Goal: Communication & Community: Answer question/provide support

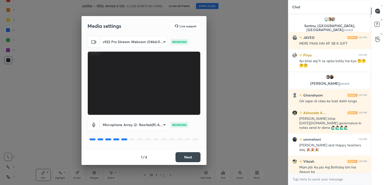
scroll to position [2, 2]
click at [187, 157] on button "Next" at bounding box center [188, 157] width 25 height 10
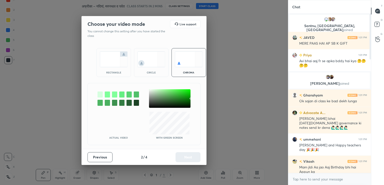
click at [150, 90] on div at bounding box center [170, 98] width 42 height 19
click at [187, 157] on button "Next" at bounding box center [188, 157] width 25 height 10
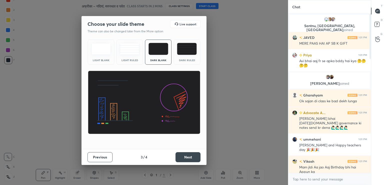
drag, startPoint x: 103, startPoint y: 51, endPoint x: 103, endPoint y: 58, distance: 6.8
click at [103, 51] on img at bounding box center [101, 49] width 20 height 12
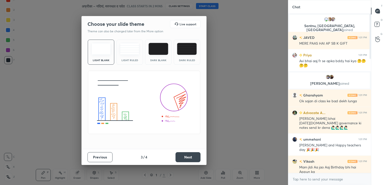
click at [184, 154] on button "Next" at bounding box center [188, 157] width 25 height 10
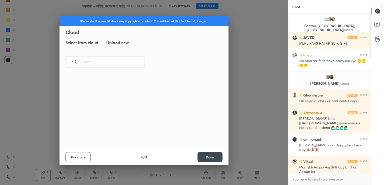
scroll to position [74, 161]
click at [122, 45] on h3 "Upload new" at bounding box center [117, 43] width 23 height 6
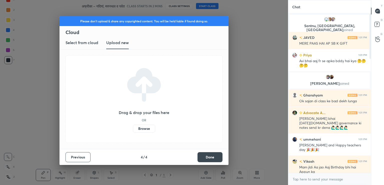
click at [143, 129] on label "Browse" at bounding box center [144, 128] width 22 height 8
click at [133, 129] on input "Browse" at bounding box center [133, 128] width 0 height 8
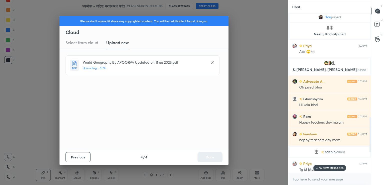
scroll to position [731, 0]
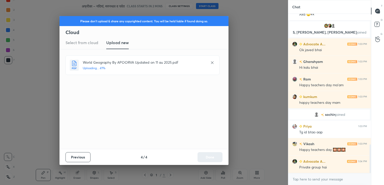
drag, startPoint x: 371, startPoint y: 52, endPoint x: 353, endPoint y: 176, distance: 124.6
click at [364, 180] on div "Neelu, Komal joined Priya 1:03 PM Axa 🙄👀 S, Astha, Taruna joined Advocate A... …" at bounding box center [329, 99] width 83 height 171
click at [310, 181] on textarea at bounding box center [329, 179] width 75 height 8
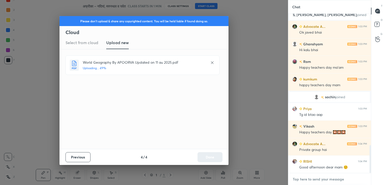
paste textarea "[URL][DOMAIN_NAME]"
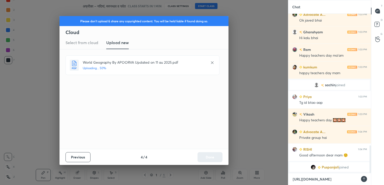
scroll to position [169, 81]
type textarea "[URL][DOMAIN_NAME]"
click at [364, 180] on icon at bounding box center [363, 179] width 4 height 4
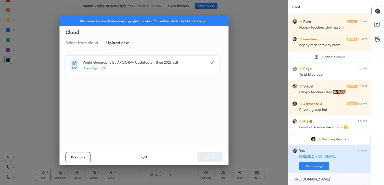
click at [308, 166] on button "Pin message" at bounding box center [314, 166] width 30 height 8
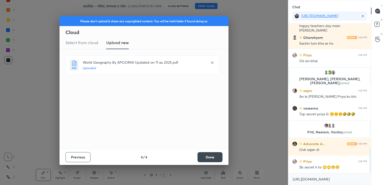
scroll to position [737, 0]
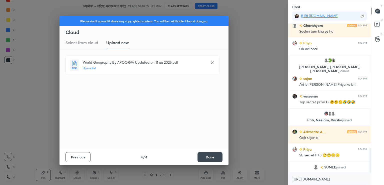
click at [211, 157] on button "Done" at bounding box center [210, 157] width 25 height 10
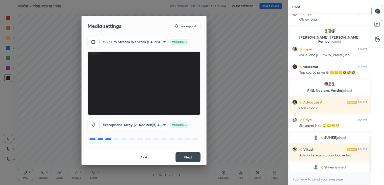
scroll to position [541, 0]
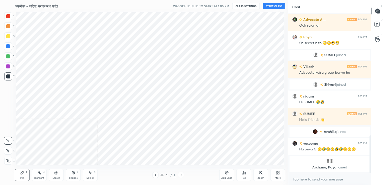
scroll to position [24867, 24752]
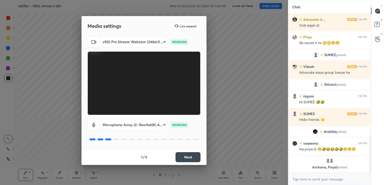
click at [186, 157] on button "Next" at bounding box center [188, 157] width 25 height 10
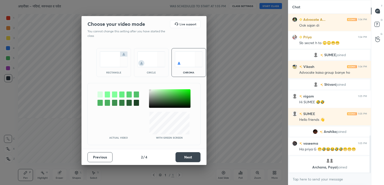
click at [191, 157] on button "Next" at bounding box center [188, 157] width 25 height 10
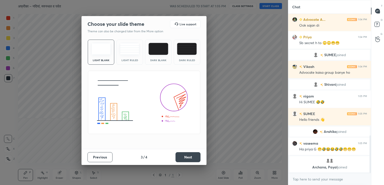
click at [187, 158] on button "Next" at bounding box center [188, 157] width 25 height 10
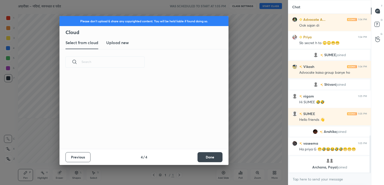
scroll to position [74, 161]
click at [119, 43] on h3 "Upload new" at bounding box center [117, 43] width 23 height 6
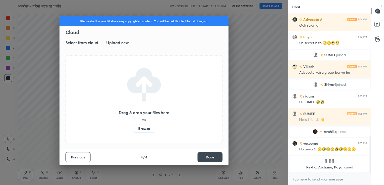
click at [145, 128] on label "Browse" at bounding box center [144, 128] width 22 height 8
click at [133, 128] on input "Browse" at bounding box center [133, 128] width 0 height 8
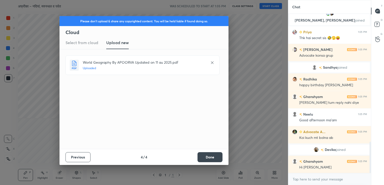
scroll to position [669, 0]
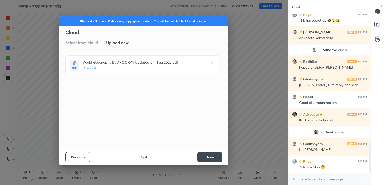
click at [214, 156] on button "Done" at bounding box center [210, 157] width 25 height 10
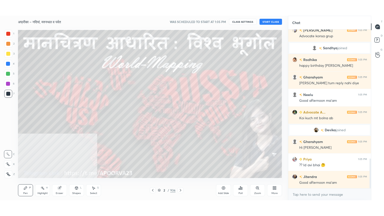
scroll to position [699, 0]
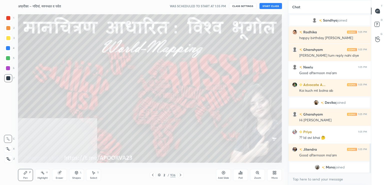
click at [273, 174] on icon at bounding box center [275, 172] width 4 height 4
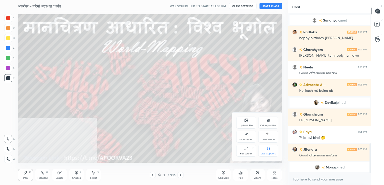
drag, startPoint x: 267, startPoint y: 124, endPoint x: 269, endPoint y: 136, distance: 12.3
click at [267, 124] on div "Video position" at bounding box center [268, 125] width 17 height 3
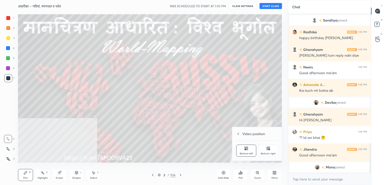
click at [267, 149] on icon at bounding box center [267, 148] width 1 height 1
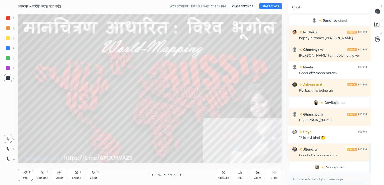
click at [273, 172] on icon at bounding box center [275, 172] width 4 height 4
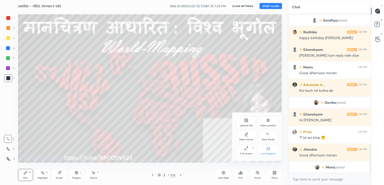
click at [251, 153] on div "Full screen" at bounding box center [246, 153] width 13 height 3
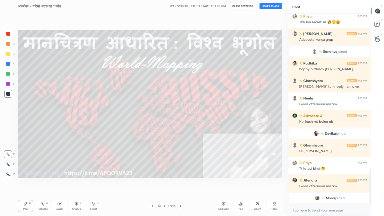
scroll to position [0, 0]
click at [10, 175] on icon at bounding box center [8, 175] width 5 height 4
click at [9, 174] on icon at bounding box center [8, 175] width 5 height 4
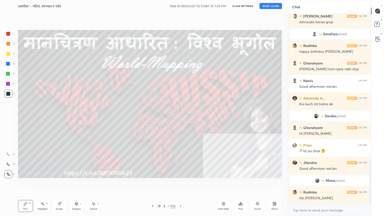
click at [8, 64] on div at bounding box center [8, 64] width 4 height 4
click at [8, 65] on div at bounding box center [8, 64] width 4 height 4
click at [9, 64] on div at bounding box center [8, 64] width 4 height 4
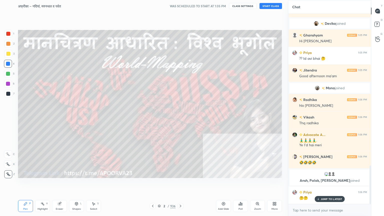
scroll to position [750, 0]
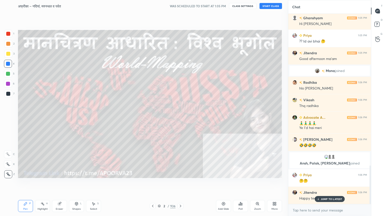
click at [270, 5] on button "START CLASS" at bounding box center [271, 6] width 23 height 6
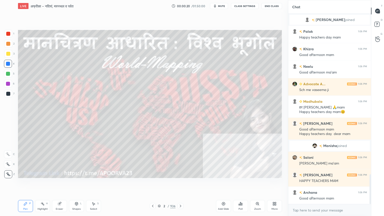
scroll to position [1032, 0]
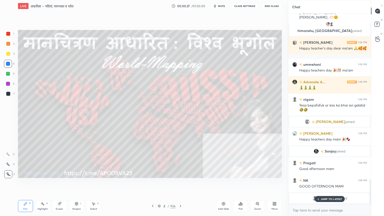
click at [7, 65] on div at bounding box center [8, 64] width 4 height 4
click at [7, 64] on div at bounding box center [8, 64] width 4 height 4
click at [327, 184] on p "JUMP TO LATEST" at bounding box center [332, 199] width 22 height 3
drag, startPoint x: 324, startPoint y: 213, endPoint x: 345, endPoint y: 201, distance: 24.0
click at [325, 184] on textarea at bounding box center [329, 210] width 75 height 8
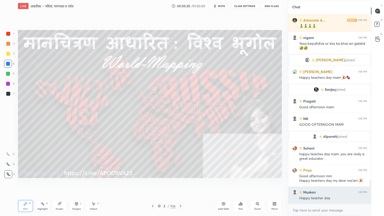
click at [340, 184] on div "Happy teacher day" at bounding box center [333, 198] width 68 height 5
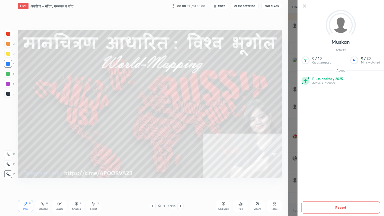
click at [305, 6] on icon at bounding box center [304, 6] width 3 height 3
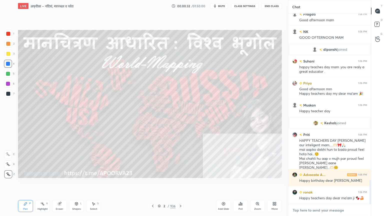
click at [299, 184] on textarea at bounding box center [329, 210] width 75 height 8
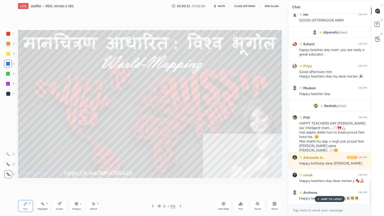
drag, startPoint x: 267, startPoint y: 189, endPoint x: 271, endPoint y: 199, distance: 10.6
click at [268, 184] on div "Setting up your live class Poll for secs No correct answer Start poll" at bounding box center [150, 104] width 268 height 184
click at [272, 184] on div "More" at bounding box center [274, 206] width 15 height 12
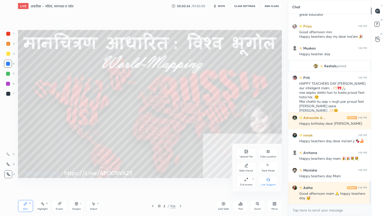
click at [247, 168] on div "Slide theme" at bounding box center [246, 168] width 20 height 12
click at [247, 184] on div "Dark Blank" at bounding box center [246, 185] width 13 height 3
click at [206, 184] on div at bounding box center [192, 108] width 384 height 216
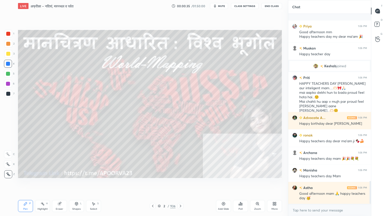
click at [226, 184] on div "Add Slide" at bounding box center [223, 206] width 15 height 12
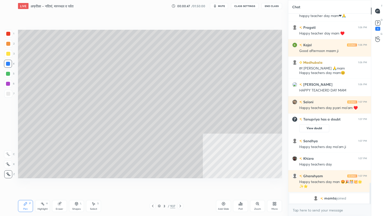
scroll to position [1511, 0]
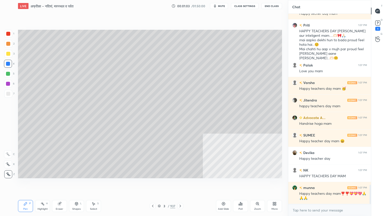
click at [9, 97] on div at bounding box center [8, 94] width 8 height 8
click at [9, 95] on div at bounding box center [8, 94] width 4 height 4
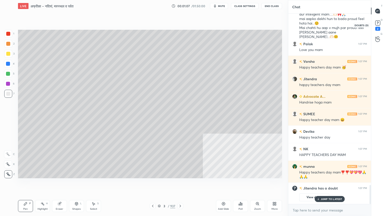
click at [382, 25] on div "2" at bounding box center [378, 25] width 10 height 9
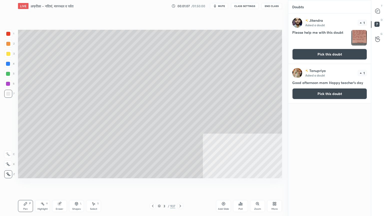
click at [342, 49] on button "Pick this doubt" at bounding box center [329, 54] width 75 height 11
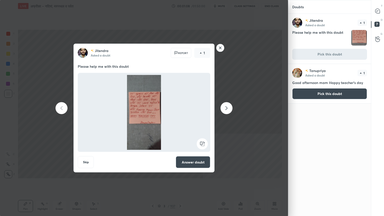
click at [383, 15] on div "T Messages (T)" at bounding box center [378, 11] width 13 height 14
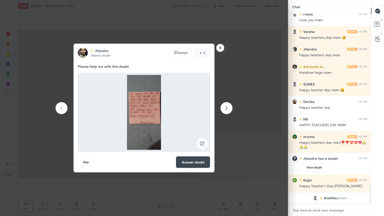
click at [323, 184] on textarea at bounding box center [329, 210] width 75 height 8
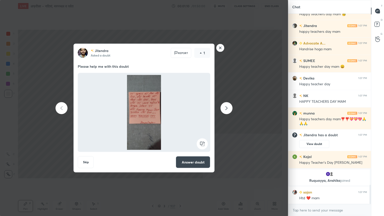
click at [197, 162] on button "Answer doubt" at bounding box center [193, 162] width 35 height 12
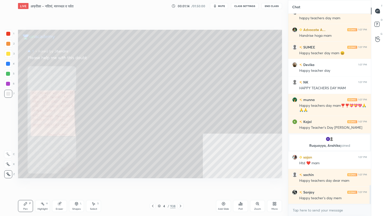
click at [10, 63] on div at bounding box center [8, 64] width 8 height 8
click at [7, 63] on div at bounding box center [8, 64] width 4 height 4
click at [6, 63] on div at bounding box center [8, 64] width 4 height 4
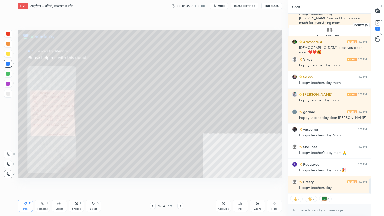
click at [384, 24] on div "D Doubts (D) 1" at bounding box center [378, 25] width 13 height 14
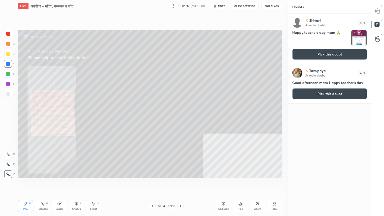
click at [340, 54] on button "Pick this doubt" at bounding box center [329, 54] width 75 height 11
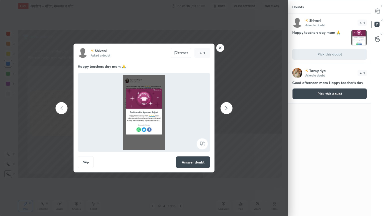
click at [380, 13] on div at bounding box center [378, 11] width 10 height 9
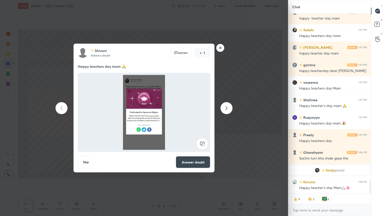
click at [192, 162] on button "Answer doubt" at bounding box center [193, 162] width 35 height 12
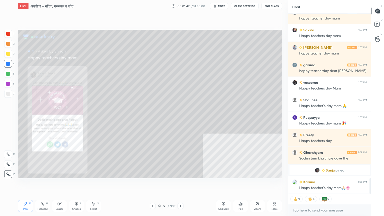
click at [257, 184] on div "Zoom" at bounding box center [257, 206] width 15 height 12
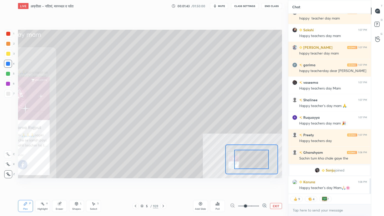
click at [265, 184] on icon at bounding box center [264, 205] width 5 height 5
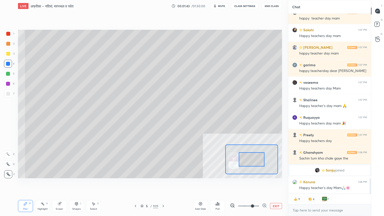
click at [265, 184] on icon at bounding box center [264, 205] width 5 height 5
click at [254, 184] on span at bounding box center [252, 206] width 3 height 3
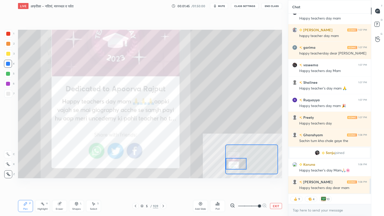
drag, startPoint x: 252, startPoint y: 161, endPoint x: 246, endPoint y: 163, distance: 6.5
click at [236, 166] on div at bounding box center [236, 164] width 21 height 12
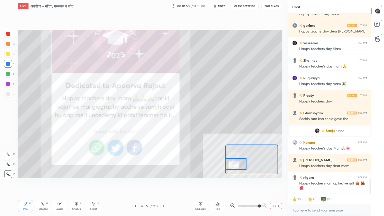
click at [273, 184] on button "EXIT" at bounding box center [276, 206] width 12 height 6
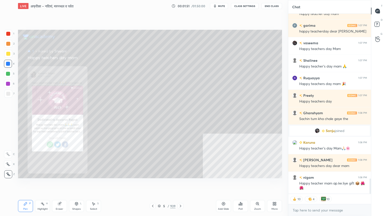
scroll to position [1977, 0]
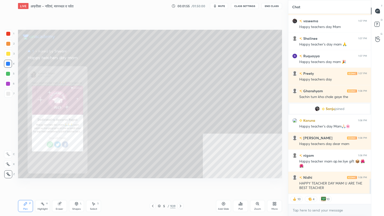
click at [152, 184] on div "Setting up your live class Poll for secs No correct answer Start poll" at bounding box center [150, 104] width 268 height 184
click at [152, 184] on icon at bounding box center [153, 206] width 4 height 4
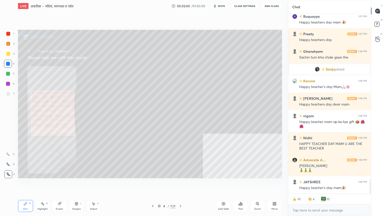
scroll to position [2009, 0]
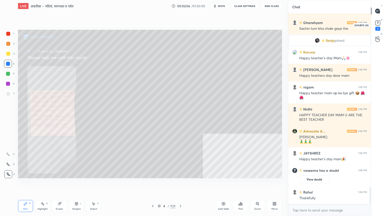
click at [379, 25] on rect at bounding box center [378, 23] width 5 height 5
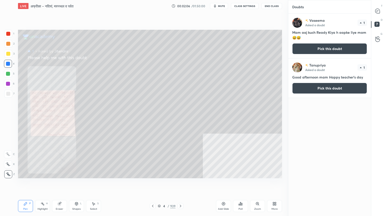
click at [335, 53] on button "Pick this doubt" at bounding box center [329, 48] width 75 height 11
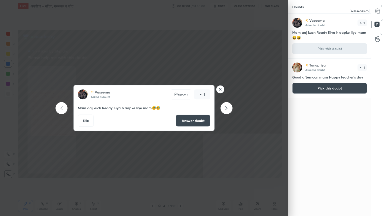
click at [382, 11] on div at bounding box center [378, 11] width 10 height 9
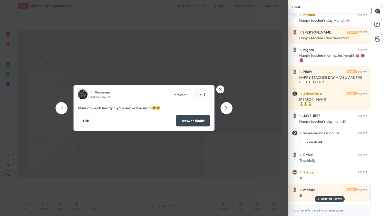
click at [324, 184] on p "JUMP TO LATEST" at bounding box center [332, 199] width 22 height 3
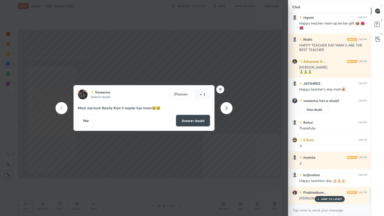
click at [194, 119] on button "Answer doubt" at bounding box center [193, 121] width 35 height 12
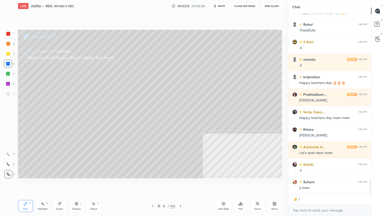
click at [380, 25] on rect at bounding box center [377, 24] width 5 height 5
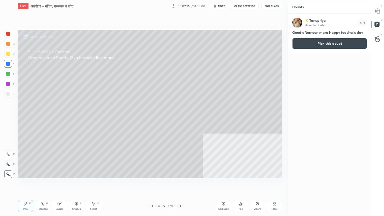
click at [344, 48] on button "Pick this doubt" at bounding box center [329, 43] width 75 height 11
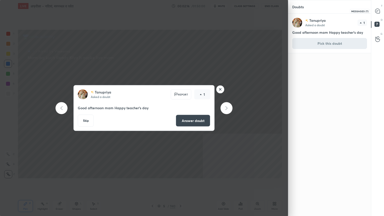
click at [379, 12] on icon at bounding box center [378, 11] width 5 height 5
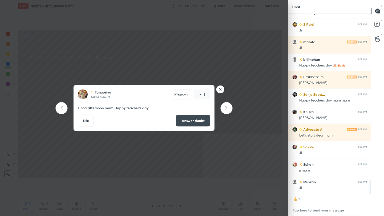
click at [308, 184] on textarea at bounding box center [329, 210] width 75 height 8
click at [201, 121] on button "Answer doubt" at bounding box center [193, 121] width 35 height 12
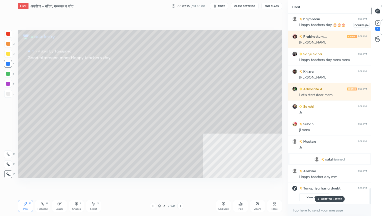
click at [379, 25] on rect at bounding box center [378, 23] width 5 height 5
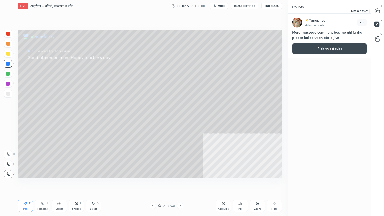
click at [384, 10] on div "T Messages (T)" at bounding box center [378, 11] width 13 height 14
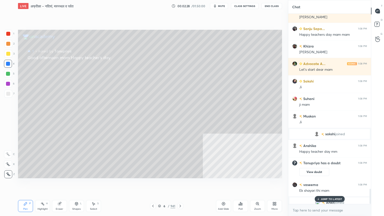
click at [324, 184] on p "JUMP TO LATEST" at bounding box center [332, 199] width 22 height 3
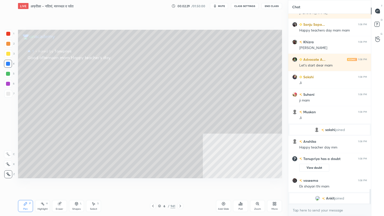
click at [316, 184] on div "x" at bounding box center [329, 210] width 83 height 12
click at [317, 184] on div "x" at bounding box center [329, 210] width 83 height 12
click at [315, 184] on div "x" at bounding box center [329, 210] width 83 height 12
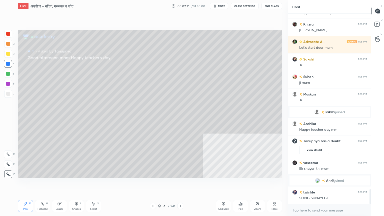
click at [309, 184] on div "x" at bounding box center [329, 210] width 83 height 12
click at [312, 184] on div "x" at bounding box center [329, 210] width 83 height 12
click at [313, 184] on div "x" at bounding box center [329, 210] width 83 height 12
click at [310, 184] on div "x" at bounding box center [329, 210] width 83 height 12
click at [312, 184] on div "x" at bounding box center [329, 210] width 83 height 12
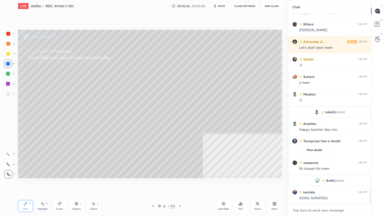
type textarea "x"
paste textarea "[URL][DOMAIN_NAME]"
type textarea "[URL][DOMAIN_NAME]"
type textarea "x"
type textarea "[URL][DOMAIN_NAME]"
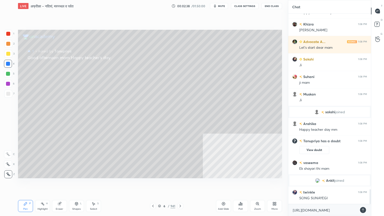
type textarea "x"
click at [362, 184] on icon at bounding box center [363, 210] width 4 height 4
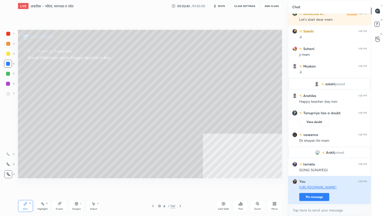
click at [313, 184] on button "Pin message" at bounding box center [314, 197] width 30 height 8
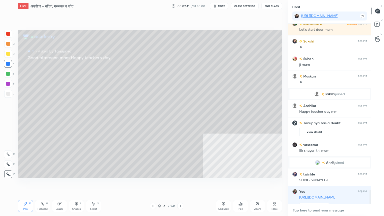
click at [317, 184] on textarea at bounding box center [329, 210] width 75 height 8
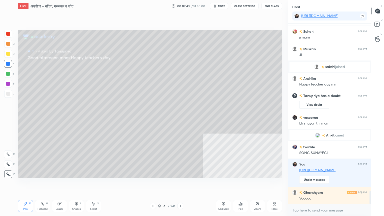
click at [315, 184] on div "x" at bounding box center [329, 210] width 83 height 12
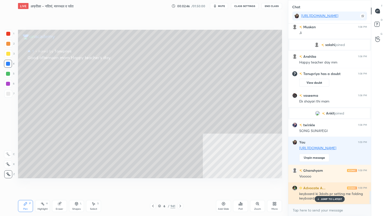
click at [327, 184] on p "JUMP TO LATEST" at bounding box center [332, 199] width 22 height 3
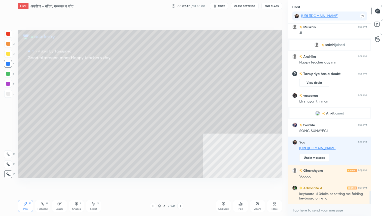
click at [322, 184] on div "x" at bounding box center [329, 210] width 83 height 12
click at [10, 65] on div at bounding box center [8, 64] width 8 height 8
click at [10, 64] on div at bounding box center [8, 64] width 8 height 8
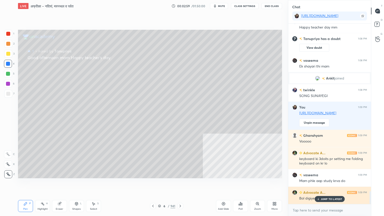
click at [330, 184] on p "JUMP TO LATEST" at bounding box center [332, 199] width 22 height 3
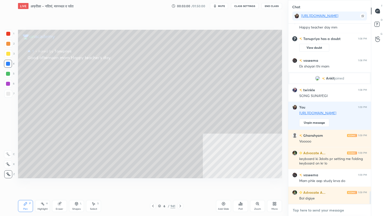
click at [324, 184] on textarea at bounding box center [329, 210] width 75 height 8
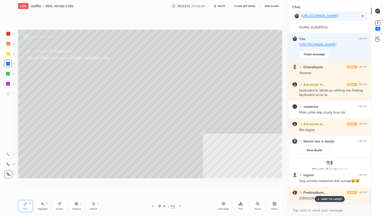
click at [377, 24] on rect at bounding box center [378, 23] width 5 height 5
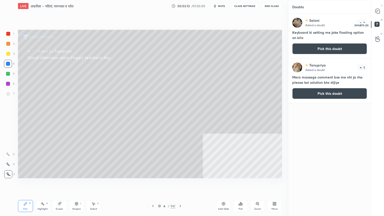
scroll to position [2, 2]
drag, startPoint x: 342, startPoint y: 48, endPoint x: 350, endPoint y: 41, distance: 10.7
click at [343, 47] on button "Pick this doubt" at bounding box center [329, 48] width 75 height 11
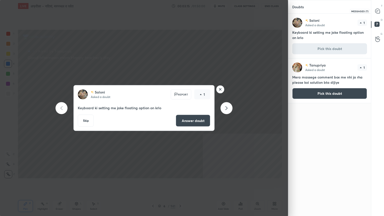
click at [379, 11] on icon at bounding box center [378, 11] width 5 height 5
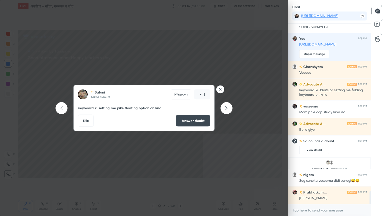
click at [316, 184] on div "x" at bounding box center [329, 210] width 83 height 12
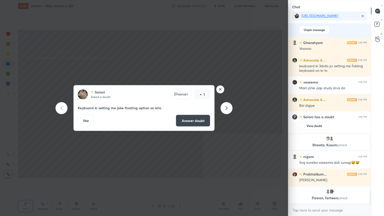
click at [195, 120] on button "Answer doubt" at bounding box center [193, 121] width 35 height 12
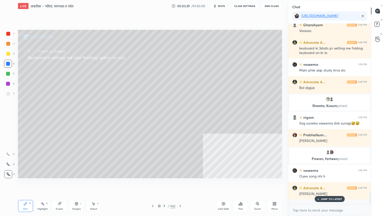
scroll to position [2337, 0]
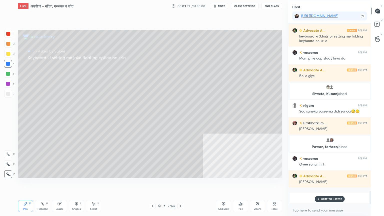
drag, startPoint x: 323, startPoint y: 201, endPoint x: 322, endPoint y: 206, distance: 5.6
click at [322, 184] on div "JUMP TO LATEST" at bounding box center [330, 199] width 30 height 6
click at [318, 184] on textarea at bounding box center [329, 210] width 75 height 8
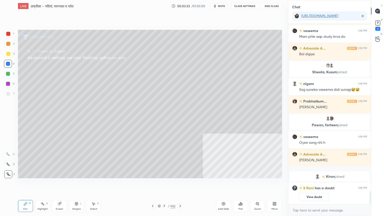
click at [151, 184] on div "Setting up your live class Poll for secs No correct answer Start poll" at bounding box center [150, 104] width 268 height 184
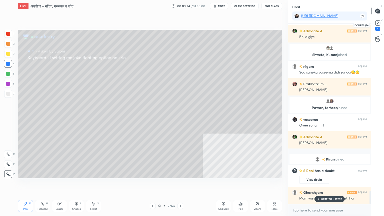
click at [381, 26] on icon at bounding box center [378, 23] width 8 height 8
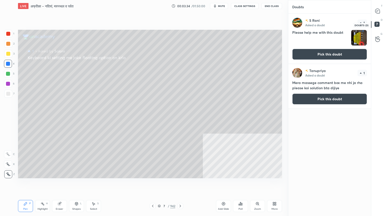
scroll to position [201, 81]
click at [345, 50] on button "Pick this doubt" at bounding box center [329, 54] width 75 height 11
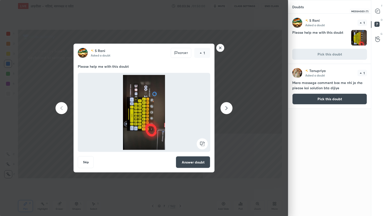
click at [382, 12] on div at bounding box center [378, 11] width 10 height 9
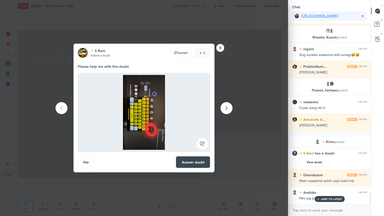
click at [203, 144] on rect at bounding box center [202, 143] width 11 height 11
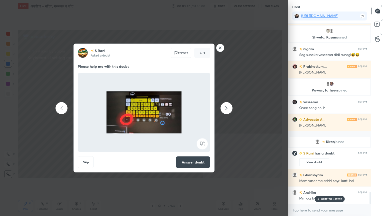
click at [203, 144] on rect at bounding box center [202, 143] width 11 height 11
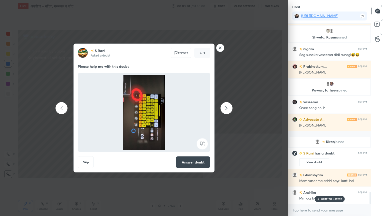
click at [202, 145] on rect at bounding box center [202, 143] width 11 height 11
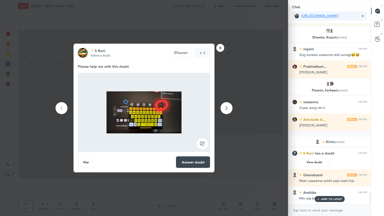
click at [189, 162] on button "Answer doubt" at bounding box center [193, 162] width 35 height 12
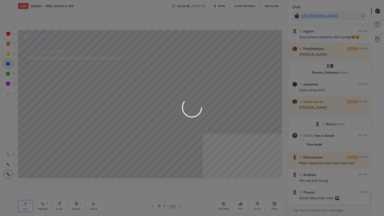
scroll to position [2391, 0]
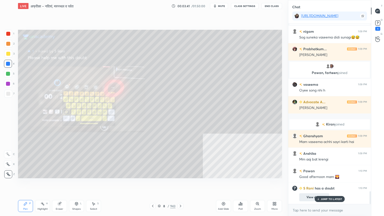
click at [325, 184] on p "JUMP TO LATEST" at bounding box center [332, 199] width 22 height 3
click at [324, 184] on div "x" at bounding box center [329, 210] width 83 height 12
drag, startPoint x: 327, startPoint y: 216, endPoint x: 329, endPoint y: 213, distance: 3.5
click at [327, 184] on div "x" at bounding box center [329, 210] width 83 height 12
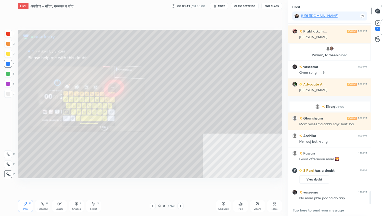
scroll to position [2374, 0]
click at [325, 184] on div "x" at bounding box center [329, 210] width 83 height 12
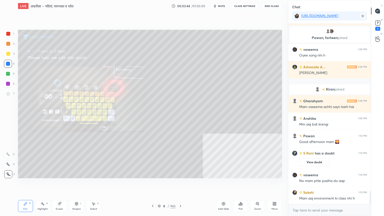
click at [325, 184] on div "x" at bounding box center [329, 210] width 83 height 12
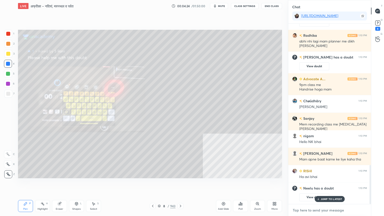
scroll to position [643, 0]
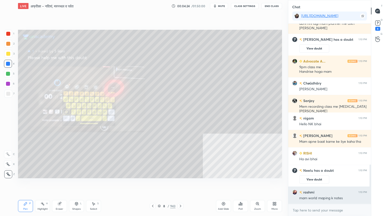
click at [332, 184] on div "mam world maping k notes" at bounding box center [333, 198] width 68 height 5
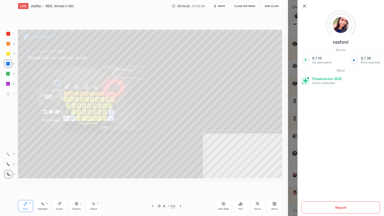
scroll to position [678, 0]
drag, startPoint x: 303, startPoint y: 7, endPoint x: 302, endPoint y: 9, distance: 2.9
click at [303, 6] on icon at bounding box center [305, 6] width 6 height 6
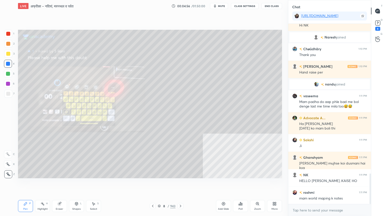
scroll to position [886, 0]
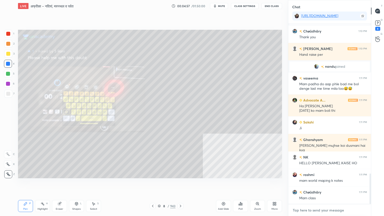
drag, startPoint x: 305, startPoint y: 214, endPoint x: 312, endPoint y: 214, distance: 6.3
click at [306, 184] on textarea at bounding box center [329, 210] width 75 height 8
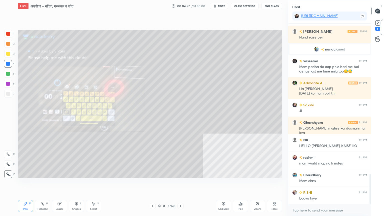
click at [311, 184] on div "x" at bounding box center [329, 210] width 83 height 12
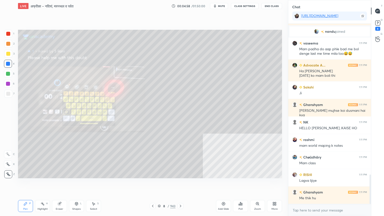
click at [304, 184] on div "x" at bounding box center [329, 210] width 83 height 12
click at [309, 184] on div "x" at bounding box center [329, 210] width 83 height 12
click at [165, 184] on div "Setting up your live class Poll for secs No correct answer Start poll" at bounding box center [150, 104] width 268 height 184
drag, startPoint x: 164, startPoint y: 191, endPoint x: 164, endPoint y: 197, distance: 5.6
click at [168, 184] on div "Setting up your live class Poll for secs No correct answer Start poll" at bounding box center [150, 104] width 268 height 184
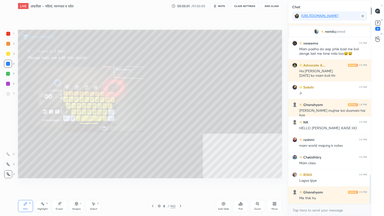
click at [153, 184] on icon at bounding box center [153, 206] width 4 height 4
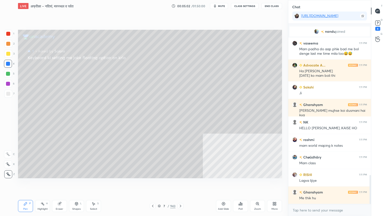
scroll to position [944, 0]
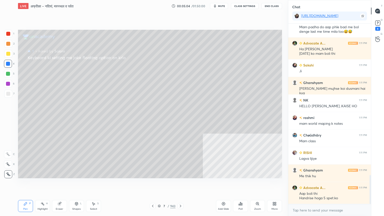
click at [181, 184] on icon at bounding box center [181, 206] width 4 height 4
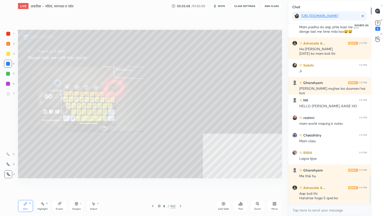
click at [378, 24] on rect at bounding box center [378, 23] width 5 height 5
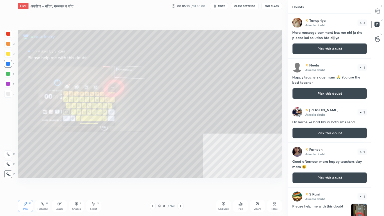
click at [318, 133] on button "Pick this doubt" at bounding box center [329, 133] width 75 height 11
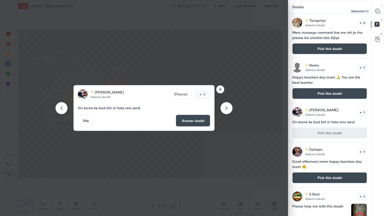
drag, startPoint x: 378, startPoint y: 14, endPoint x: 376, endPoint y: 28, distance: 14.4
click at [378, 14] on div at bounding box center [378, 11] width 10 height 9
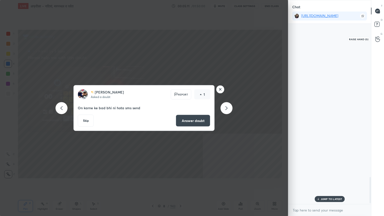
scroll to position [179, 81]
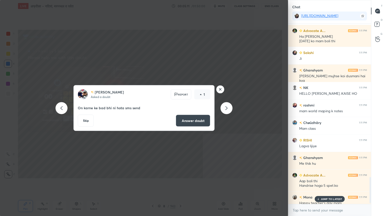
click at [333, 184] on p "JUMP TO LATEST" at bounding box center [332, 199] width 22 height 3
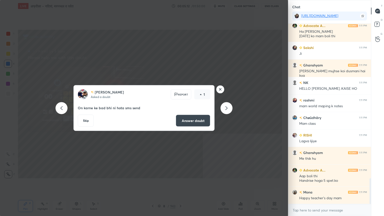
scroll to position [1082, 0]
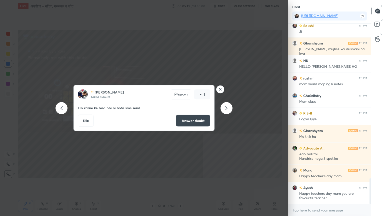
click at [226, 111] on div at bounding box center [227, 108] width 12 height 12
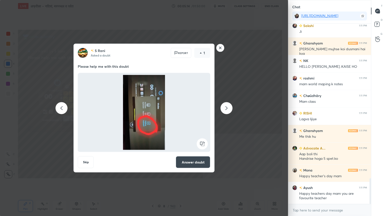
click at [226, 111] on div at bounding box center [227, 108] width 12 height 12
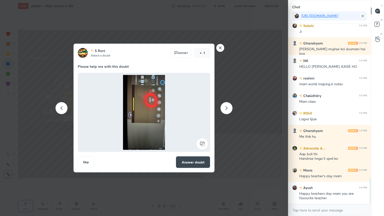
click at [225, 111] on div at bounding box center [227, 108] width 12 height 12
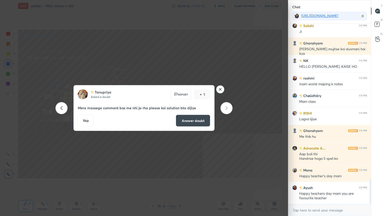
click at [225, 111] on div at bounding box center [227, 108] width 12 height 12
click at [226, 111] on icon at bounding box center [227, 108] width 6 height 6
click at [218, 92] on rect at bounding box center [221, 90] width 8 height 8
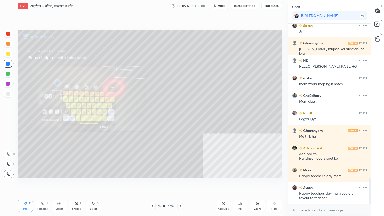
click at [167, 184] on div "Setting up your live class Poll for secs No correct answer Start poll" at bounding box center [150, 104] width 268 height 184
drag, startPoint x: 165, startPoint y: 193, endPoint x: 169, endPoint y: 192, distance: 3.6
click at [169, 184] on div "Setting up your live class Poll for secs No correct answer Start poll" at bounding box center [150, 104] width 268 height 184
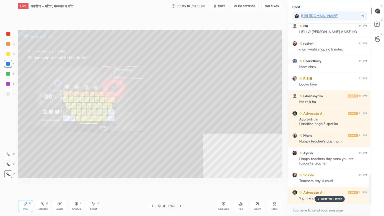
click at [170, 184] on div "Setting up your live class Poll for secs No correct answer Start poll" at bounding box center [150, 104] width 268 height 184
drag, startPoint x: 168, startPoint y: 194, endPoint x: 191, endPoint y: 192, distance: 22.9
click at [170, 184] on div "Setting up your live class Poll for secs No correct answer Start poll" at bounding box center [150, 104] width 268 height 184
click at [334, 184] on div "Chøûdhâry 1:10 PM Ho gya shi mera v prblm tha Ghanshyam 1:10 PM Hi NK Naresh jo…" at bounding box center [329, 114] width 83 height 180
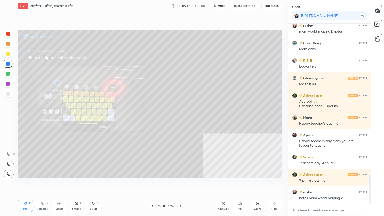
click at [328, 184] on textarea at bounding box center [329, 210] width 75 height 8
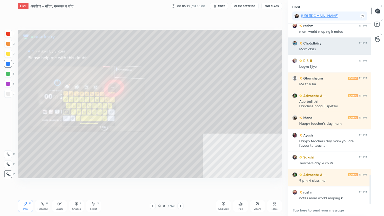
scroll to position [169, 81]
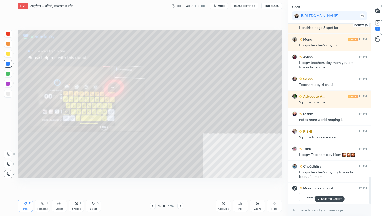
drag, startPoint x: 378, startPoint y: 23, endPoint x: 372, endPoint y: 26, distance: 6.9
click at [378, 23] on icon at bounding box center [378, 23] width 8 height 8
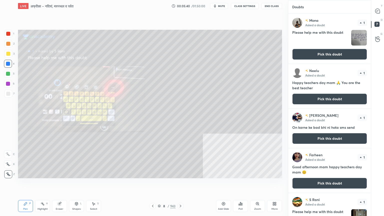
click at [343, 52] on button "Pick this doubt" at bounding box center [329, 54] width 75 height 11
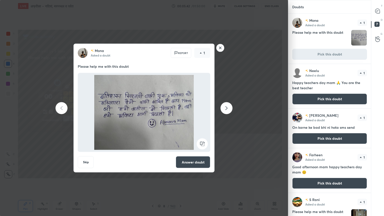
click at [191, 162] on button "Answer doubt" at bounding box center [193, 162] width 35 height 12
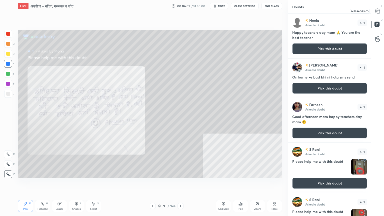
click at [382, 9] on div "T Messages (T)" at bounding box center [378, 11] width 13 height 14
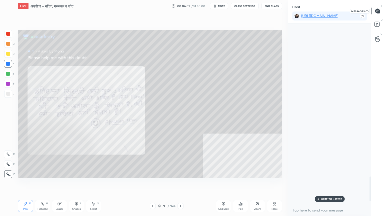
scroll to position [1111, 0]
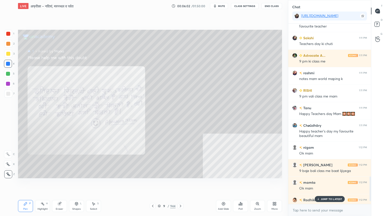
click at [326, 184] on p "JUMP TO LATEST" at bounding box center [332, 199] width 22 height 3
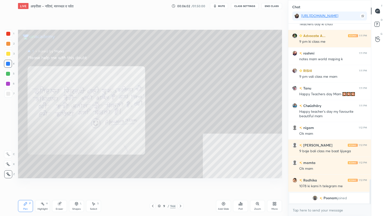
click at [319, 184] on div "x" at bounding box center [329, 210] width 83 height 12
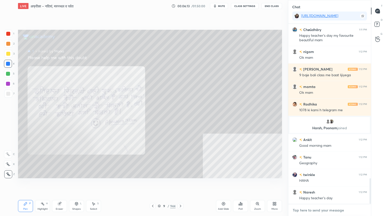
scroll to position [1102, 0]
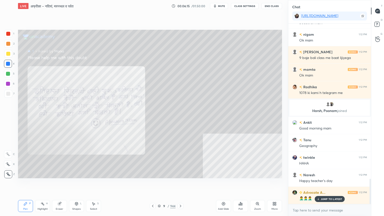
drag, startPoint x: 64, startPoint y: 207, endPoint x: 61, endPoint y: 204, distance: 4.5
click at [63, 184] on div "Eraser" at bounding box center [59, 206] width 15 height 12
drag, startPoint x: 8, startPoint y: 175, endPoint x: 9, endPoint y: 173, distance: 2.7
click at [7, 175] on span "Erase all" at bounding box center [8, 175] width 8 height 4
click at [8, 174] on div "1 2 3 4 5 6 7 C X Z C X Z E E Erase all H H" at bounding box center [8, 104] width 16 height 149
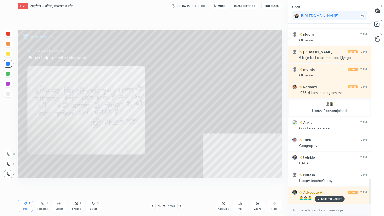
click at [8, 173] on icon at bounding box center [8, 174] width 4 height 3
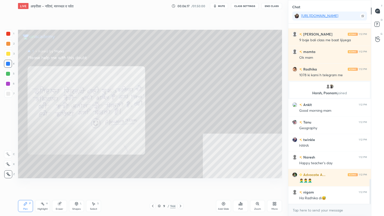
scroll to position [1137, 0]
click at [314, 184] on textarea at bounding box center [329, 210] width 75 height 8
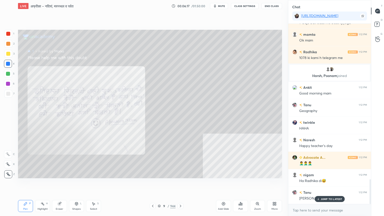
click at [315, 184] on div "x" at bounding box center [329, 210] width 83 height 12
click at [317, 184] on textarea at bounding box center [329, 210] width 75 height 8
drag, startPoint x: 324, startPoint y: 200, endPoint x: 323, endPoint y: 207, distance: 7.3
click at [324, 184] on p "JUMP TO LATEST" at bounding box center [332, 199] width 22 height 3
click at [321, 184] on textarea at bounding box center [329, 210] width 75 height 8
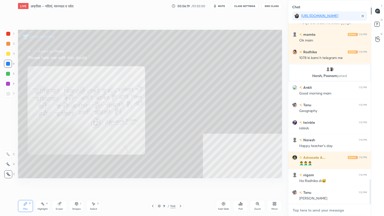
click at [322, 184] on textarea at bounding box center [329, 210] width 75 height 8
click at [323, 184] on textarea at bounding box center [329, 210] width 75 height 8
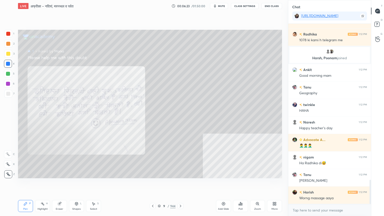
click at [138, 184] on div "Setting up your live class Poll for secs No correct answer Start poll" at bounding box center [150, 104] width 268 height 184
click at [140, 184] on div "Setting up your live class Poll for secs No correct answer Start poll" at bounding box center [150, 104] width 268 height 184
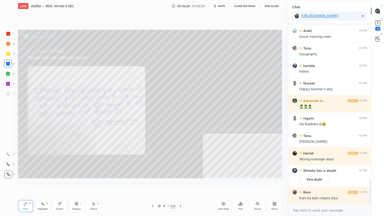
scroll to position [1144, 0]
drag, startPoint x: 380, startPoint y: 25, endPoint x: 364, endPoint y: 38, distance: 19.9
click at [379, 25] on rect at bounding box center [378, 23] width 5 height 5
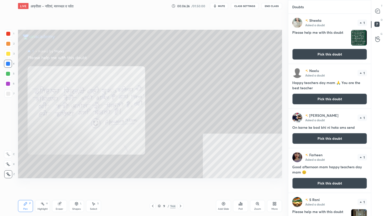
click at [342, 52] on button "Pick this doubt" at bounding box center [329, 54] width 75 height 11
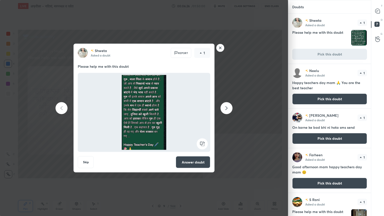
click at [378, 14] on div at bounding box center [378, 11] width 10 height 9
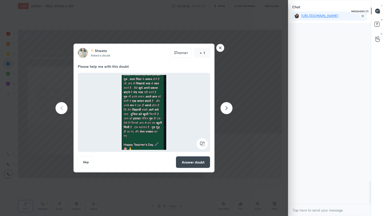
scroll to position [179, 81]
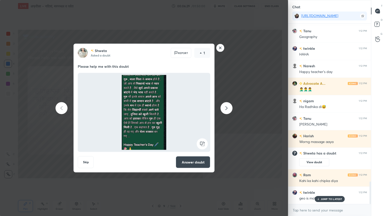
click at [226, 108] on icon at bounding box center [227, 108] width 6 height 6
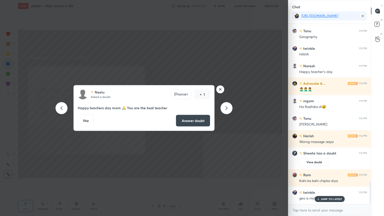
click at [225, 108] on icon at bounding box center [227, 108] width 6 height 6
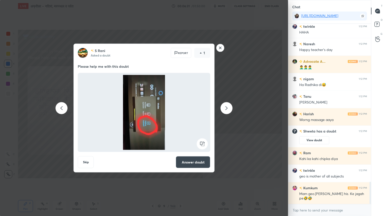
click at [225, 108] on icon at bounding box center [227, 108] width 6 height 6
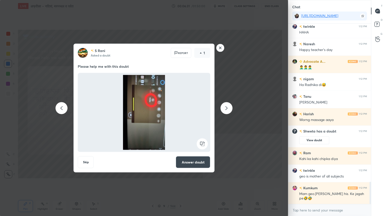
click at [225, 109] on icon at bounding box center [227, 108] width 6 height 6
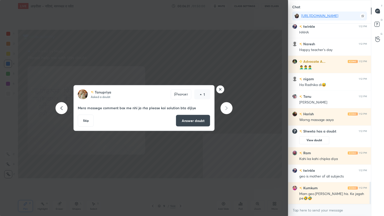
click at [225, 108] on icon at bounding box center [227, 108] width 6 height 6
click at [224, 108] on icon at bounding box center [227, 108] width 6 height 6
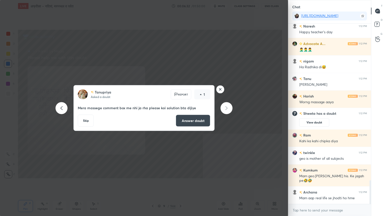
drag, startPoint x: 224, startPoint y: 108, endPoint x: 217, endPoint y: 94, distance: 15.7
click at [224, 108] on icon at bounding box center [227, 108] width 6 height 6
click at [217, 89] on rect at bounding box center [221, 90] width 8 height 8
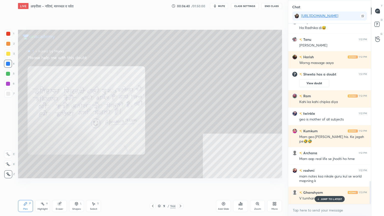
scroll to position [1249, 0]
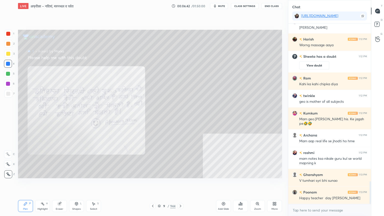
click at [154, 184] on icon at bounding box center [153, 206] width 4 height 4
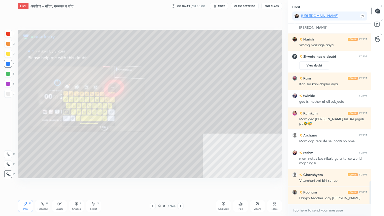
click at [153, 184] on icon at bounding box center [153, 206] width 4 height 4
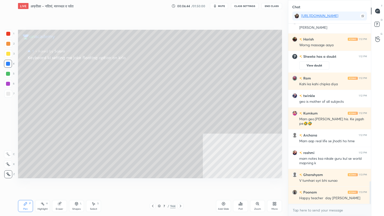
click at [153, 184] on icon at bounding box center [153, 206] width 4 height 4
click at [152, 184] on icon at bounding box center [153, 206] width 2 height 3
click at [153, 184] on icon at bounding box center [153, 206] width 4 height 4
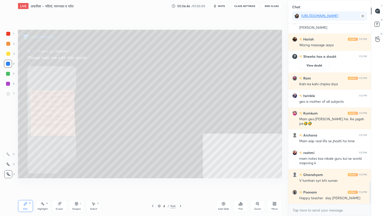
click at [153, 184] on icon at bounding box center [153, 206] width 4 height 4
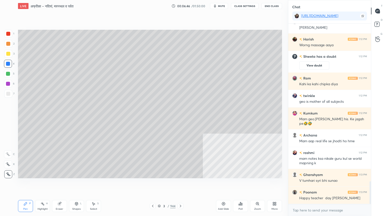
click at [153, 184] on icon at bounding box center [153, 206] width 4 height 4
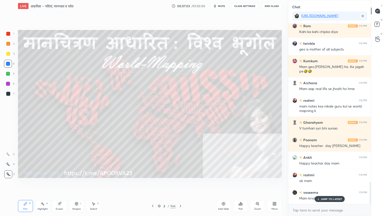
scroll to position [1313, 0]
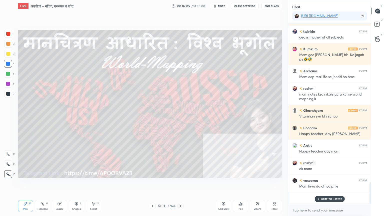
click at [325, 184] on p "JUMP TO LATEST" at bounding box center [332, 199] width 22 height 3
click at [321, 184] on div "x" at bounding box center [329, 210] width 83 height 12
click at [161, 184] on div "2 / 944" at bounding box center [167, 206] width 18 height 5
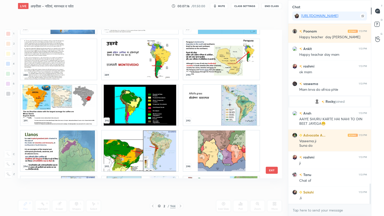
scroll to position [1427, 0]
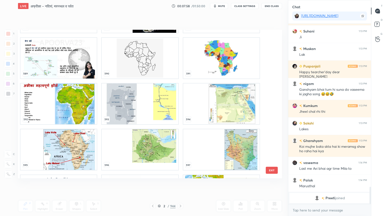
click at [62, 108] on img "grid" at bounding box center [59, 104] width 76 height 41
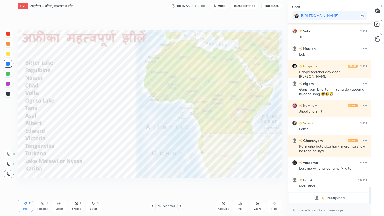
click at [62, 108] on img "grid" at bounding box center [59, 104] width 76 height 41
click at [61, 108] on img "grid" at bounding box center [59, 104] width 76 height 41
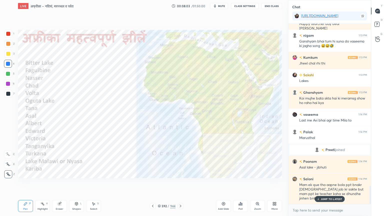
drag, startPoint x: 324, startPoint y: 200, endPoint x: 324, endPoint y: 206, distance: 6.0
click at [324, 184] on p "JUMP TO LATEST" at bounding box center [332, 199] width 22 height 3
click at [321, 184] on textarea at bounding box center [329, 210] width 75 height 8
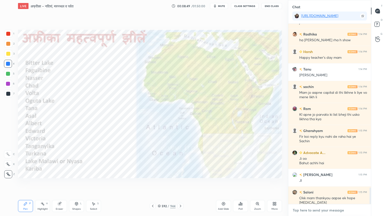
scroll to position [1779, 0]
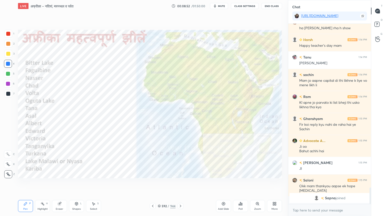
type textarea "x"
click at [9, 62] on div at bounding box center [8, 64] width 4 height 4
click at [8, 63] on div at bounding box center [8, 64] width 4 height 4
drag, startPoint x: 7, startPoint y: 64, endPoint x: 17, endPoint y: 66, distance: 10.2
click at [7, 64] on div at bounding box center [8, 64] width 4 height 4
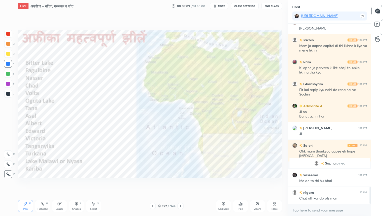
scroll to position [1758, 0]
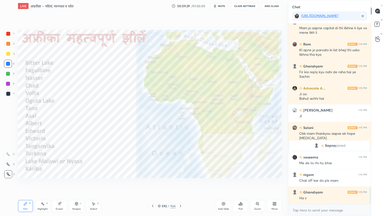
click at [58, 184] on icon at bounding box center [60, 204] width 4 height 4
click at [11, 173] on div "Erase all" at bounding box center [8, 174] width 9 height 8
click at [12, 173] on div "1 2 3 4 5 6 7 C X Z C X Z E E Erase all H H" at bounding box center [8, 104] width 16 height 149
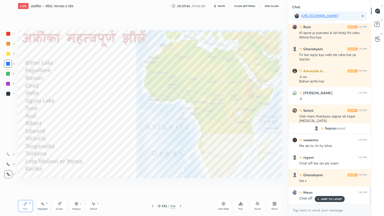
click at [247, 4] on button "CLASS SETTINGS" at bounding box center [245, 6] width 28 height 6
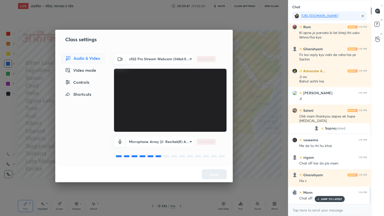
click at [85, 84] on div "Controls" at bounding box center [83, 82] width 44 height 10
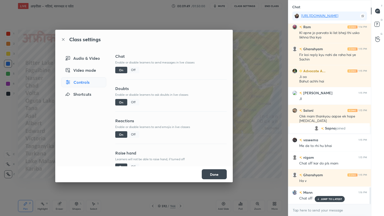
click at [132, 136] on div "Off" at bounding box center [133, 134] width 12 height 7
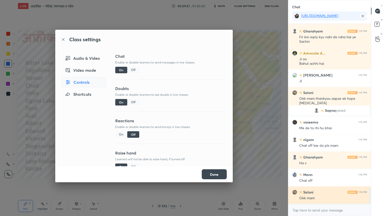
drag, startPoint x: 328, startPoint y: 200, endPoint x: 327, endPoint y: 203, distance: 3.4
click at [329, 184] on div "sachin 1:14 PM Mam jo aapne capital di thi likhne k liye vo mene likh li Ram 1:…" at bounding box center [329, 114] width 83 height 180
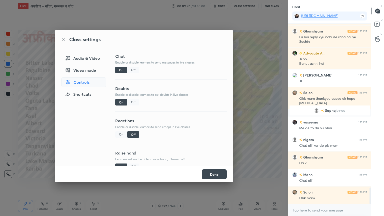
click at [132, 70] on div "Off" at bounding box center [133, 70] width 12 height 7
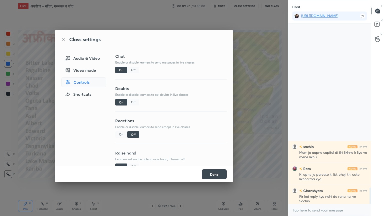
scroll to position [169, 81]
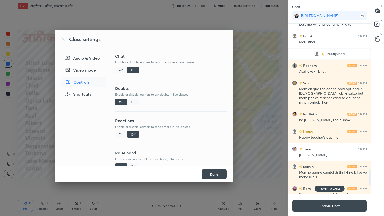
click at [131, 102] on div "Off" at bounding box center [133, 102] width 12 height 7
click at [121, 102] on div "On" at bounding box center [121, 102] width 12 height 7
click at [215, 173] on button "Done" at bounding box center [214, 174] width 25 height 10
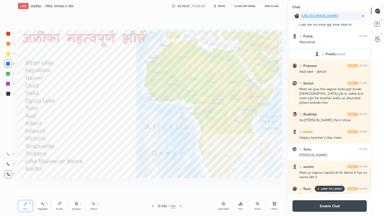
click at [333, 184] on p "JUMP TO LATEST" at bounding box center [332, 188] width 22 height 3
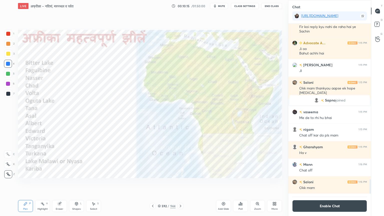
click at [180, 184] on icon at bounding box center [181, 206] width 4 height 4
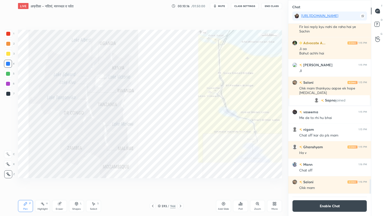
click at [180, 184] on icon at bounding box center [181, 206] width 4 height 4
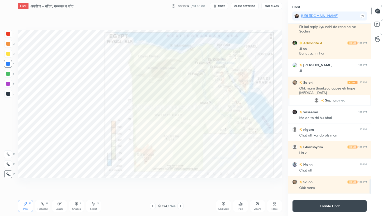
click at [180, 184] on icon at bounding box center [181, 206] width 4 height 4
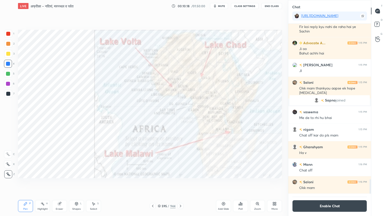
click at [179, 184] on icon at bounding box center [181, 206] width 4 height 4
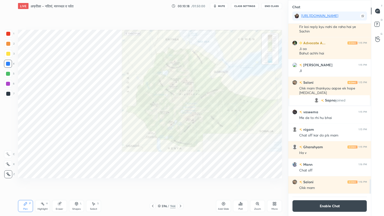
click at [179, 184] on icon at bounding box center [181, 206] width 4 height 4
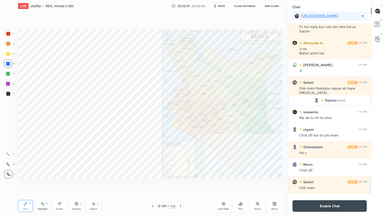
click at [161, 184] on div "597 / 944" at bounding box center [167, 206] width 18 height 5
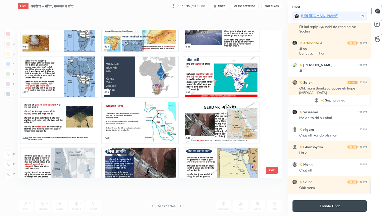
scroll to position [9659, 0]
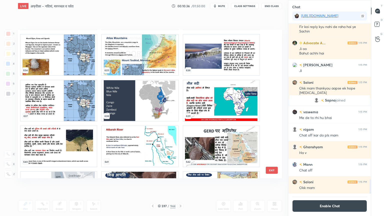
click at [132, 101] on img "grid" at bounding box center [140, 100] width 76 height 41
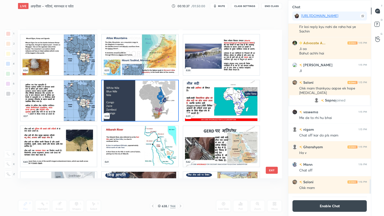
click at [132, 101] on img "grid" at bounding box center [140, 100] width 76 height 41
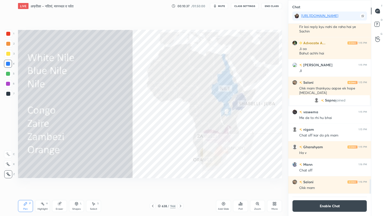
click at [132, 101] on img "grid" at bounding box center [140, 100] width 76 height 41
click at [270, 184] on div "More" at bounding box center [274, 206] width 15 height 12
click at [246, 169] on div "Slide theme" at bounding box center [246, 168] width 20 height 12
click at [247, 183] on div "Dark Blank" at bounding box center [246, 182] width 20 height 12
click at [195, 184] on div at bounding box center [192, 108] width 384 height 216
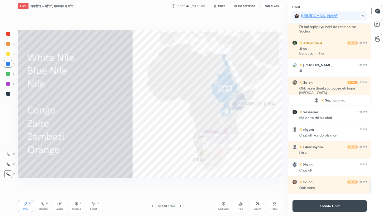
click at [222, 184] on icon at bounding box center [224, 204] width 4 height 4
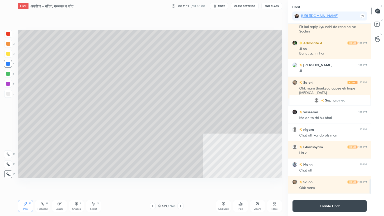
click at [7, 93] on div at bounding box center [8, 94] width 4 height 4
click at [8, 93] on div at bounding box center [8, 94] width 4 height 4
click at [95, 184] on div "Select S" at bounding box center [93, 206] width 15 height 12
click at [93, 184] on icon at bounding box center [94, 204] width 3 height 3
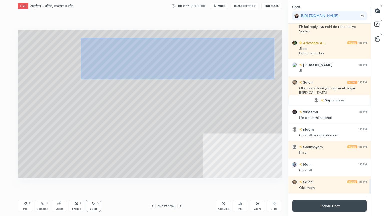
drag, startPoint x: 81, startPoint y: 38, endPoint x: 272, endPoint y: 73, distance: 194.6
click at [275, 79] on div "0 ° Undo Copy Duplicate Duplicate to new slide Delete" at bounding box center [150, 104] width 264 height 149
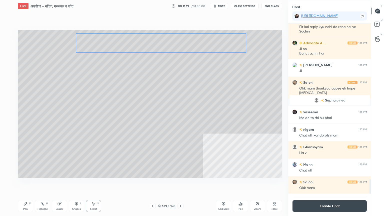
drag, startPoint x: 219, startPoint y: 50, endPoint x: 211, endPoint y: 54, distance: 8.6
click at [215, 48] on div "0 ° Undo Copy Duplicate Duplicate to new slide Delete" at bounding box center [150, 104] width 264 height 149
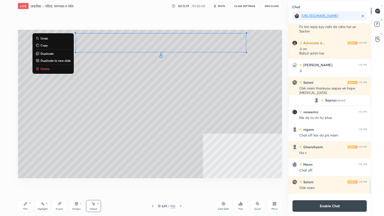
drag, startPoint x: 25, startPoint y: 208, endPoint x: 26, endPoint y: 204, distance: 4.3
click at [26, 184] on div "Pen" at bounding box center [25, 209] width 5 height 3
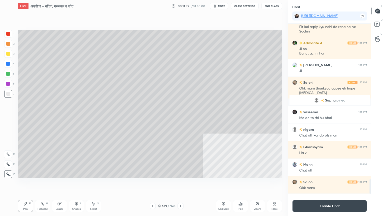
click at [9, 57] on div "3" at bounding box center [9, 55] width 10 height 10
click at [9, 55] on div at bounding box center [8, 54] width 4 height 4
click at [11, 67] on div "4" at bounding box center [9, 65] width 11 height 10
click at [11, 66] on div at bounding box center [8, 64] width 8 height 8
click at [94, 184] on div "Select S" at bounding box center [93, 206] width 15 height 12
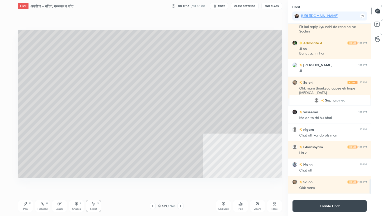
drag, startPoint x: 95, startPoint y: 206, endPoint x: 109, endPoint y: 177, distance: 32.3
click at [95, 184] on div "Select S" at bounding box center [93, 206] width 15 height 12
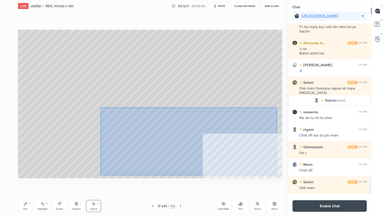
drag, startPoint x: 125, startPoint y: 122, endPoint x: 275, endPoint y: 173, distance: 158.2
click at [276, 174] on div "0 ° Undo Copy Duplicate Duplicate to new slide Delete" at bounding box center [150, 104] width 264 height 149
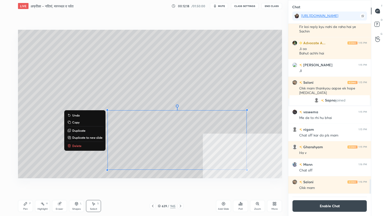
drag, startPoint x: 81, startPoint y: 147, endPoint x: 101, endPoint y: 133, distance: 24.6
click at [81, 146] on button "Delete" at bounding box center [84, 146] width 37 height 6
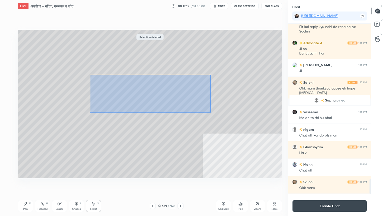
drag, startPoint x: 164, startPoint y: 99, endPoint x: 210, endPoint y: 117, distance: 49.5
click at [252, 124] on div "0 ° Undo Copy Duplicate Duplicate to new slide Delete" at bounding box center [150, 104] width 264 height 149
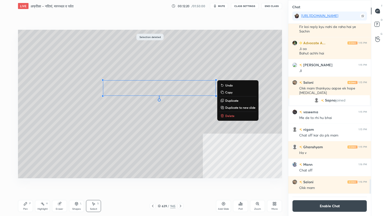
click at [226, 116] on p "Delete" at bounding box center [229, 116] width 9 height 4
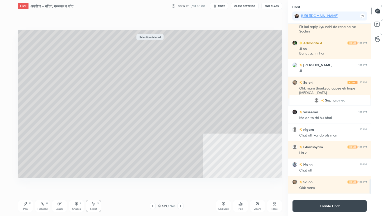
click at [30, 184] on div "Pen P" at bounding box center [25, 206] width 15 height 12
click at [29, 184] on div "Pen P" at bounding box center [25, 206] width 15 height 12
click at [9, 94] on div at bounding box center [8, 94] width 4 height 4
click at [9, 63] on div at bounding box center [8, 64] width 4 height 4
click at [11, 63] on div at bounding box center [8, 64] width 8 height 8
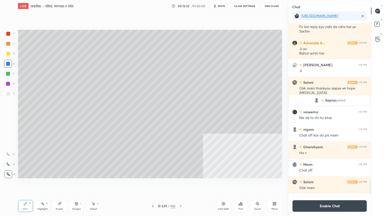
click at [153, 184] on icon at bounding box center [153, 206] width 4 height 4
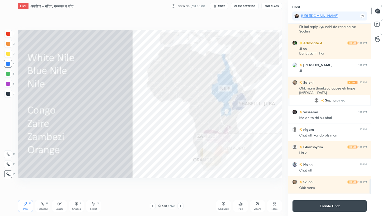
click at [181, 184] on div at bounding box center [181, 206] width 6 height 6
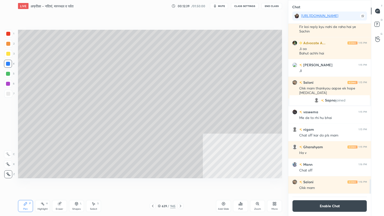
click at [180, 184] on icon at bounding box center [181, 206] width 4 height 4
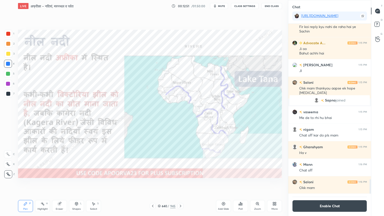
click at [153, 184] on icon at bounding box center [153, 206] width 4 height 4
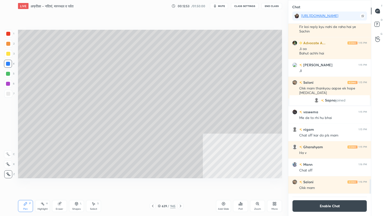
click at [7, 73] on div at bounding box center [8, 74] width 4 height 4
click at [5, 38] on div "1" at bounding box center [9, 35] width 10 height 10
click at [7, 36] on div at bounding box center [8, 34] width 8 height 8
click at [8, 63] on div at bounding box center [8, 64] width 4 height 4
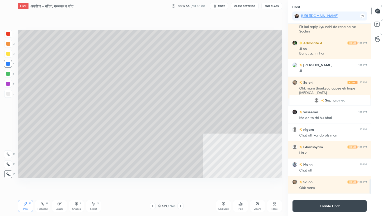
click at [181, 184] on icon at bounding box center [181, 206] width 2 height 3
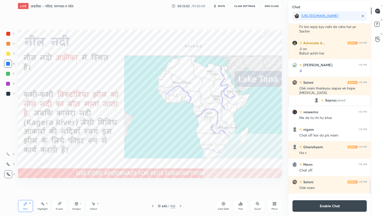
click at [153, 184] on icon at bounding box center [153, 206] width 4 height 4
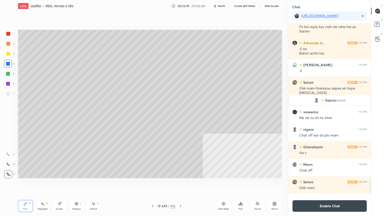
click at [8, 95] on div at bounding box center [8, 94] width 4 height 4
drag, startPoint x: 180, startPoint y: 204, endPoint x: 183, endPoint y: 204, distance: 2.8
click at [181, 184] on div at bounding box center [181, 206] width 6 height 6
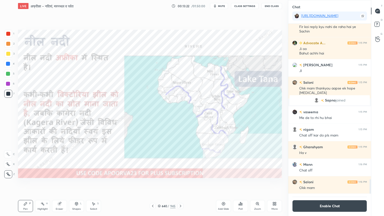
click at [6, 65] on div at bounding box center [8, 64] width 8 height 8
click at [7, 64] on div at bounding box center [8, 64] width 4 height 4
click at [179, 184] on icon at bounding box center [181, 206] width 4 height 4
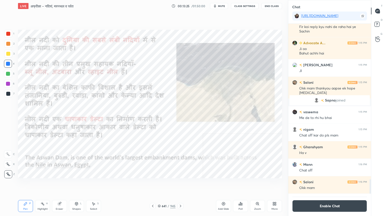
click at [153, 184] on icon at bounding box center [153, 206] width 4 height 4
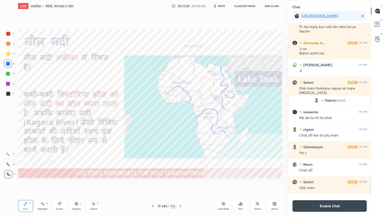
click at [159, 184] on icon at bounding box center [159, 206] width 3 height 3
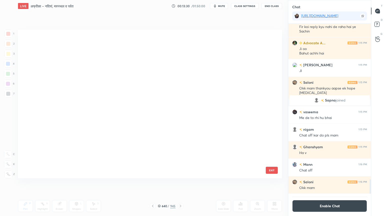
scroll to position [147, 262]
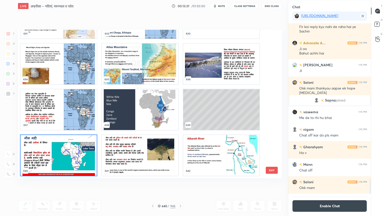
click at [73, 156] on img "grid" at bounding box center [59, 155] width 76 height 41
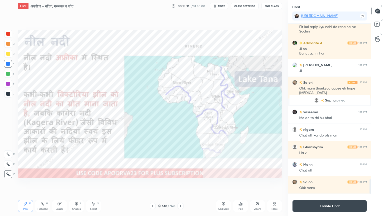
click at [73, 156] on img "grid" at bounding box center [59, 155] width 76 height 41
click at [63, 184] on div "Eraser" at bounding box center [59, 206] width 15 height 12
click at [62, 184] on div "Eraser" at bounding box center [60, 209] width 8 height 3
click at [8, 173] on span "Erase all" at bounding box center [8, 175] width 8 height 4
click at [7, 171] on div "1 2 3 4 5 6 7 C X Z C X Z E E Erase all H H" at bounding box center [8, 104] width 16 height 149
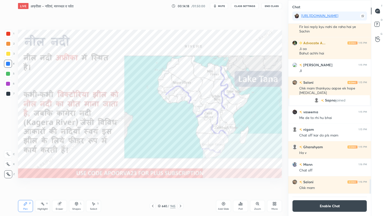
click at [161, 184] on icon at bounding box center [159, 206] width 3 height 3
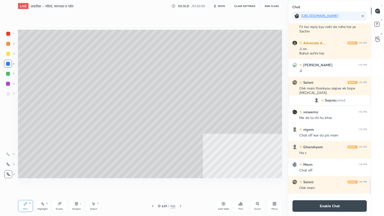
click at [7, 97] on div at bounding box center [8, 94] width 8 height 8
click at [101, 184] on div "Select S" at bounding box center [93, 206] width 15 height 12
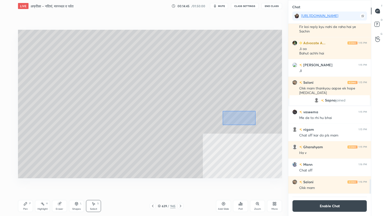
drag, startPoint x: 223, startPoint y: 111, endPoint x: 250, endPoint y: 123, distance: 29.8
click at [254, 124] on div "0 ° Undo Copy Duplicate Duplicate to new slide Delete" at bounding box center [150, 104] width 264 height 149
drag, startPoint x: 237, startPoint y: 120, endPoint x: 96, endPoint y: 143, distance: 143.1
click at [96, 143] on div "0 ° Undo Copy Duplicate Duplicate to new slide Delete" at bounding box center [150, 104] width 264 height 149
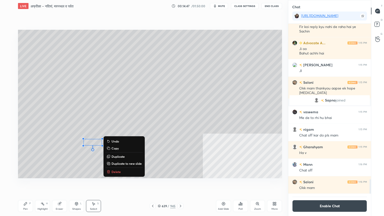
click at [26, 184] on div "Pen P" at bounding box center [25, 206] width 15 height 12
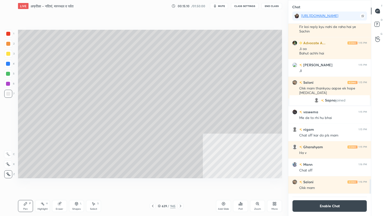
click at [95, 184] on div "Select S" at bounding box center [93, 206] width 15 height 12
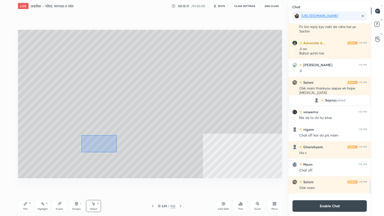
drag, startPoint x: 82, startPoint y: 135, endPoint x: 102, endPoint y: 145, distance: 22.4
click at [115, 151] on div "0 ° Undo Copy Duplicate Duplicate to new slide Delete" at bounding box center [150, 104] width 264 height 149
drag, startPoint x: 97, startPoint y: 143, endPoint x: 107, endPoint y: 147, distance: 11.2
click at [117, 144] on div "0 ° Undo Copy Duplicate Duplicate to new slide Delete" at bounding box center [150, 104] width 264 height 149
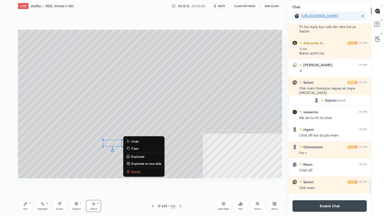
click at [27, 184] on icon at bounding box center [25, 203] width 3 height 3
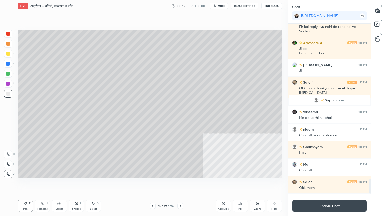
click at [8, 65] on div at bounding box center [8, 64] width 4 height 4
click at [93, 184] on div "Select" at bounding box center [93, 209] width 7 height 3
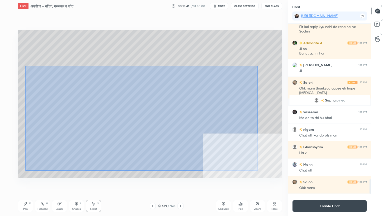
drag, startPoint x: 26, startPoint y: 66, endPoint x: 250, endPoint y: 165, distance: 245.3
click at [259, 170] on div "0 ° Undo Copy Duplicate Duplicate to new slide Delete" at bounding box center [150, 104] width 264 height 149
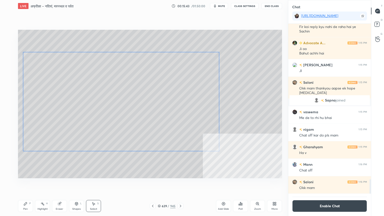
drag, startPoint x: 184, startPoint y: 115, endPoint x: 160, endPoint y: 126, distance: 26.7
click at [182, 113] on div "0 ° Undo Copy Duplicate Duplicate to new slide Delete" at bounding box center [150, 104] width 264 height 149
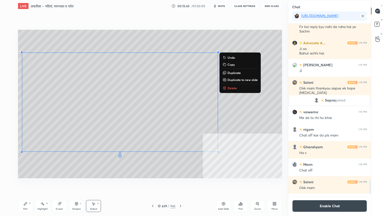
click at [30, 184] on div "P" at bounding box center [30, 203] width 2 height 3
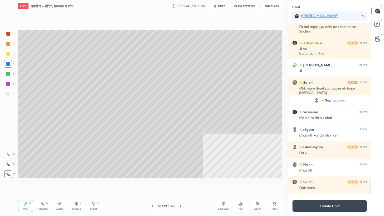
click at [8, 67] on div at bounding box center [8, 64] width 8 height 8
click at [90, 184] on div "Select S" at bounding box center [93, 206] width 15 height 12
drag, startPoint x: 22, startPoint y: 78, endPoint x: 24, endPoint y: 91, distance: 13.4
click at [22, 78] on div "0 ° Undo Copy Duplicate Duplicate to new slide Delete" at bounding box center [150, 104] width 264 height 149
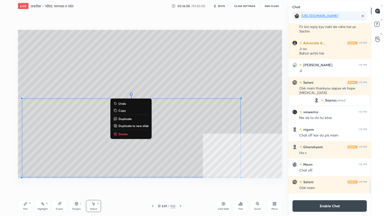
drag, startPoint x: 22, startPoint y: 100, endPoint x: 268, endPoint y: 178, distance: 259.1
click at [271, 180] on div "0 ° Undo Copy Duplicate Duplicate to new slide Delete Setting up your live clas…" at bounding box center [150, 104] width 268 height 184
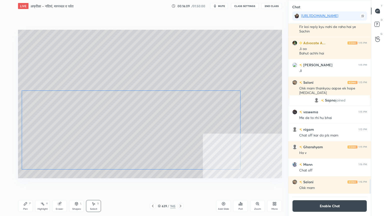
drag, startPoint x: 231, startPoint y: 135, endPoint x: 213, endPoint y: 145, distance: 20.1
click at [230, 133] on div "0 ° Undo Copy Duplicate Duplicate to new slide Delete" at bounding box center [150, 104] width 264 height 149
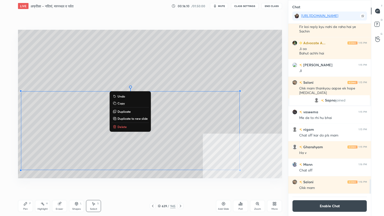
click at [25, 184] on div "Pen P" at bounding box center [25, 206] width 15 height 12
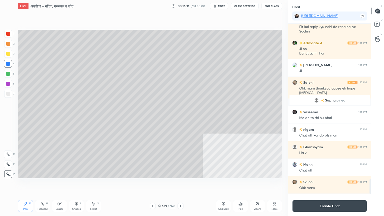
click at [275, 184] on icon at bounding box center [275, 204] width 4 height 4
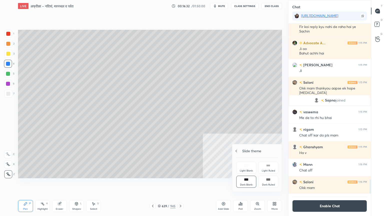
click at [242, 151] on div "Slide theme" at bounding box center [257, 150] width 42 height 5
click at [266, 153] on div "Video position" at bounding box center [268, 154] width 20 height 12
click at [245, 179] on icon at bounding box center [245, 178] width 1 height 1
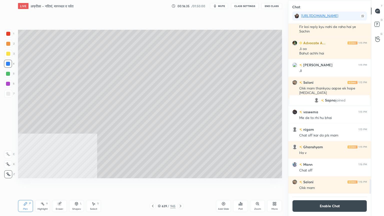
click at [275, 184] on icon at bounding box center [275, 204] width 1 height 1
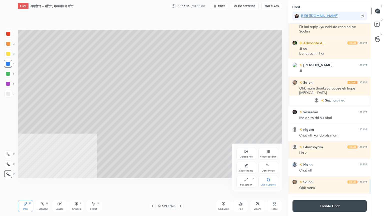
drag, startPoint x: 269, startPoint y: 154, endPoint x: 270, endPoint y: 161, distance: 7.1
click at [269, 155] on div "Video position" at bounding box center [268, 154] width 20 height 12
click at [271, 180] on div "Bottom right" at bounding box center [268, 182] width 20 height 12
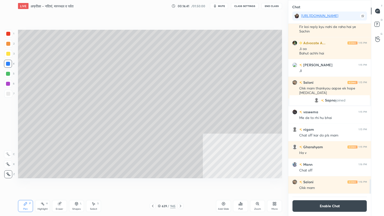
click at [93, 184] on div "Select S" at bounding box center [93, 206] width 15 height 12
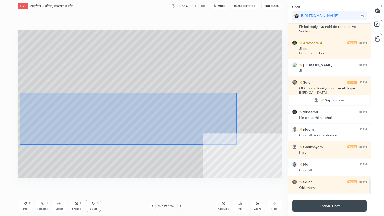
drag, startPoint x: 21, startPoint y: 94, endPoint x: 168, endPoint y: 132, distance: 152.0
click at [235, 144] on div "0 ° Undo Copy Duplicate Duplicate to new slide Delete" at bounding box center [150, 104] width 264 height 149
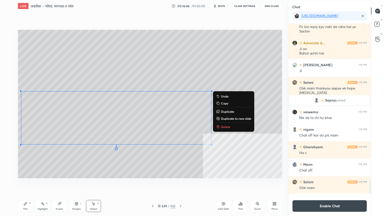
click at [37, 72] on div "0 ° Undo Copy Duplicate Duplicate to new slide Delete" at bounding box center [150, 104] width 264 height 149
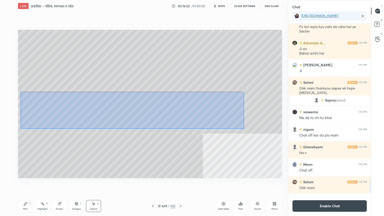
drag, startPoint x: 21, startPoint y: 92, endPoint x: 244, endPoint y: 127, distance: 225.9
click at [244, 128] on div "0 ° Undo Copy Duplicate Duplicate to new slide Delete" at bounding box center [150, 104] width 264 height 149
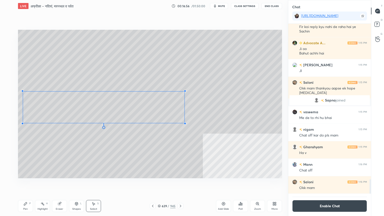
drag, startPoint x: 212, startPoint y: 128, endPoint x: 184, endPoint y: 122, distance: 28.1
click at [184, 123] on div at bounding box center [185, 124] width 2 height 2
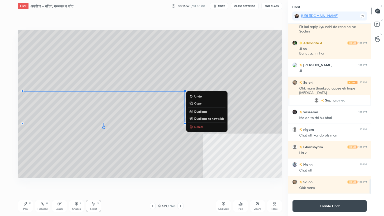
drag, startPoint x: 18, startPoint y: 130, endPoint x: 121, endPoint y: 148, distance: 105.4
click at [122, 149] on div "0 ° Undo Copy Duplicate Duplicate to new slide Delete Setting up your live clas…" at bounding box center [150, 104] width 268 height 184
click at [130, 62] on div "0 ° Undo Copy Duplicate Duplicate to new slide Delete" at bounding box center [150, 104] width 264 height 149
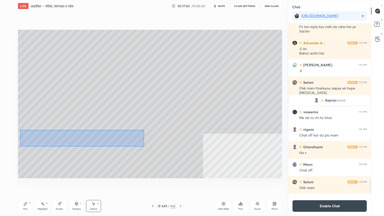
drag, startPoint x: 30, startPoint y: 133, endPoint x: 141, endPoint y: 145, distance: 111.9
click at [143, 146] on div "0 ° Undo Copy Duplicate Duplicate to new slide Delete" at bounding box center [150, 104] width 264 height 149
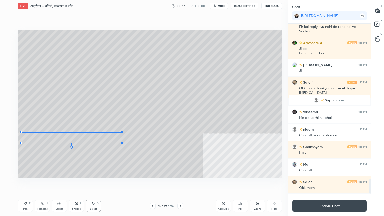
drag, startPoint x: 135, startPoint y: 145, endPoint x: 118, endPoint y: 141, distance: 17.5
click at [121, 143] on div at bounding box center [122, 143] width 2 height 2
click at [91, 135] on div "0 ° Undo Copy Duplicate Duplicate to new slide Delete" at bounding box center [150, 104] width 264 height 149
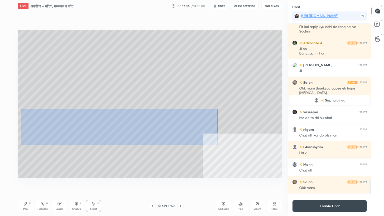
drag, startPoint x: 25, startPoint y: 111, endPoint x: 215, endPoint y: 141, distance: 192.7
click at [217, 142] on div "0 ° Undo Copy Duplicate Duplicate to new slide Delete" at bounding box center [150, 104] width 264 height 149
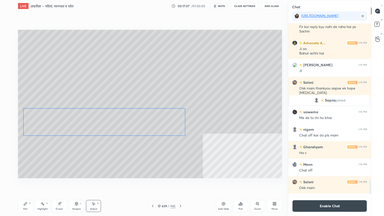
click at [170, 122] on div "0 ° Undo Copy Duplicate Duplicate to new slide Delete" at bounding box center [150, 104] width 264 height 149
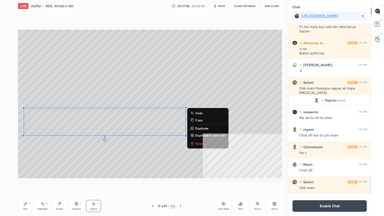
click at [35, 69] on div "0 ° Undo Copy Duplicate Duplicate to new slide Delete" at bounding box center [150, 104] width 264 height 149
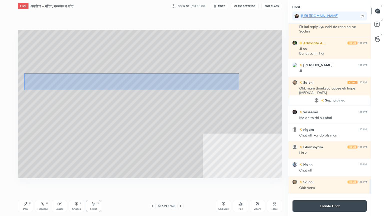
drag, startPoint x: 24, startPoint y: 73, endPoint x: 236, endPoint y: 89, distance: 212.3
click at [239, 90] on div "0 ° Undo Copy Duplicate Duplicate to new slide Delete" at bounding box center [150, 104] width 264 height 149
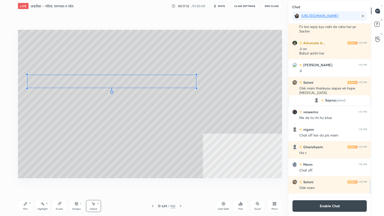
drag, startPoint x: 217, startPoint y: 89, endPoint x: 194, endPoint y: 88, distance: 23.3
click at [196, 88] on div at bounding box center [197, 88] width 2 height 2
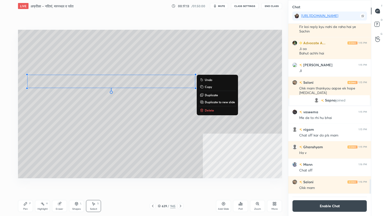
click at [30, 68] on div "0 ° Undo Copy Duplicate Duplicate to new slide Delete" at bounding box center [150, 104] width 264 height 149
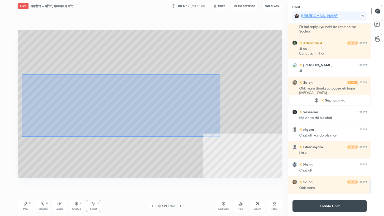
drag, startPoint x: 28, startPoint y: 79, endPoint x: 206, endPoint y: 135, distance: 186.0
click at [217, 135] on div "0 ° Undo Copy Duplicate Duplicate to new slide Delete" at bounding box center [150, 104] width 264 height 149
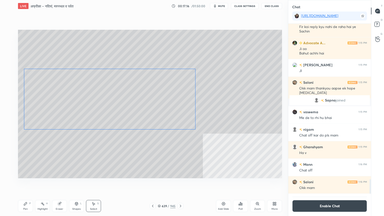
drag, startPoint x: 143, startPoint y: 105, endPoint x: 131, endPoint y: 99, distance: 13.8
click at [142, 103] on div "0 ° Undo Copy Duplicate Duplicate to new slide Delete" at bounding box center [150, 104] width 264 height 149
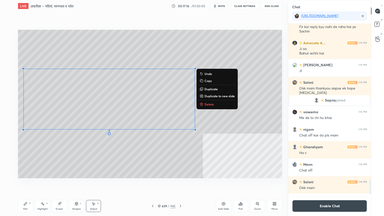
click at [39, 51] on div "0 ° Undo Copy Duplicate Duplicate to new slide Delete" at bounding box center [150, 104] width 264 height 149
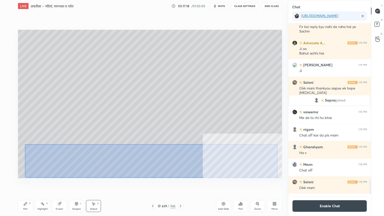
drag, startPoint x: 36, startPoint y: 147, endPoint x: 261, endPoint y: 175, distance: 226.7
click at [276, 176] on div "0 ° Undo Copy Duplicate Duplicate to new slide Delete" at bounding box center [150, 104] width 264 height 149
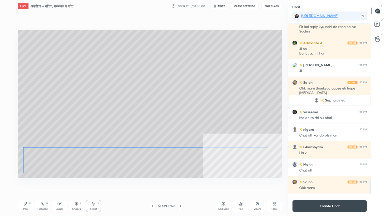
drag, startPoint x: 209, startPoint y: 165, endPoint x: 208, endPoint y: 157, distance: 7.6
click at [209, 166] on div "0 ° Undo Copy Duplicate Duplicate to new slide Delete" at bounding box center [150, 104] width 264 height 149
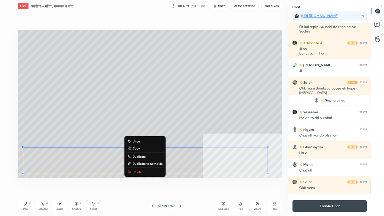
click at [235, 100] on div "0 ° Undo Copy Duplicate Duplicate to new slide Delete" at bounding box center [150, 104] width 264 height 149
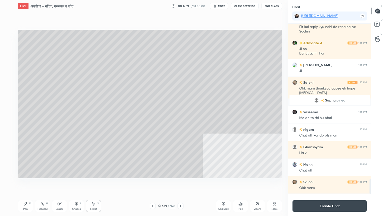
click at [78, 184] on div "Shapes L" at bounding box center [76, 206] width 15 height 12
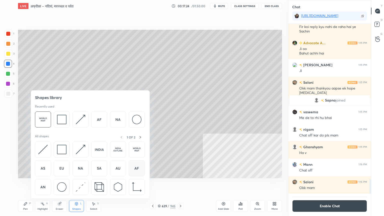
click at [134, 169] on img at bounding box center [137, 169] width 10 height 10
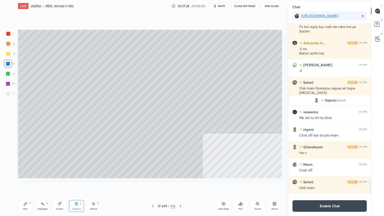
click at [8, 98] on div "7" at bounding box center [9, 95] width 10 height 10
click at [97, 184] on div "Select S" at bounding box center [93, 206] width 15 height 12
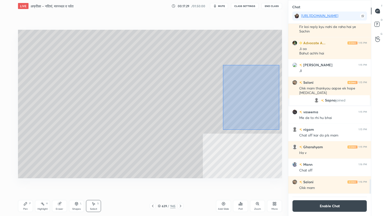
drag, startPoint x: 223, startPoint y: 65, endPoint x: 251, endPoint y: 113, distance: 55.6
click at [278, 129] on div "0 ° Undo Copy Duplicate Duplicate to new slide Delete" at bounding box center [150, 104] width 264 height 149
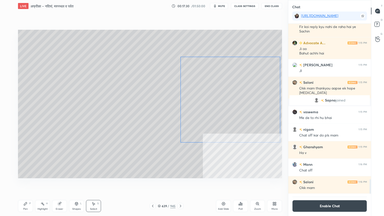
drag, startPoint x: 249, startPoint y: 109, endPoint x: 234, endPoint y: 111, distance: 14.9
click at [246, 109] on div "0 ° Undo Copy Duplicate Duplicate to new slide Delete" at bounding box center [150, 104] width 264 height 149
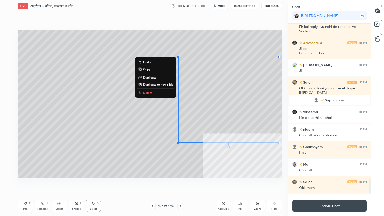
click at [27, 184] on icon at bounding box center [26, 204] width 4 height 4
click at [27, 184] on div "Pen P" at bounding box center [25, 206] width 15 height 12
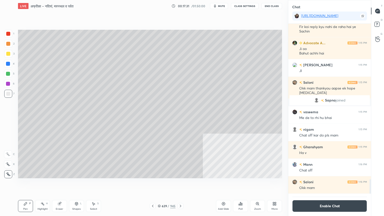
click at [10, 94] on div at bounding box center [8, 94] width 8 height 8
click at [8, 65] on div at bounding box center [8, 64] width 4 height 4
click at [9, 65] on div at bounding box center [8, 64] width 4 height 4
click at [7, 92] on div at bounding box center [8, 94] width 4 height 4
click at [8, 92] on div at bounding box center [8, 94] width 4 height 4
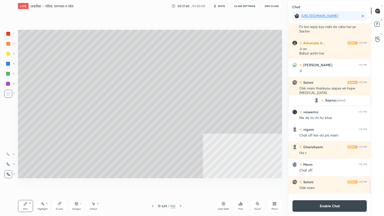
click at [8, 93] on div at bounding box center [8, 94] width 4 height 4
click at [8, 67] on div at bounding box center [8, 64] width 8 height 8
click at [7, 67] on div at bounding box center [8, 64] width 8 height 8
click at [8, 66] on div at bounding box center [8, 64] width 8 height 8
click at [8, 93] on div at bounding box center [8, 94] width 4 height 4
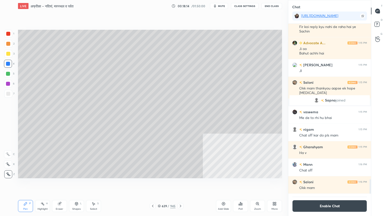
click at [9, 92] on div at bounding box center [8, 94] width 4 height 4
click at [8, 85] on div at bounding box center [8, 84] width 4 height 4
click at [11, 64] on div at bounding box center [8, 64] width 8 height 8
click at [9, 65] on div at bounding box center [8, 64] width 4 height 4
click at [62, 184] on div "Eraser" at bounding box center [59, 206] width 15 height 12
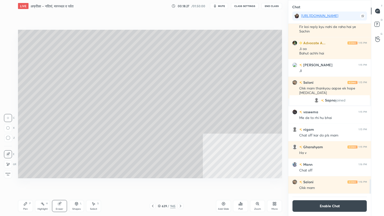
drag, startPoint x: 9, startPoint y: 169, endPoint x: 9, endPoint y: 165, distance: 4.5
click at [9, 168] on div "E E Erase all" at bounding box center [10, 163] width 13 height 30
click at [10, 163] on div at bounding box center [8, 164] width 8 height 8
click at [25, 184] on div "Pen P" at bounding box center [25, 206] width 15 height 12
click at [28, 184] on div "Pen P" at bounding box center [25, 206] width 15 height 12
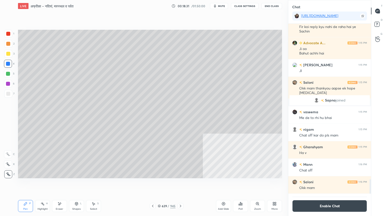
click at [330, 184] on button "Enable Chat" at bounding box center [329, 206] width 75 height 12
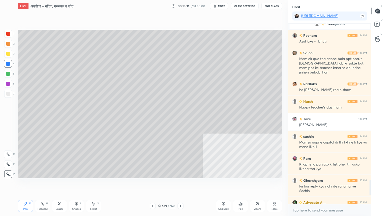
scroll to position [179, 81]
click at [94, 184] on div "Select" at bounding box center [93, 209] width 7 height 3
click at [96, 184] on div "Select S" at bounding box center [93, 206] width 15 height 12
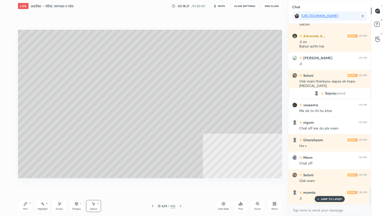
drag, startPoint x: 371, startPoint y: 193, endPoint x: 361, endPoint y: 206, distance: 16.0
click at [367, 184] on div "Chat [URL][DOMAIN_NAME] vaseema 1:14 PM Last me Avi bhai agr time Mila to Palak…" at bounding box center [336, 108] width 96 height 216
click at [96, 184] on div "Select S" at bounding box center [93, 206] width 15 height 12
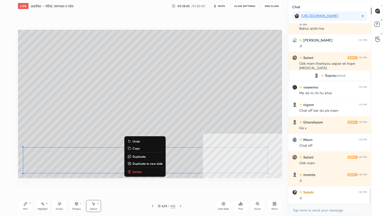
drag, startPoint x: 26, startPoint y: 145, endPoint x: 260, endPoint y: 175, distance: 236.4
click at [285, 182] on div "1 2 3 4 5 6 7 C X Z E E Erase all H H LIVE अफ्रीका – नदियां, मरुस्थल व पर्वत 00…" at bounding box center [144, 108] width 288 height 216
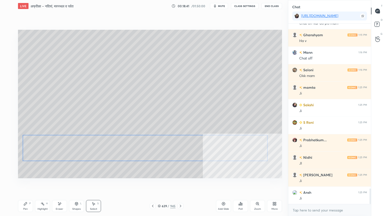
drag, startPoint x: 205, startPoint y: 158, endPoint x: 198, endPoint y: 155, distance: 7.8
click at [207, 154] on div "0 ° Undo Copy Duplicate Duplicate to new slide Delete" at bounding box center [150, 104] width 264 height 149
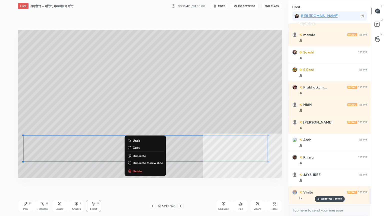
scroll to position [1996, 0]
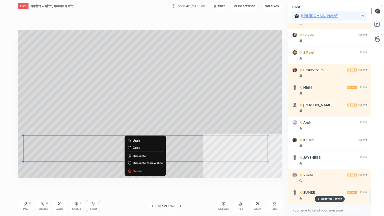
click at [26, 184] on div "Pen P" at bounding box center [25, 206] width 15 height 12
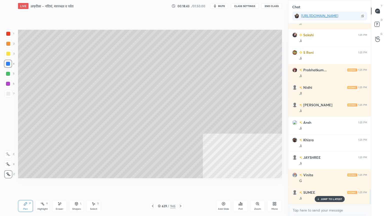
scroll to position [2031, 0]
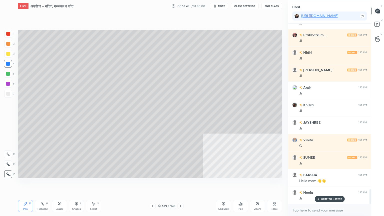
click at [179, 184] on icon at bounding box center [181, 206] width 4 height 4
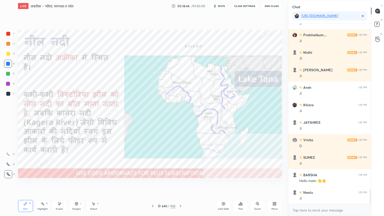
scroll to position [2048, 0]
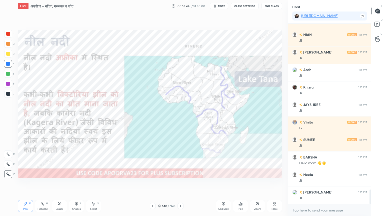
click at [6, 63] on div at bounding box center [8, 64] width 4 height 4
drag, startPoint x: 8, startPoint y: 62, endPoint x: 11, endPoint y: 61, distance: 2.6
click at [8, 61] on div at bounding box center [8, 64] width 8 height 8
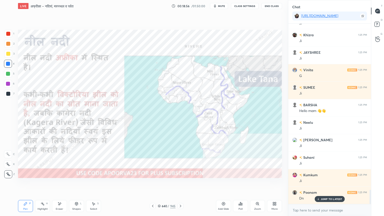
scroll to position [2113, 0]
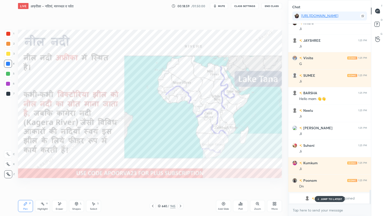
click at [58, 184] on div "Eraser" at bounding box center [59, 206] width 15 height 12
click at [61, 184] on icon at bounding box center [60, 204] width 4 height 4
click at [10, 173] on span "Erase all" at bounding box center [8, 175] width 8 height 4
click at [179, 184] on icon at bounding box center [181, 206] width 4 height 4
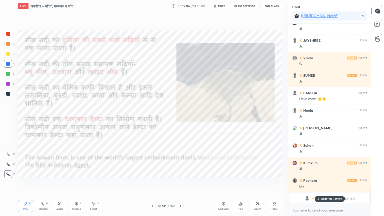
scroll to position [2130, 0]
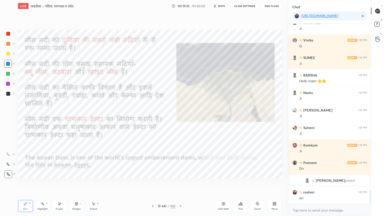
click at [60, 184] on div "Eraser" at bounding box center [59, 206] width 15 height 12
click at [6, 173] on span "Erase all" at bounding box center [8, 175] width 8 height 4
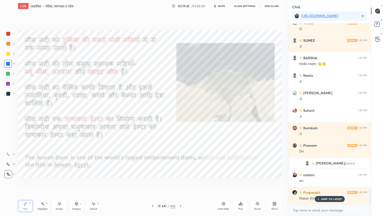
click at [55, 184] on div "Eraser" at bounding box center [59, 206] width 15 height 12
click at [58, 184] on div "Eraser" at bounding box center [59, 206] width 15 height 12
click at [7, 173] on span "Erase all" at bounding box center [8, 175] width 8 height 4
click at [7, 173] on div "1 2 3 4 5 6 7 C X Z E E Erase all H H" at bounding box center [8, 104] width 16 height 149
drag, startPoint x: 6, startPoint y: 173, endPoint x: 17, endPoint y: 164, distance: 14.1
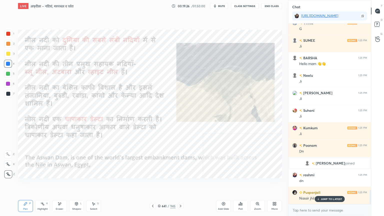
click at [6, 173] on icon at bounding box center [8, 175] width 5 height 4
click at [338, 184] on p "JUMP TO LATEST" at bounding box center [332, 199] width 22 height 3
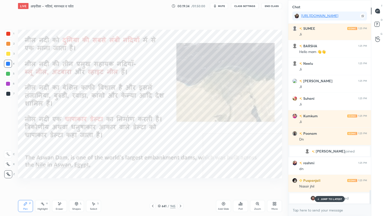
click at [180, 184] on icon at bounding box center [181, 206] width 4 height 4
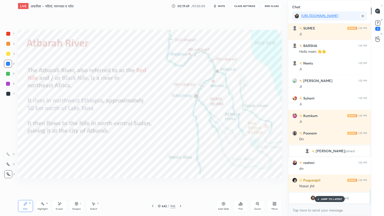
scroll to position [2024, 0]
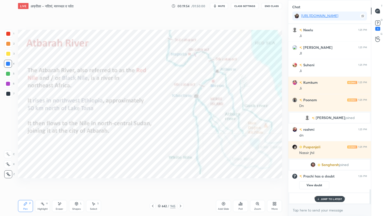
click at [276, 184] on icon at bounding box center [275, 204] width 1 height 1
click at [268, 154] on div "Video position" at bounding box center [268, 154] width 20 height 12
click at [246, 182] on div "Bottom left" at bounding box center [246, 182] width 20 height 12
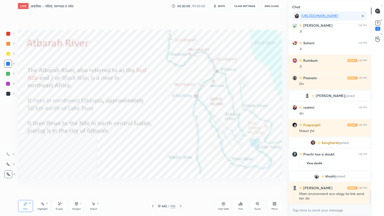
scroll to position [2063, 0]
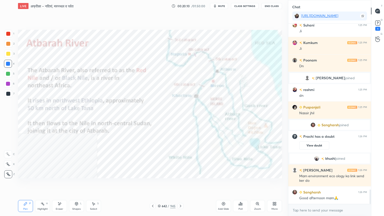
click at [9, 93] on div at bounding box center [8, 94] width 4 height 4
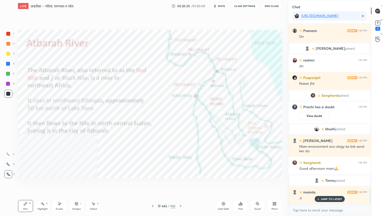
scroll to position [2073, 0]
click at [12, 62] on div at bounding box center [8, 64] width 8 height 8
click at [11, 61] on div at bounding box center [8, 64] width 8 height 8
drag, startPoint x: 9, startPoint y: 60, endPoint x: 13, endPoint y: 64, distance: 6.2
click at [9, 60] on div at bounding box center [8, 64] width 8 height 8
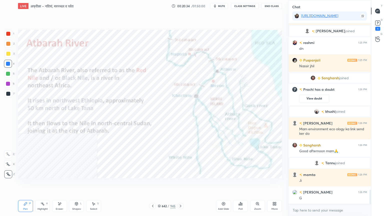
scroll to position [2108, 0]
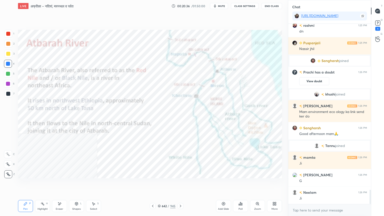
drag, startPoint x: 62, startPoint y: 208, endPoint x: 61, endPoint y: 205, distance: 2.9
click at [61, 184] on div "Eraser" at bounding box center [59, 206] width 15 height 12
click at [10, 171] on div "Erase all" at bounding box center [8, 174] width 8 height 8
click at [10, 171] on div "1 2 3 4 5 6 7 C X Z E E Erase all H H" at bounding box center [8, 104] width 16 height 149
drag, startPoint x: 9, startPoint y: 170, endPoint x: 17, endPoint y: 164, distance: 10.0
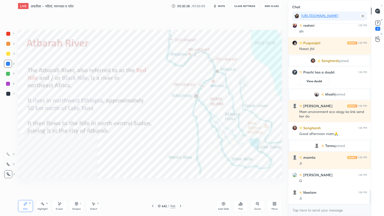
click at [9, 170] on div at bounding box center [8, 174] width 8 height 8
click at [161, 184] on div "642 / 945" at bounding box center [167, 206] width 18 height 5
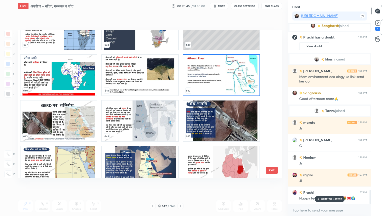
scroll to position [9707, 0]
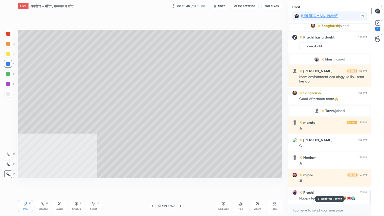
click at [274, 184] on div "More" at bounding box center [274, 206] width 15 height 12
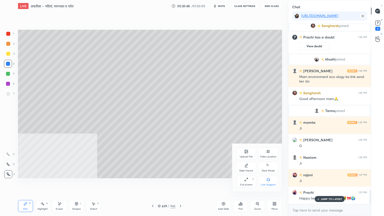
click at [269, 152] on icon at bounding box center [269, 151] width 1 height 3
click at [268, 184] on div "Bottom right" at bounding box center [268, 185] width 15 height 3
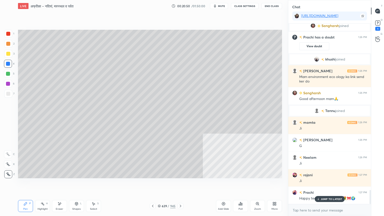
click at [94, 184] on div "Select S" at bounding box center [93, 206] width 15 height 12
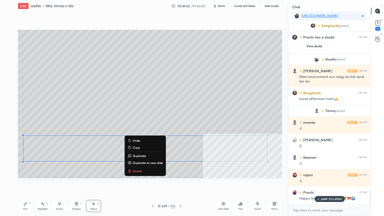
drag, startPoint x: 22, startPoint y: 136, endPoint x: 254, endPoint y: 160, distance: 233.7
click at [285, 171] on div "1 2 3 4 5 6 7 C X Z E E Erase all H H LIVE अफ्रीका – नदियां, मरुस्थल व पर्वत 00…" at bounding box center [144, 108] width 288 height 216
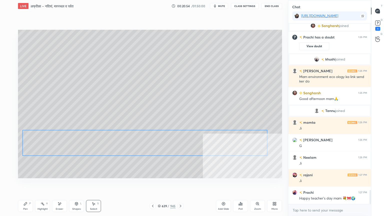
scroll to position [2155, 0]
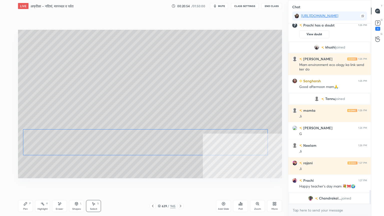
drag, startPoint x: 224, startPoint y: 150, endPoint x: 224, endPoint y: 146, distance: 3.8
click at [224, 146] on div "0 ° Undo Copy Duplicate Duplicate to new slide Delete" at bounding box center [150, 104] width 264 height 149
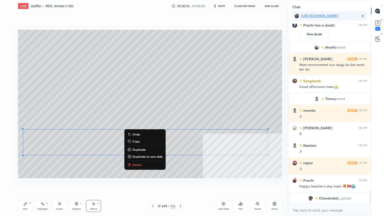
click at [36, 173] on div "0 ° Undo Copy Duplicate Duplicate to new slide Delete" at bounding box center [150, 104] width 264 height 149
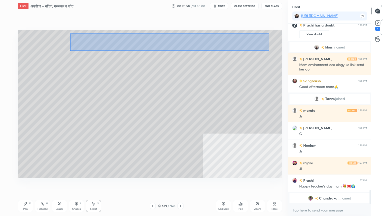
drag, startPoint x: 70, startPoint y: 34, endPoint x: 256, endPoint y: 50, distance: 186.9
click at [268, 51] on div "0 ° Undo Copy Duplicate Duplicate to new slide Delete" at bounding box center [150, 104] width 264 height 149
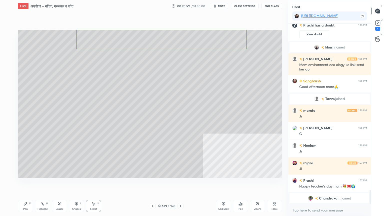
drag, startPoint x: 210, startPoint y: 45, endPoint x: 209, endPoint y: 42, distance: 3.5
click at [210, 42] on div "0 ° Undo Copy Duplicate Duplicate to new slide Delete" at bounding box center [150, 104] width 264 height 149
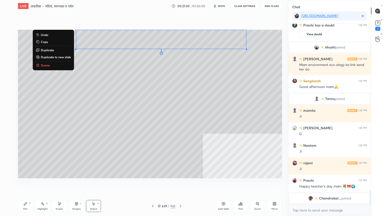
click at [23, 60] on div "0 ° Undo Copy Duplicate Duplicate to new slide Delete" at bounding box center [150, 104] width 264 height 149
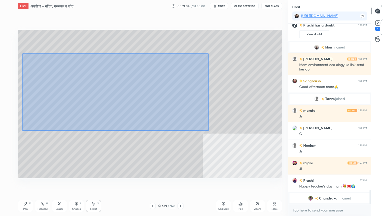
drag, startPoint x: 23, startPoint y: 52, endPoint x: 208, endPoint y: 129, distance: 200.6
click at [208, 131] on div "0 ° Undo Copy Duplicate Duplicate to new slide Delete" at bounding box center [150, 104] width 264 height 149
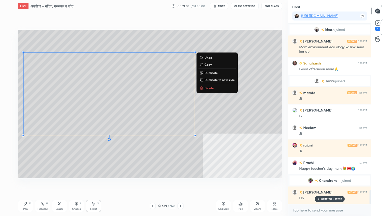
scroll to position [2190, 0]
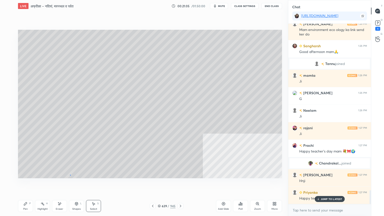
click at [70, 174] on div "0 ° Undo Copy Duplicate Duplicate to new slide Delete" at bounding box center [150, 104] width 264 height 149
click at [24, 184] on div "Pen P" at bounding box center [25, 206] width 15 height 12
click at [26, 184] on div "Pen P" at bounding box center [25, 206] width 15 height 12
click at [9, 76] on div at bounding box center [8, 74] width 8 height 8
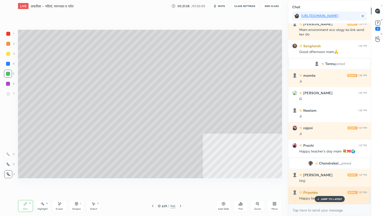
click at [326, 184] on p "JUMP TO LATEST" at bounding box center [332, 199] width 22 height 3
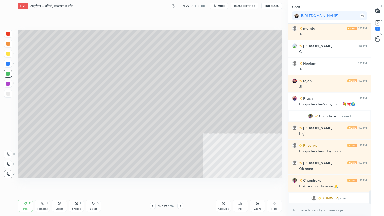
scroll to position [2243, 0]
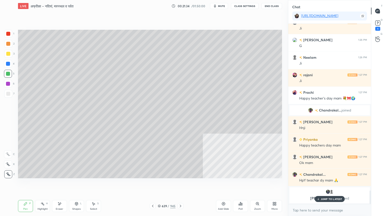
click at [273, 184] on icon at bounding box center [275, 204] width 4 height 4
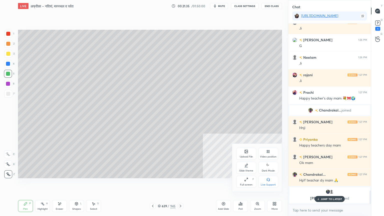
drag, startPoint x: 268, startPoint y: 153, endPoint x: 242, endPoint y: 173, distance: 32.4
click at [267, 154] on div "Video position" at bounding box center [268, 154] width 20 height 12
click at [243, 177] on div "Bottom left" at bounding box center [246, 182] width 20 height 12
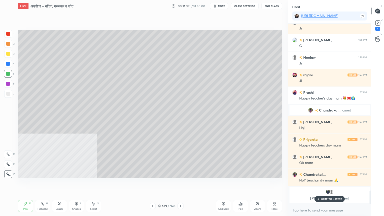
scroll to position [2205, 0]
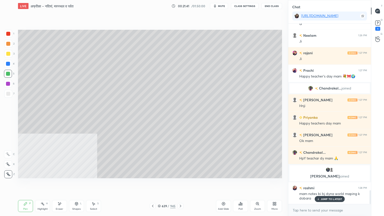
click at [324, 184] on p "JUMP TO LATEST" at bounding box center [332, 199] width 22 height 3
click at [96, 184] on div "Select" at bounding box center [93, 209] width 7 height 3
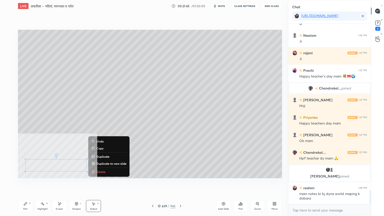
drag, startPoint x: 24, startPoint y: 160, endPoint x: 198, endPoint y: 182, distance: 174.8
click at [198, 183] on div "0 ° Undo Copy Duplicate Duplicate to new slide Delete Setting up your live clas…" at bounding box center [150, 104] width 268 height 184
click at [221, 106] on div "0 ° Undo Copy Duplicate Duplicate to new slide Delete" at bounding box center [150, 104] width 264 height 149
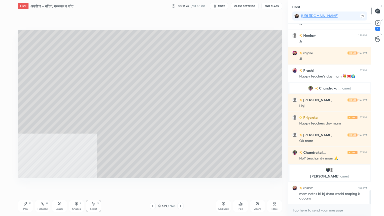
click at [26, 72] on div "0 ° Undo Copy Duplicate Duplicate to new slide Delete" at bounding box center [150, 104] width 264 height 149
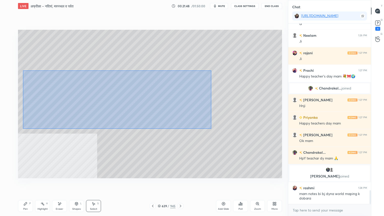
drag, startPoint x: 23, startPoint y: 71, endPoint x: 210, endPoint y: 125, distance: 195.1
click at [211, 128] on div "0 ° Undo Copy Duplicate Duplicate to new slide Delete" at bounding box center [150, 104] width 264 height 149
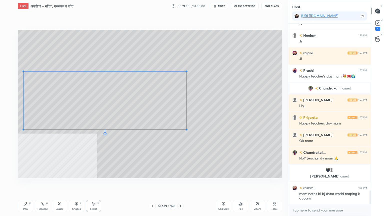
scroll to position [2223, 0]
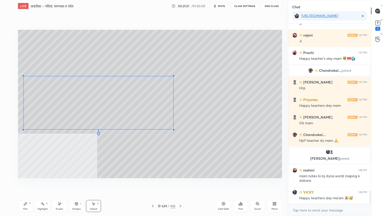
drag, startPoint x: 195, startPoint y: 69, endPoint x: 170, endPoint y: 77, distance: 26.4
click at [173, 76] on div at bounding box center [174, 76] width 2 height 2
drag, startPoint x: 144, startPoint y: 80, endPoint x: 114, endPoint y: 87, distance: 31.0
click at [143, 78] on div "0 ° Undo Copy Duplicate Duplicate to new slide Delete" at bounding box center [150, 104] width 264 height 149
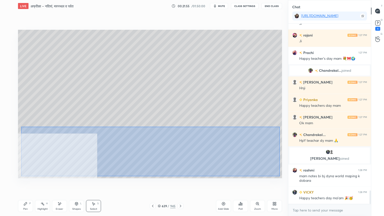
drag, startPoint x: 21, startPoint y: 127, endPoint x: 281, endPoint y: 173, distance: 263.4
click at [281, 176] on div "0 ° Undo Copy Duplicate Duplicate to new slide Delete" at bounding box center [150, 104] width 264 height 149
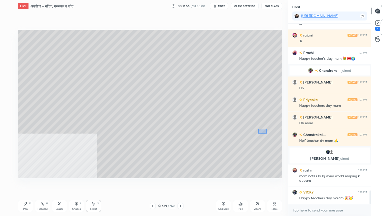
drag, startPoint x: 261, startPoint y: 132, endPoint x: 167, endPoint y: 127, distance: 94.0
click at [257, 133] on div "0 ° Undo Copy Duplicate Duplicate to new slide Delete" at bounding box center [150, 104] width 264 height 149
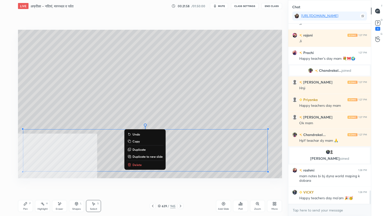
drag, startPoint x: 27, startPoint y: 128, endPoint x: 277, endPoint y: 176, distance: 255.0
click at [278, 178] on div "0 ° Undo Copy Duplicate Duplicate to new slide Delete" at bounding box center [150, 104] width 264 height 149
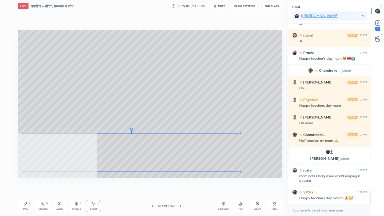
drag, startPoint x: 267, startPoint y: 130, endPoint x: 238, endPoint y: 135, distance: 29.9
click at [239, 134] on div at bounding box center [240, 133] width 2 height 2
drag, startPoint x: 219, startPoint y: 138, endPoint x: 223, endPoint y: 135, distance: 5.5
click at [218, 137] on div "0 ° Undo Copy Duplicate Duplicate to new slide Delete" at bounding box center [150, 104] width 264 height 149
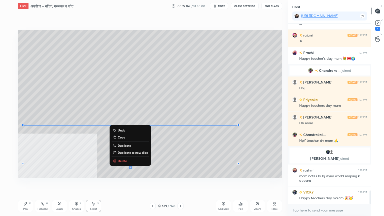
scroll to position [2235, 0]
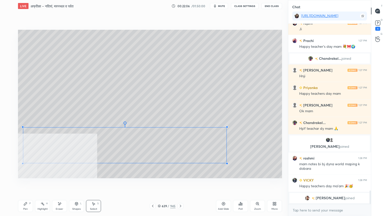
drag, startPoint x: 239, startPoint y: 125, endPoint x: 222, endPoint y: 131, distance: 17.8
click at [226, 128] on div at bounding box center [227, 127] width 2 height 2
drag, startPoint x: 220, startPoint y: 133, endPoint x: 224, endPoint y: 125, distance: 9.1
click at [220, 129] on div "0 ° Undo Copy Duplicate Duplicate to new slide Delete" at bounding box center [150, 104] width 264 height 149
drag, startPoint x: 227, startPoint y: 123, endPoint x: 210, endPoint y: 128, distance: 17.4
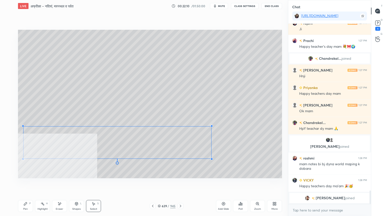
click at [211, 127] on div at bounding box center [212, 126] width 2 height 2
drag, startPoint x: 203, startPoint y: 132, endPoint x: 203, endPoint y: 129, distance: 3.3
click at [203, 129] on div "0 ° Undo Copy Duplicate Duplicate to new slide Delete" at bounding box center [150, 104] width 264 height 149
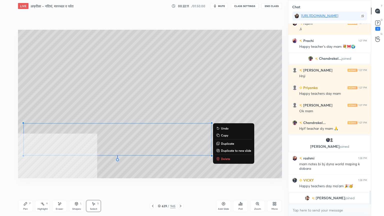
click at [26, 184] on div "Pen P" at bounding box center [25, 206] width 15 height 12
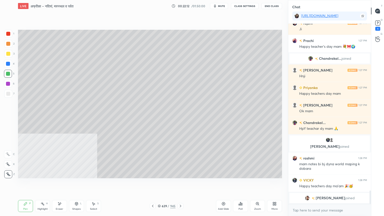
click at [27, 184] on div "Pen P" at bounding box center [25, 206] width 15 height 12
click at [275, 184] on div "More" at bounding box center [274, 206] width 15 height 12
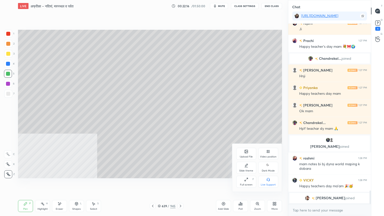
click at [270, 155] on div "Video position" at bounding box center [268, 154] width 20 height 12
click at [270, 177] on div "Bottom right" at bounding box center [268, 182] width 20 height 12
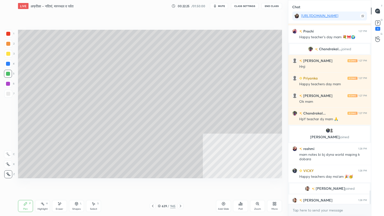
scroll to position [2243, 0]
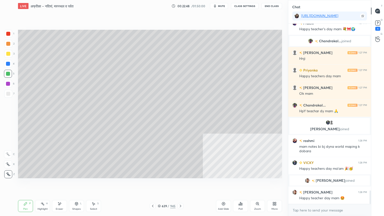
click at [95, 184] on div "Select S" at bounding box center [93, 206] width 15 height 12
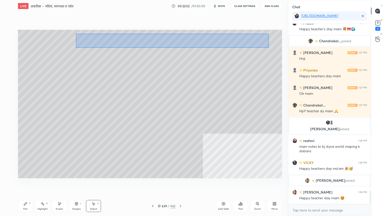
drag, startPoint x: 77, startPoint y: 33, endPoint x: 268, endPoint y: 47, distance: 192.4
click at [268, 47] on div "0 ° Undo Copy Duplicate Duplicate to new slide Delete" at bounding box center [150, 104] width 264 height 149
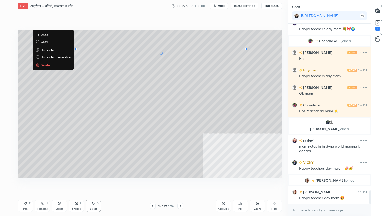
click at [49, 64] on p "Delete" at bounding box center [45, 65] width 9 height 4
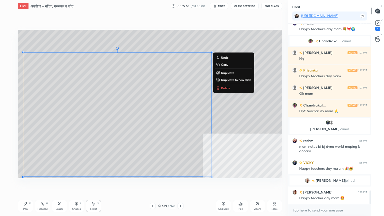
drag, startPoint x: 24, startPoint y: 51, endPoint x: 220, endPoint y: 177, distance: 233.3
click at [221, 178] on div "0 ° Undo Copy Duplicate Duplicate to new slide Delete Setting up your live clas…" at bounding box center [150, 104] width 268 height 184
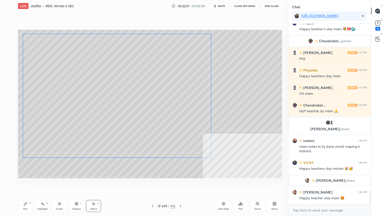
drag, startPoint x: 178, startPoint y: 104, endPoint x: 176, endPoint y: 95, distance: 9.1
click at [176, 95] on div "0 ° Undo Copy Duplicate Duplicate to new slide Delete" at bounding box center [150, 104] width 264 height 149
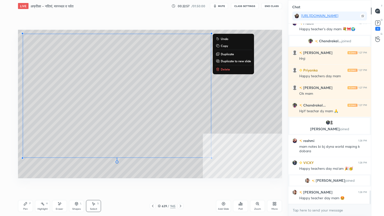
click at [265, 44] on div "0 ° Undo Copy Duplicate Duplicate to new slide Delete" at bounding box center [150, 104] width 264 height 149
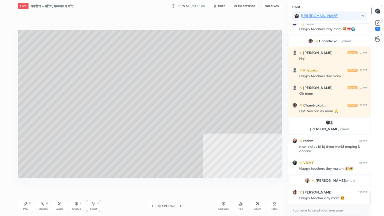
click at [222, 6] on span "mute" at bounding box center [221, 6] width 7 height 4
click at [223, 6] on span "unmute" at bounding box center [221, 6] width 11 height 4
click at [25, 184] on div "Pen" at bounding box center [25, 209] width 5 height 3
click at [10, 74] on div at bounding box center [8, 74] width 4 height 4
click at [11, 66] on div at bounding box center [8, 64] width 8 height 8
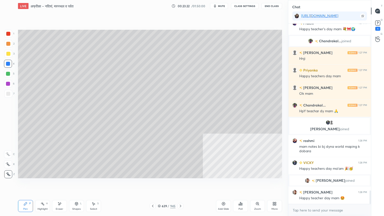
click at [11, 64] on div at bounding box center [8, 64] width 8 height 8
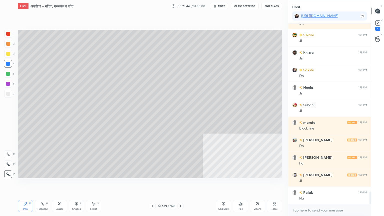
scroll to position [2447, 0]
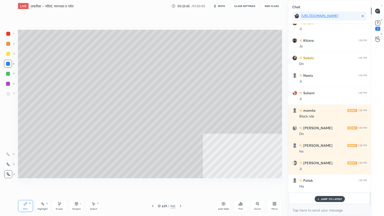
click at [327, 184] on p "JUMP TO LATEST" at bounding box center [332, 199] width 22 height 3
click at [326, 184] on div "x" at bounding box center [329, 210] width 83 height 12
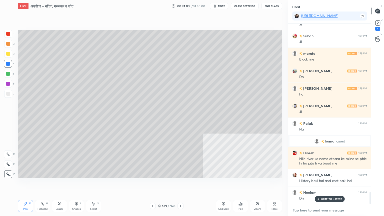
scroll to position [2526, 0]
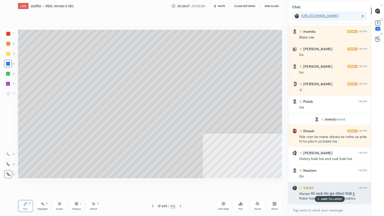
click at [325, 184] on p "JUMP TO LATEST" at bounding box center [332, 199] width 22 height 3
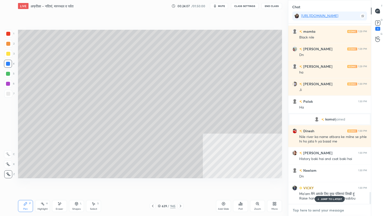
click at [327, 184] on textarea at bounding box center [329, 210] width 75 height 8
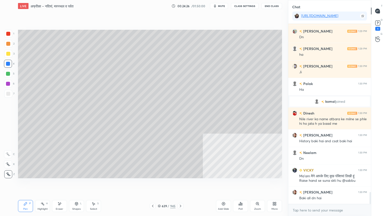
click at [9, 64] on div at bounding box center [8, 64] width 4 height 4
click at [9, 63] on div at bounding box center [8, 64] width 4 height 4
click at [8, 63] on div at bounding box center [8, 64] width 4 height 4
click at [9, 63] on div at bounding box center [8, 64] width 4 height 4
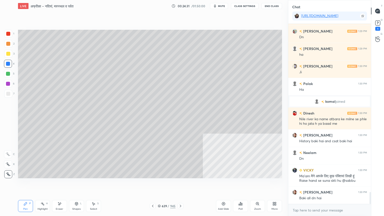
click at [161, 184] on div "639 / 945" at bounding box center [167, 206] width 18 height 5
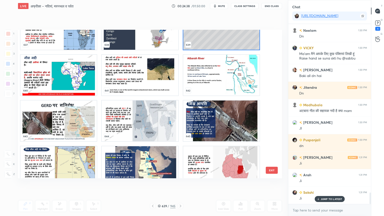
scroll to position [2684, 0]
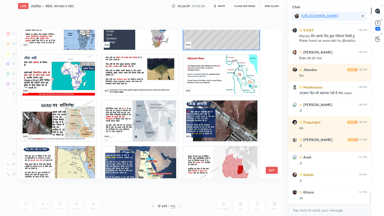
click at [72, 132] on img "grid" at bounding box center [59, 121] width 76 height 41
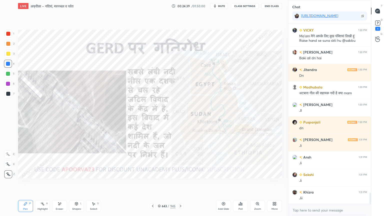
click at [72, 132] on img "grid" at bounding box center [59, 121] width 76 height 41
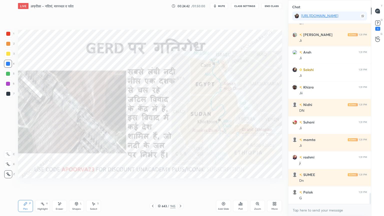
scroll to position [2824, 0]
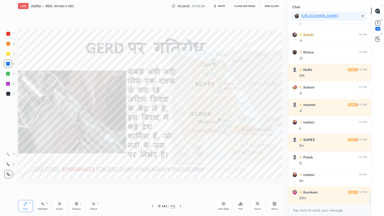
click at [154, 184] on icon at bounding box center [153, 206] width 4 height 4
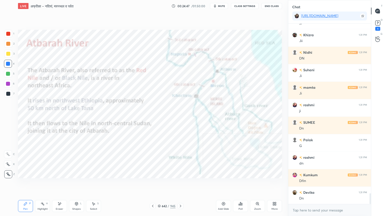
scroll to position [2859, 0]
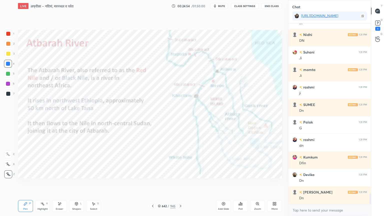
click at [181, 184] on icon at bounding box center [181, 206] width 4 height 4
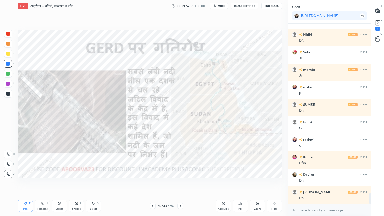
click at [153, 184] on icon at bounding box center [153, 206] width 4 height 4
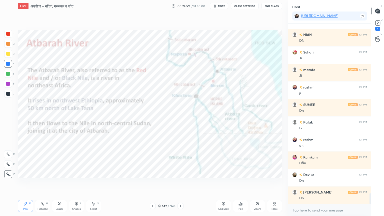
click at [179, 184] on icon at bounding box center [181, 206] width 4 height 4
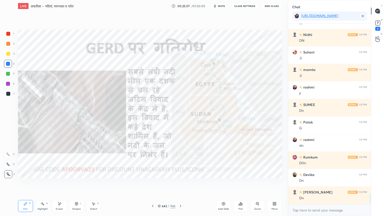
scroll to position [2880, 0]
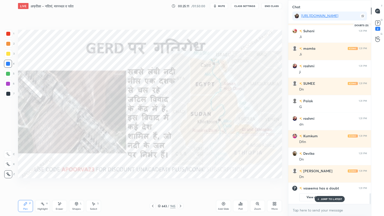
click at [378, 25] on rect at bounding box center [378, 23] width 5 height 5
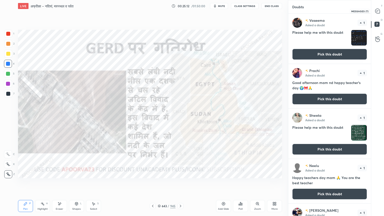
click at [378, 15] on div at bounding box center [378, 11] width 10 height 9
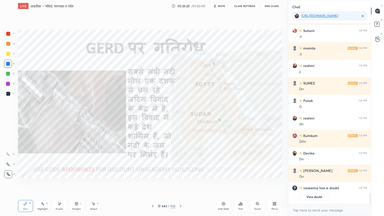
scroll to position [2830, 0]
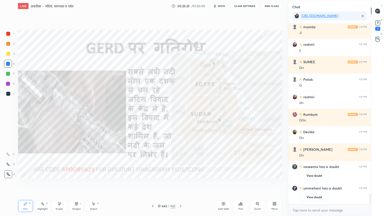
drag, startPoint x: 161, startPoint y: 208, endPoint x: 165, endPoint y: 211, distance: 4.8
click at [161, 184] on div "643 / 945" at bounding box center [167, 206] width 18 height 5
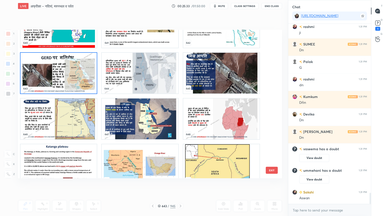
scroll to position [9801, 0]
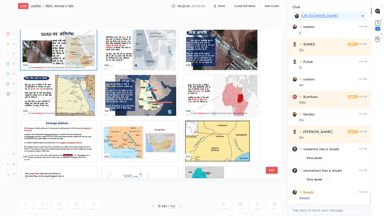
click at [64, 111] on img "grid" at bounding box center [59, 95] width 76 height 41
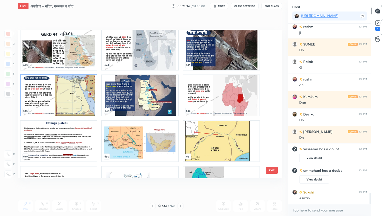
click at [64, 110] on img "grid" at bounding box center [59, 95] width 76 height 41
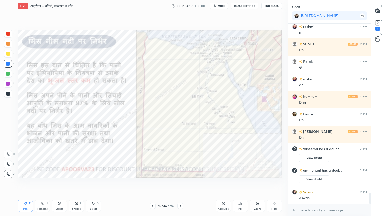
click at [65, 184] on div "Eraser" at bounding box center [59, 206] width 15 height 12
click at [63, 184] on div "Eraser" at bounding box center [60, 209] width 8 height 3
click at [62, 184] on div "Eraser" at bounding box center [59, 206] width 15 height 12
drag, startPoint x: 9, startPoint y: 172, endPoint x: 12, endPoint y: 172, distance: 3.0
click at [10, 172] on div "Erase all" at bounding box center [8, 174] width 8 height 8
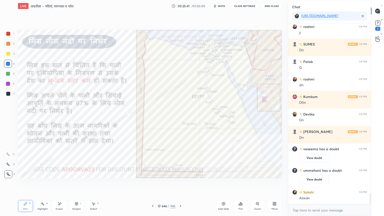
scroll to position [2747, 0]
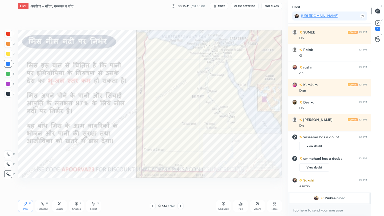
click at [181, 184] on icon at bounding box center [181, 206] width 4 height 4
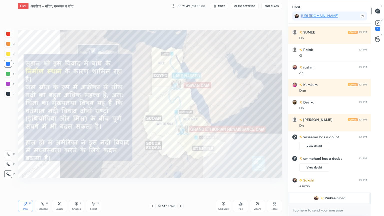
click at [160, 184] on icon at bounding box center [159, 206] width 3 height 3
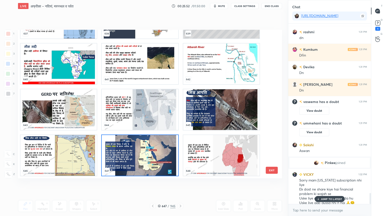
scroll to position [2795, 0]
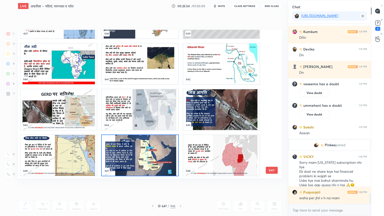
click at [268, 170] on button "EXIT" at bounding box center [272, 170] width 12 height 7
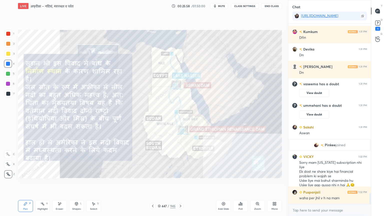
scroll to position [2800, 0]
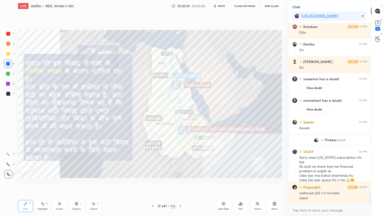
click at [175, 184] on div "Pen P Highlight H Eraser Shapes L Select S 647 / 945 Add Slide Poll Zoom More" at bounding box center [150, 206] width 264 height 20
click at [161, 184] on div "647 / 945" at bounding box center [167, 206] width 18 height 5
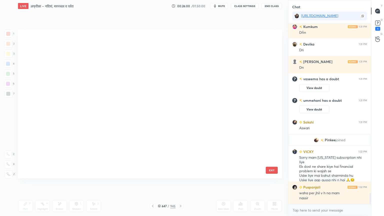
scroll to position [147, 262]
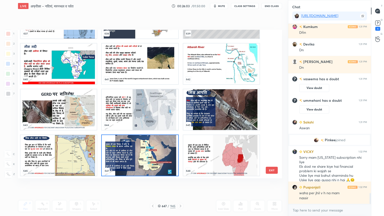
click at [124, 116] on img "grid" at bounding box center [140, 109] width 76 height 41
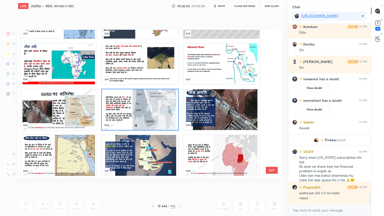
click at [124, 116] on img "grid" at bounding box center [140, 109] width 76 height 41
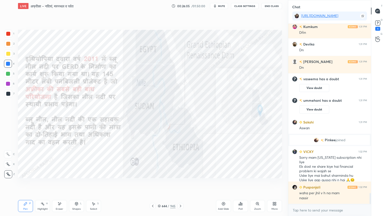
click at [9, 64] on div at bounding box center [8, 64] width 4 height 4
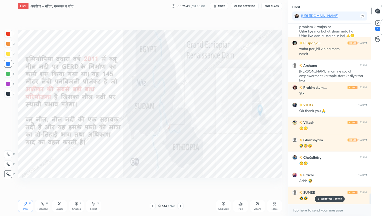
scroll to position [2962, 0]
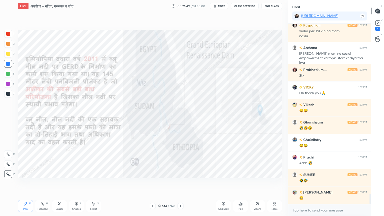
click at [154, 25] on div "Setting up your live class Poll for secs No correct answer Start poll" at bounding box center [150, 104] width 268 height 184
click at [57, 184] on div "Pen P Highlight H Eraser Shapes L Select S 644 / 945 Add Slide Poll Zoom More" at bounding box center [150, 206] width 264 height 20
click at [60, 184] on icon at bounding box center [60, 204] width 4 height 4
click at [8, 173] on span "Erase all" at bounding box center [8, 175] width 8 height 4
click at [7, 171] on div "1 2 3 4 5 6 7 C X Z E E Erase all H H" at bounding box center [8, 104] width 16 height 149
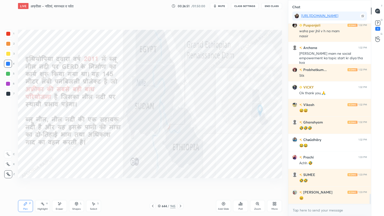
scroll to position [2979, 0]
click at [7, 171] on div at bounding box center [8, 174] width 8 height 8
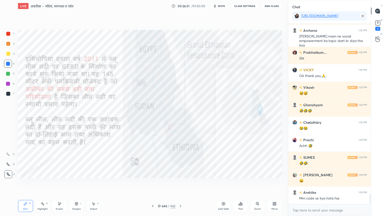
click at [7, 170] on div "Z" at bounding box center [9, 173] width 11 height 10
click at [6, 170] on div "Z" at bounding box center [9, 173] width 11 height 10
click at [161, 184] on div "644 / 945" at bounding box center [167, 206] width 18 height 5
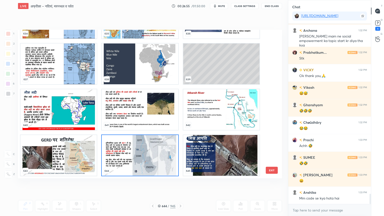
scroll to position [2997, 0]
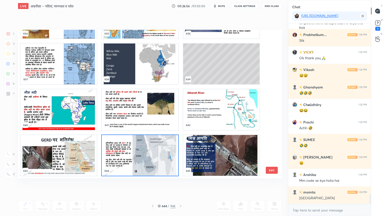
click at [79, 117] on img "grid" at bounding box center [59, 109] width 76 height 41
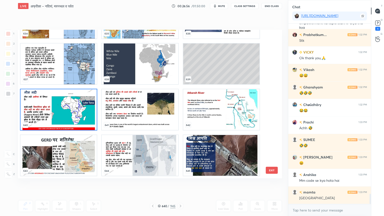
click at [80, 117] on img "grid" at bounding box center [59, 109] width 76 height 41
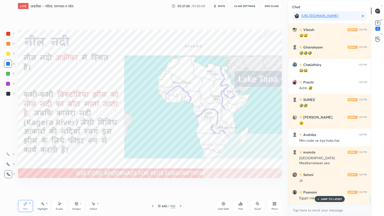
scroll to position [3054, 0]
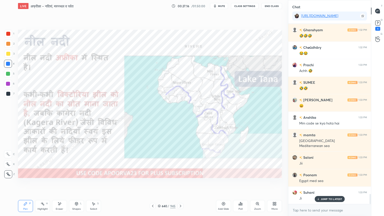
drag, startPoint x: 160, startPoint y: 206, endPoint x: 191, endPoint y: 185, distance: 36.9
click at [161, 184] on icon at bounding box center [159, 206] width 3 height 3
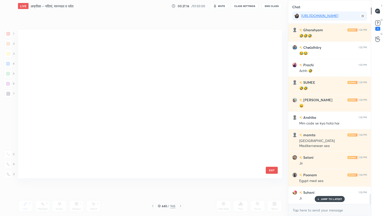
scroll to position [147, 262]
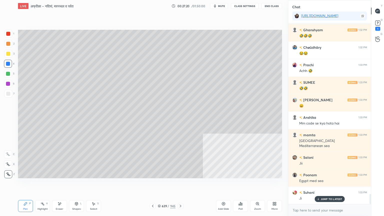
click at [9, 96] on div at bounding box center [8, 94] width 8 height 8
click at [9, 95] on div at bounding box center [8, 94] width 8 height 8
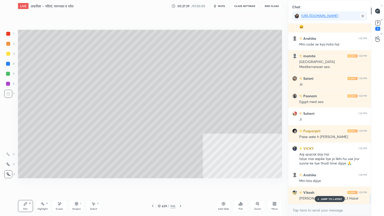
scroll to position [3165, 0]
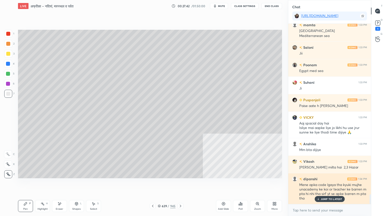
click at [330, 184] on p "JUMP TO LATEST" at bounding box center [332, 199] width 22 height 3
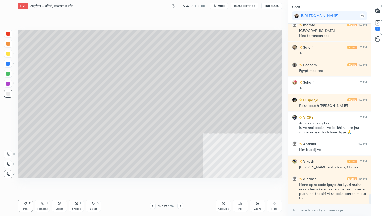
click at [325, 184] on div "x" at bounding box center [329, 210] width 83 height 12
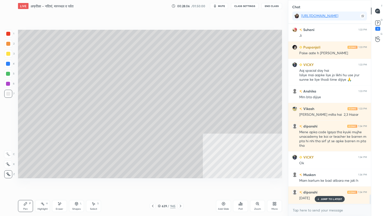
scroll to position [3235, 0]
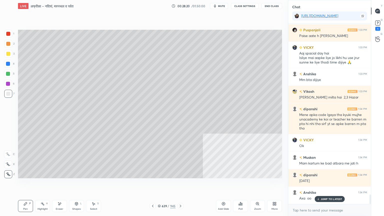
click at [278, 184] on div "More" at bounding box center [274, 206] width 15 height 12
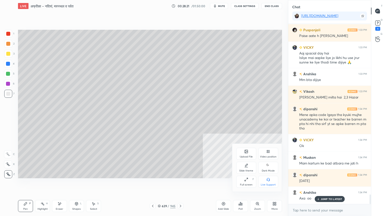
drag, startPoint x: 265, startPoint y: 153, endPoint x: 252, endPoint y: 172, distance: 22.8
click at [265, 154] on div "Video position" at bounding box center [268, 154] width 20 height 12
click at [244, 182] on div "Bottom left" at bounding box center [246, 182] width 20 height 12
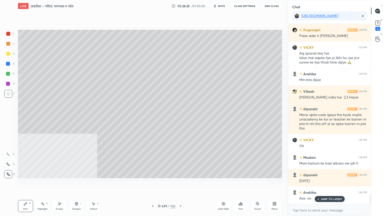
click at [94, 184] on div "Select S" at bounding box center [93, 206] width 15 height 12
click at [100, 184] on div "Select S" at bounding box center [93, 206] width 15 height 12
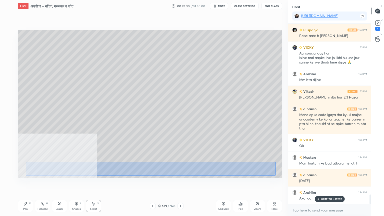
drag, startPoint x: 26, startPoint y: 162, endPoint x: 278, endPoint y: 175, distance: 252.8
click at [279, 175] on div "0 ° Undo Copy Duplicate Duplicate to new slide Delete" at bounding box center [150, 104] width 264 height 149
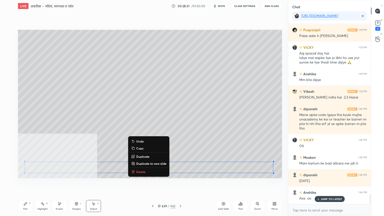
scroll to position [3252, 0]
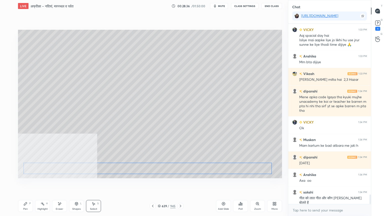
click at [271, 163] on div "0 ° Undo Copy Duplicate Duplicate to new slide Delete" at bounding box center [150, 104] width 264 height 149
drag, startPoint x: 271, startPoint y: 163, endPoint x: 240, endPoint y: 164, distance: 31.0
click at [240, 164] on div at bounding box center [240, 163] width 2 height 2
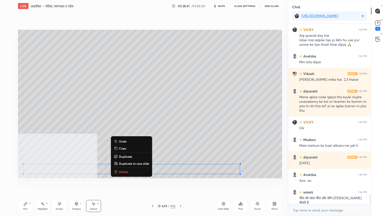
click at [242, 140] on div "0 ° Undo Copy Duplicate Duplicate to new slide Delete" at bounding box center [150, 104] width 264 height 149
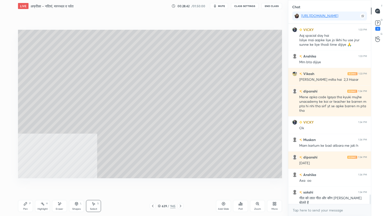
drag, startPoint x: 58, startPoint y: 208, endPoint x: 56, endPoint y: 205, distance: 3.9
click at [58, 184] on div "Eraser" at bounding box center [60, 209] width 8 height 3
click at [58, 184] on icon at bounding box center [60, 204] width 4 height 4
click at [28, 184] on div "Pen P" at bounding box center [25, 206] width 15 height 12
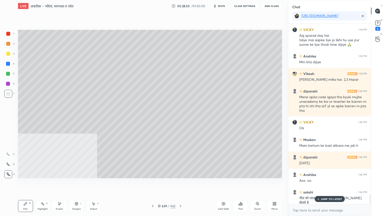
scroll to position [3274, 0]
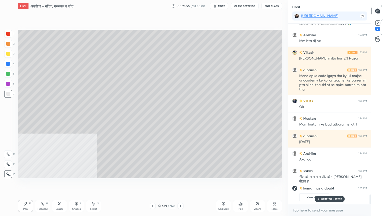
click at [92, 184] on div "Select" at bounding box center [93, 209] width 7 height 3
click at [93, 184] on div "Select S" at bounding box center [93, 206] width 15 height 12
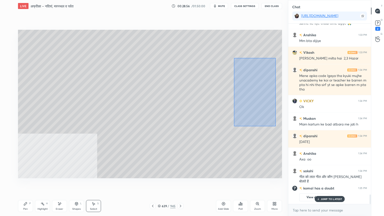
drag, startPoint x: 235, startPoint y: 62, endPoint x: 274, endPoint y: 125, distance: 74.2
click at [275, 126] on div "0 ° Undo Copy Duplicate Duplicate to new slide Delete" at bounding box center [150, 104] width 264 height 149
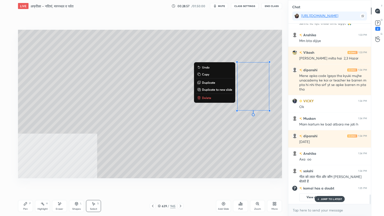
click at [205, 98] on p "Delete" at bounding box center [206, 98] width 9 height 4
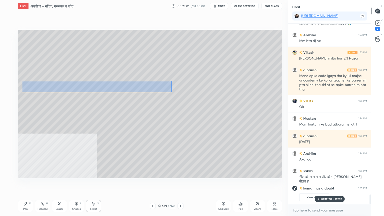
drag, startPoint x: 22, startPoint y: 81, endPoint x: 170, endPoint y: 91, distance: 148.7
click at [171, 92] on div "0 ° Undo Copy Duplicate Duplicate to new slide Delete" at bounding box center [150, 104] width 264 height 149
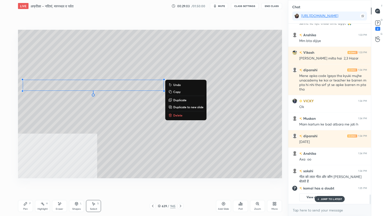
click at [134, 96] on div "0 ° Undo Copy Duplicate Duplicate to new slide Delete" at bounding box center [150, 104] width 264 height 149
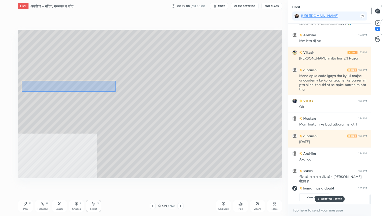
drag, startPoint x: 22, startPoint y: 81, endPoint x: 113, endPoint y: 90, distance: 91.8
click at [115, 91] on div "0 ° Undo Copy Duplicate Duplicate to new slide Delete" at bounding box center [150, 104] width 264 height 149
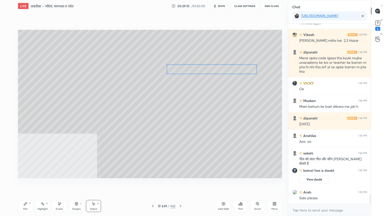
drag, startPoint x: 115, startPoint y: 90, endPoint x: 179, endPoint y: 80, distance: 64.8
click at [225, 72] on div "0 ° Undo Copy Duplicate Duplicate to new slide Delete" at bounding box center [150, 104] width 264 height 149
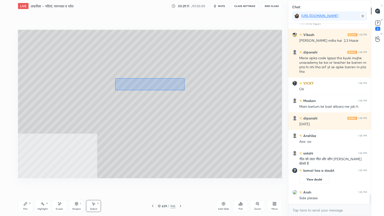
drag, startPoint x: 116, startPoint y: 79, endPoint x: 181, endPoint y: 90, distance: 66.8
click at [183, 90] on div "0 ° Undo Copy Duplicate Duplicate to new slide Delete" at bounding box center [150, 104] width 264 height 149
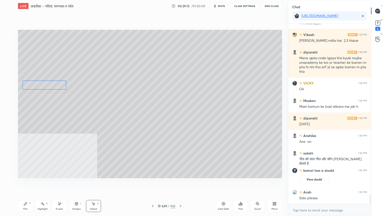
drag, startPoint x: 143, startPoint y: 87, endPoint x: 46, endPoint y: 87, distance: 97.3
click at [46, 87] on div "0 ° Undo Copy Duplicate Duplicate to new slide Delete" at bounding box center [150, 104] width 264 height 149
drag, startPoint x: 22, startPoint y: 94, endPoint x: 93, endPoint y: 103, distance: 72.1
click at [113, 103] on div "0 ° Undo Copy Duplicate Duplicate to new slide Delete" at bounding box center [150, 104] width 264 height 149
drag, startPoint x: 102, startPoint y: 97, endPoint x: 124, endPoint y: 90, distance: 22.9
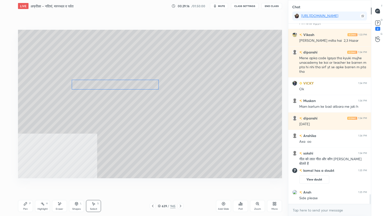
click at [124, 86] on div "0 ° Undo Copy Duplicate Duplicate to new slide Delete" at bounding box center [150, 104] width 264 height 149
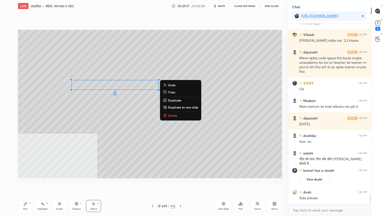
click at [276, 184] on div "More" at bounding box center [274, 206] width 15 height 12
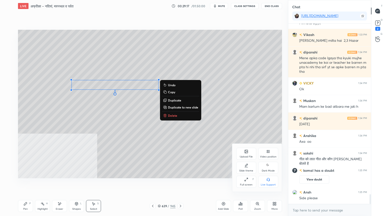
click at [268, 155] on div "Video position" at bounding box center [268, 154] width 20 height 12
click at [271, 184] on div "Bottom right" at bounding box center [268, 185] width 15 height 3
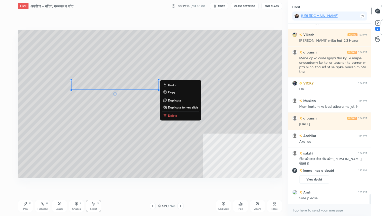
drag, startPoint x: 95, startPoint y: 207, endPoint x: 95, endPoint y: 204, distance: 3.0
click at [95, 184] on div "Select S" at bounding box center [93, 206] width 15 height 12
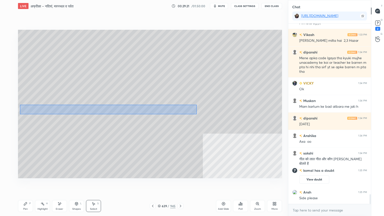
drag, startPoint x: 20, startPoint y: 105, endPoint x: 187, endPoint y: 113, distance: 167.6
click at [196, 113] on div "0 ° Undo Copy Duplicate Duplicate to new slide Delete" at bounding box center [150, 104] width 264 height 149
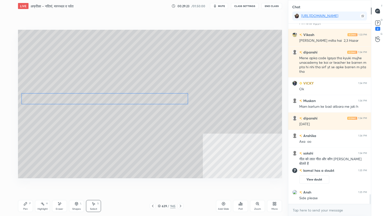
drag, startPoint x: 162, startPoint y: 104, endPoint x: 160, endPoint y: 98, distance: 6.6
click at [160, 98] on div "0 ° Undo Copy Duplicate Duplicate to new slide Delete" at bounding box center [150, 104] width 264 height 149
drag, startPoint x: 23, startPoint y: 117, endPoint x: 115, endPoint y: 123, distance: 92.0
click at [129, 124] on div "0 ° Undo Copy Duplicate Duplicate to new slide Delete" at bounding box center [150, 104] width 264 height 149
drag, startPoint x: 152, startPoint y: 121, endPoint x: 89, endPoint y: 115, distance: 63.3
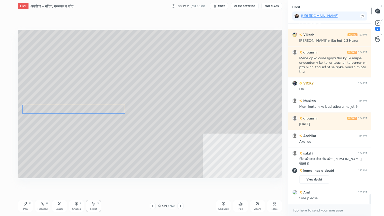
click at [97, 111] on div "0 ° Undo Copy Duplicate Duplicate to new slide Delete" at bounding box center [150, 104] width 264 height 149
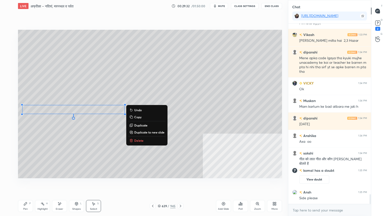
click at [56, 125] on div "0 ° Undo Copy Duplicate Duplicate to new slide Delete" at bounding box center [150, 104] width 264 height 149
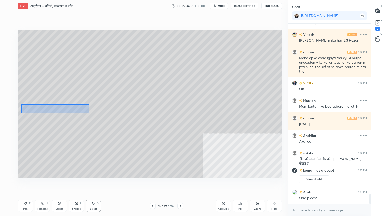
drag, startPoint x: 24, startPoint y: 106, endPoint x: 80, endPoint y: 112, distance: 56.9
click at [88, 113] on div "0 ° Undo Copy Duplicate Duplicate to new slide Delete" at bounding box center [150, 104] width 264 height 149
drag, startPoint x: 60, startPoint y: 111, endPoint x: 226, endPoint y: 99, distance: 165.8
click at [232, 98] on div "0 ° Undo Copy Duplicate Duplicate to new slide Delete" at bounding box center [150, 104] width 264 height 149
click at [87, 116] on div "0 ° Undo Copy Duplicate Duplicate to new slide Delete" at bounding box center [150, 104] width 264 height 149
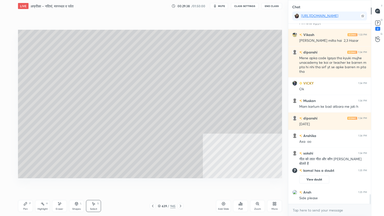
drag, startPoint x: 27, startPoint y: 113, endPoint x: 34, endPoint y: 116, distance: 7.1
click at [34, 117] on div "0 ° Undo Copy Duplicate Duplicate to new slide Delete" at bounding box center [150, 104] width 264 height 149
drag, startPoint x: 29, startPoint y: 115, endPoint x: 27, endPoint y: 109, distance: 5.6
click at [28, 105] on div "0 ° Undo Copy Duplicate Duplicate to new slide Delete" at bounding box center [150, 104] width 264 height 149
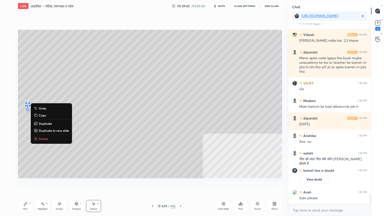
click at [24, 116] on div "0 ° Undo Copy Duplicate Duplicate to new slide Delete" at bounding box center [150, 104] width 264 height 149
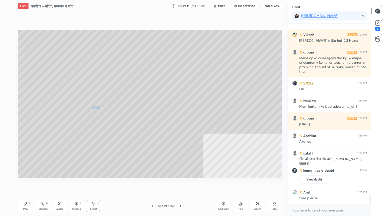
scroll to position [3139, 0]
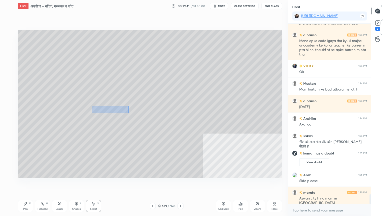
drag, startPoint x: 92, startPoint y: 106, endPoint x: 127, endPoint y: 113, distance: 35.4
click at [127, 113] on div "0 ° Undo Copy Duplicate Duplicate to new slide Delete" at bounding box center [150, 104] width 264 height 149
drag, startPoint x: 106, startPoint y: 115, endPoint x: 44, endPoint y: 113, distance: 62.3
click at [43, 113] on div "0 ° Undo Copy Duplicate Duplicate to new slide Delete" at bounding box center [150, 104] width 264 height 149
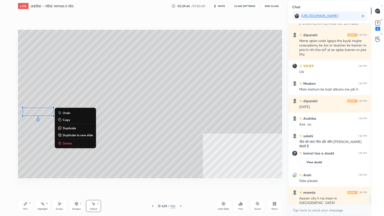
click at [98, 112] on div "0 ° Undo Copy Duplicate Duplicate to new slide Delete" at bounding box center [150, 104] width 264 height 149
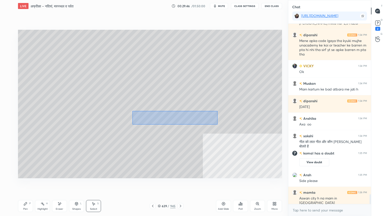
drag, startPoint x: 142, startPoint y: 117, endPoint x: 218, endPoint y: 124, distance: 76.5
click at [218, 124] on div "0 ° Undo Copy Duplicate Duplicate to new slide Delete" at bounding box center [150, 104] width 264 height 149
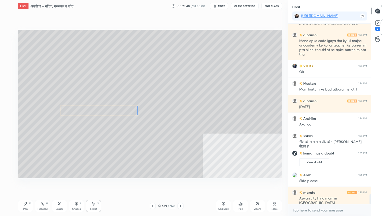
drag, startPoint x: 190, startPoint y: 122, endPoint x: 117, endPoint y: 114, distance: 74.0
click at [117, 114] on div "0 ° Undo Copy Duplicate Duplicate to new slide Delete" at bounding box center [150, 104] width 264 height 149
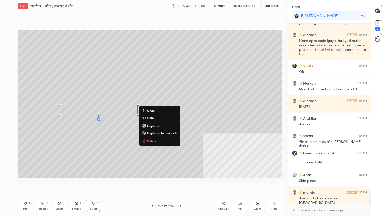
click at [30, 127] on div "0 ° Undo Copy Duplicate Duplicate to new slide Delete" at bounding box center [150, 104] width 264 height 149
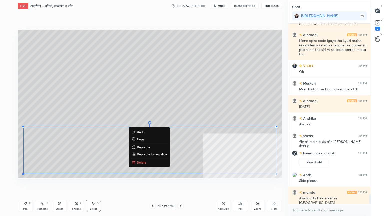
drag, startPoint x: 24, startPoint y: 124, endPoint x: 261, endPoint y: 172, distance: 241.8
click at [282, 182] on div "0 ° Undo Copy Duplicate Duplicate to new slide Delete Setting up your live clas…" at bounding box center [150, 104] width 268 height 184
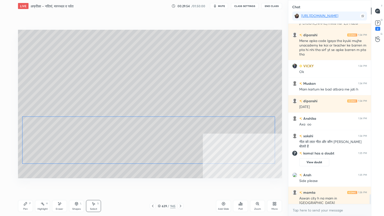
drag, startPoint x: 223, startPoint y: 149, endPoint x: 213, endPoint y: 150, distance: 9.6
click at [225, 142] on div "0 ° Undo Copy Duplicate Duplicate to new slide Delete" at bounding box center [150, 104] width 264 height 149
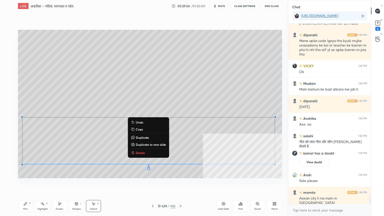
click at [25, 184] on div "Pen" at bounding box center [25, 209] width 5 height 3
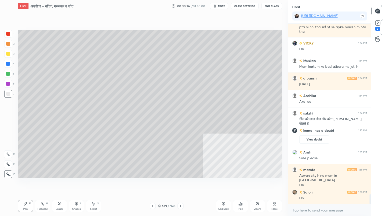
scroll to position [3183, 0]
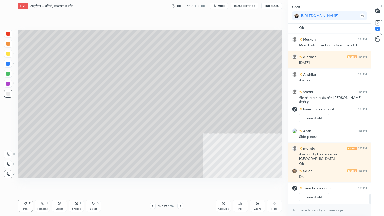
click at [277, 184] on div "More" at bounding box center [274, 206] width 15 height 12
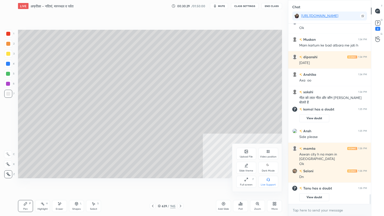
click at [267, 152] on icon at bounding box center [267, 152] width 1 height 1
click at [244, 181] on div "Bottom left" at bounding box center [246, 182] width 20 height 12
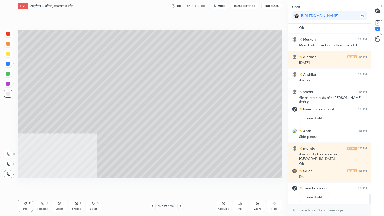
click at [61, 184] on div "Eraser" at bounding box center [59, 206] width 15 height 12
click at [25, 184] on div "Pen" at bounding box center [25, 209] width 5 height 3
click at [27, 184] on div "Pen P" at bounding box center [25, 206] width 15 height 12
drag, startPoint x: 90, startPoint y: 207, endPoint x: 93, endPoint y: 205, distance: 3.1
click at [92, 184] on div "Select S" at bounding box center [93, 206] width 15 height 12
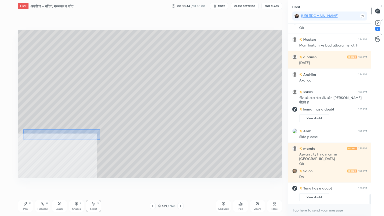
drag, startPoint x: 23, startPoint y: 130, endPoint x: 96, endPoint y: 138, distance: 73.0
click at [99, 139] on div "0 ° Undo Copy Duplicate Duplicate to new slide Delete" at bounding box center [150, 104] width 264 height 149
drag, startPoint x: 52, startPoint y: 138, endPoint x: 217, endPoint y: 123, distance: 166.0
click at [239, 124] on div "0 ° Undo Copy Duplicate Duplicate to new slide Delete" at bounding box center [150, 104] width 264 height 149
drag, startPoint x: 211, startPoint y: 116, endPoint x: 213, endPoint y: 117, distance: 2.7
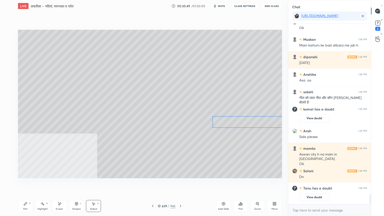
click at [213, 117] on div "0 ° Undo Copy Duplicate Duplicate to new slide Delete" at bounding box center [150, 104] width 264 height 149
drag, startPoint x: 212, startPoint y: 116, endPoint x: 224, endPoint y: 119, distance: 12.5
click at [223, 119] on div at bounding box center [222, 118] width 2 height 2
drag, startPoint x: 238, startPoint y: 123, endPoint x: 227, endPoint y: 122, distance: 10.9
click at [227, 122] on div "0 ° Undo Copy Duplicate Duplicate to new slide Delete" at bounding box center [150, 104] width 264 height 149
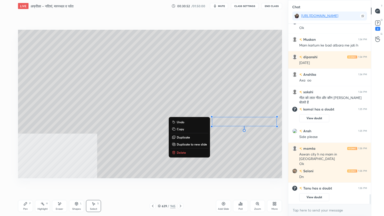
click at [221, 112] on div "0 ° Undo Copy Duplicate Duplicate to new slide Delete" at bounding box center [150, 104] width 264 height 149
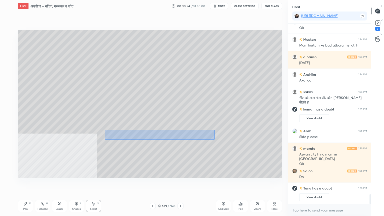
drag, startPoint x: 106, startPoint y: 130, endPoint x: 203, endPoint y: 138, distance: 97.1
click at [214, 139] on div "0 ° Undo Copy Duplicate Duplicate to new slide Delete" at bounding box center [150, 104] width 264 height 149
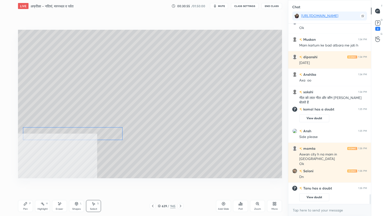
drag, startPoint x: 197, startPoint y: 135, endPoint x: 85, endPoint y: 139, distance: 112.6
click at [112, 135] on div "0 ° Undo Copy Duplicate Duplicate to new slide Delete" at bounding box center [150, 104] width 264 height 149
drag, startPoint x: 23, startPoint y: 142, endPoint x: 107, endPoint y: 150, distance: 84.5
click at [108, 151] on div "0 ° Undo Copy Duplicate Duplicate to new slide Delete" at bounding box center [150, 104] width 264 height 149
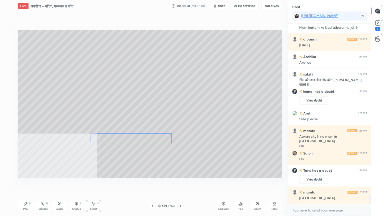
scroll to position [3180, 0]
drag, startPoint x: 97, startPoint y: 142, endPoint x: 149, endPoint y: 135, distance: 52.5
click at [149, 135] on div "0 ° Undo Copy Duplicate Duplicate to new slide Delete" at bounding box center [150, 104] width 264 height 149
drag, startPoint x: 117, startPoint y: 142, endPoint x: 166, endPoint y: 149, distance: 48.8
click at [185, 151] on div "0 ° Undo Copy Duplicate Duplicate to new slide Delete" at bounding box center [150, 104] width 264 height 149
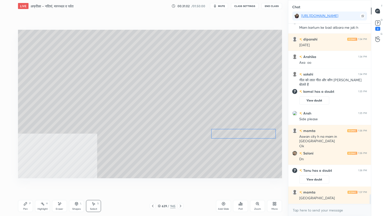
drag, startPoint x: 154, startPoint y: 149, endPoint x: 246, endPoint y: 137, distance: 92.5
click at [247, 137] on div "0 ° Undo Copy Duplicate Duplicate to new slide Delete" at bounding box center [150, 104] width 264 height 149
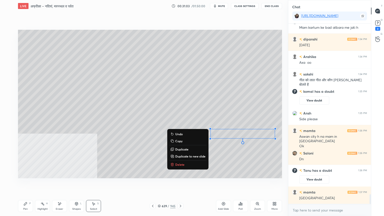
scroll to position [3198, 0]
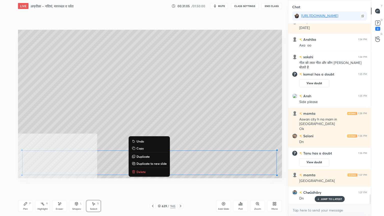
drag, startPoint x: 21, startPoint y: 152, endPoint x: 266, endPoint y: 171, distance: 245.7
click at [281, 176] on div "0 ° Undo Copy Duplicate Duplicate to new slide Delete" at bounding box center [150, 104] width 264 height 149
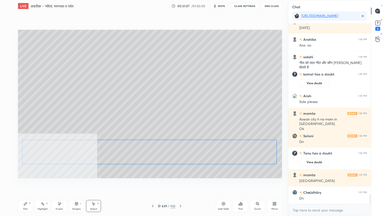
scroll to position [3215, 0]
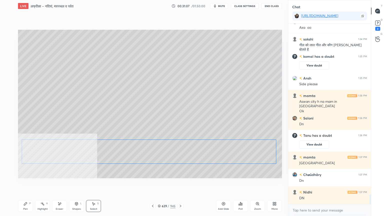
drag, startPoint x: 257, startPoint y: 161, endPoint x: 258, endPoint y: 156, distance: 5.6
click at [259, 155] on div "0 ° Undo Copy Duplicate Duplicate to new slide Delete" at bounding box center [150, 104] width 264 height 149
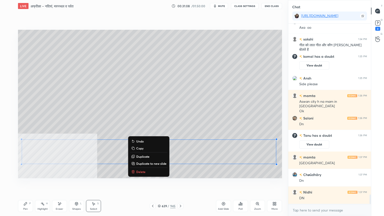
click at [25, 184] on div "Pen P" at bounding box center [25, 206] width 15 height 12
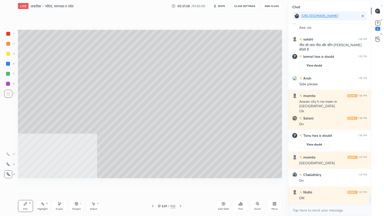
click at [27, 184] on icon at bounding box center [26, 204] width 4 height 4
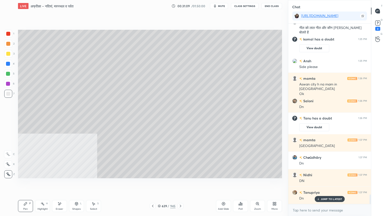
click at [272, 184] on div "More" at bounding box center [274, 206] width 15 height 12
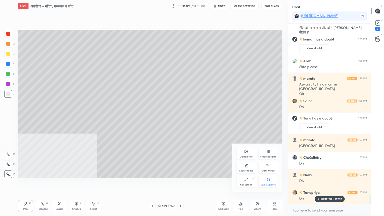
click at [266, 153] on icon at bounding box center [268, 152] width 4 height 4
click at [269, 181] on icon at bounding box center [269, 180] width 1 height 1
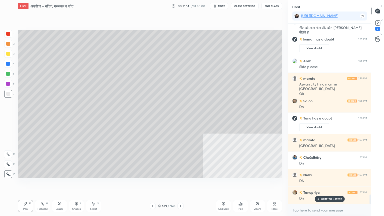
click at [58, 184] on icon at bounding box center [60, 204] width 4 height 4
click at [25, 179] on div "Setting up your live class Poll for secs No correct answer Start poll" at bounding box center [150, 104] width 268 height 184
click at [26, 184] on div "Pen P" at bounding box center [25, 206] width 15 height 12
click at [59, 184] on div "Eraser" at bounding box center [59, 206] width 15 height 12
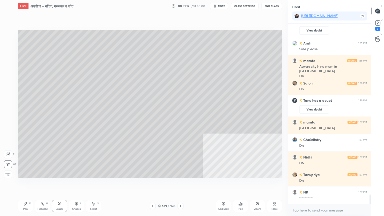
scroll to position [3268, 0]
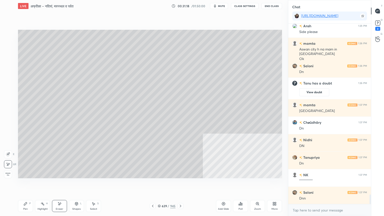
click at [29, 182] on div "Setting up your live class Poll for secs No correct answer Start poll" at bounding box center [150, 104] width 268 height 184
click at [26, 184] on div "Pen" at bounding box center [25, 209] width 5 height 3
click at [61, 184] on icon at bounding box center [60, 204] width 4 height 4
click at [25, 184] on div "Pen" at bounding box center [25, 209] width 5 height 3
click at [9, 63] on div at bounding box center [8, 64] width 8 height 8
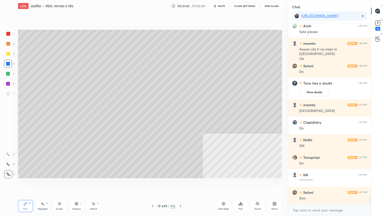
click at [8, 64] on div at bounding box center [8, 64] width 4 height 4
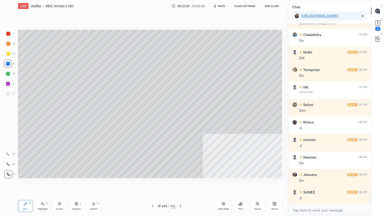
scroll to position [3373, 0]
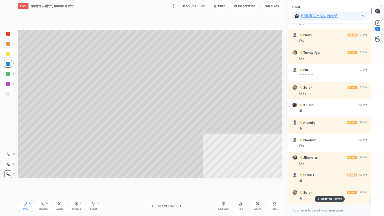
drag, startPoint x: 161, startPoint y: 207, endPoint x: 156, endPoint y: 189, distance: 18.1
click at [161, 184] on div "639 / 945" at bounding box center [167, 206] width 18 height 5
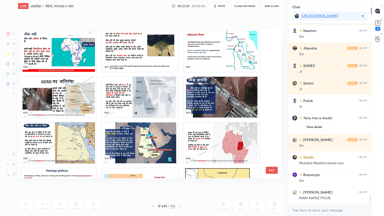
scroll to position [3407, 0]
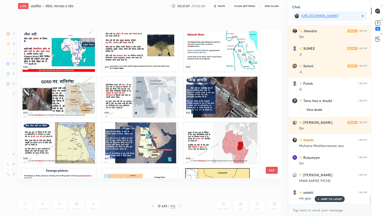
click at [136, 56] on img "grid" at bounding box center [140, 51] width 76 height 41
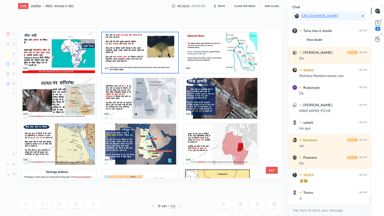
scroll to position [3495, 0]
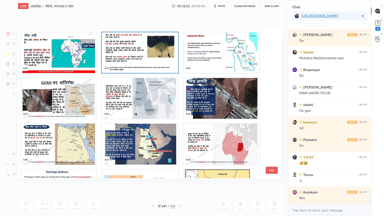
click at [128, 54] on img "grid" at bounding box center [140, 52] width 76 height 41
click at [127, 53] on img "grid" at bounding box center [140, 52] width 76 height 41
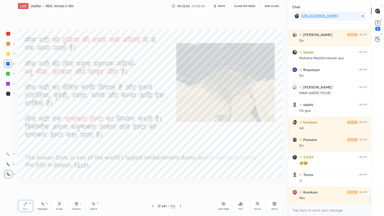
click at [127, 53] on img "grid" at bounding box center [140, 52] width 76 height 41
click at [60, 184] on div "Eraser" at bounding box center [60, 209] width 8 height 3
click at [7, 171] on div "Erase all" at bounding box center [8, 174] width 8 height 8
drag, startPoint x: 160, startPoint y: 207, endPoint x: 159, endPoint y: 189, distance: 18.0
click at [160, 184] on icon at bounding box center [159, 206] width 3 height 3
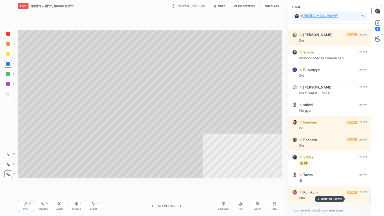
scroll to position [3512, 0]
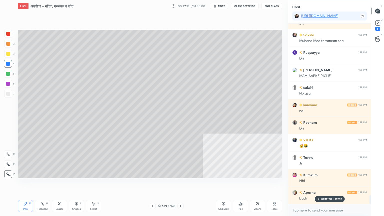
click at [274, 184] on div "More" at bounding box center [275, 209] width 6 height 3
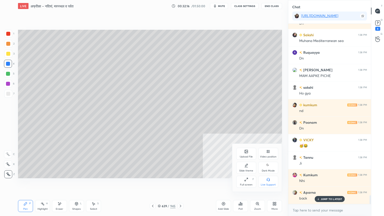
click at [265, 152] on div "Video position" at bounding box center [268, 154] width 20 height 12
click at [244, 180] on div "Bottom left" at bounding box center [246, 182] width 20 height 12
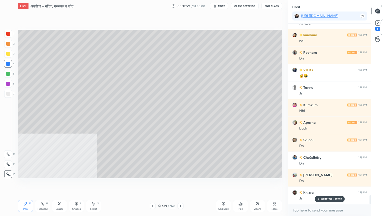
scroll to position [3600, 0]
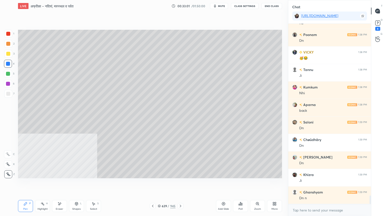
click at [275, 184] on div "More" at bounding box center [274, 206] width 15 height 12
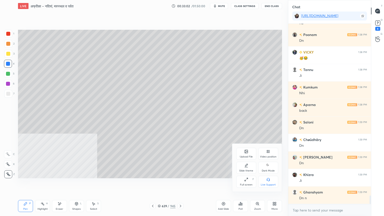
click at [267, 155] on div "Video position" at bounding box center [268, 154] width 20 height 12
drag, startPoint x: 269, startPoint y: 178, endPoint x: 256, endPoint y: 183, distance: 13.5
click at [269, 177] on div "Bottom right" at bounding box center [268, 182] width 20 height 12
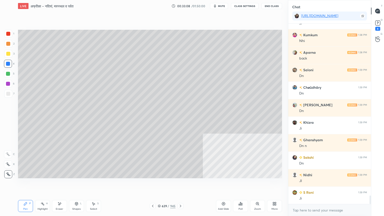
scroll to position [3687, 0]
click at [61, 184] on div "Eraser" at bounding box center [59, 206] width 15 height 12
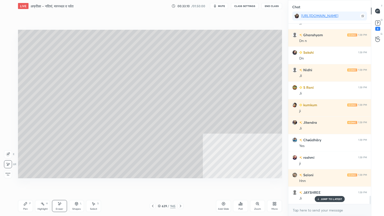
scroll to position [3792, 0]
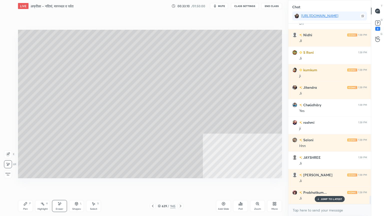
click at [29, 184] on div "Pen P" at bounding box center [25, 206] width 15 height 12
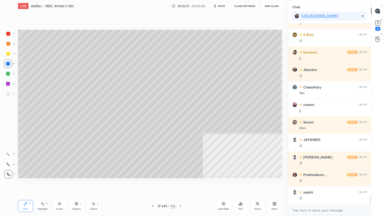
scroll to position [3827, 0]
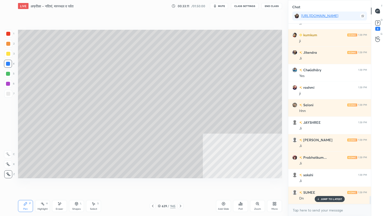
click at [161, 184] on div "639 / 945" at bounding box center [167, 206] width 18 height 5
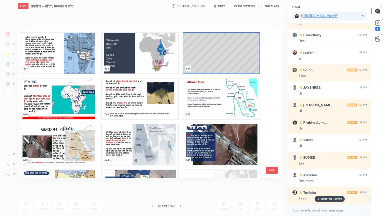
scroll to position [9730, 0]
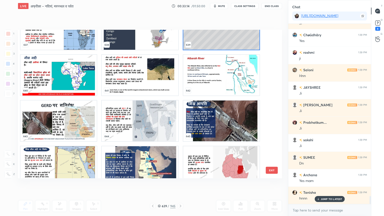
click at [147, 83] on img "grid" at bounding box center [140, 75] width 76 height 41
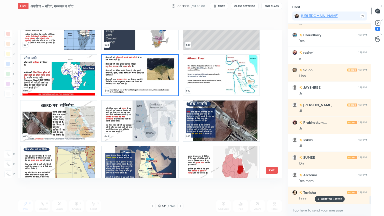
click at [147, 83] on img "grid" at bounding box center [140, 75] width 76 height 41
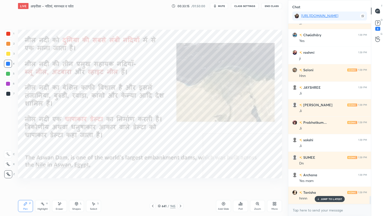
click at [147, 83] on img "grid" at bounding box center [140, 75] width 76 height 41
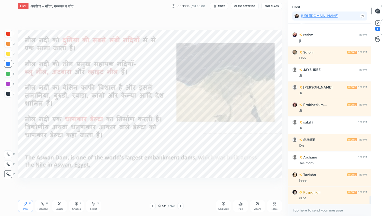
scroll to position [3897, 0]
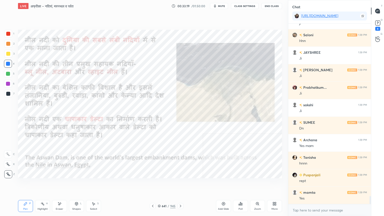
click at [61, 184] on div "Eraser" at bounding box center [59, 206] width 15 height 12
click at [62, 184] on div "Eraser" at bounding box center [60, 209] width 8 height 3
click at [7, 174] on span "Erase all" at bounding box center [8, 175] width 8 height 4
click at [8, 169] on div "1 2 3 4 5 6 7 C X Z E E Erase all H H" at bounding box center [8, 104] width 16 height 149
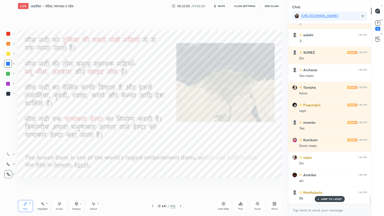
scroll to position [3985, 0]
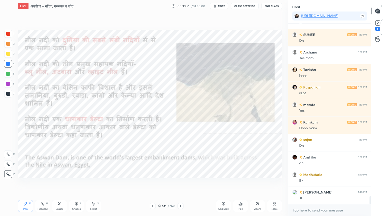
drag, startPoint x: 161, startPoint y: 206, endPoint x: 168, endPoint y: 202, distance: 8.2
click at [161, 184] on div "641 / 945" at bounding box center [167, 206] width 18 height 5
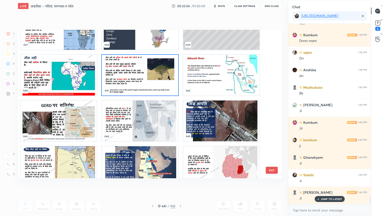
scroll to position [4090, 0]
click at [68, 115] on img "grid" at bounding box center [59, 121] width 76 height 41
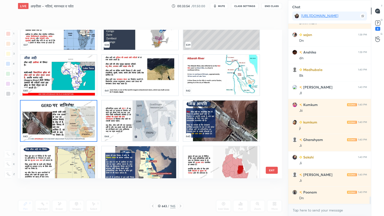
click at [68, 115] on img "grid" at bounding box center [59, 121] width 76 height 41
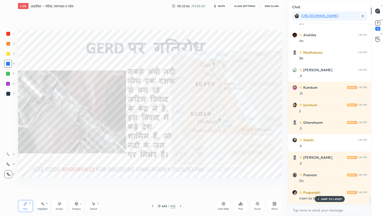
scroll to position [4142, 0]
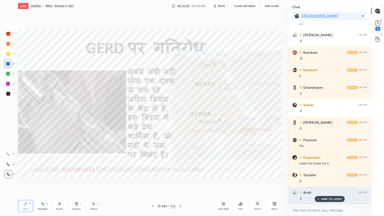
click at [326, 184] on p "JUMP TO LATEST" at bounding box center [332, 199] width 22 height 3
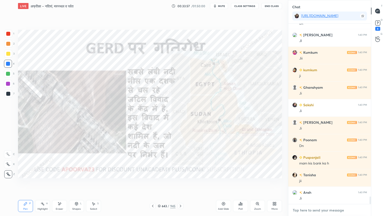
click at [326, 184] on textarea at bounding box center [329, 210] width 75 height 8
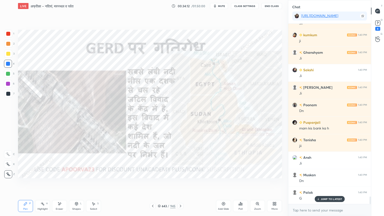
click at [178, 184] on div "Pen P Highlight H Eraser Shapes L Select S 643 / 945 Add Slide Poll Zoom More" at bounding box center [150, 206] width 264 height 20
click at [180, 184] on div at bounding box center [181, 206] width 6 height 6
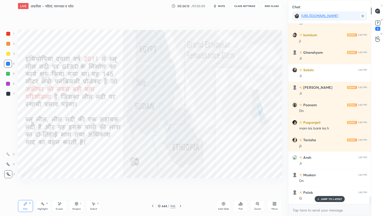
click at [181, 184] on icon at bounding box center [181, 206] width 4 height 4
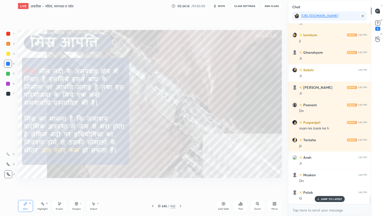
click at [181, 184] on icon at bounding box center [181, 206] width 4 height 4
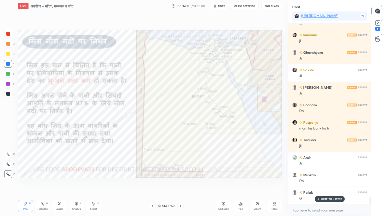
drag, startPoint x: 158, startPoint y: 205, endPoint x: 162, endPoint y: 205, distance: 4.3
click at [159, 184] on div "646 / 945" at bounding box center [167, 206] width 34 height 6
click at [161, 184] on icon at bounding box center [159, 206] width 3 height 3
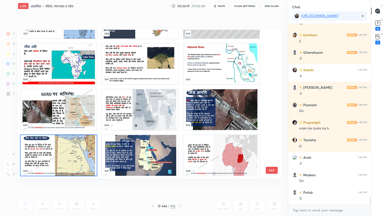
scroll to position [4195, 0]
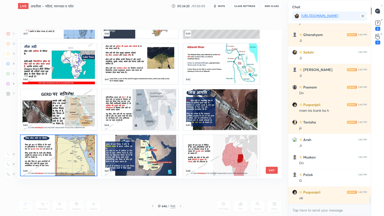
click at [148, 103] on img "grid" at bounding box center [140, 109] width 76 height 41
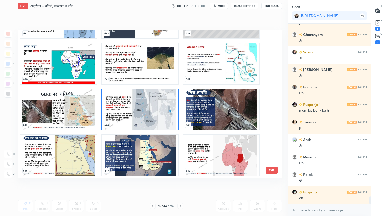
click at [148, 103] on img "grid" at bounding box center [140, 109] width 76 height 41
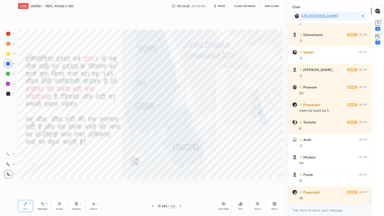
click at [149, 103] on img "grid" at bounding box center [140, 109] width 76 height 41
click at [375, 23] on icon at bounding box center [378, 23] width 8 height 8
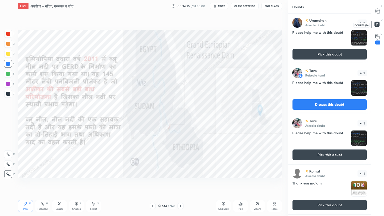
scroll to position [201, 81]
click at [379, 12] on icon at bounding box center [378, 11] width 5 height 5
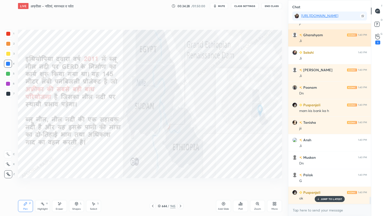
scroll to position [179, 81]
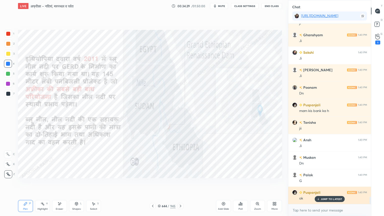
click at [328, 184] on p "JUMP TO LATEST" at bounding box center [332, 199] width 22 height 3
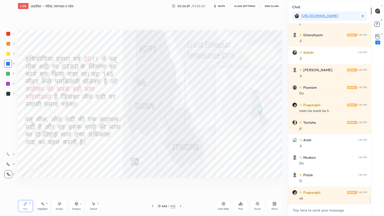
click at [328, 184] on textarea at bounding box center [329, 210] width 75 height 8
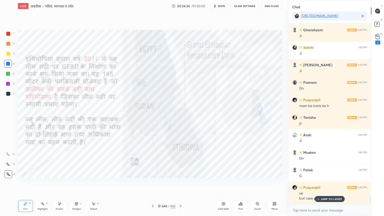
drag, startPoint x: 329, startPoint y: 199, endPoint x: 329, endPoint y: 209, distance: 10.5
click at [329, 184] on p "JUMP TO LATEST" at bounding box center [332, 199] width 22 height 3
click at [327, 184] on textarea at bounding box center [329, 210] width 75 height 8
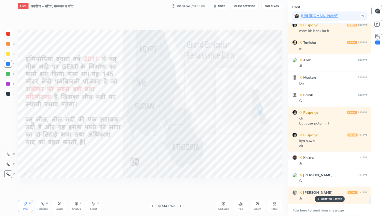
scroll to position [4391, 0]
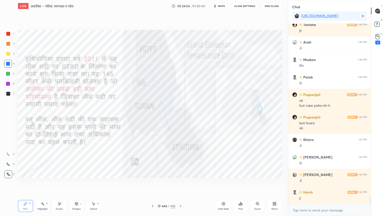
click at [60, 184] on icon at bounding box center [60, 204] width 4 height 4
click at [8, 172] on div "Erase all" at bounding box center [8, 174] width 8 height 8
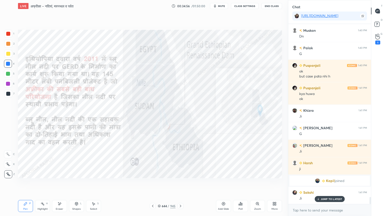
click at [61, 184] on div "Eraser" at bounding box center [59, 206] width 15 height 12
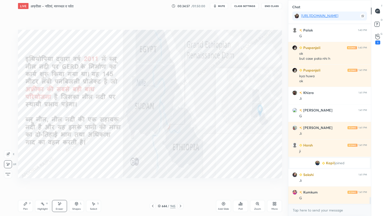
drag, startPoint x: 8, startPoint y: 174, endPoint x: 11, endPoint y: 172, distance: 3.7
click at [7, 173] on span "Erase all" at bounding box center [8, 175] width 8 height 4
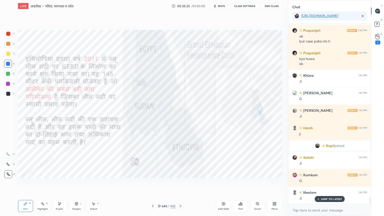
click at [61, 184] on icon at bounding box center [60, 204] width 4 height 4
click at [10, 173] on span "Erase all" at bounding box center [8, 175] width 8 height 4
click at [10, 171] on div "1 2 3 4 5 6 7 C X Z E E Erase all H H" at bounding box center [8, 104] width 16 height 149
click at [160, 184] on icon at bounding box center [159, 206] width 3 height 3
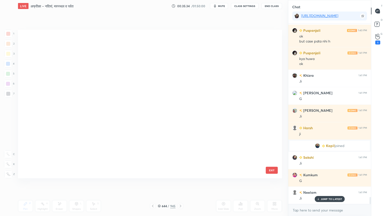
scroll to position [147, 262]
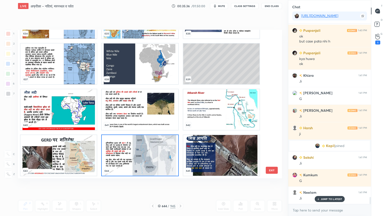
click at [70, 156] on img "grid" at bounding box center [59, 155] width 76 height 41
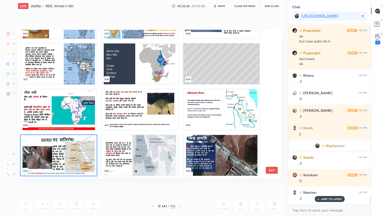
click at [71, 156] on img "grid" at bounding box center [59, 155] width 76 height 41
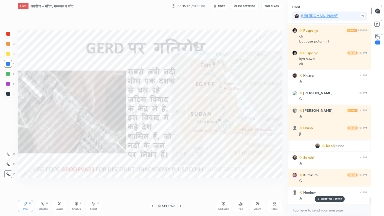
drag, startPoint x: 70, startPoint y: 156, endPoint x: 72, endPoint y: 152, distance: 4.5
click at [71, 156] on img "grid" at bounding box center [59, 155] width 76 height 41
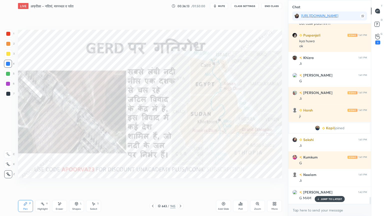
scroll to position [4491, 0]
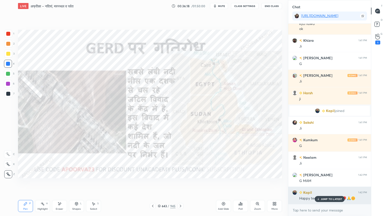
drag, startPoint x: 321, startPoint y: 198, endPoint x: 323, endPoint y: 202, distance: 4.2
click at [322, 184] on p "JUMP TO LATEST" at bounding box center [332, 199] width 22 height 3
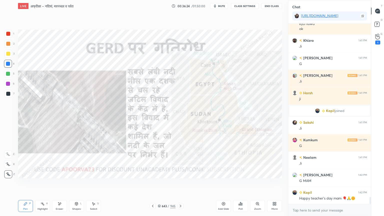
click at [181, 184] on icon at bounding box center [181, 206] width 4 height 4
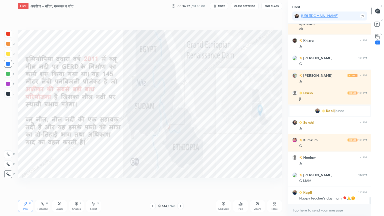
scroll to position [4508, 0]
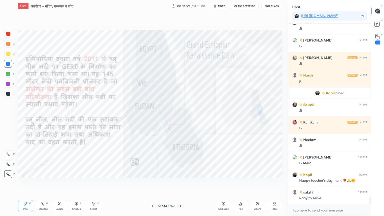
click at [62, 184] on div "Eraser" at bounding box center [59, 206] width 15 height 12
drag, startPoint x: 10, startPoint y: 172, endPoint x: 17, endPoint y: 170, distance: 7.4
click at [10, 172] on div "Erase all" at bounding box center [8, 174] width 8 height 8
click at [180, 184] on icon at bounding box center [181, 206] width 4 height 4
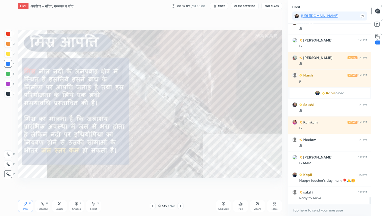
click at [62, 184] on div "Eraser" at bounding box center [60, 209] width 8 height 3
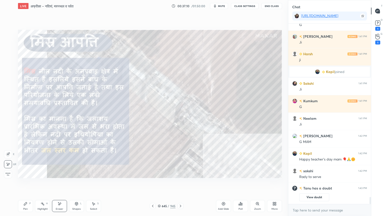
click at [7, 173] on span "Erase all" at bounding box center [8, 175] width 8 height 4
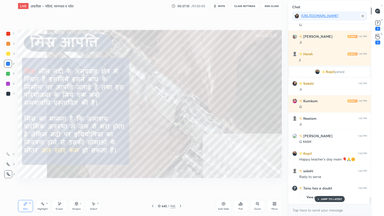
click at [6, 172] on div "1 2 3 4 5 6 7 C X Z E E Erase all H H" at bounding box center [8, 104] width 16 height 149
drag, startPoint x: 159, startPoint y: 206, endPoint x: 166, endPoint y: 202, distance: 8.0
click at [159, 184] on icon at bounding box center [159, 206] width 3 height 3
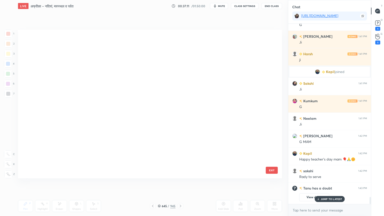
scroll to position [147, 262]
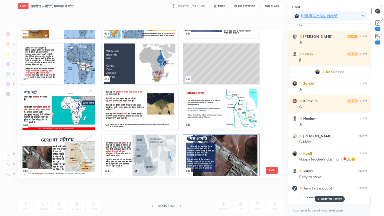
click at [77, 149] on img "grid" at bounding box center [59, 155] width 76 height 41
click at [77, 148] on img "grid" at bounding box center [59, 155] width 76 height 41
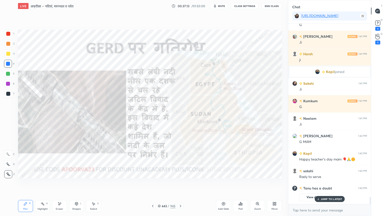
click at [77, 148] on img "grid" at bounding box center [59, 155] width 76 height 41
click at [329, 184] on p "JUMP TO LATEST" at bounding box center [332, 199] width 22 height 3
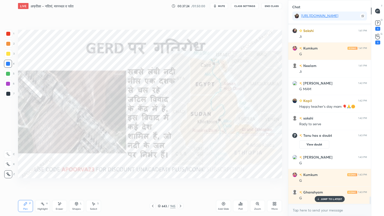
scroll to position [4181, 0]
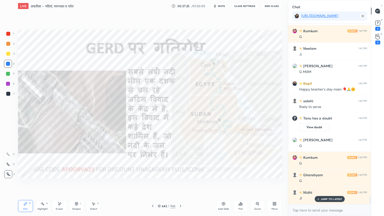
click at [179, 184] on icon at bounding box center [181, 206] width 4 height 4
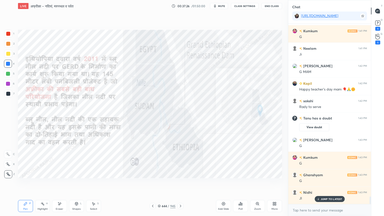
click at [180, 184] on icon at bounding box center [181, 206] width 4 height 4
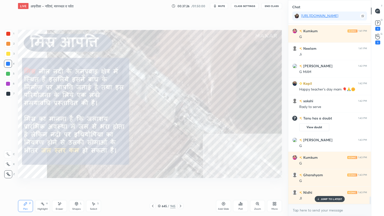
scroll to position [4199, 0]
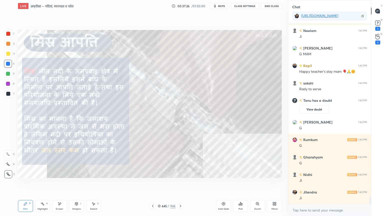
click at [181, 184] on icon at bounding box center [181, 206] width 4 height 4
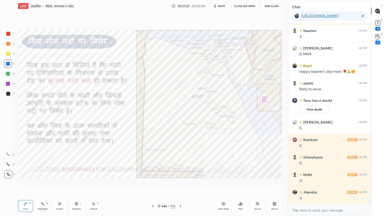
click at [180, 184] on icon at bounding box center [181, 206] width 4 height 4
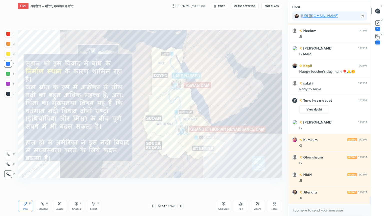
click at [181, 184] on icon at bounding box center [181, 206] width 4 height 4
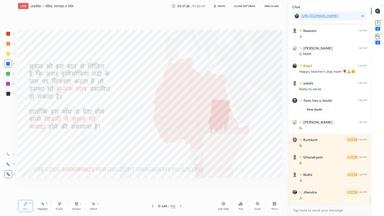
scroll to position [4216, 0]
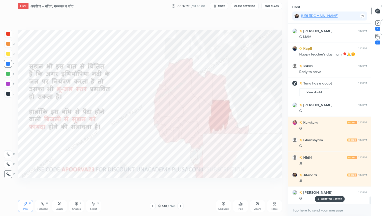
click at [180, 184] on icon at bounding box center [181, 206] width 4 height 4
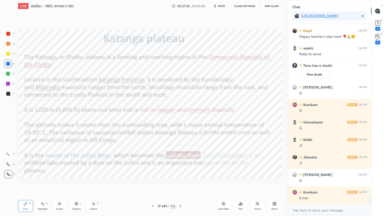
scroll to position [4251, 0]
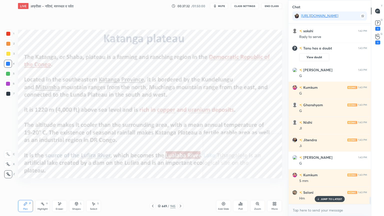
drag, startPoint x: 160, startPoint y: 207, endPoint x: 165, endPoint y: 202, distance: 6.5
click at [160, 184] on icon at bounding box center [159, 206] width 3 height 3
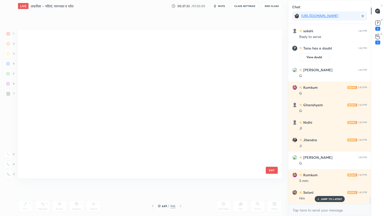
scroll to position [147, 262]
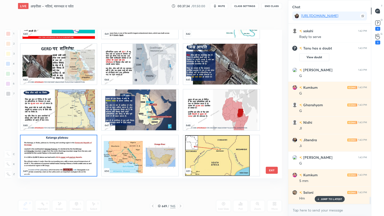
click at [163, 152] on img "grid" at bounding box center [140, 155] width 76 height 41
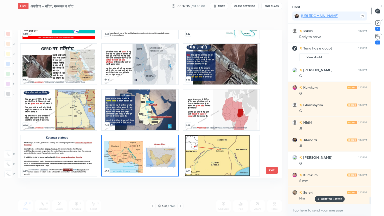
click at [163, 152] on img "grid" at bounding box center [140, 155] width 76 height 41
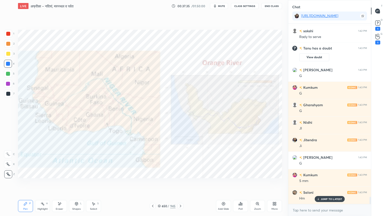
click at [163, 152] on img "grid" at bounding box center [140, 155] width 76 height 41
click at [380, 26] on icon at bounding box center [378, 23] width 8 height 8
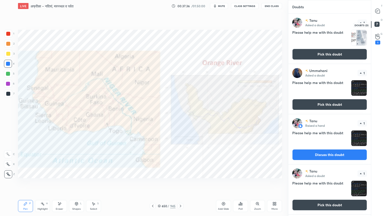
scroll to position [201, 81]
click at [380, 38] on div "1" at bounding box center [378, 39] width 10 height 9
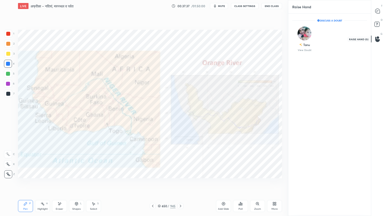
scroll to position [2, 2]
click at [378, 9] on icon at bounding box center [378, 11] width 5 height 5
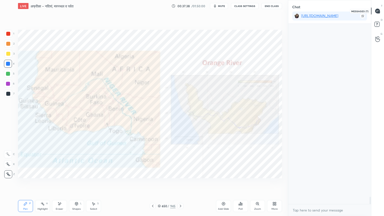
scroll to position [179, 81]
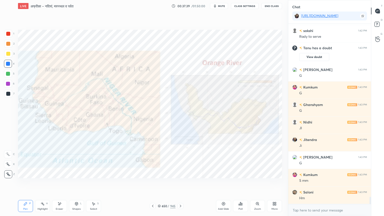
drag, startPoint x: 317, startPoint y: 216, endPoint x: 315, endPoint y: 213, distance: 3.1
click at [316, 184] on div "x" at bounding box center [329, 210] width 83 height 12
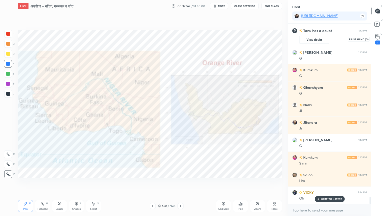
click at [376, 38] on icon at bounding box center [378, 37] width 5 height 6
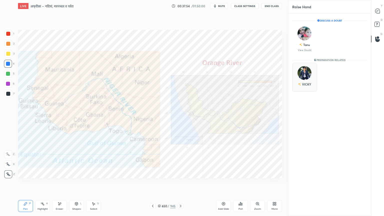
click at [307, 73] on img "grid" at bounding box center [305, 73] width 14 height 14
click at [305, 87] on button "INVITE" at bounding box center [305, 88] width 20 height 7
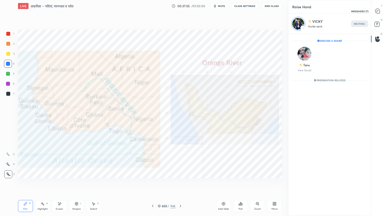
click at [378, 12] on icon at bounding box center [378, 11] width 5 height 5
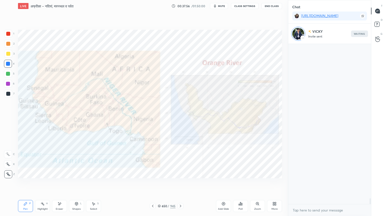
scroll to position [159, 81]
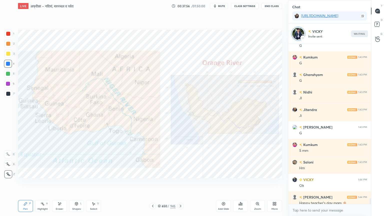
click at [310, 184] on div "x" at bounding box center [329, 210] width 83 height 12
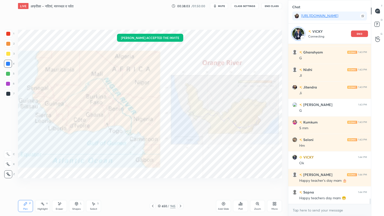
drag, startPoint x: 316, startPoint y: 216, endPoint x: 313, endPoint y: 210, distance: 6.5
click at [315, 184] on div "x" at bounding box center [329, 210] width 83 height 12
click at [226, 184] on div "Add Slide" at bounding box center [223, 206] width 15 height 12
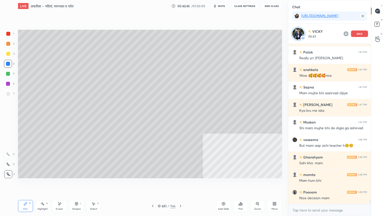
scroll to position [5584, 0]
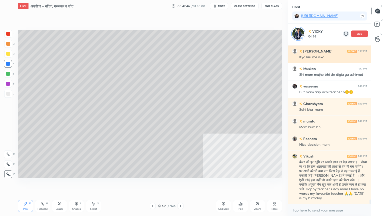
click at [358, 33] on p "end" at bounding box center [360, 34] width 6 height 3
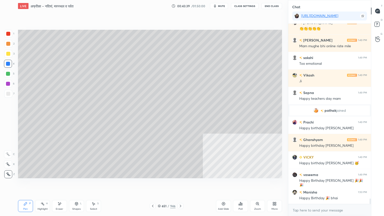
scroll to position [5769, 0]
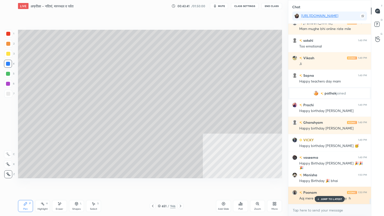
click at [328, 184] on p "JUMP TO LATEST" at bounding box center [332, 199] width 22 height 3
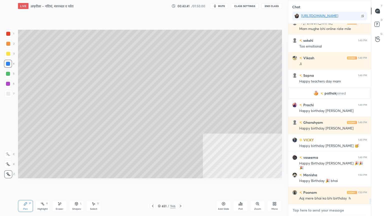
click at [325, 184] on textarea at bounding box center [329, 210] width 75 height 8
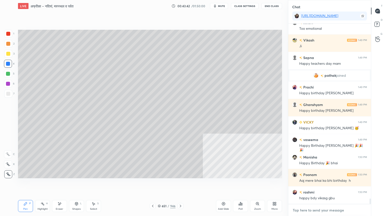
scroll to position [5808, 0]
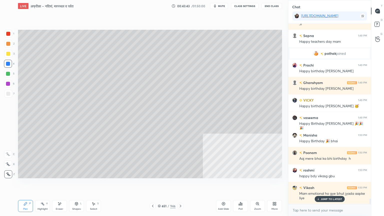
click at [308, 184] on div "x" at bounding box center [329, 210] width 83 height 12
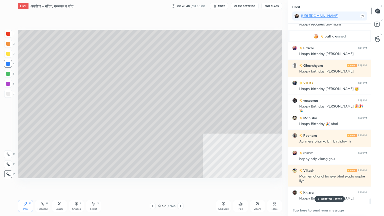
scroll to position [5843, 0]
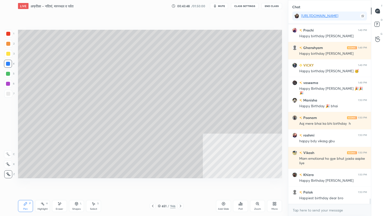
click at [324, 184] on div "x" at bounding box center [329, 210] width 83 height 12
drag, startPoint x: 326, startPoint y: 215, endPoint x: 328, endPoint y: 213, distance: 2.6
click at [326, 184] on div "x" at bounding box center [329, 210] width 83 height 12
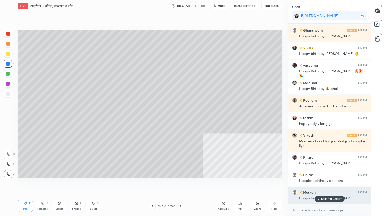
click at [321, 184] on p "JUMP TO LATEST" at bounding box center [332, 199] width 22 height 3
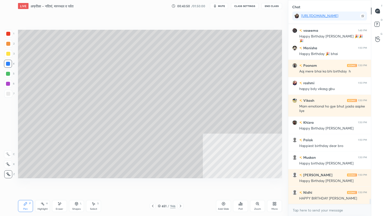
scroll to position [5913, 0]
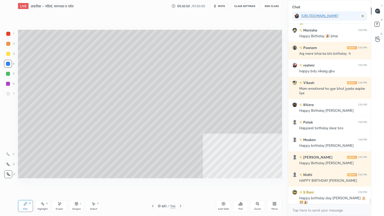
click at [156, 184] on div "LIVE [GEOGRAPHIC_DATA] – नदियां, मरुस्थल व पर्वत 00:43:50 / 01:50:00 mute CLASS…" at bounding box center [150, 108] width 268 height 216
click at [159, 184] on icon at bounding box center [159, 206] width 3 height 3
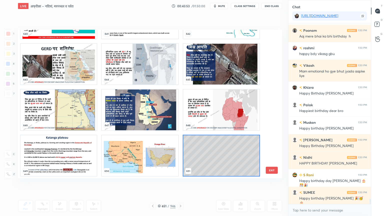
scroll to position [5949, 0]
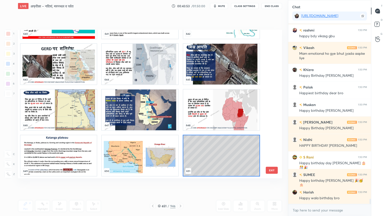
click at [114, 149] on img "grid" at bounding box center [140, 155] width 76 height 41
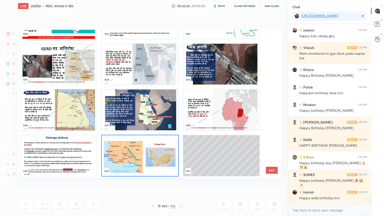
click at [114, 149] on img "grid" at bounding box center [140, 155] width 76 height 41
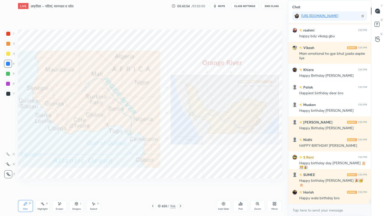
click at [114, 148] on img "grid" at bounding box center [140, 155] width 76 height 41
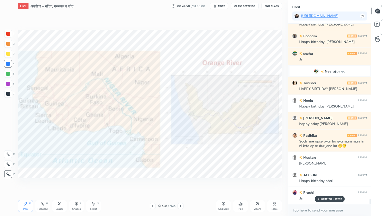
scroll to position [6289, 0]
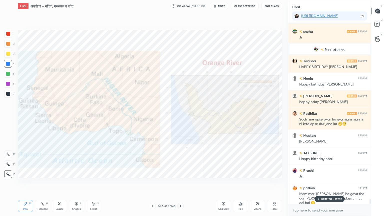
click at [328, 184] on p "JUMP TO LATEST" at bounding box center [332, 199] width 22 height 3
click at [327, 184] on div "x" at bounding box center [329, 210] width 83 height 12
click at [307, 184] on div "x" at bounding box center [329, 210] width 83 height 12
drag, startPoint x: 310, startPoint y: 216, endPoint x: 310, endPoint y: 212, distance: 3.5
click at [311, 184] on div "x" at bounding box center [329, 210] width 83 height 12
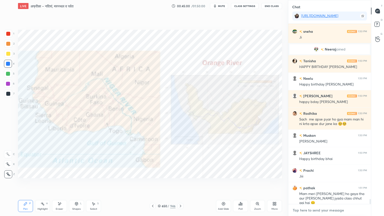
scroll to position [6307, 0]
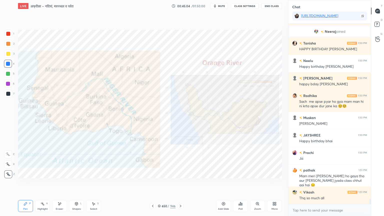
click at [315, 184] on div "x" at bounding box center [329, 210] width 83 height 12
drag, startPoint x: 320, startPoint y: 214, endPoint x: 323, endPoint y: 210, distance: 5.4
click at [320, 184] on div "x" at bounding box center [329, 210] width 83 height 12
click at [9, 66] on div at bounding box center [8, 64] width 8 height 8
click at [10, 65] on div at bounding box center [8, 64] width 8 height 8
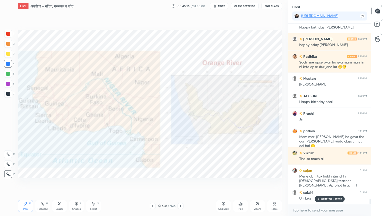
scroll to position [6368, 0]
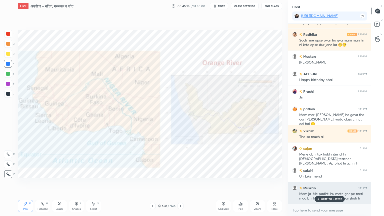
click at [328, 184] on p "JUMP TO LATEST" at bounding box center [332, 199] width 22 height 3
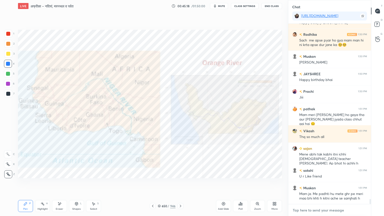
click at [327, 184] on textarea at bounding box center [329, 210] width 75 height 8
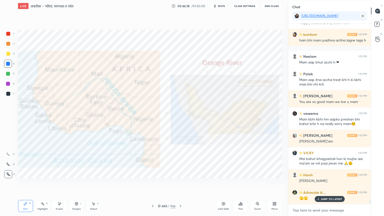
scroll to position [6746, 0]
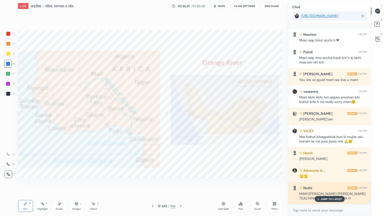
click at [327, 184] on p "JUMP TO LATEST" at bounding box center [332, 199] width 22 height 3
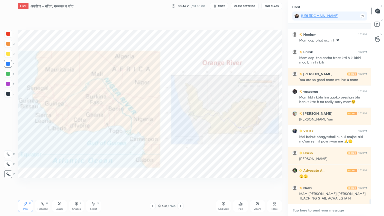
click at [324, 184] on div "x" at bounding box center [329, 210] width 83 height 12
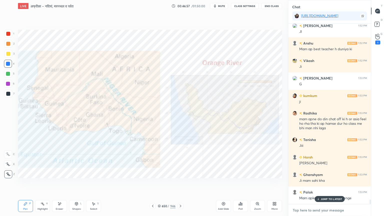
scroll to position [6966, 0]
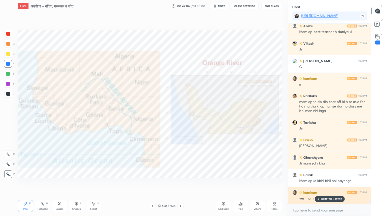
click at [329, 184] on p "JUMP TO LATEST" at bounding box center [332, 199] width 22 height 3
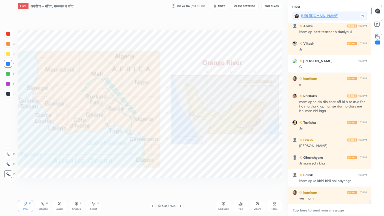
scroll to position [6983, 0]
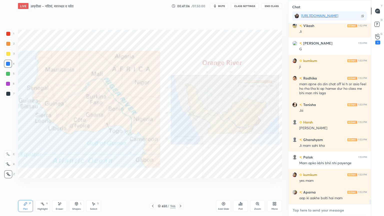
click at [327, 184] on textarea at bounding box center [329, 210] width 75 height 8
click at [330, 184] on div "x" at bounding box center [329, 210] width 83 height 12
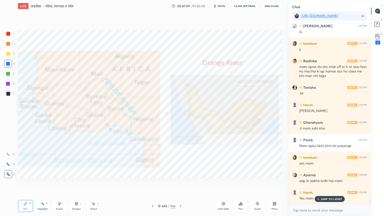
click at [159, 184] on icon at bounding box center [159, 206] width 3 height 3
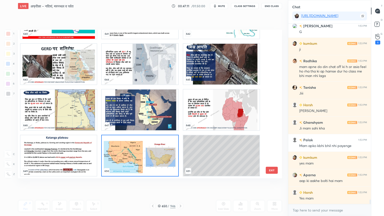
scroll to position [7018, 0]
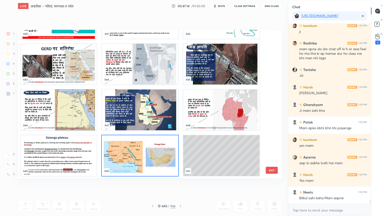
click at [79, 68] on img "grid" at bounding box center [59, 64] width 76 height 41
click at [79, 69] on img "grid" at bounding box center [59, 64] width 76 height 41
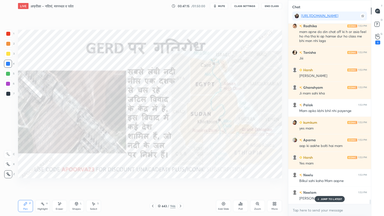
click at [79, 69] on img "grid" at bounding box center [59, 64] width 76 height 41
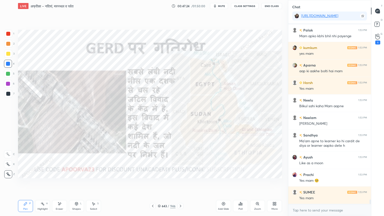
scroll to position [7132, 0]
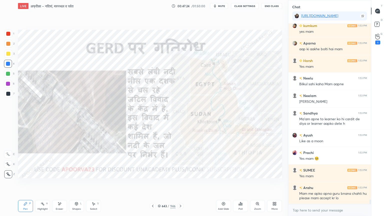
click at [159, 184] on icon at bounding box center [159, 206] width 3 height 3
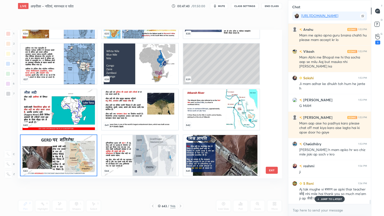
scroll to position [7313, 0]
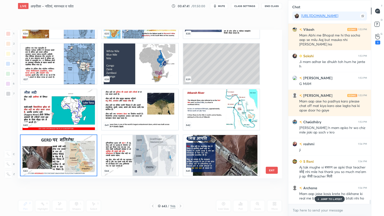
click at [62, 154] on img "grid" at bounding box center [59, 155] width 76 height 41
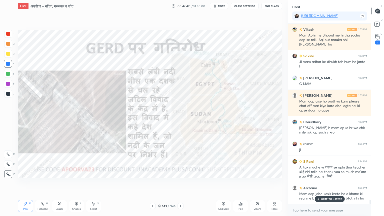
click at [62, 154] on img "grid" at bounding box center [59, 155] width 76 height 41
click at [62, 153] on img "grid" at bounding box center [59, 155] width 76 height 41
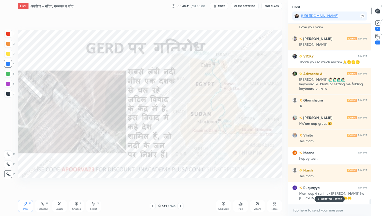
scroll to position [6511, 0]
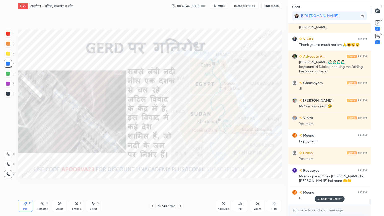
click at [181, 184] on icon at bounding box center [181, 206] width 4 height 4
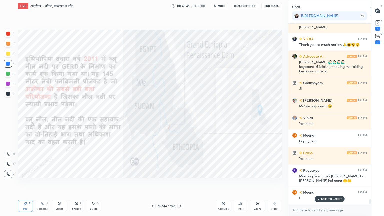
click at [180, 184] on icon at bounding box center [181, 206] width 4 height 4
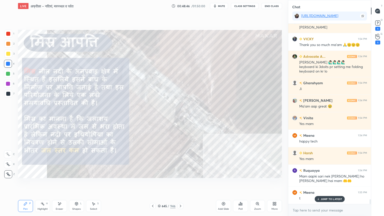
click at [180, 184] on icon at bounding box center [181, 206] width 4 height 4
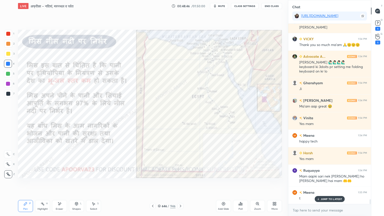
click at [179, 184] on icon at bounding box center [181, 206] width 4 height 4
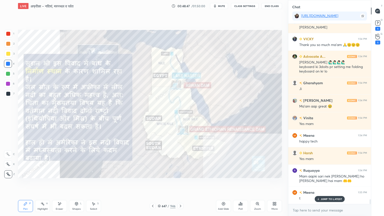
click at [180, 184] on icon at bounding box center [181, 206] width 4 height 4
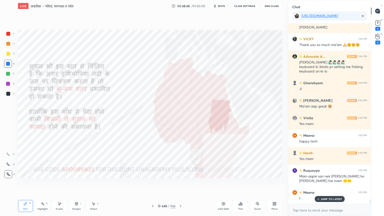
drag, startPoint x: 160, startPoint y: 207, endPoint x: 167, endPoint y: 206, distance: 6.3
click at [161, 184] on div "648 / 946" at bounding box center [167, 206] width 18 height 5
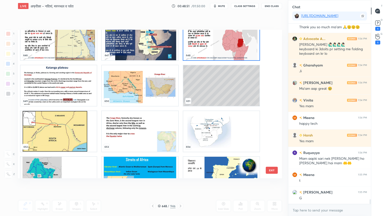
scroll to position [9833, 0]
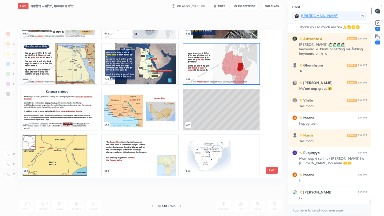
click at [160, 108] on img "grid" at bounding box center [140, 109] width 76 height 41
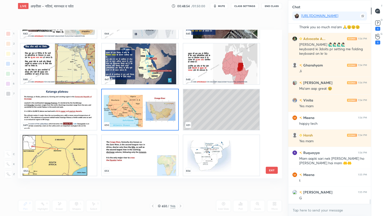
click at [160, 108] on img "grid" at bounding box center [140, 109] width 76 height 41
click at [161, 108] on img "grid" at bounding box center [140, 109] width 76 height 41
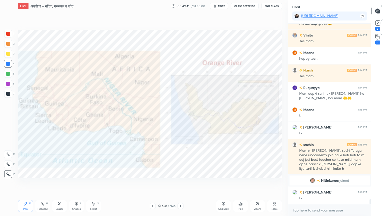
scroll to position [6611, 0]
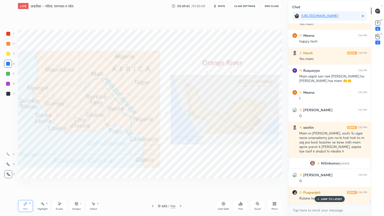
click at [330, 184] on p "JUMP TO LATEST" at bounding box center [332, 199] width 22 height 3
click at [327, 184] on textarea at bounding box center [329, 210] width 75 height 8
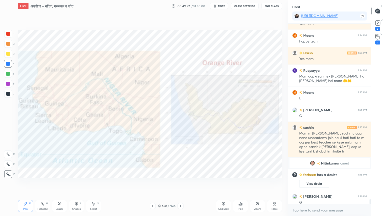
click at [8, 64] on div at bounding box center [8, 64] width 4 height 4
drag, startPoint x: 8, startPoint y: 64, endPoint x: 13, endPoint y: 62, distance: 5.4
click at [8, 64] on div at bounding box center [8, 64] width 4 height 4
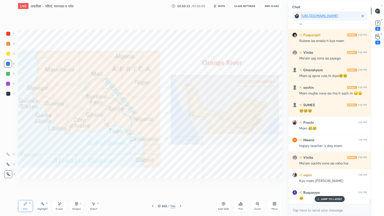
scroll to position [6710, 0]
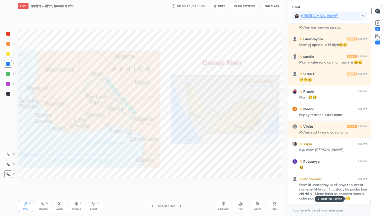
click at [324, 184] on p "JUMP TO LATEST" at bounding box center [332, 199] width 22 height 3
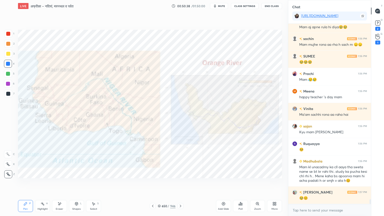
click at [322, 184] on div "x" at bounding box center [329, 210] width 83 height 12
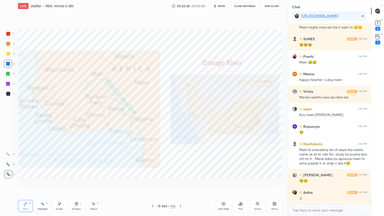
click at [327, 184] on div "sachin 1:56 PM Mam mujhe rona aa rha h sach m 😞😞 SUMEE 1:56 PM 🥹🥹🥹 Prachi 1:56 …" at bounding box center [329, 114] width 83 height 180
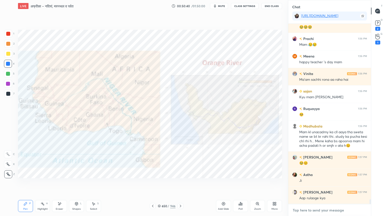
click at [327, 184] on textarea at bounding box center [329, 210] width 75 height 8
click at [329, 184] on div "x" at bounding box center [329, 210] width 83 height 12
drag, startPoint x: 330, startPoint y: 216, endPoint x: 334, endPoint y: 214, distance: 3.7
click at [331, 184] on div "x" at bounding box center [329, 210] width 83 height 12
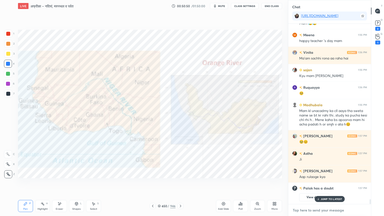
scroll to position [6676, 0]
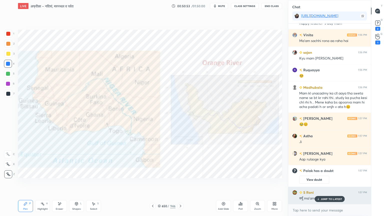
click at [332, 184] on p "JUMP TO LATEST" at bounding box center [332, 199] width 22 height 3
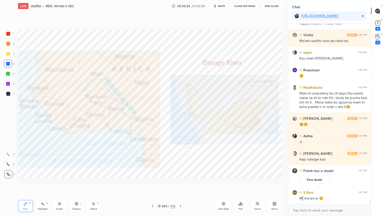
drag, startPoint x: 331, startPoint y: 216, endPoint x: 335, endPoint y: 216, distance: 3.3
click at [334, 184] on div "x" at bounding box center [329, 210] width 83 height 12
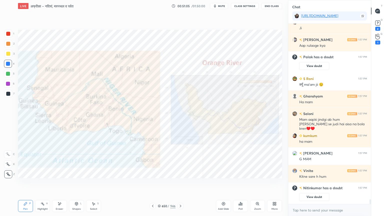
scroll to position [6775, 0]
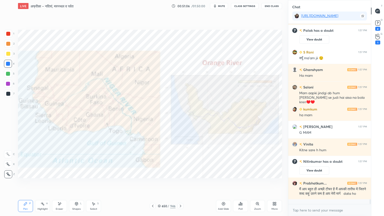
click at [159, 184] on div "Setting up your live class Poll for secs No correct answer Start poll" at bounding box center [150, 104] width 268 height 184
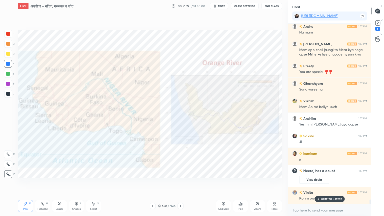
scroll to position [6954, 0]
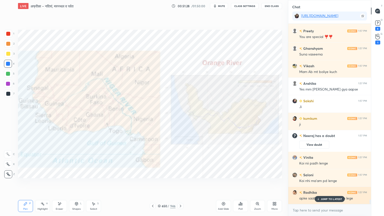
click at [330, 184] on p "JUMP TO LATEST" at bounding box center [332, 199] width 22 height 3
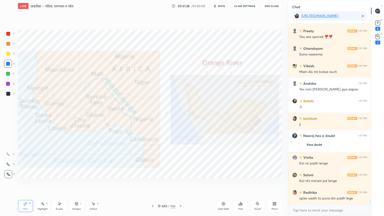
scroll to position [6971, 0]
click at [329, 184] on textarea at bounding box center [329, 210] width 75 height 8
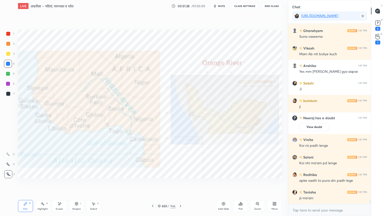
click at [331, 184] on div "x" at bounding box center [329, 210] width 83 height 12
click at [334, 184] on div "x" at bounding box center [329, 210] width 83 height 12
click at [327, 184] on div "x" at bounding box center [329, 210] width 83 height 12
click at [329, 184] on div "x" at bounding box center [329, 210] width 83 height 12
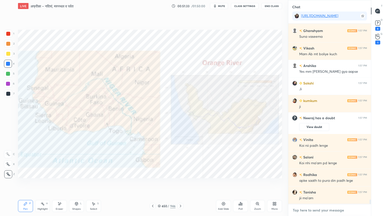
scroll to position [6989, 0]
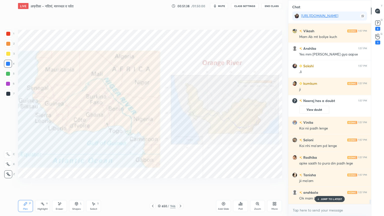
click at [327, 184] on p "JUMP TO LATEST" at bounding box center [332, 199] width 22 height 3
click at [321, 184] on textarea at bounding box center [329, 210] width 75 height 8
click at [161, 184] on div "650 / 946" at bounding box center [167, 206] width 18 height 5
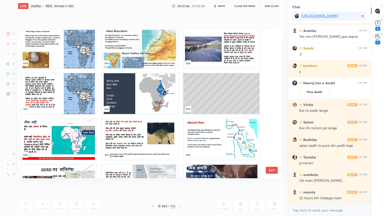
scroll to position [9690, 0]
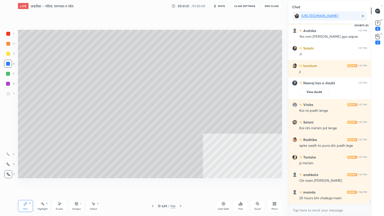
click at [378, 24] on icon at bounding box center [378, 24] width 1 height 1
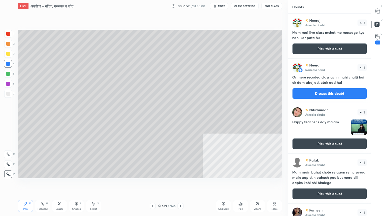
click at [335, 48] on button "Pick this doubt" at bounding box center [329, 48] width 75 height 11
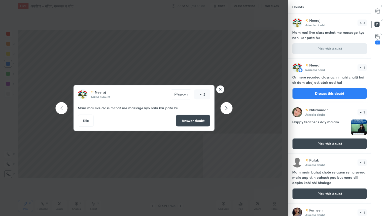
click at [225, 110] on icon at bounding box center [227, 108] width 6 height 6
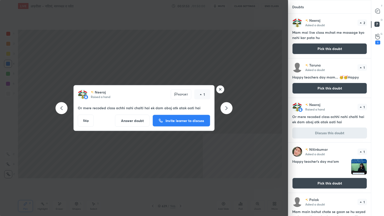
click at [227, 109] on icon at bounding box center [227, 108] width 2 height 4
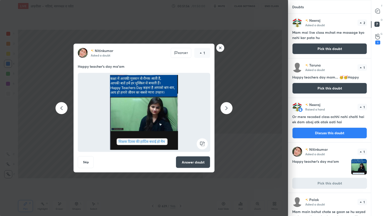
click at [193, 163] on button "Answer doubt" at bounding box center [193, 162] width 35 height 12
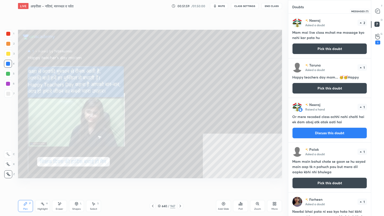
click at [378, 13] on icon at bounding box center [378, 11] width 5 height 5
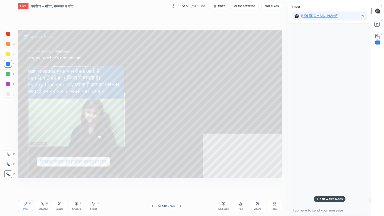
scroll to position [179, 81]
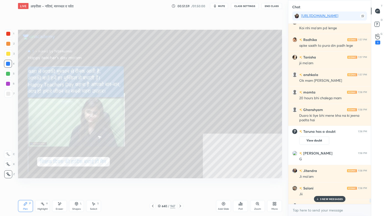
click at [327, 184] on p "3 NEW MESSAGES" at bounding box center [331, 199] width 23 height 3
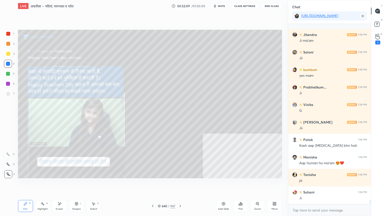
scroll to position [7346, 0]
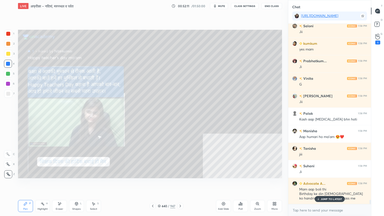
click at [60, 184] on div "Eraser" at bounding box center [59, 206] width 15 height 12
click at [7, 172] on div "Erase all" at bounding box center [8, 174] width 8 height 8
drag, startPoint x: 6, startPoint y: 171, endPoint x: 17, endPoint y: 160, distance: 15.4
click at [6, 169] on div "1 2 3 4 5 6 7 C X Z E E Erase all H H" at bounding box center [8, 104] width 16 height 149
click at [331, 184] on div "JUMP TO LATEST" at bounding box center [330, 199] width 30 height 6
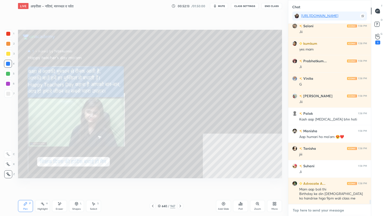
click at [330, 184] on textarea at bounding box center [329, 210] width 75 height 8
click at [62, 184] on div "Eraser" at bounding box center [60, 209] width 8 height 3
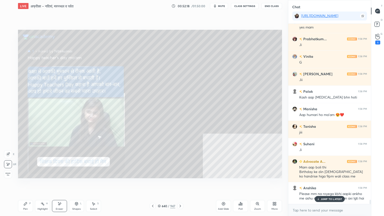
click at [8, 174] on span "Erase all" at bounding box center [8, 175] width 8 height 4
click at [7, 172] on div "1 2 3 4 5 6 7 C X Z E E Erase all H H" at bounding box center [8, 104] width 16 height 149
drag, startPoint x: 175, startPoint y: 195, endPoint x: 178, endPoint y: 193, distance: 3.0
click at [179, 184] on div "Setting up your live class Poll for secs No correct answer Start poll" at bounding box center [150, 104] width 268 height 184
click at [155, 184] on div at bounding box center [153, 206] width 6 height 6
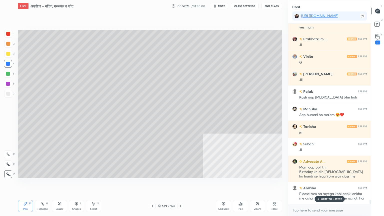
click at [340, 184] on p "JUMP TO LATEST" at bounding box center [332, 199] width 22 height 3
click at [376, 25] on rect at bounding box center [377, 24] width 5 height 5
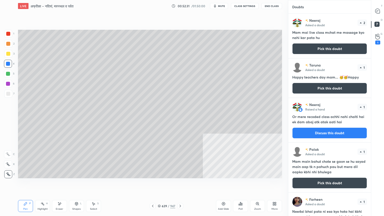
click at [349, 48] on button "Pick this doubt" at bounding box center [329, 48] width 75 height 11
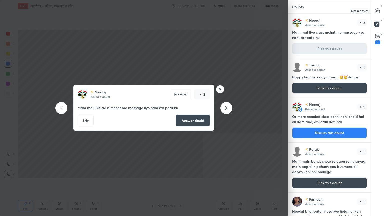
drag, startPoint x: 379, startPoint y: 7, endPoint x: 372, endPoint y: 21, distance: 14.8
click at [379, 8] on div at bounding box center [378, 11] width 10 height 9
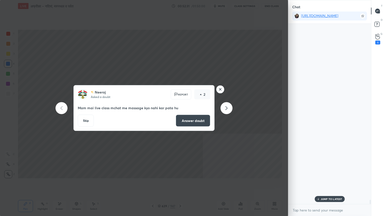
scroll to position [179, 81]
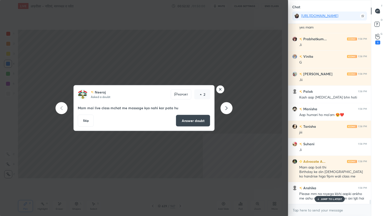
click at [329, 184] on p "JUMP TO LATEST" at bounding box center [332, 199] width 22 height 3
click at [229, 108] on icon at bounding box center [227, 108] width 6 height 6
click at [228, 108] on icon at bounding box center [227, 108] width 6 height 6
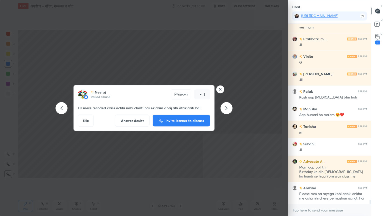
click at [229, 107] on icon at bounding box center [227, 108] width 6 height 6
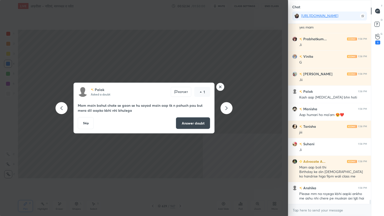
click at [229, 107] on icon at bounding box center [227, 108] width 6 height 6
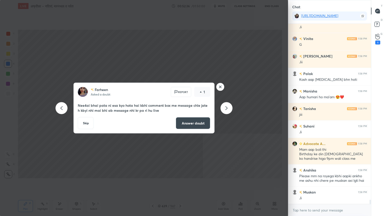
click at [226, 108] on icon at bounding box center [227, 108] width 6 height 6
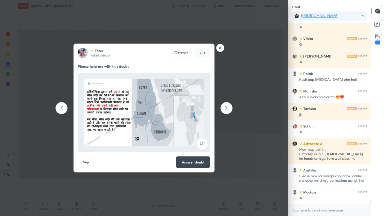
click at [227, 108] on icon at bounding box center [227, 108] width 2 height 4
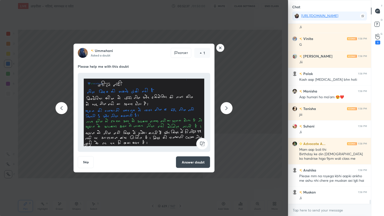
click at [228, 107] on icon at bounding box center [227, 108] width 6 height 6
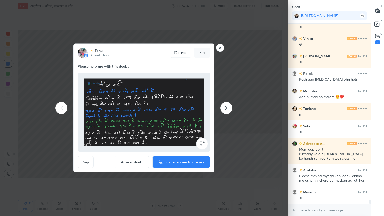
click at [228, 107] on icon at bounding box center [227, 108] width 6 height 6
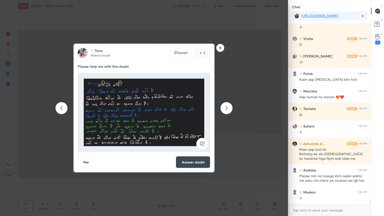
click at [229, 108] on icon at bounding box center [227, 108] width 6 height 6
click at [229, 107] on icon at bounding box center [227, 108] width 6 height 6
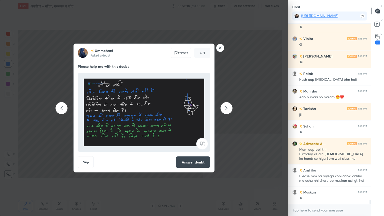
click at [229, 107] on icon at bounding box center [227, 108] width 6 height 6
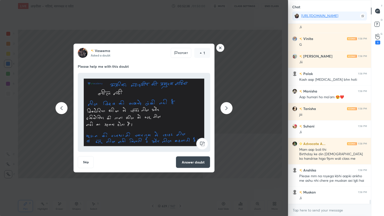
click at [230, 107] on div at bounding box center [227, 108] width 12 height 12
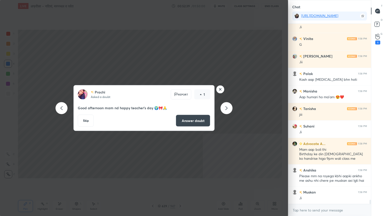
click at [230, 107] on div at bounding box center [227, 108] width 12 height 12
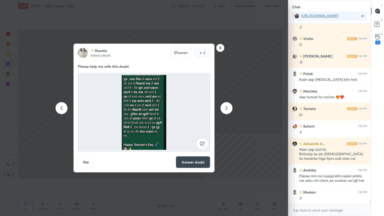
click at [230, 107] on div at bounding box center [227, 108] width 12 height 12
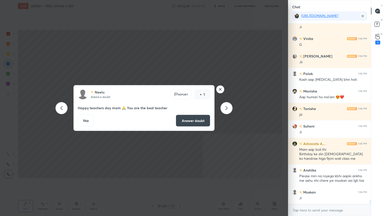
click at [230, 107] on div at bounding box center [227, 108] width 12 height 12
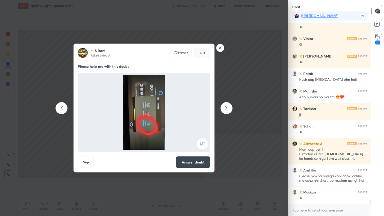
click at [230, 107] on div at bounding box center [227, 108] width 12 height 12
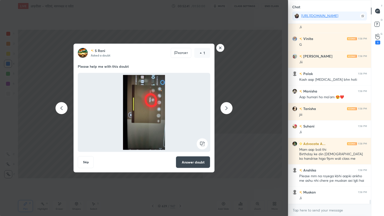
click at [64, 109] on icon at bounding box center [62, 108] width 6 height 6
click at [63, 108] on icon at bounding box center [62, 108] width 6 height 6
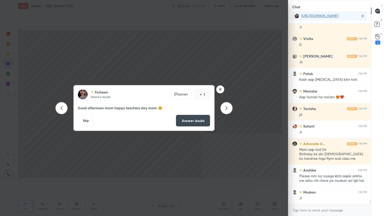
click at [63, 108] on icon at bounding box center [62, 108] width 6 height 6
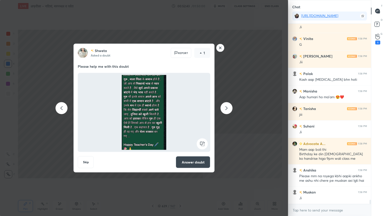
click at [64, 108] on icon at bounding box center [62, 108] width 6 height 6
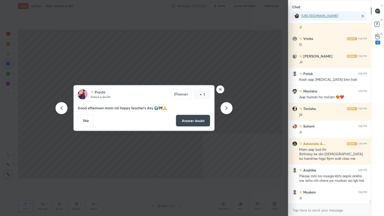
click at [64, 108] on icon at bounding box center [62, 108] width 6 height 6
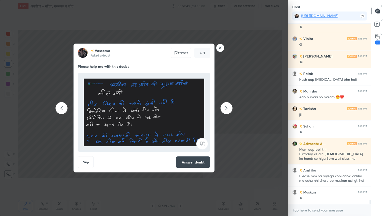
click at [64, 108] on icon at bounding box center [62, 108] width 6 height 6
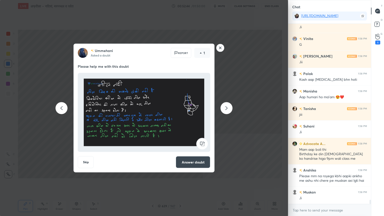
click at [65, 109] on div at bounding box center [62, 108] width 12 height 12
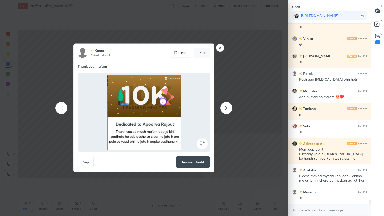
click at [198, 161] on button "Answer doubt" at bounding box center [193, 162] width 35 height 12
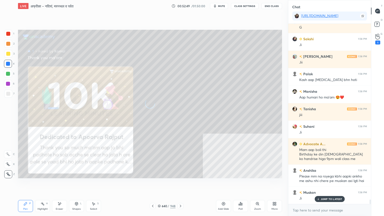
scroll to position [7231, 0]
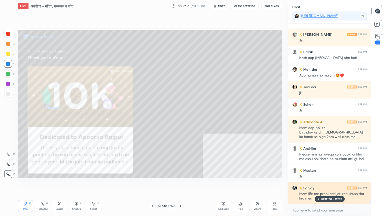
click at [334, 184] on p "JUMP TO LATEST" at bounding box center [332, 199] width 22 height 3
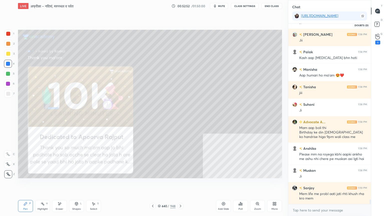
drag, startPoint x: 378, startPoint y: 25, endPoint x: 373, endPoint y: 26, distance: 4.8
click at [378, 26] on rect at bounding box center [377, 24] width 5 height 5
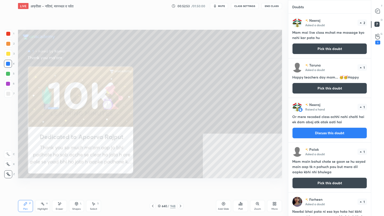
click at [339, 49] on button "Pick this doubt" at bounding box center [329, 48] width 75 height 11
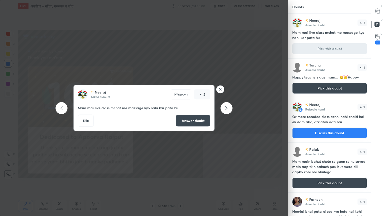
click at [381, 11] on div at bounding box center [378, 11] width 10 height 9
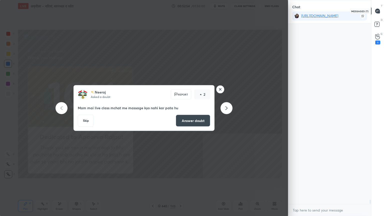
scroll to position [179, 81]
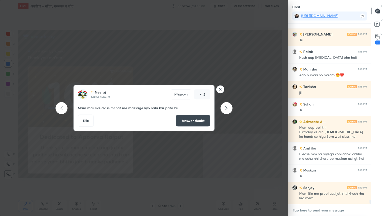
click at [328, 184] on textarea at bounding box center [329, 210] width 75 height 8
drag, startPoint x: 228, startPoint y: 108, endPoint x: 224, endPoint y: 108, distance: 4.0
click at [224, 108] on icon at bounding box center [227, 108] width 6 height 6
click at [226, 107] on icon at bounding box center [227, 108] width 2 height 4
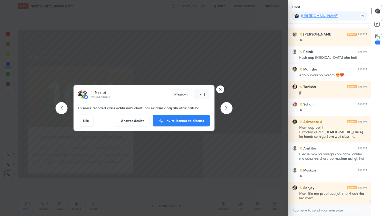
click at [227, 106] on icon at bounding box center [227, 108] width 6 height 6
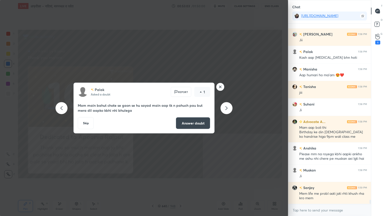
click at [228, 108] on icon at bounding box center [227, 108] width 6 height 6
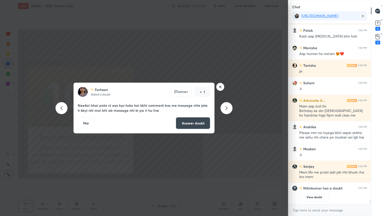
scroll to position [87, 0]
click at [227, 106] on icon at bounding box center [227, 108] width 6 height 6
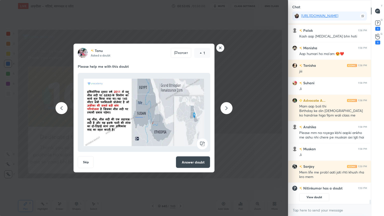
click at [227, 107] on icon at bounding box center [227, 108] width 6 height 6
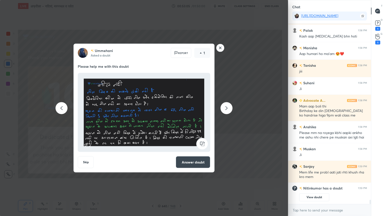
click at [228, 107] on icon at bounding box center [227, 108] width 6 height 6
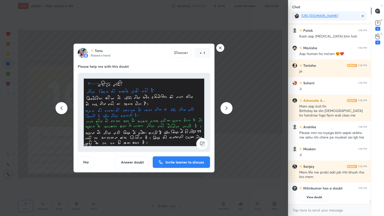
click at [228, 107] on icon at bounding box center [227, 108] width 6 height 6
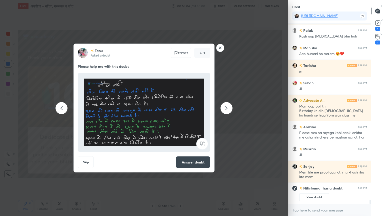
click at [228, 107] on icon at bounding box center [227, 108] width 6 height 6
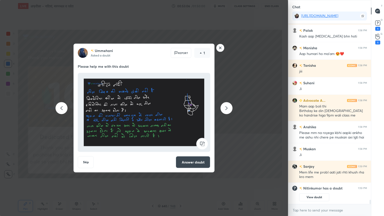
click at [228, 106] on icon at bounding box center [227, 108] width 6 height 6
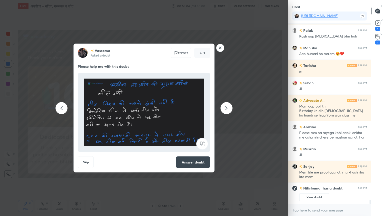
click at [228, 106] on icon at bounding box center [227, 108] width 6 height 6
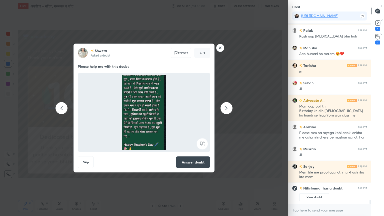
click at [228, 106] on icon at bounding box center [227, 108] width 6 height 6
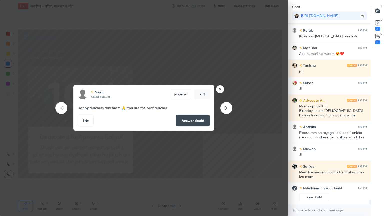
click at [210, 108] on div "[PERSON_NAME] Asked a doubt Report 1 Happy teachers day mam 🙏 You are the best …" at bounding box center [144, 108] width 141 height 46
click at [221, 89] on rect at bounding box center [221, 90] width 8 height 8
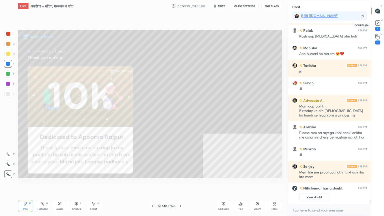
click at [379, 24] on rect at bounding box center [378, 23] width 5 height 5
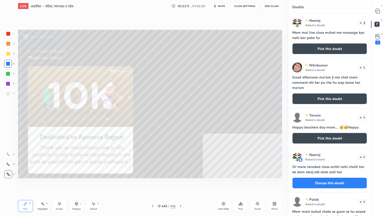
click at [322, 97] on button "Pick this doubt" at bounding box center [329, 98] width 75 height 11
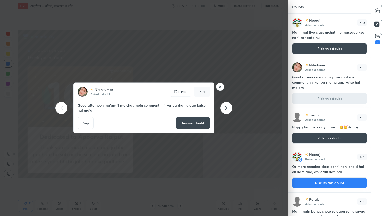
click at [379, 14] on div at bounding box center [378, 11] width 10 height 9
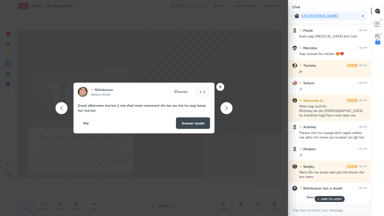
scroll to position [7310, 0]
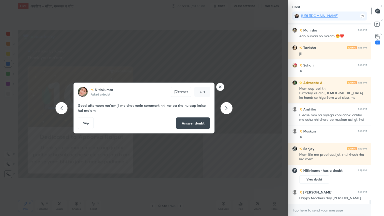
click at [316, 184] on div "x" at bounding box center [329, 210] width 83 height 12
click at [195, 124] on button "Answer doubt" at bounding box center [193, 123] width 35 height 12
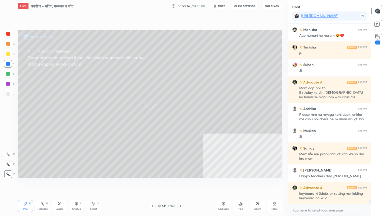
scroll to position [7256, 0]
drag, startPoint x: 160, startPoint y: 206, endPoint x: 169, endPoint y: 199, distance: 12.1
click at [160, 184] on icon at bounding box center [159, 206] width 3 height 3
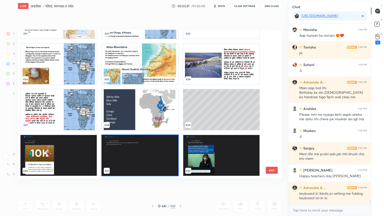
click at [270, 118] on div "631 632 633 634 635 636 637 638 639 640 641 642 643 644 645" at bounding box center [145, 104] width 255 height 149
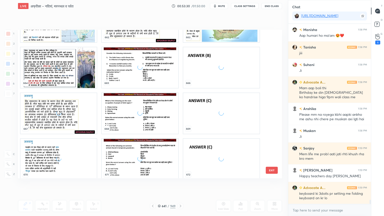
click at [269, 168] on button "EXIT" at bounding box center [272, 170] width 12 height 7
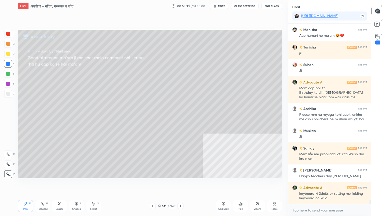
click at [154, 184] on icon at bounding box center [153, 206] width 4 height 4
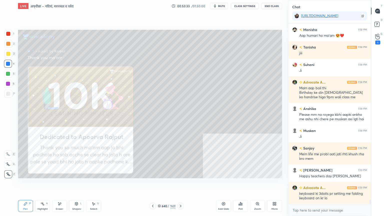
click at [155, 184] on div at bounding box center [153, 206] width 6 height 6
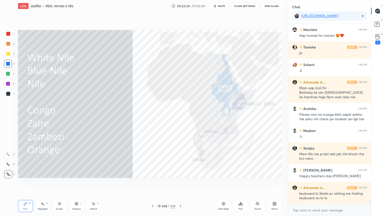
click at [154, 184] on div at bounding box center [153, 206] width 6 height 6
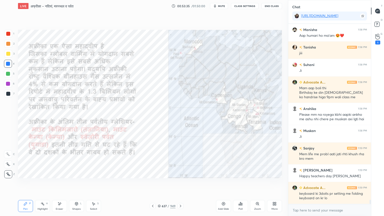
click at [180, 184] on icon at bounding box center [181, 206] width 4 height 4
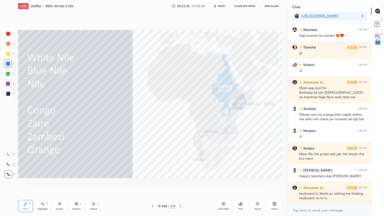
click at [180, 184] on icon at bounding box center [181, 206] width 4 height 4
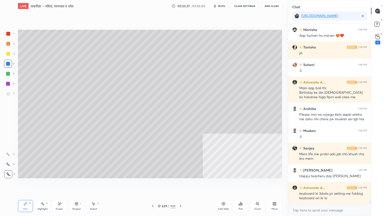
click at [181, 184] on icon at bounding box center [181, 206] width 4 height 4
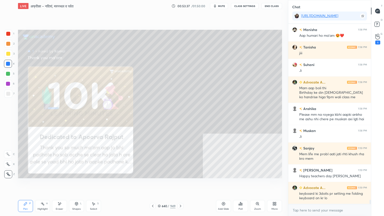
click at [180, 184] on icon at bounding box center [181, 206] width 4 height 4
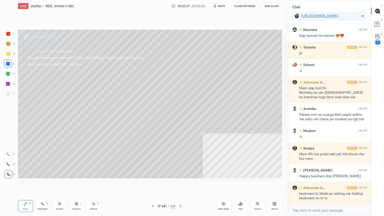
click at [180, 184] on icon at bounding box center [181, 206] width 4 height 4
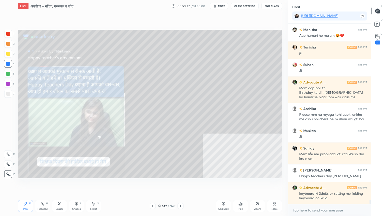
click at [180, 184] on icon at bounding box center [181, 206] width 4 height 4
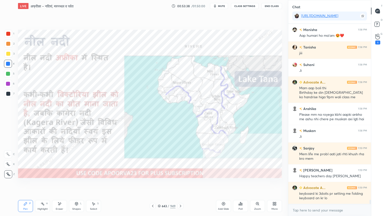
click at [180, 184] on icon at bounding box center [181, 206] width 4 height 4
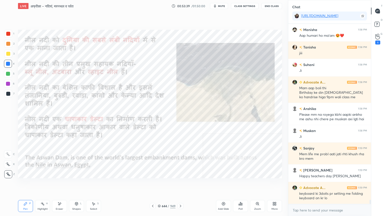
click at [180, 184] on icon at bounding box center [181, 206] width 4 height 4
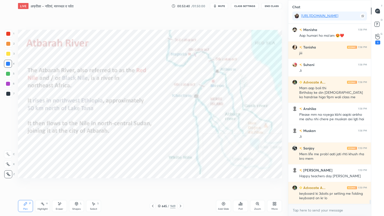
click at [181, 184] on icon at bounding box center [181, 206] width 4 height 4
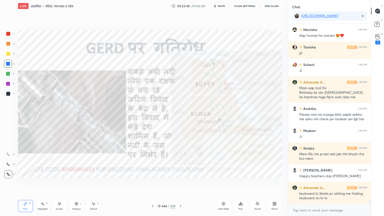
click at [180, 184] on icon at bounding box center [181, 206] width 4 height 4
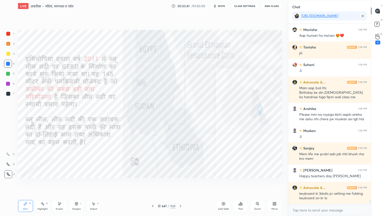
click at [180, 184] on icon at bounding box center [181, 206] width 4 height 4
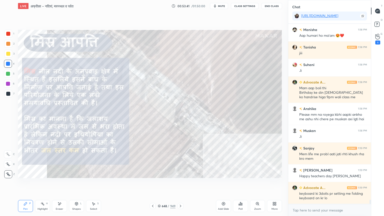
click at [180, 184] on icon at bounding box center [181, 206] width 4 height 4
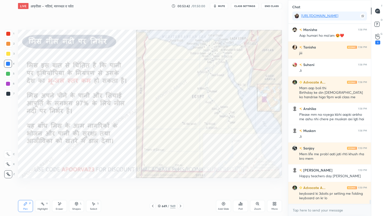
click at [180, 184] on icon at bounding box center [181, 206] width 4 height 4
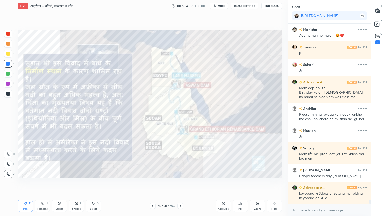
click at [180, 184] on icon at bounding box center [181, 206] width 4 height 4
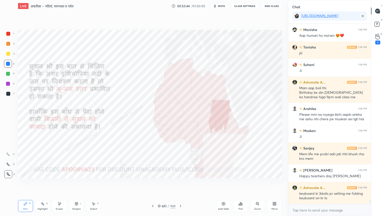
click at [181, 184] on icon at bounding box center [181, 206] width 4 height 4
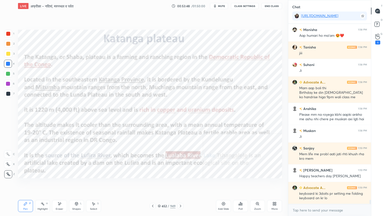
click at [181, 184] on icon at bounding box center [181, 206] width 4 height 4
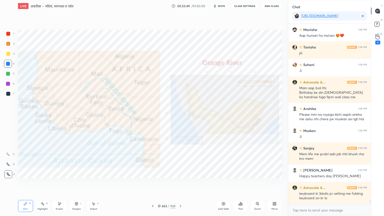
click at [180, 184] on icon at bounding box center [181, 206] width 4 height 4
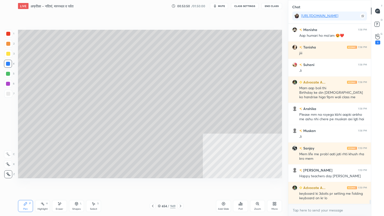
click at [181, 184] on icon at bounding box center [181, 206] width 4 height 4
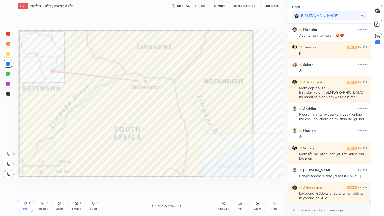
click at [183, 184] on div at bounding box center [181, 206] width 6 height 6
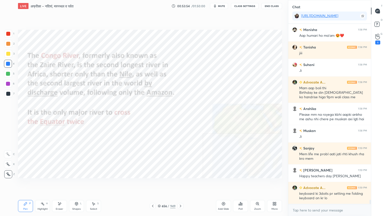
click at [181, 184] on icon at bounding box center [181, 206] width 4 height 4
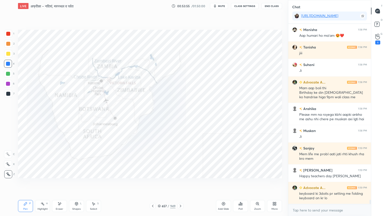
click at [158, 184] on icon at bounding box center [159, 206] width 3 height 3
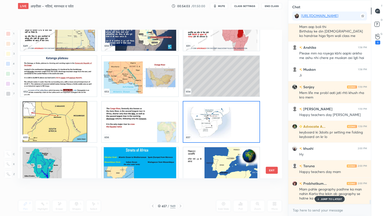
scroll to position [9888, 0]
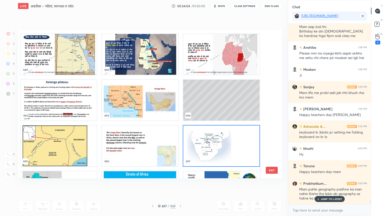
click at [147, 145] on img "grid" at bounding box center [140, 146] width 76 height 41
click at [147, 146] on img "grid" at bounding box center [140, 146] width 76 height 41
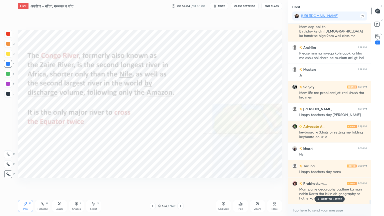
click at [148, 146] on img "grid" at bounding box center [140, 146] width 76 height 41
click at [327, 184] on p "JUMP TO LATEST" at bounding box center [332, 199] width 22 height 3
click at [327, 184] on textarea at bounding box center [329, 210] width 75 height 8
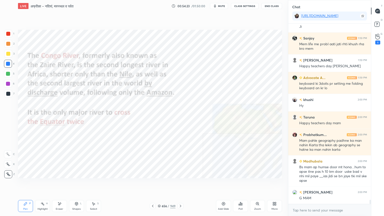
scroll to position [7383, 0]
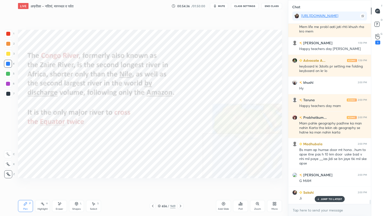
click at [59, 184] on icon at bounding box center [60, 204] width 4 height 4
click at [60, 184] on div "Eraser" at bounding box center [59, 206] width 15 height 12
click at [7, 176] on div "Erase all" at bounding box center [8, 174] width 8 height 8
click at [7, 173] on div "1 2 3 4 5 6 7 C X Z E E Erase all H H" at bounding box center [8, 104] width 16 height 149
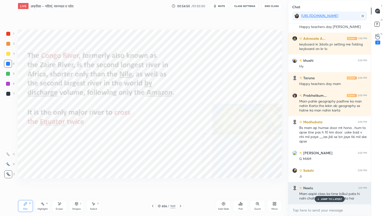
click at [334, 184] on p "JUMP TO LATEST" at bounding box center [332, 199] width 22 height 3
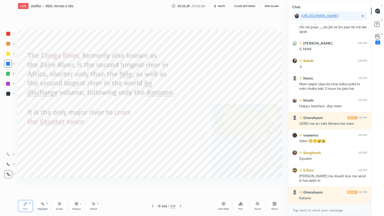
scroll to position [7527, 0]
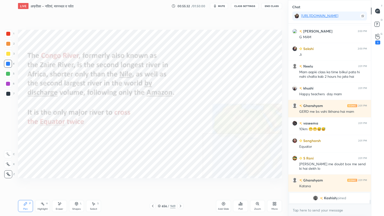
click at [1, 33] on div "1 2 3 4 5 6 7 C X Z E E Erase all H H" at bounding box center [8, 104] width 16 height 149
click at [5, 34] on div at bounding box center [8, 34] width 8 height 8
click at [10, 34] on div at bounding box center [8, 34] width 4 height 4
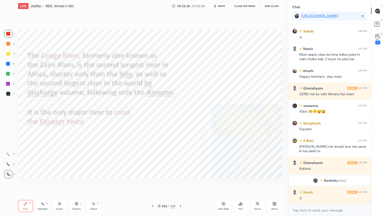
click at [7, 64] on div at bounding box center [8, 64] width 4 height 4
click at [9, 65] on div at bounding box center [8, 64] width 4 height 4
click at [259, 184] on icon at bounding box center [258, 204] width 4 height 4
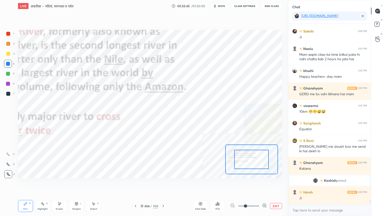
click at [264, 184] on icon at bounding box center [264, 205] width 5 height 5
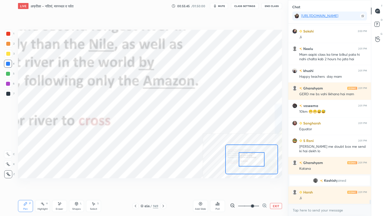
click at [265, 184] on icon at bounding box center [264, 205] width 5 height 5
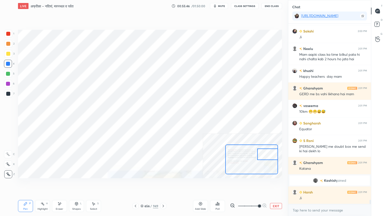
drag, startPoint x: 259, startPoint y: 160, endPoint x: 272, endPoint y: 153, distance: 14.2
click at [272, 155] on div at bounding box center [267, 155] width 21 height 12
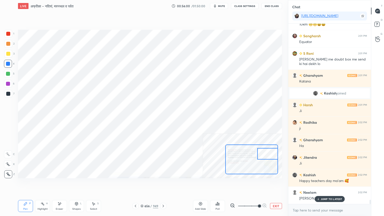
scroll to position [7522, 0]
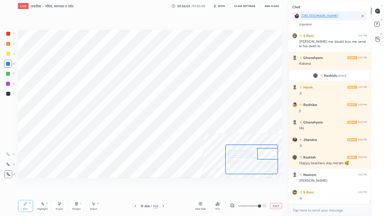
click at [278, 184] on button "EXIT" at bounding box center [276, 206] width 12 height 6
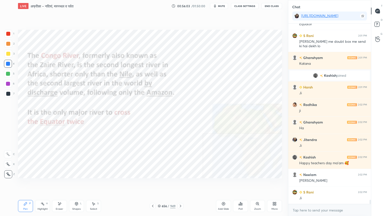
click at [61, 184] on div "Eraser" at bounding box center [59, 206] width 15 height 12
click at [11, 174] on span "Erase all" at bounding box center [8, 175] width 8 height 4
click at [11, 172] on div "1 2 3 4 5 6 7 C X Z E E Erase all H H" at bounding box center [8, 104] width 16 height 149
drag, startPoint x: 57, startPoint y: 206, endPoint x: 58, endPoint y: 203, distance: 3.3
click at [57, 184] on div "Eraser" at bounding box center [59, 206] width 15 height 12
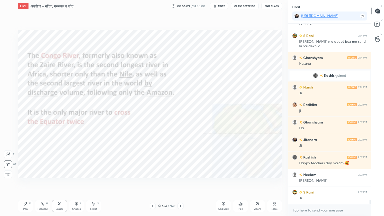
click at [9, 172] on div "Erase all" at bounding box center [8, 174] width 8 height 8
click at [64, 184] on div "Eraser" at bounding box center [59, 206] width 15 height 12
click at [63, 184] on div "Eraser" at bounding box center [59, 206] width 15 height 12
click at [7, 172] on div "Erase all" at bounding box center [8, 174] width 8 height 8
drag, startPoint x: 8, startPoint y: 171, endPoint x: 7, endPoint y: 169, distance: 2.6
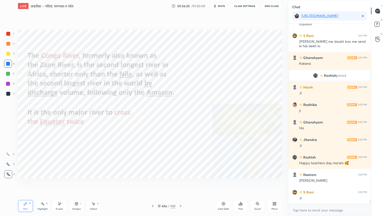
click at [7, 171] on div "1 2 3 4 5 6 7 C X Z E E Erase all H H" at bounding box center [8, 104] width 16 height 149
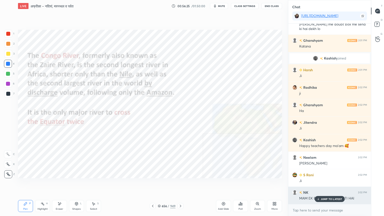
click at [330, 184] on div "JUMP TO LATEST" at bounding box center [330, 199] width 30 height 6
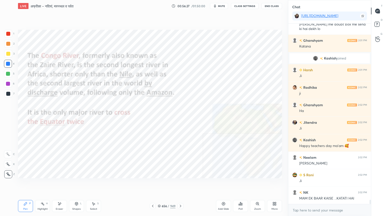
click at [275, 184] on icon at bounding box center [275, 204] width 4 height 4
click at [225, 184] on div at bounding box center [192, 108] width 384 height 216
drag, startPoint x: 217, startPoint y: 194, endPoint x: 218, endPoint y: 196, distance: 2.8
click at [217, 184] on div "Add Slide Poll Zoom More" at bounding box center [249, 206] width 66 height 28
click at [224, 184] on icon at bounding box center [224, 204] width 4 height 4
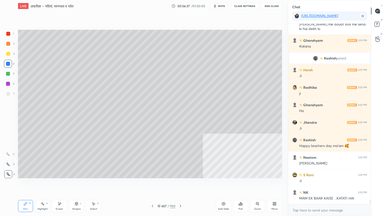
click at [12, 94] on div at bounding box center [8, 94] width 8 height 8
click at [4, 63] on div "1 2 3 4 5 6 7 C X Z E E Erase all H H" at bounding box center [8, 104] width 16 height 149
click at [10, 62] on div at bounding box center [8, 64] width 8 height 8
click at [6, 63] on div at bounding box center [8, 64] width 4 height 4
click at [7, 62] on div at bounding box center [8, 64] width 4 height 4
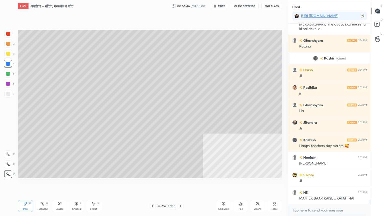
click at [154, 184] on icon at bounding box center [153, 206] width 4 height 4
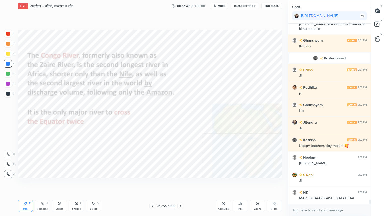
click at [7, 64] on div at bounding box center [8, 64] width 4 height 4
click at [8, 64] on div at bounding box center [8, 64] width 4 height 4
click at [154, 184] on icon at bounding box center [153, 206] width 4 height 4
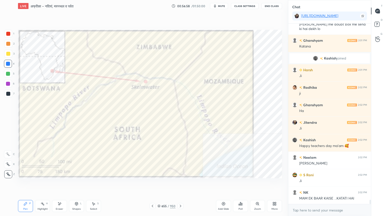
click at [181, 184] on icon at bounding box center [181, 206] width 2 height 3
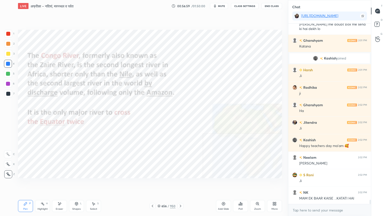
click at [160, 184] on icon at bounding box center [159, 206] width 3 height 3
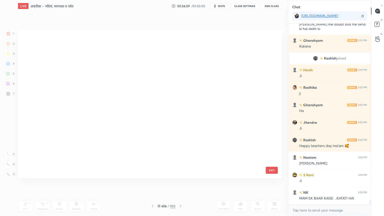
scroll to position [147, 262]
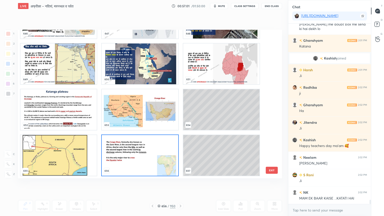
click at [62, 111] on img "grid" at bounding box center [59, 109] width 76 height 41
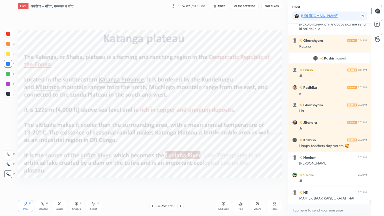
click at [62, 111] on img "grid" at bounding box center [59, 109] width 76 height 41
click at [61, 184] on div "Eraser" at bounding box center [59, 206] width 15 height 12
click at [8, 174] on span "Erase all" at bounding box center [8, 175] width 8 height 4
click at [9, 173] on div "1 2 3 4 5 6 7 C X Z E E Erase all H H" at bounding box center [8, 104] width 16 height 149
click at [61, 184] on div "Eraser" at bounding box center [59, 206] width 15 height 12
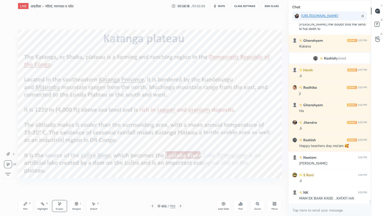
click at [8, 174] on span "Erase all" at bounding box center [8, 175] width 8 height 4
click at [6, 173] on div "1 2 3 4 5 6 7 C X Z E E Erase all H H" at bounding box center [8, 104] width 16 height 149
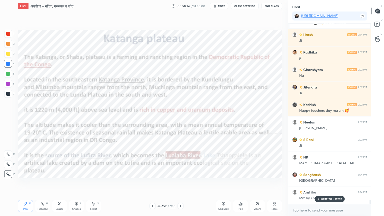
scroll to position [7568, 0]
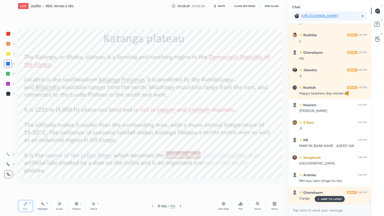
click at [182, 184] on icon at bounding box center [181, 206] width 4 height 4
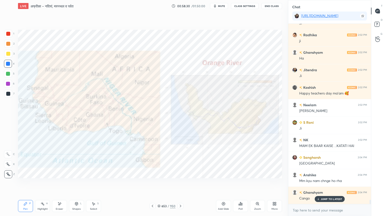
click at [181, 184] on icon at bounding box center [181, 206] width 4 height 4
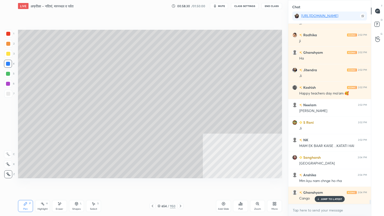
click at [181, 184] on icon at bounding box center [181, 206] width 4 height 4
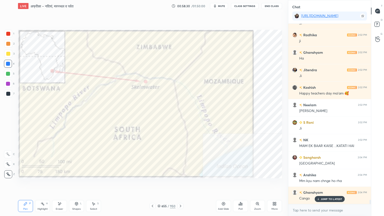
click at [180, 184] on icon at bounding box center [181, 206] width 4 height 4
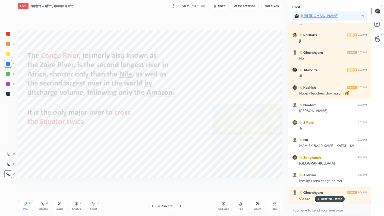
click at [181, 184] on icon at bounding box center [181, 206] width 4 height 4
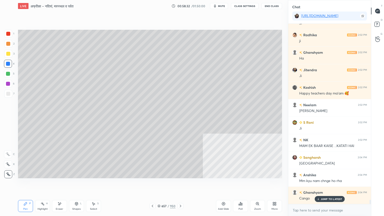
click at [7, 97] on div at bounding box center [8, 94] width 8 height 8
click at [7, 96] on div at bounding box center [8, 94] width 8 height 8
click at [8, 62] on div at bounding box center [8, 64] width 4 height 4
drag, startPoint x: 8, startPoint y: 63, endPoint x: 13, endPoint y: 64, distance: 4.5
click at [9, 63] on div at bounding box center [8, 64] width 4 height 4
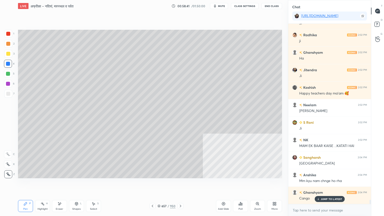
click at [6, 95] on div at bounding box center [8, 94] width 4 height 4
click at [6, 64] on div at bounding box center [8, 64] width 8 height 8
click at [7, 65] on div at bounding box center [8, 64] width 4 height 4
drag, startPoint x: 332, startPoint y: 200, endPoint x: 332, endPoint y: 209, distance: 9.5
click at [333, 184] on p "JUMP TO LATEST" at bounding box center [332, 199] width 22 height 3
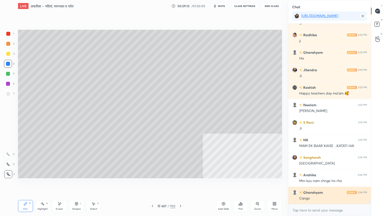
drag, startPoint x: 333, startPoint y: 215, endPoint x: 305, endPoint y: 200, distance: 32.1
click at [334, 184] on div "x" at bounding box center [329, 210] width 83 height 12
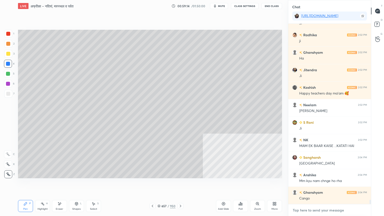
scroll to position [7580, 0]
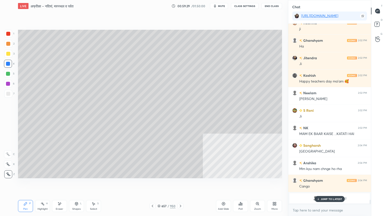
click at [335, 184] on p "JUMP TO LATEST" at bounding box center [332, 199] width 22 height 3
click at [334, 184] on textarea at bounding box center [329, 210] width 75 height 8
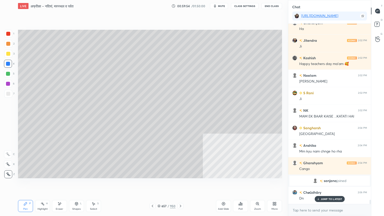
scroll to position [7539, 0]
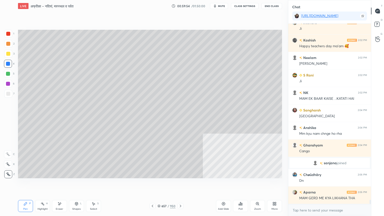
click at [160, 184] on icon at bounding box center [159, 206] width 3 height 3
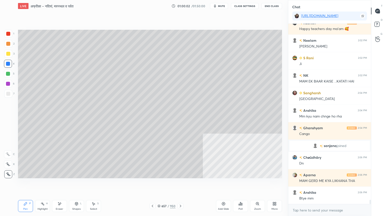
scroll to position [7574, 0]
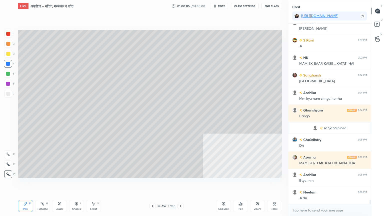
click at [6, 96] on div at bounding box center [8, 94] width 8 height 8
click at [7, 96] on div at bounding box center [8, 94] width 8 height 8
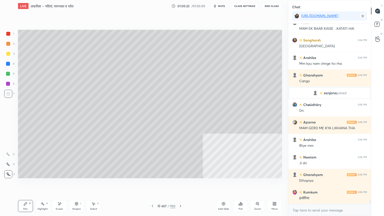
scroll to position [7626, 0]
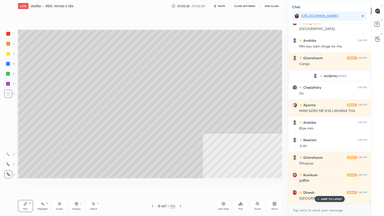
click at [277, 184] on div "More" at bounding box center [274, 206] width 15 height 12
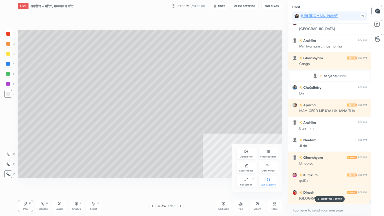
click at [268, 155] on div "Video position" at bounding box center [268, 154] width 20 height 12
click at [247, 180] on icon at bounding box center [246, 180] width 4 height 4
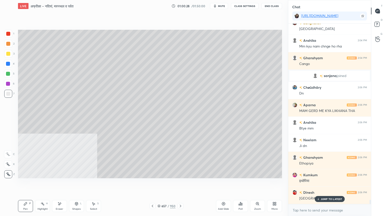
click at [275, 184] on icon at bounding box center [275, 204] width 4 height 4
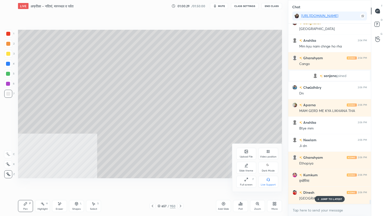
click at [269, 153] on icon at bounding box center [269, 151] width 1 height 3
click at [270, 183] on div "Bottom right" at bounding box center [268, 182] width 20 height 12
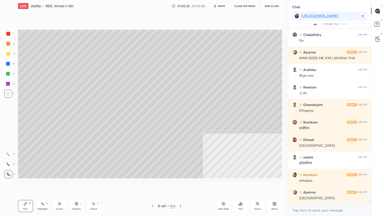
scroll to position [7696, 0]
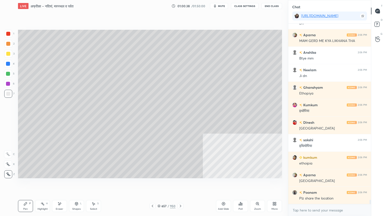
click at [10, 64] on div at bounding box center [8, 64] width 4 height 4
click at [9, 64] on div at bounding box center [8, 64] width 4 height 4
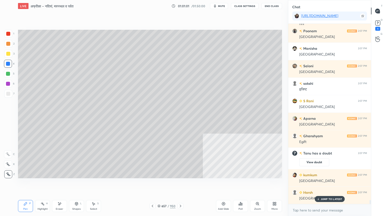
scroll to position [7912, 0]
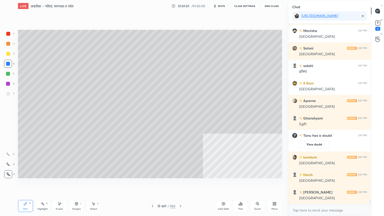
click at [383, 23] on div "D Doubts (D) 1" at bounding box center [378, 25] width 13 height 14
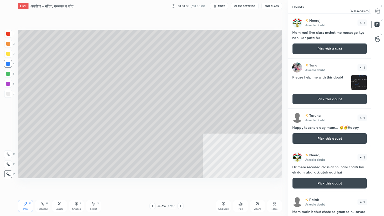
click at [380, 12] on icon at bounding box center [378, 11] width 5 height 5
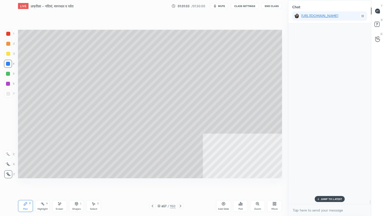
scroll to position [179, 81]
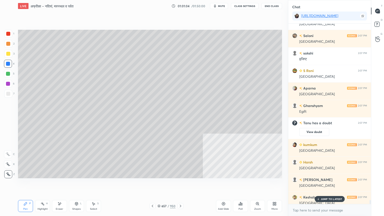
click at [329, 184] on div "JUMP TO LATEST" at bounding box center [330, 199] width 30 height 6
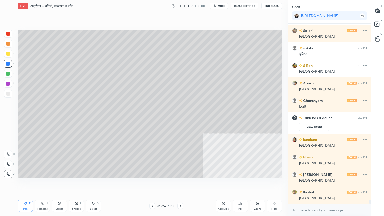
click at [323, 184] on div "x" at bounding box center [329, 210] width 83 height 12
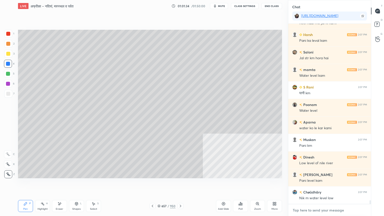
scroll to position [8365, 0]
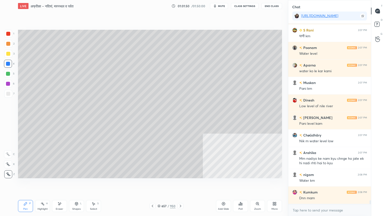
click at [152, 184] on div "Setting up your live class Poll for secs No correct answer Start poll" at bounding box center [150, 104] width 268 height 184
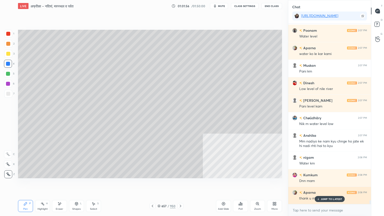
click at [327, 184] on p "JUMP TO LATEST" at bounding box center [332, 199] width 22 height 3
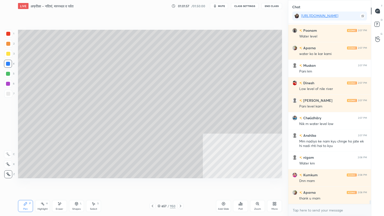
click at [144, 184] on div "Setting up your live class Poll for secs No correct answer Start poll" at bounding box center [150, 104] width 268 height 184
drag, startPoint x: 143, startPoint y: 192, endPoint x: 150, endPoint y: 192, distance: 7.8
click at [145, 184] on div "Setting up your live class Poll for secs No correct answer Start poll" at bounding box center [150, 104] width 268 height 184
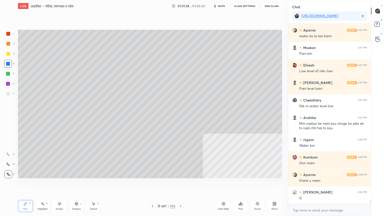
click at [160, 184] on icon at bounding box center [159, 206] width 3 height 3
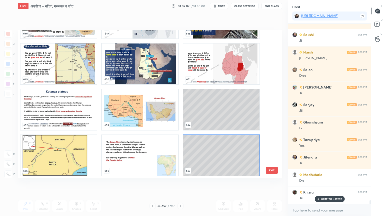
scroll to position [8663, 0]
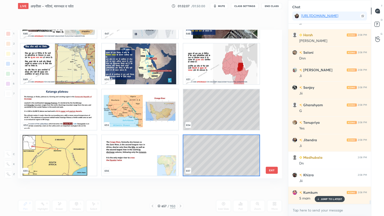
click at [67, 144] on img "grid" at bounding box center [59, 155] width 76 height 41
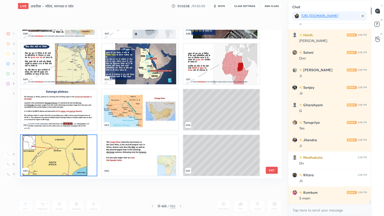
scroll to position [8681, 0]
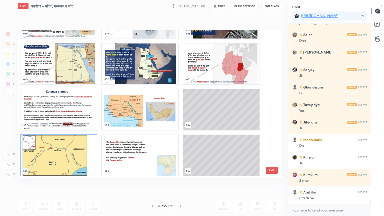
click at [66, 143] on img "grid" at bounding box center [59, 155] width 76 height 41
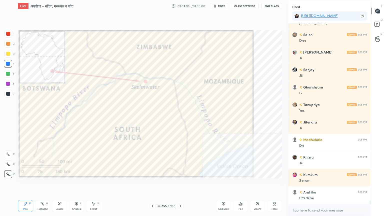
click at [67, 143] on img "grid" at bounding box center [59, 155] width 76 height 41
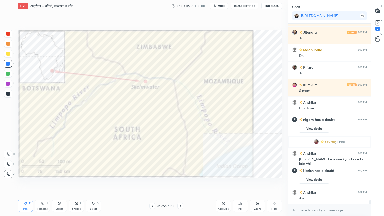
scroll to position [8462, 0]
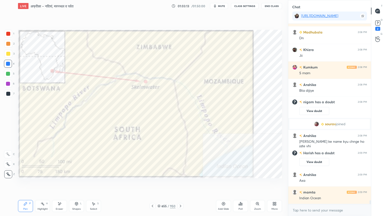
click at [159, 184] on icon at bounding box center [159, 207] width 3 height 1
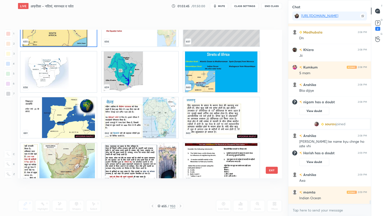
scroll to position [10032, 0]
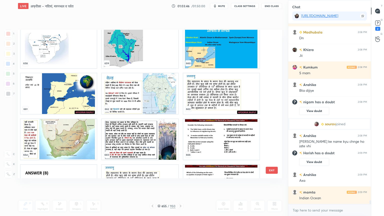
click at [272, 171] on button "EXIT" at bounding box center [272, 170] width 12 height 7
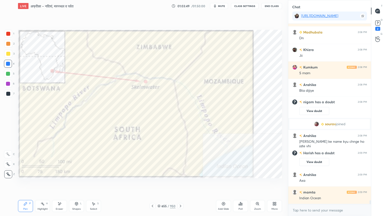
click at [182, 184] on icon at bounding box center [181, 206] width 4 height 4
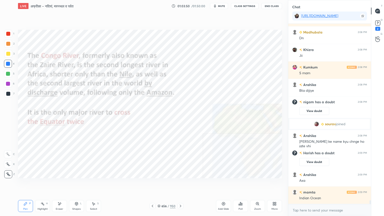
click at [152, 184] on icon at bounding box center [153, 206] width 4 height 4
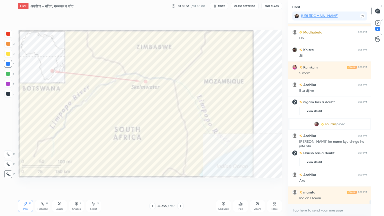
click at [160, 184] on icon at bounding box center [159, 206] width 3 height 3
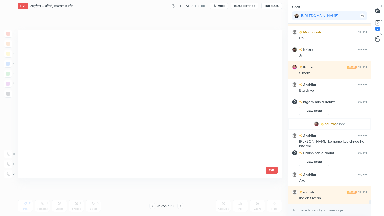
scroll to position [147, 262]
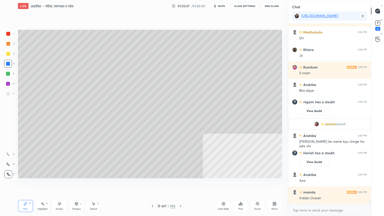
click at [224, 184] on div "Add Slide" at bounding box center [223, 206] width 15 height 12
click at [6, 93] on div at bounding box center [8, 94] width 4 height 4
click at [8, 94] on div at bounding box center [8, 94] width 4 height 4
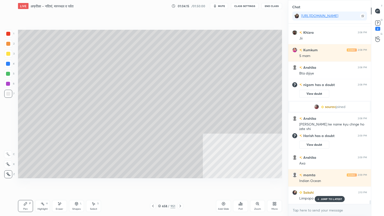
click at [58, 184] on icon at bounding box center [60, 204] width 4 height 4
click at [61, 184] on icon at bounding box center [60, 204] width 3 height 3
click at [26, 184] on icon at bounding box center [26, 204] width 4 height 4
drag, startPoint x: 28, startPoint y: 204, endPoint x: 41, endPoint y: 180, distance: 27.5
click at [28, 184] on div "Pen P" at bounding box center [25, 206] width 15 height 12
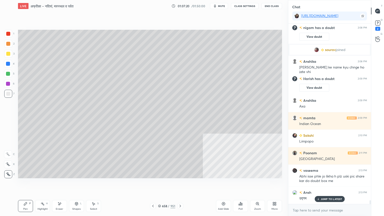
scroll to position [8554, 0]
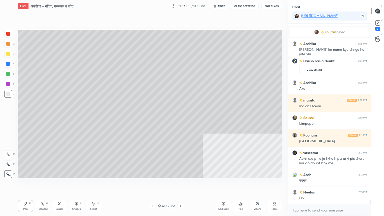
click at [9, 66] on div at bounding box center [8, 64] width 8 height 8
drag, startPoint x: 9, startPoint y: 65, endPoint x: 10, endPoint y: 73, distance: 8.0
click at [8, 65] on div at bounding box center [8, 64] width 4 height 4
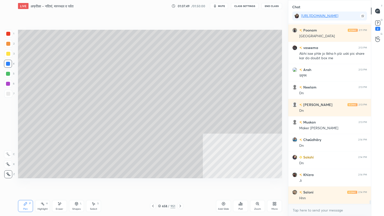
scroll to position [8676, 0]
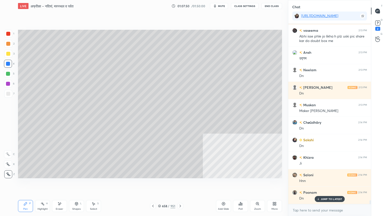
click at [160, 184] on icon at bounding box center [159, 206] width 3 height 3
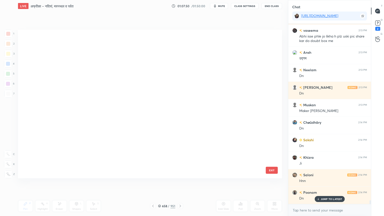
scroll to position [147, 262]
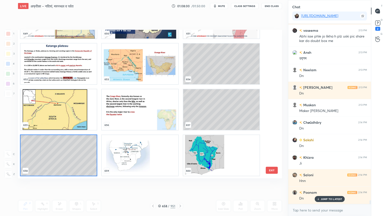
click at [127, 160] on img "grid" at bounding box center [140, 155] width 76 height 41
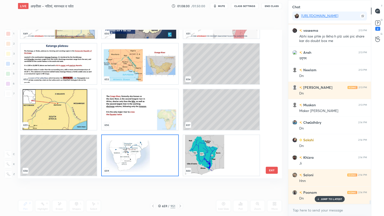
click at [127, 160] on img "grid" at bounding box center [140, 155] width 76 height 41
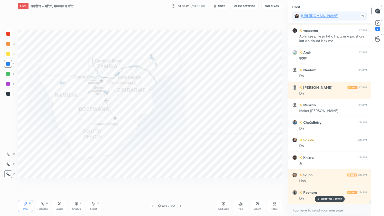
click at [127, 160] on img "grid" at bounding box center [140, 155] width 76 height 41
click at [10, 65] on div at bounding box center [8, 64] width 8 height 8
click at [9, 64] on div at bounding box center [8, 64] width 8 height 8
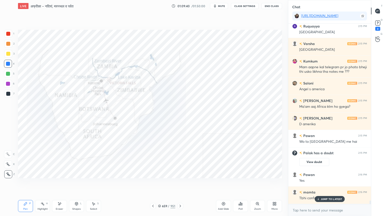
scroll to position [8907, 0]
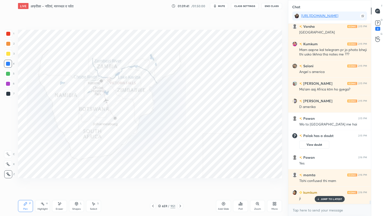
click at [59, 184] on div "Eraser" at bounding box center [59, 206] width 15 height 12
click at [8, 172] on div "Erase all" at bounding box center [8, 174] width 8 height 8
click at [9, 170] on div "1 2 3 4 5 6 7 C X Z E E Erase all H H" at bounding box center [8, 104] width 16 height 149
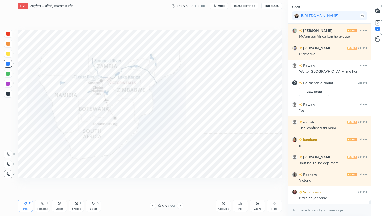
scroll to position [8977, 0]
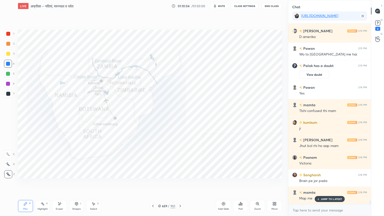
click at [324, 184] on p "JUMP TO LATEST" at bounding box center [332, 199] width 22 height 3
click at [322, 184] on textarea at bounding box center [329, 210] width 75 height 8
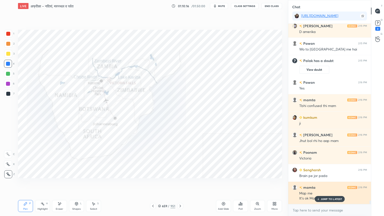
click at [327, 184] on div "JUMP TO LATEST" at bounding box center [330, 199] width 30 height 6
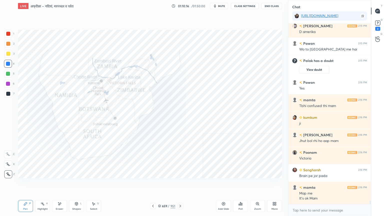
click at [327, 184] on div "x" at bounding box center [329, 210] width 83 height 12
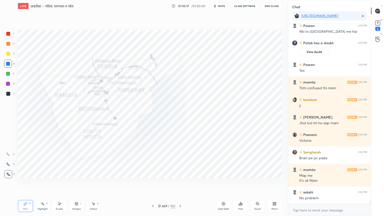
drag, startPoint x: 329, startPoint y: 216, endPoint x: 331, endPoint y: 214, distance: 2.9
click at [329, 184] on div "x" at bounding box center [329, 210] width 83 height 12
click at [332, 184] on div "x" at bounding box center [329, 210] width 83 height 12
click at [330, 184] on div "x" at bounding box center [329, 210] width 83 height 12
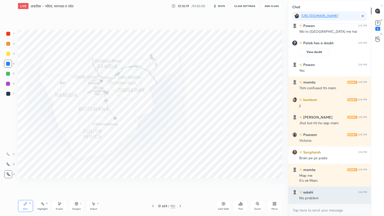
drag, startPoint x: 331, startPoint y: 215, endPoint x: 298, endPoint y: 200, distance: 35.3
click at [330, 184] on div "x" at bounding box center [329, 210] width 83 height 12
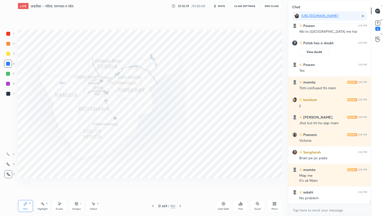
click at [63, 184] on div "Eraser" at bounding box center [60, 209] width 8 height 3
click at [11, 172] on div "Erase all" at bounding box center [8, 174] width 9 height 8
click at [9, 172] on div "1 2 3 4 5 6 7 C X Z E E Erase all H H" at bounding box center [8, 104] width 16 height 149
click at [9, 172] on div at bounding box center [8, 174] width 8 height 8
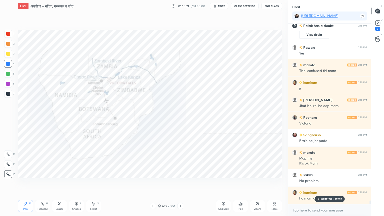
click at [330, 184] on p "JUMP TO LATEST" at bounding box center [332, 199] width 22 height 3
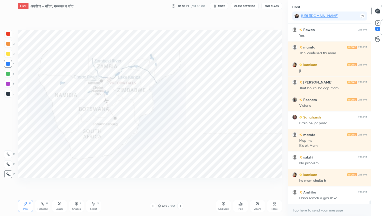
click at [325, 184] on div "x" at bounding box center [329, 210] width 83 height 12
click at [327, 184] on div "x" at bounding box center [329, 210] width 83 height 12
drag, startPoint x: 320, startPoint y: 214, endPoint x: 321, endPoint y: 211, distance: 4.0
click at [322, 184] on div "x" at bounding box center [329, 210] width 83 height 12
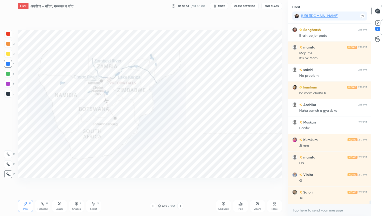
scroll to position [9090, 0]
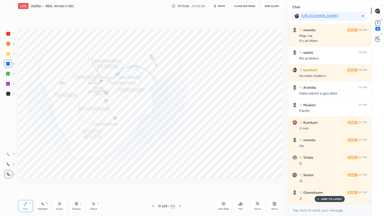
click at [58, 184] on div "Eraser" at bounding box center [59, 206] width 15 height 12
click at [60, 184] on icon at bounding box center [60, 204] width 4 height 4
click at [5, 171] on div "Erase all" at bounding box center [8, 174] width 8 height 8
click at [5, 170] on div "1 2 3 4 5 6 7 C X Z E E Erase all H H" at bounding box center [8, 104] width 16 height 149
click at [4, 170] on div "Z" at bounding box center [9, 173] width 11 height 10
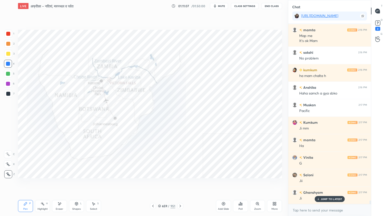
drag, startPoint x: 4, startPoint y: 169, endPoint x: 17, endPoint y: 165, distance: 14.0
click at [4, 169] on div "Z" at bounding box center [9, 173] width 11 height 10
click at [160, 184] on icon at bounding box center [159, 206] width 3 height 3
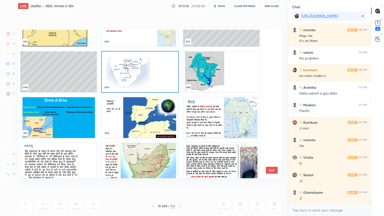
scroll to position [9960, 0]
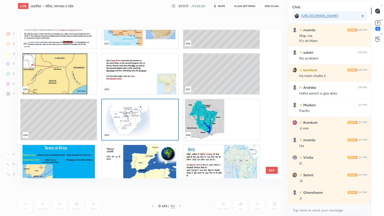
drag, startPoint x: 270, startPoint y: 171, endPoint x: 273, endPoint y: 171, distance: 2.5
click at [270, 171] on button "EXIT" at bounding box center [272, 170] width 12 height 7
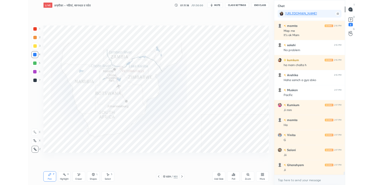
scroll to position [9108, 0]
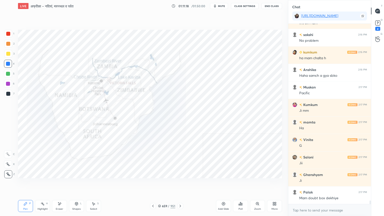
click at [273, 184] on icon at bounding box center [275, 204] width 4 height 4
drag, startPoint x: 246, startPoint y: 183, endPoint x: 248, endPoint y: 161, distance: 22.1
click at [246, 183] on div "Full screen F" at bounding box center [246, 182] width 20 height 12
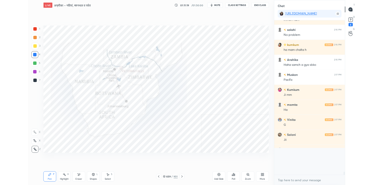
scroll to position [24867, 24752]
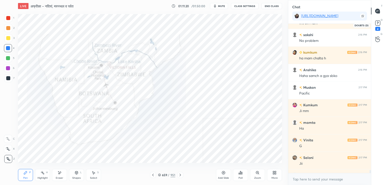
click at [381, 24] on icon at bounding box center [378, 23] width 8 height 8
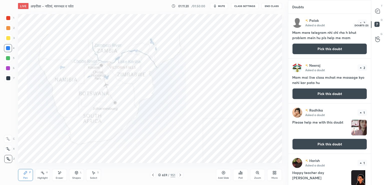
scroll to position [169, 81]
click at [335, 142] on button "Pick this doubt" at bounding box center [329, 143] width 75 height 11
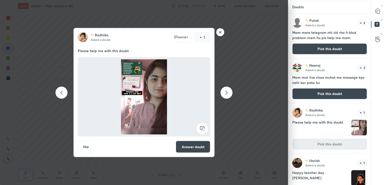
click at [190, 146] on button "Answer doubt" at bounding box center [193, 147] width 35 height 12
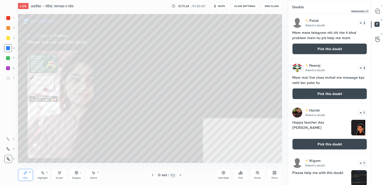
drag, startPoint x: 379, startPoint y: 12, endPoint x: 372, endPoint y: 15, distance: 7.3
click at [379, 12] on icon at bounding box center [378, 11] width 5 height 5
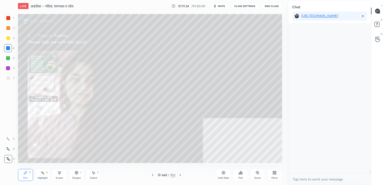
scroll to position [147, 81]
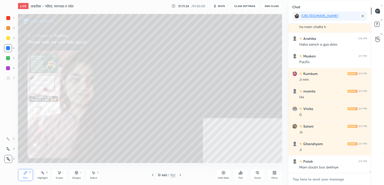
click at [313, 176] on textarea at bounding box center [329, 179] width 75 height 8
click at [256, 175] on div "Zoom" at bounding box center [257, 175] width 15 height 12
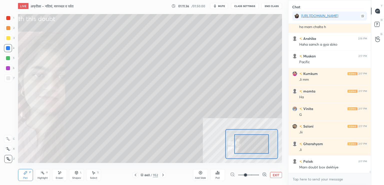
click at [279, 174] on button "EXIT" at bounding box center [276, 175] width 12 height 6
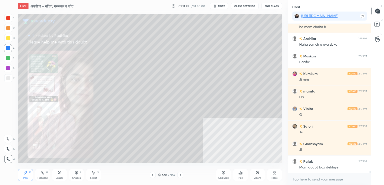
click at [259, 174] on icon at bounding box center [258, 172] width 4 height 4
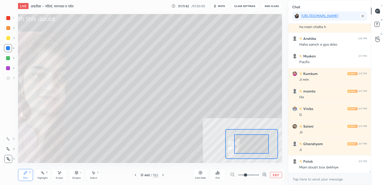
click at [265, 175] on icon at bounding box center [264, 174] width 5 height 5
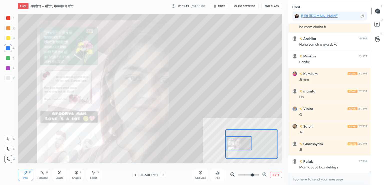
drag, startPoint x: 243, startPoint y: 144, endPoint x: 231, endPoint y: 144, distance: 12.0
click at [232, 144] on div at bounding box center [239, 143] width 26 height 14
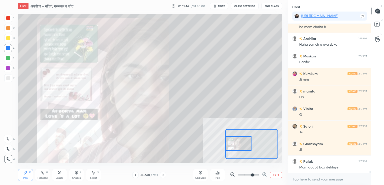
scroll to position [9257, 0]
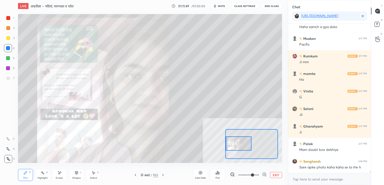
click at [275, 173] on button "EXIT" at bounding box center [276, 175] width 12 height 6
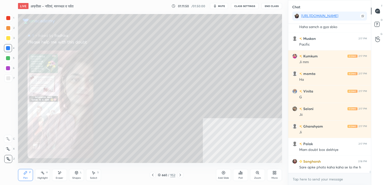
click at [279, 176] on div "More" at bounding box center [274, 175] width 15 height 12
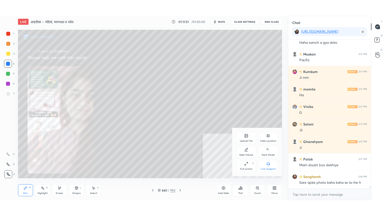
scroll to position [9275, 0]
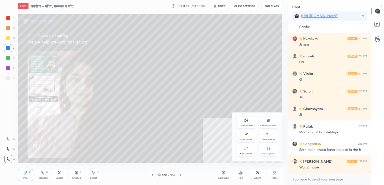
click at [246, 151] on div "Full screen F" at bounding box center [246, 150] width 20 height 12
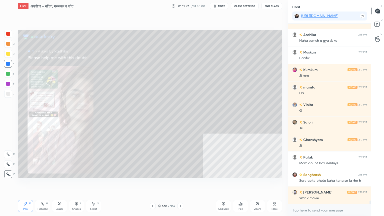
scroll to position [9261, 0]
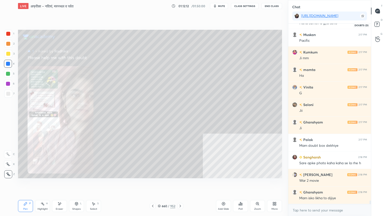
click at [377, 27] on icon at bounding box center [378, 25] width 9 height 9
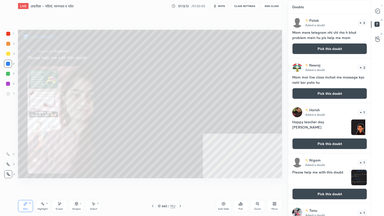
click at [324, 143] on button "Pick this doubt" at bounding box center [329, 143] width 75 height 11
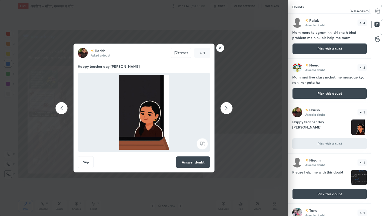
click at [381, 12] on div at bounding box center [378, 11] width 10 height 9
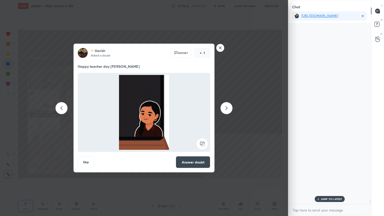
scroll to position [179, 81]
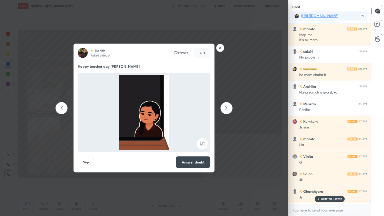
click at [327, 184] on p "JUMP TO LATEST" at bounding box center [332, 199] width 22 height 3
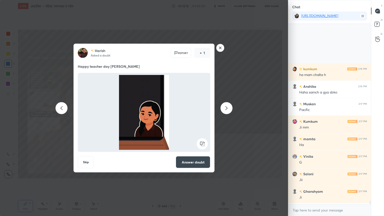
scroll to position [9229, 0]
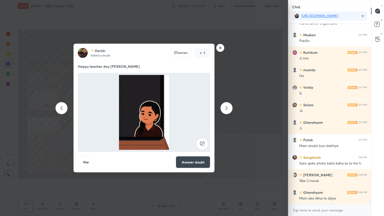
click at [192, 164] on button "Answer doubt" at bounding box center [193, 162] width 35 height 12
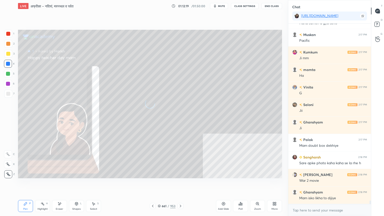
scroll to position [9148, 0]
click at [62, 184] on div "Eraser" at bounding box center [59, 206] width 15 height 12
click at [8, 173] on span "Erase all" at bounding box center [8, 175] width 8 height 4
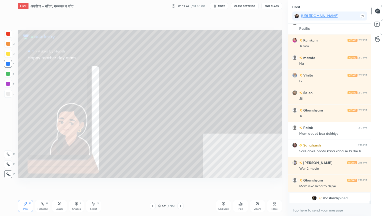
click at [154, 184] on icon at bounding box center [153, 206] width 4 height 4
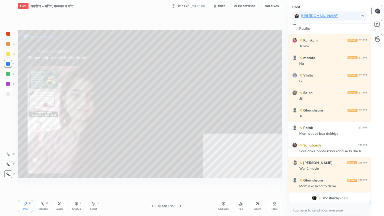
click at [154, 184] on icon at bounding box center [153, 206] width 4 height 4
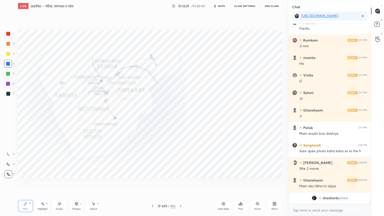
click at [160, 184] on icon at bounding box center [159, 206] width 3 height 3
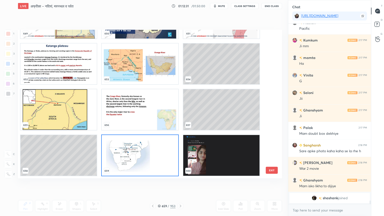
scroll to position [9147, 0]
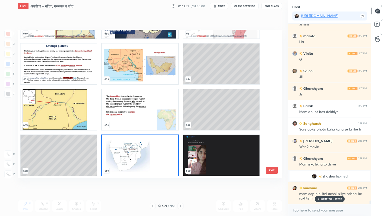
click at [126, 148] on img "grid" at bounding box center [140, 155] width 76 height 41
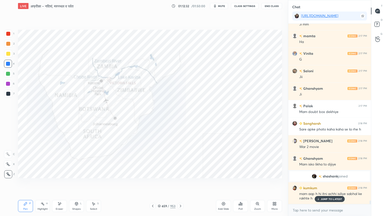
click at [127, 147] on img "grid" at bounding box center [140, 155] width 76 height 41
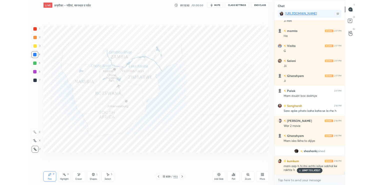
scroll to position [9165, 0]
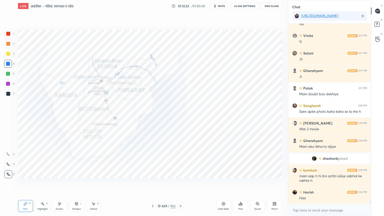
click at [273, 184] on div "More" at bounding box center [275, 209] width 6 height 3
drag, startPoint x: 246, startPoint y: 183, endPoint x: 246, endPoint y: 161, distance: 21.8
click at [246, 184] on div "Full screen" at bounding box center [246, 185] width 13 height 3
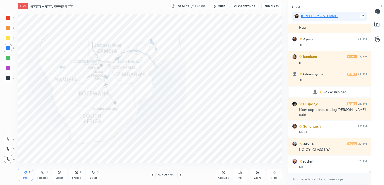
scroll to position [9309, 0]
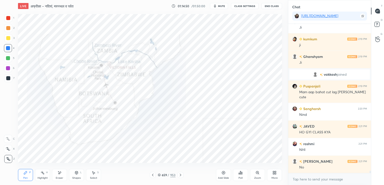
click at [270, 174] on div "More" at bounding box center [274, 175] width 15 height 12
click at [246, 119] on icon at bounding box center [246, 119] width 1 height 1
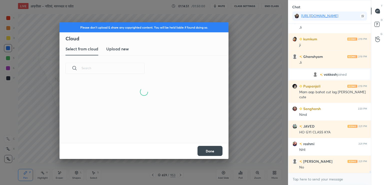
click at [122, 47] on h3 "Upload new" at bounding box center [117, 49] width 23 height 6
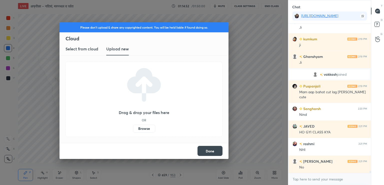
click at [147, 128] on label "Browse" at bounding box center [144, 128] width 22 height 8
click at [133, 128] on input "Browse" at bounding box center [133, 128] width 0 height 8
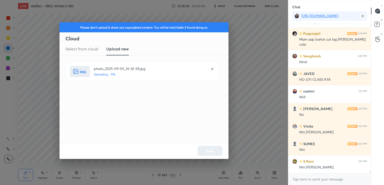
scroll to position [9380, 0]
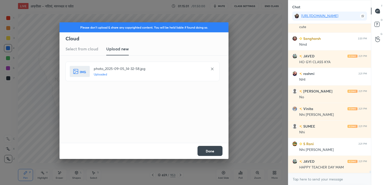
click at [217, 151] on button "Done" at bounding box center [210, 151] width 25 height 10
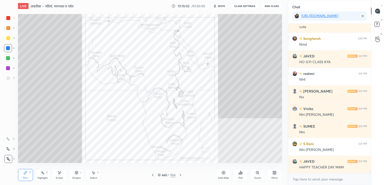
scroll to position [9397, 0]
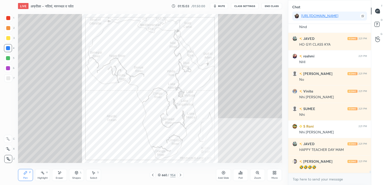
click at [273, 174] on icon at bounding box center [275, 172] width 4 height 4
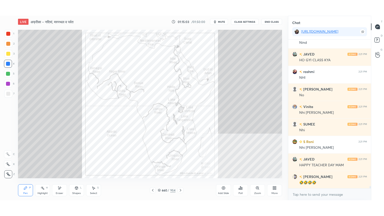
scroll to position [9409, 0]
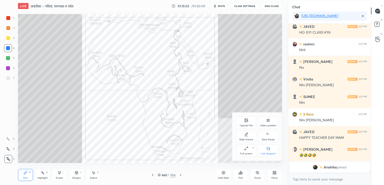
click at [248, 150] on div "Full screen F" at bounding box center [246, 150] width 20 height 12
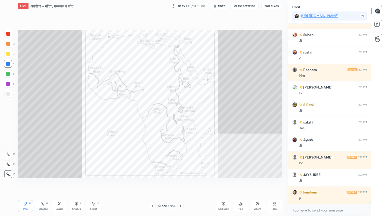
scroll to position [9698, 0]
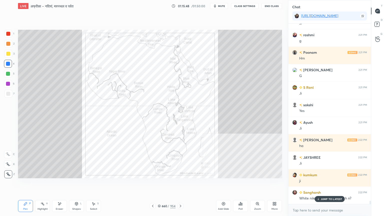
click at [325, 184] on p "JUMP TO LATEST" at bounding box center [332, 199] width 22 height 3
drag, startPoint x: 322, startPoint y: 215, endPoint x: 309, endPoint y: 205, distance: 16.8
click at [322, 184] on div "x" at bounding box center [329, 210] width 83 height 12
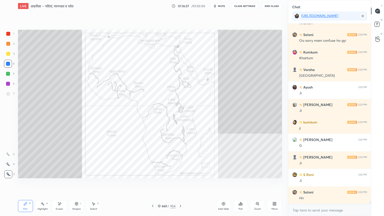
scroll to position [10351, 0]
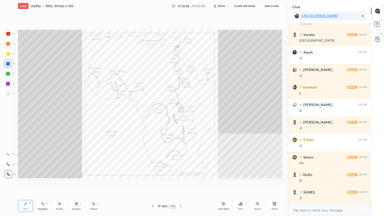
click at [60, 184] on div "Eraser" at bounding box center [59, 206] width 15 height 12
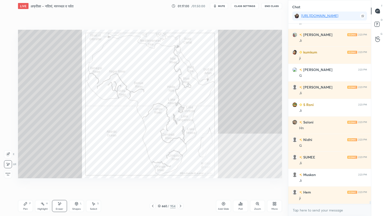
drag, startPoint x: 8, startPoint y: 173, endPoint x: 17, endPoint y: 171, distance: 9.0
click at [9, 173] on span "Erase all" at bounding box center [8, 175] width 8 height 4
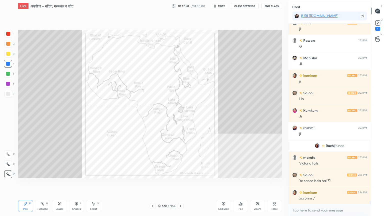
scroll to position [10249, 0]
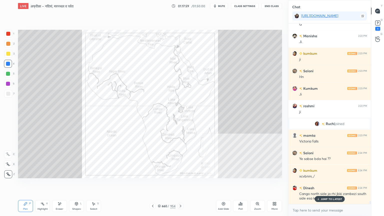
drag, startPoint x: 328, startPoint y: 199, endPoint x: 326, endPoint y: 205, distance: 6.1
click at [328, 184] on p "JUMP TO LATEST" at bounding box center [332, 199] width 22 height 3
click at [322, 184] on div "x" at bounding box center [329, 210] width 83 height 12
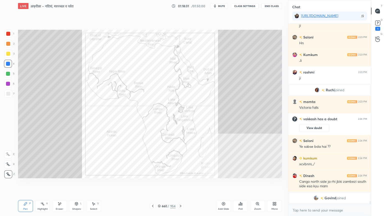
click at [322, 184] on div "x" at bounding box center [329, 210] width 83 height 12
drag, startPoint x: 323, startPoint y: 216, endPoint x: 325, endPoint y: 213, distance: 3.0
click at [324, 184] on div "x" at bounding box center [329, 210] width 83 height 12
click at [320, 184] on div "x" at bounding box center [329, 210] width 83 height 12
click at [68, 184] on div "Setting up your live class Poll for secs No correct answer Start poll" at bounding box center [150, 104] width 268 height 184
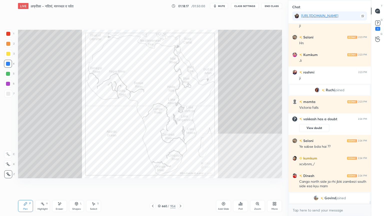
click at [69, 184] on div "Setting up your live class Poll for secs No correct answer Start poll" at bounding box center [150, 104] width 268 height 184
drag, startPoint x: 59, startPoint y: 209, endPoint x: 62, endPoint y: 206, distance: 4.4
click at [59, 184] on div "Eraser" at bounding box center [59, 206] width 15 height 12
click at [62, 184] on div "Eraser" at bounding box center [59, 206] width 15 height 12
click at [8, 175] on span "Erase all" at bounding box center [8, 175] width 8 height 4
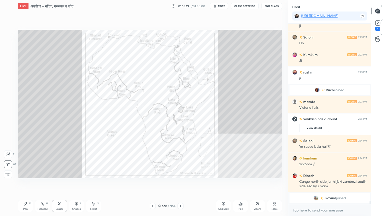
click at [8, 174] on div "1 2 3 4 5 6 7 C X Z E E Erase all H H" at bounding box center [8, 104] width 16 height 149
drag, startPoint x: 9, startPoint y: 173, endPoint x: 17, endPoint y: 169, distance: 9.7
click at [8, 173] on icon at bounding box center [8, 175] width 5 height 4
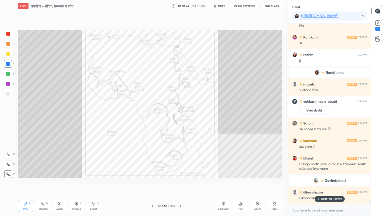
scroll to position [10270, 0]
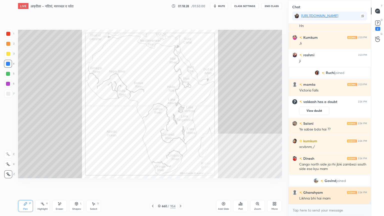
click at [327, 184] on div "Likhna bhi hai mam" at bounding box center [333, 198] width 68 height 5
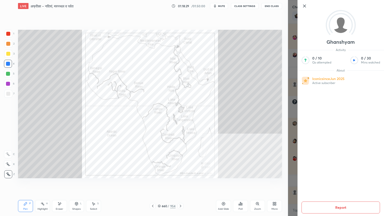
click at [304, 7] on icon at bounding box center [304, 6] width 3 height 3
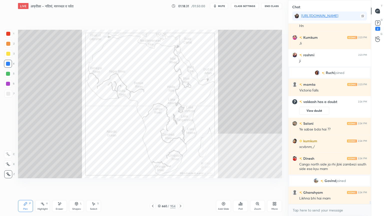
click at [241, 184] on div "Poll" at bounding box center [241, 209] width 4 height 3
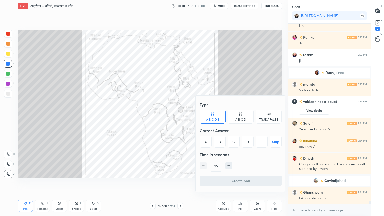
click at [246, 143] on div "D" at bounding box center [248, 142] width 12 height 12
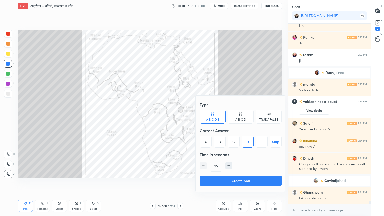
click at [244, 180] on button "Create poll" at bounding box center [241, 181] width 82 height 10
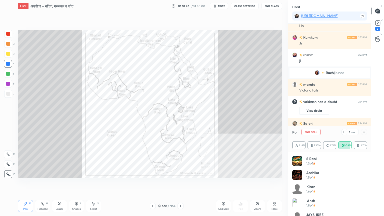
scroll to position [10318, 0]
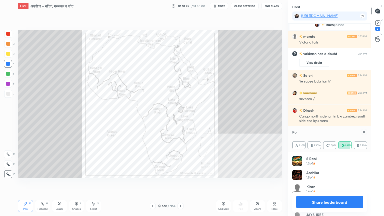
click at [354, 184] on button "Share leaderboard" at bounding box center [329, 202] width 67 height 12
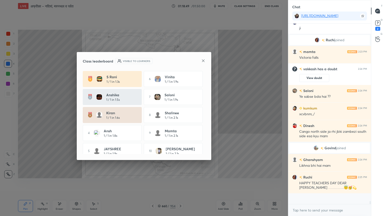
scroll to position [171, 81]
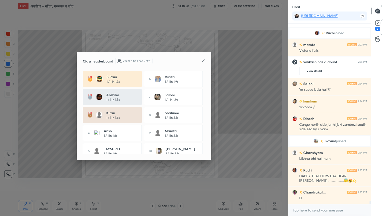
click at [203, 60] on icon at bounding box center [203, 61] width 4 height 4
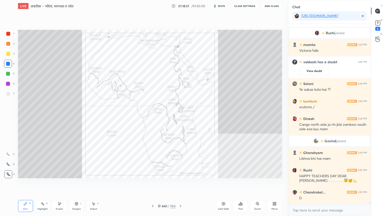
drag, startPoint x: 212, startPoint y: 192, endPoint x: 214, endPoint y: 191, distance: 2.7
click at [215, 184] on div "Setting up your live class Poll for secs No correct answer Start poll" at bounding box center [150, 104] width 268 height 184
click at [218, 184] on div "Setting up your live class Poll for secs No correct answer Start poll" at bounding box center [150, 104] width 268 height 184
click at [246, 184] on div "Poll" at bounding box center [240, 206] width 15 height 12
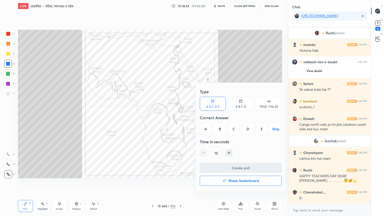
click at [218, 128] on div "B" at bounding box center [220, 129] width 12 height 12
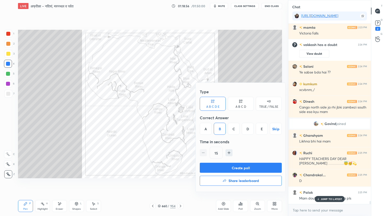
click at [244, 168] on button "Create poll" at bounding box center [241, 168] width 82 height 10
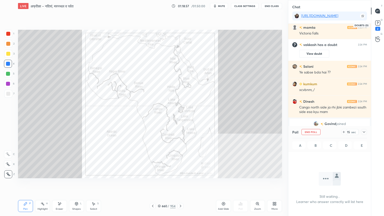
drag, startPoint x: 379, startPoint y: 25, endPoint x: 372, endPoint y: 31, distance: 9.8
click at [379, 24] on rect at bounding box center [378, 23] width 5 height 5
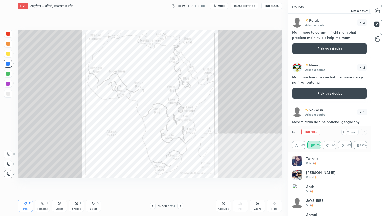
click at [380, 13] on icon at bounding box center [377, 11] width 5 height 5
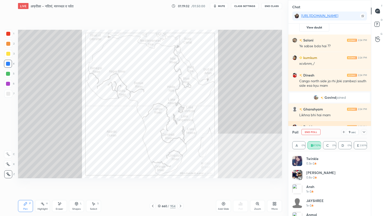
drag, startPoint x: 365, startPoint y: 131, endPoint x: 363, endPoint y: 134, distance: 3.4
click at [364, 131] on icon at bounding box center [364, 132] width 4 height 4
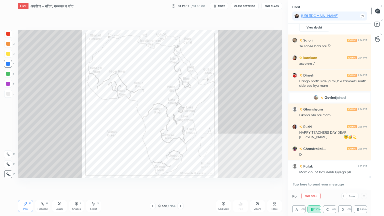
click at [327, 184] on textarea at bounding box center [329, 184] width 75 height 8
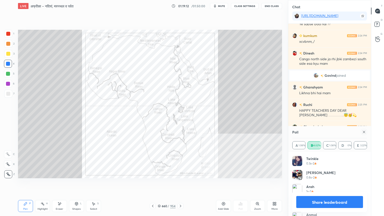
drag, startPoint x: 333, startPoint y: 201, endPoint x: 340, endPoint y: 193, distance: 10.5
click at [332, 184] on button "Share leaderboard" at bounding box center [329, 202] width 67 height 12
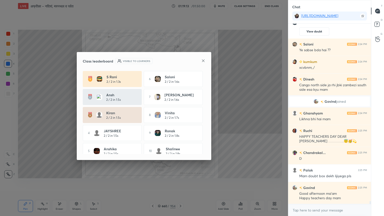
click at [203, 60] on icon at bounding box center [203, 61] width 4 height 4
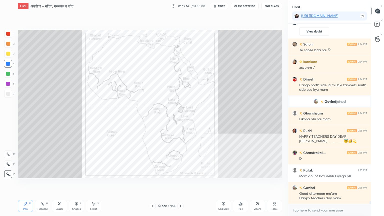
click at [241, 184] on div "Poll" at bounding box center [241, 209] width 4 height 3
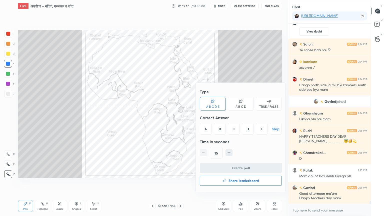
click at [249, 127] on div "D" at bounding box center [248, 129] width 12 height 12
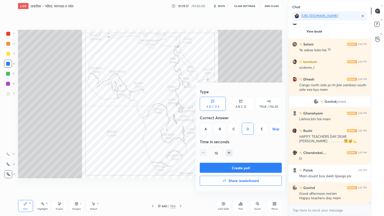
click at [244, 166] on button "Create poll" at bounding box center [241, 168] width 82 height 10
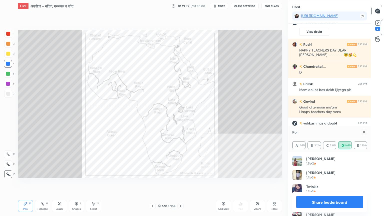
click at [318, 184] on button "Share leaderboard" at bounding box center [329, 202] width 67 height 12
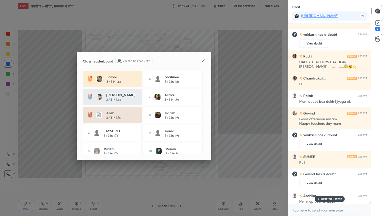
click at [203, 61] on icon at bounding box center [203, 60] width 3 height 3
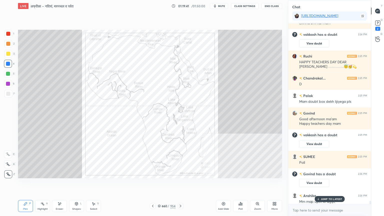
click at [324, 184] on p "JUMP TO LATEST" at bounding box center [332, 199] width 22 height 3
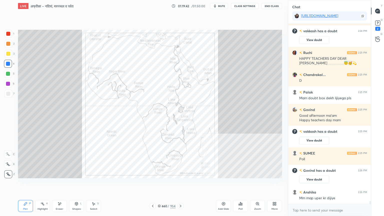
click at [318, 184] on div "x" at bounding box center [329, 210] width 83 height 12
drag, startPoint x: 60, startPoint y: 205, endPoint x: 58, endPoint y: 201, distance: 4.2
click at [60, 184] on div "Eraser" at bounding box center [59, 206] width 15 height 12
click at [10, 173] on span "Erase all" at bounding box center [8, 175] width 8 height 4
drag, startPoint x: 9, startPoint y: 172, endPoint x: 17, endPoint y: 169, distance: 8.3
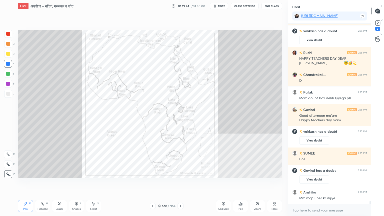
click at [9, 172] on div "1 2 3 4 5 6 7 C X Z E E Erase all H H" at bounding box center [8, 104] width 16 height 149
click at [160, 184] on icon at bounding box center [159, 206] width 3 height 3
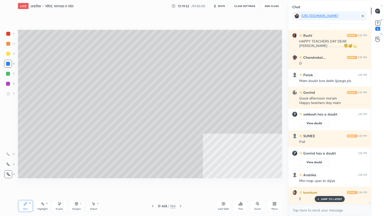
click at [222, 184] on div "Add Slide" at bounding box center [223, 206] width 15 height 12
click at [9, 95] on div at bounding box center [8, 94] width 4 height 4
click at [8, 65] on div at bounding box center [8, 64] width 4 height 4
click at [7, 65] on div at bounding box center [8, 64] width 4 height 4
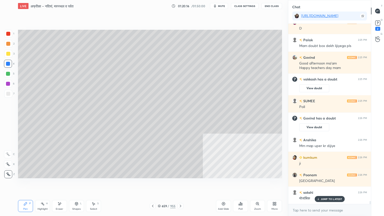
click at [9, 94] on div at bounding box center [8, 94] width 4 height 4
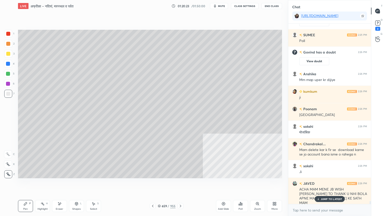
scroll to position [10520, 0]
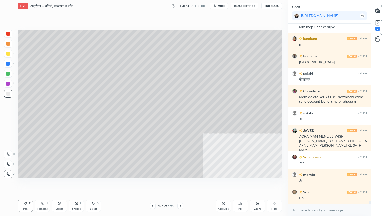
drag, startPoint x: 8, startPoint y: 54, endPoint x: 11, endPoint y: 58, distance: 4.4
click at [8, 54] on div at bounding box center [8, 54] width 4 height 4
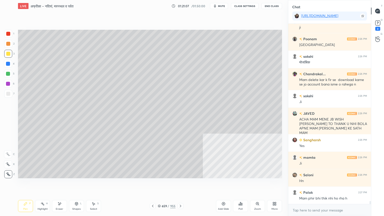
click at [9, 63] on div at bounding box center [8, 64] width 4 height 4
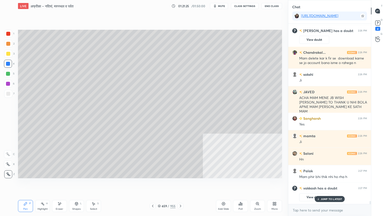
scroll to position [10571, 0]
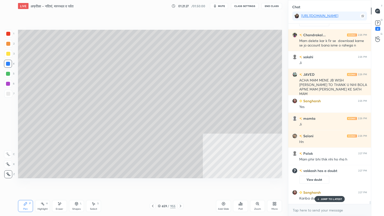
click at [333, 184] on p "JUMP TO LATEST" at bounding box center [332, 199] width 22 height 3
click at [329, 184] on textarea at bounding box center [329, 210] width 75 height 8
click at [324, 184] on div "x" at bounding box center [329, 210] width 83 height 12
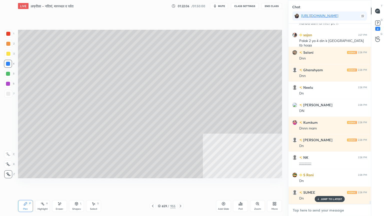
scroll to position [10764, 0]
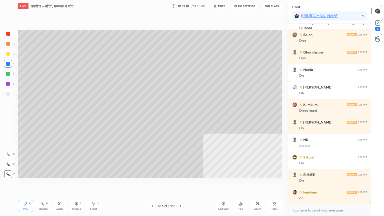
click at [9, 64] on div at bounding box center [8, 64] width 4 height 4
click at [8, 64] on div at bounding box center [8, 64] width 4 height 4
click at [161, 184] on div "659 / 955" at bounding box center [167, 206] width 18 height 5
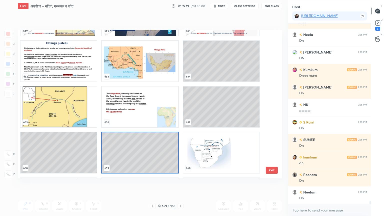
scroll to position [9903, 0]
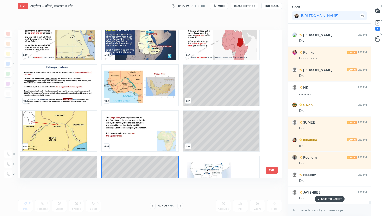
click at [158, 91] on img "grid" at bounding box center [140, 85] width 76 height 41
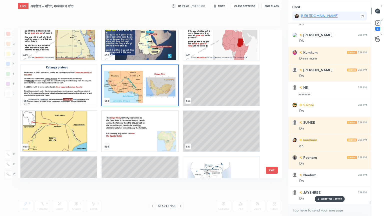
click at [158, 91] on img "grid" at bounding box center [140, 85] width 76 height 41
click at [158, 90] on img "grid" at bounding box center [140, 85] width 76 height 41
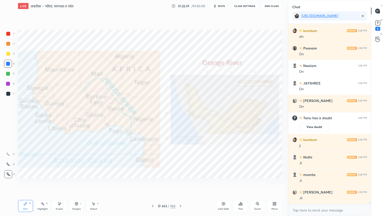
scroll to position [10819, 0]
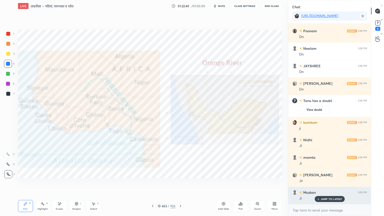
click at [329, 184] on div "JUMP TO LATEST" at bounding box center [330, 199] width 30 height 6
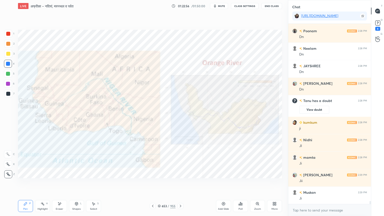
drag, startPoint x: 62, startPoint y: 207, endPoint x: 45, endPoint y: 199, distance: 18.4
click at [61, 184] on div "Eraser" at bounding box center [59, 206] width 15 height 12
click at [8, 171] on div "Erase all" at bounding box center [8, 174] width 8 height 8
click at [10, 171] on div "1 2 3 4 5 6 7 C X Z E E Erase all H H" at bounding box center [8, 104] width 16 height 149
click at [162, 184] on div "653" at bounding box center [164, 206] width 5 height 3
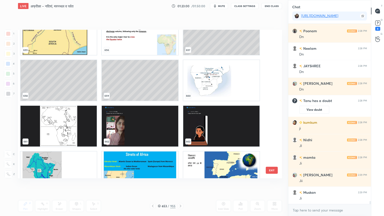
scroll to position [10024, 0]
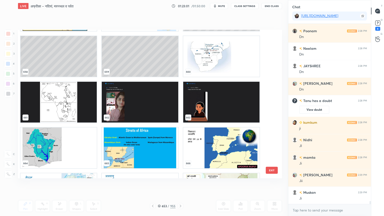
click at [63, 116] on img "grid" at bounding box center [59, 102] width 76 height 41
click at [63, 114] on img "grid" at bounding box center [59, 102] width 76 height 41
click at [64, 114] on img "grid" at bounding box center [59, 102] width 76 height 41
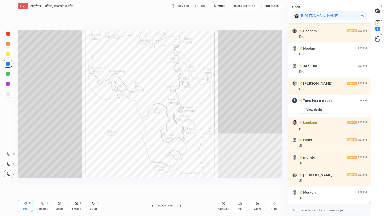
click at [64, 114] on img "grid" at bounding box center [59, 102] width 76 height 41
drag, startPoint x: 61, startPoint y: 210, endPoint x: 59, endPoint y: 207, distance: 3.3
click at [60, 184] on div "Eraser" at bounding box center [60, 209] width 8 height 3
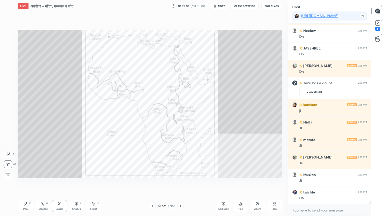
click at [11, 174] on span "Erase all" at bounding box center [8, 175] width 8 height 4
click at [160, 184] on icon at bounding box center [159, 206] width 3 height 3
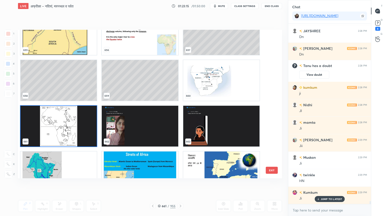
scroll to position [10096, 0]
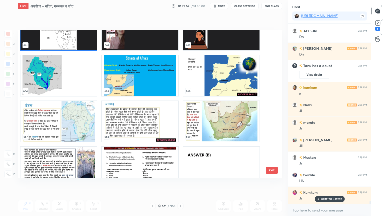
click at [250, 132] on img "grid" at bounding box center [221, 121] width 76 height 41
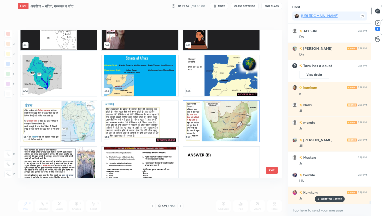
click at [250, 132] on img "grid" at bounding box center [221, 121] width 76 height 41
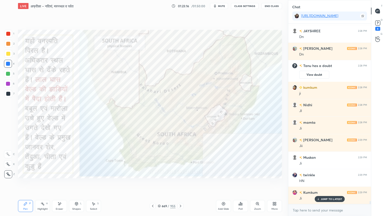
click at [250, 132] on img "grid" at bounding box center [221, 121] width 76 height 41
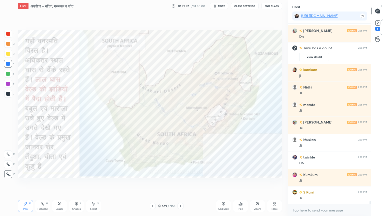
click at [59, 184] on div "Eraser" at bounding box center [60, 209] width 8 height 3
click at [9, 172] on div "Erase all" at bounding box center [8, 174] width 8 height 8
click at [9, 169] on div "1 2 3 4 5 6 7 C X Z E E Erase all H H" at bounding box center [8, 104] width 16 height 149
click at [61, 184] on div "Eraser" at bounding box center [59, 206] width 15 height 12
click at [7, 170] on div "Erase all" at bounding box center [8, 174] width 8 height 8
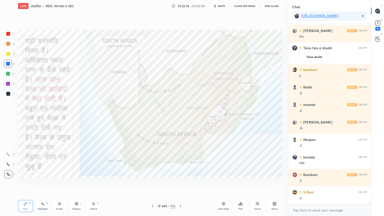
click at [8, 171] on div "1 2 3 4 5 6 7 C X Z E E Erase all H H" at bounding box center [8, 104] width 16 height 149
click at [59, 184] on div "Eraser" at bounding box center [60, 209] width 8 height 3
click at [9, 170] on div "Erase all" at bounding box center [8, 174] width 8 height 8
click at [9, 169] on div "1 2 3 4 5 6 7 C X Z E E Erase all H H" at bounding box center [8, 104] width 16 height 149
drag, startPoint x: 9, startPoint y: 169, endPoint x: 17, endPoint y: 167, distance: 8.5
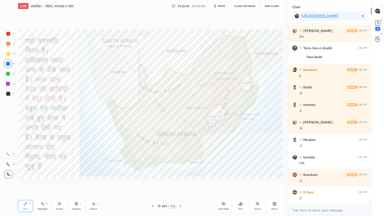
click at [9, 169] on div "Z" at bounding box center [9, 173] width 11 height 10
click at [159, 184] on icon at bounding box center [159, 205] width 3 height 1
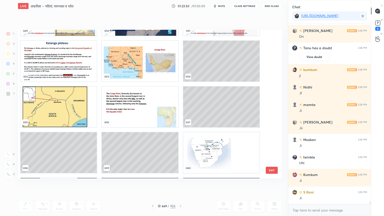
scroll to position [9951, 0]
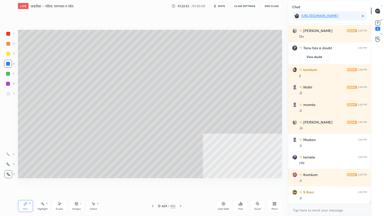
click at [224, 184] on icon at bounding box center [224, 204] width 4 height 4
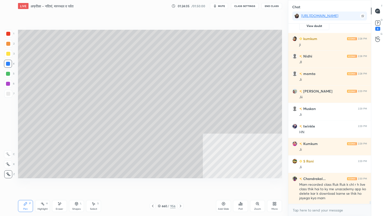
click at [6, 95] on div at bounding box center [8, 94] width 8 height 8
click at [7, 95] on div at bounding box center [8, 94] width 4 height 4
click at [9, 65] on div at bounding box center [8, 64] width 4 height 4
click at [8, 64] on div at bounding box center [8, 64] width 4 height 4
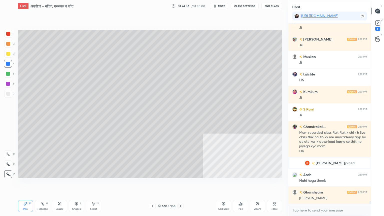
scroll to position [10933, 0]
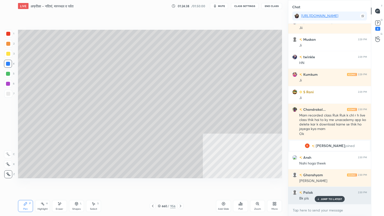
click at [322, 184] on p "JUMP TO LATEST" at bounding box center [332, 199] width 22 height 3
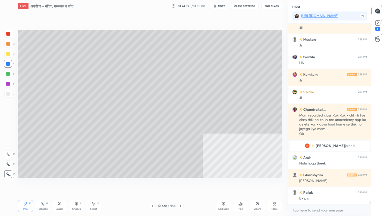
scroll to position [10955, 0]
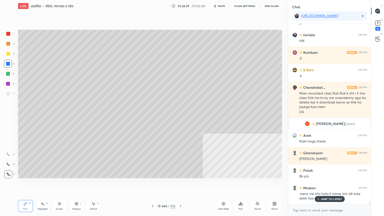
click at [161, 184] on div "660 / 956" at bounding box center [167, 206] width 18 height 5
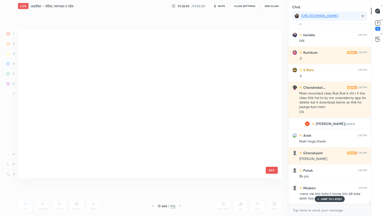
scroll to position [147, 262]
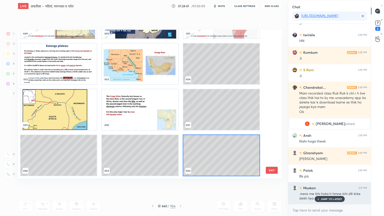
click at [326, 184] on p "JUMP TO LATEST" at bounding box center [332, 199] width 22 height 3
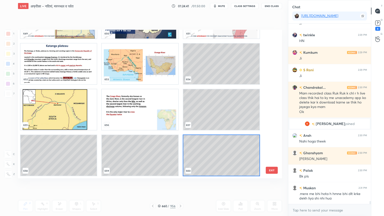
click at [273, 168] on button "EXIT" at bounding box center [272, 170] width 12 height 7
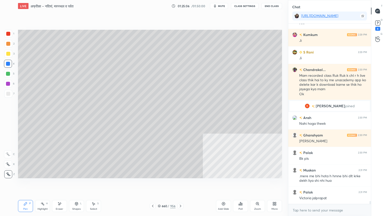
scroll to position [10990, 0]
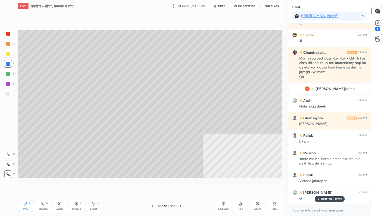
click at [151, 184] on icon at bounding box center [153, 206] width 4 height 4
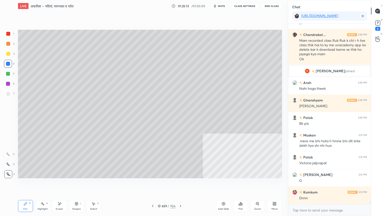
scroll to position [11025, 0]
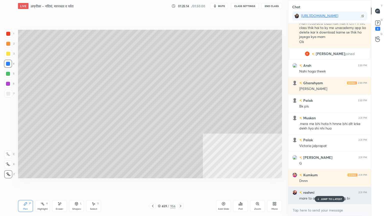
drag, startPoint x: 326, startPoint y: 199, endPoint x: 314, endPoint y: 199, distance: 12.8
click at [326, 184] on p "JUMP TO LATEST" at bounding box center [332, 199] width 22 height 3
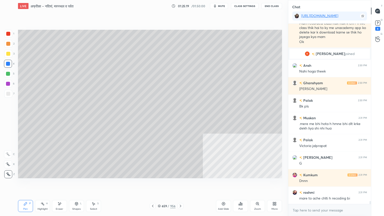
click at [181, 184] on icon at bounding box center [181, 206] width 4 height 4
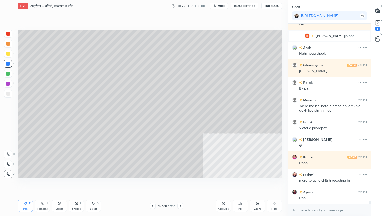
drag, startPoint x: 54, startPoint y: 207, endPoint x: 63, endPoint y: 204, distance: 9.3
click at [55, 184] on div "Eraser" at bounding box center [59, 206] width 15 height 12
click at [63, 184] on div "Eraser" at bounding box center [59, 206] width 15 height 12
click at [21, 184] on div "Pen P" at bounding box center [25, 206] width 15 height 12
click at [27, 184] on div "Pen P" at bounding box center [25, 206] width 15 height 12
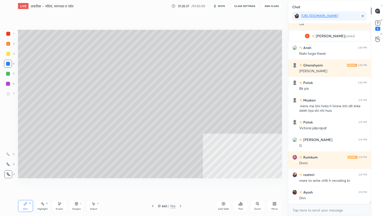
scroll to position [11055, 0]
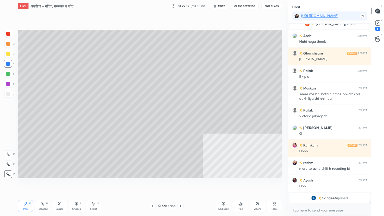
drag, startPoint x: 161, startPoint y: 207, endPoint x: 164, endPoint y: 206, distance: 3.3
click at [161, 184] on div "660 / 956" at bounding box center [167, 206] width 18 height 5
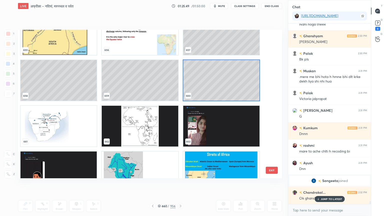
scroll to position [10024, 0]
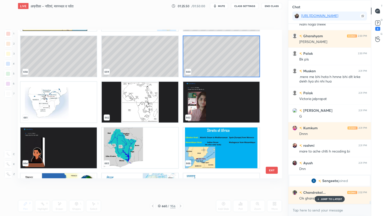
click at [124, 105] on img "grid" at bounding box center [140, 102] width 76 height 41
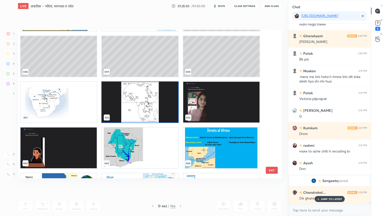
click at [125, 104] on img "grid" at bounding box center [140, 102] width 76 height 41
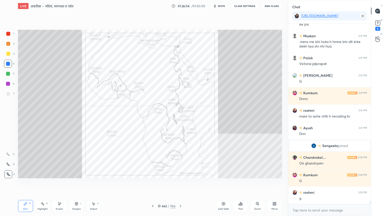
scroll to position [11075, 0]
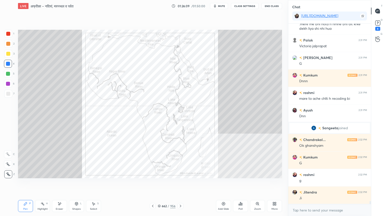
drag, startPoint x: 58, startPoint y: 207, endPoint x: 55, endPoint y: 204, distance: 4.3
click at [59, 184] on div "Eraser" at bounding box center [59, 206] width 15 height 12
click at [7, 171] on div "Erase all" at bounding box center [8, 174] width 8 height 8
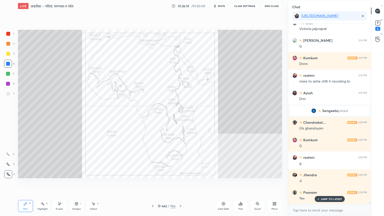
click at [160, 184] on div "662 / 956" at bounding box center [167, 206] width 34 height 6
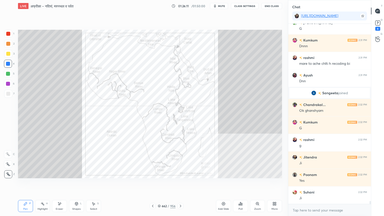
click at [160, 184] on icon at bounding box center [159, 206] width 3 height 3
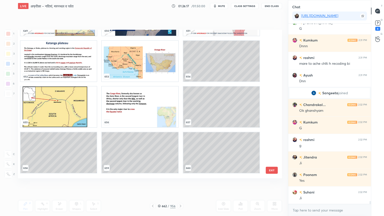
scroll to position [9903, 0]
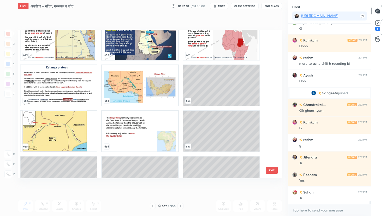
click at [136, 96] on img "grid" at bounding box center [140, 85] width 76 height 41
click at [137, 96] on img "grid" at bounding box center [140, 85] width 76 height 41
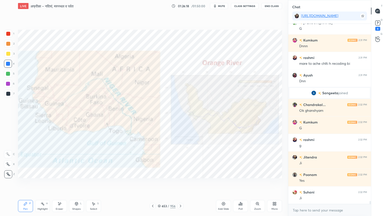
click at [137, 96] on img "grid" at bounding box center [140, 85] width 76 height 41
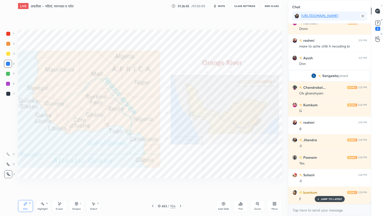
scroll to position [11149, 0]
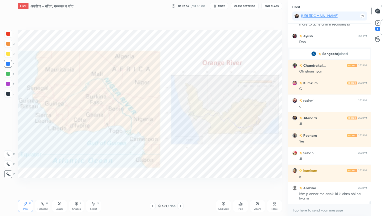
click at [161, 184] on div "653 / 956" at bounding box center [167, 206] width 18 height 5
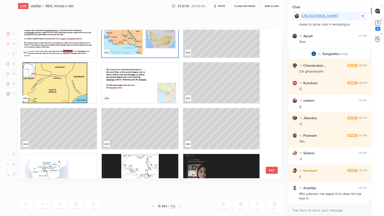
scroll to position [11167, 0]
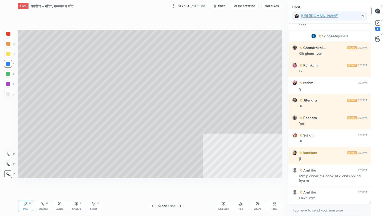
click at [8, 94] on div at bounding box center [8, 94] width 4 height 4
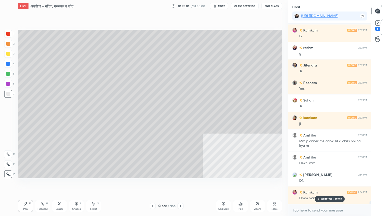
scroll to position [11219, 0]
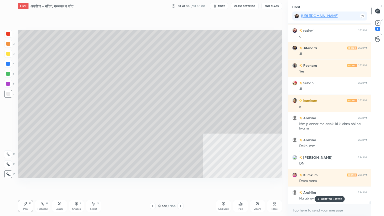
click at [322, 184] on p "JUMP TO LATEST" at bounding box center [332, 199] width 22 height 3
click at [323, 184] on textarea at bounding box center [329, 210] width 75 height 8
click at [5, 64] on div at bounding box center [8, 64] width 8 height 8
click at [6, 64] on div at bounding box center [8, 64] width 8 height 8
click at [7, 64] on div at bounding box center [8, 64] width 4 height 4
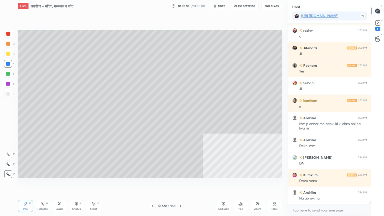
click at [161, 184] on div "660 / 956" at bounding box center [167, 206] width 18 height 5
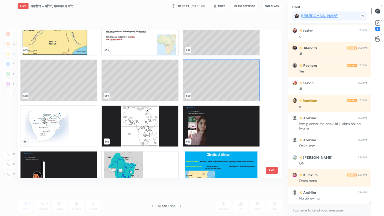
scroll to position [10024, 0]
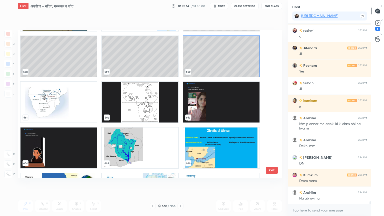
click at [127, 102] on img "grid" at bounding box center [140, 102] width 76 height 41
click at [126, 102] on img "grid" at bounding box center [140, 102] width 76 height 41
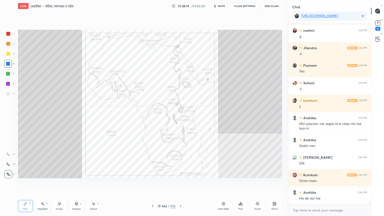
click at [126, 102] on img "grid" at bounding box center [140, 102] width 76 height 41
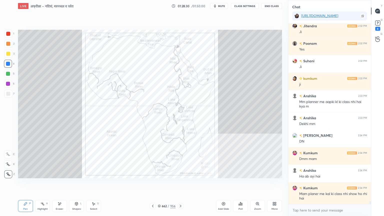
click at [243, 184] on div "Poll" at bounding box center [240, 206] width 15 height 12
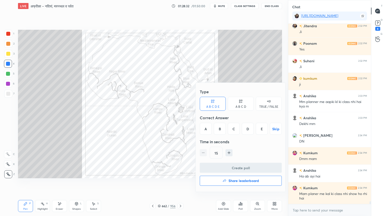
drag, startPoint x: 154, startPoint y: 190, endPoint x: 158, endPoint y: 188, distance: 4.6
click at [154, 184] on div at bounding box center [192, 108] width 384 height 216
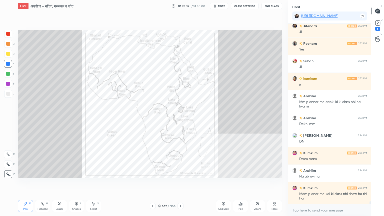
scroll to position [11259, 0]
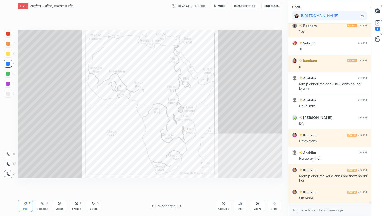
click at [242, 184] on div "Poll" at bounding box center [240, 206] width 15 height 12
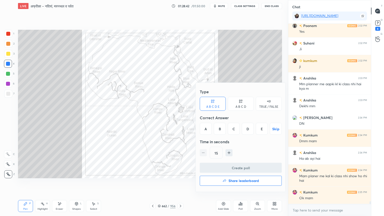
click at [262, 127] on div "E" at bounding box center [262, 129] width 12 height 12
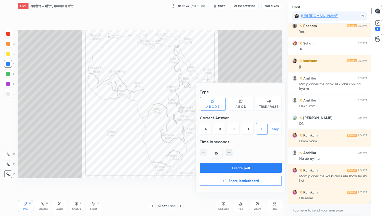
click at [248, 168] on button "Create poll" at bounding box center [241, 168] width 82 height 10
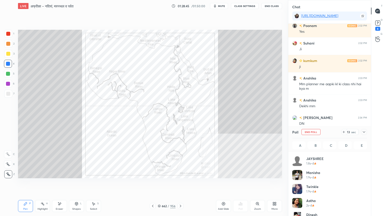
scroll to position [59, 73]
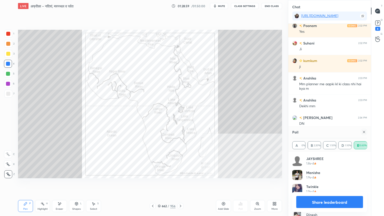
click at [339, 184] on button "Share leaderboard" at bounding box center [329, 202] width 67 height 12
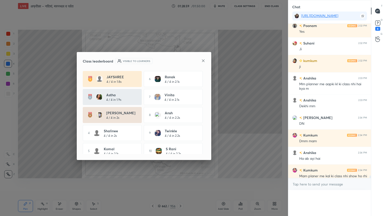
scroll to position [158, 81]
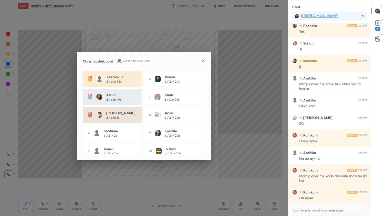
click at [203, 61] on icon at bounding box center [203, 60] width 3 height 3
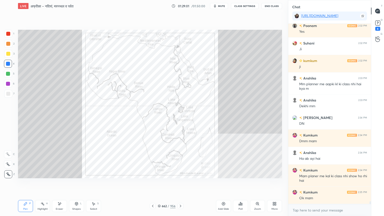
drag, startPoint x: 237, startPoint y: 191, endPoint x: 245, endPoint y: 197, distance: 9.8
click at [238, 184] on div "LIVE [GEOGRAPHIC_DATA] – नदियां, मरुस्थल व पर्वत 01:29:01 / 01:50:00 mute CLASS…" at bounding box center [150, 108] width 268 height 216
click at [245, 184] on div "Poll" at bounding box center [240, 206] width 15 height 12
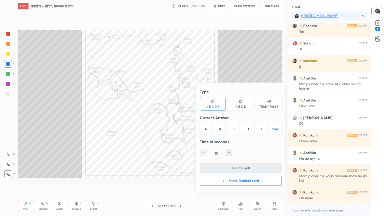
drag, startPoint x: 249, startPoint y: 131, endPoint x: 248, endPoint y: 143, distance: 12.0
click at [248, 130] on div "D" at bounding box center [248, 129] width 12 height 12
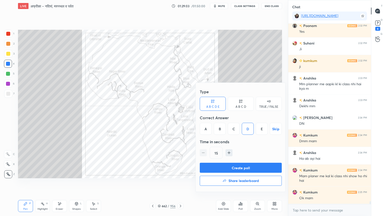
click at [249, 165] on button "Create poll" at bounding box center [241, 168] width 82 height 10
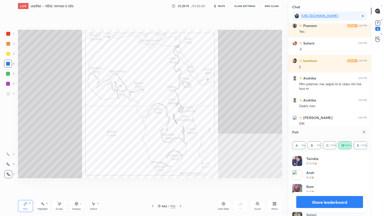
click at [344, 184] on button "Share leaderboard" at bounding box center [329, 202] width 67 height 12
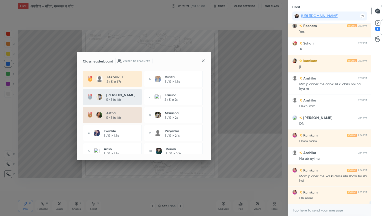
click at [203, 60] on icon at bounding box center [203, 61] width 4 height 4
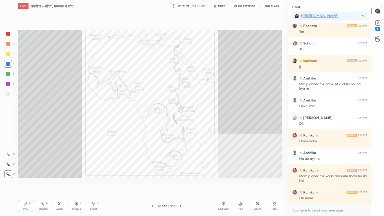
click at [225, 184] on div "Setting up your live class Poll for secs No correct answer Start poll" at bounding box center [150, 104] width 268 height 184
drag, startPoint x: 225, startPoint y: 189, endPoint x: 230, endPoint y: 187, distance: 4.7
click at [228, 184] on div "Setting up your live class Poll for secs No correct answer Start poll" at bounding box center [150, 104] width 268 height 184
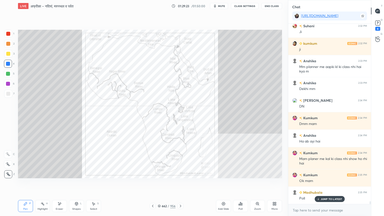
click at [245, 184] on div "Poll" at bounding box center [240, 206] width 15 height 12
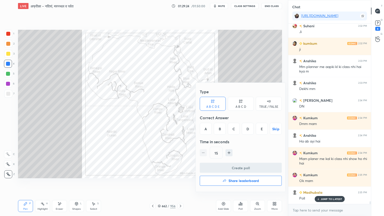
click at [238, 128] on div "C" at bounding box center [234, 129] width 12 height 12
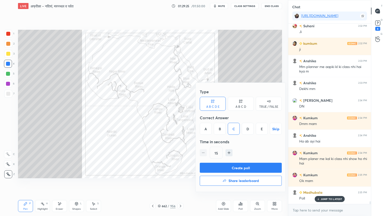
click at [249, 167] on button "Create poll" at bounding box center [241, 168] width 82 height 10
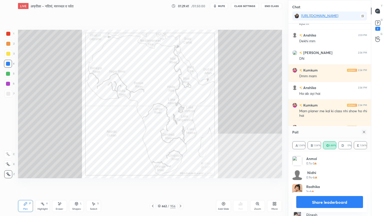
click at [339, 184] on button "Share leaderboard" at bounding box center [329, 202] width 67 height 12
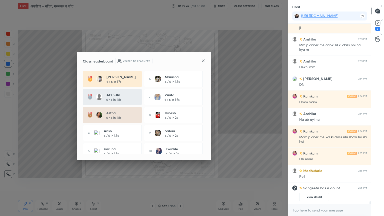
click at [204, 61] on icon at bounding box center [203, 61] width 4 height 4
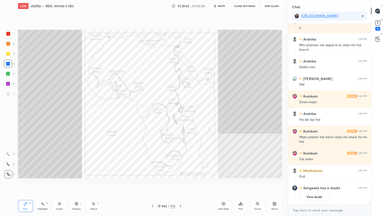
drag, startPoint x: 209, startPoint y: 187, endPoint x: 212, endPoint y: 186, distance: 3.3
click at [215, 184] on div "Setting up your live class Poll for secs No correct answer Start poll" at bounding box center [150, 104] width 268 height 184
drag, startPoint x: 212, startPoint y: 186, endPoint x: 228, endPoint y: 187, distance: 16.0
click at [217, 184] on div "Setting up your live class Poll for secs No correct answer Start poll" at bounding box center [150, 104] width 268 height 184
click at [245, 184] on div "Poll" at bounding box center [240, 206] width 15 height 12
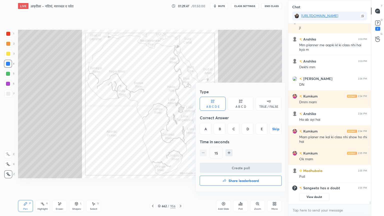
click at [222, 131] on div "B" at bounding box center [220, 129] width 12 height 12
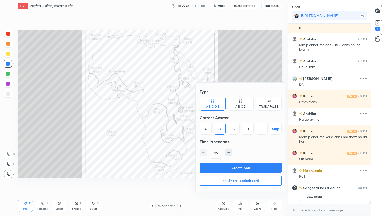
click at [246, 165] on button "Create poll" at bounding box center [241, 168] width 82 height 10
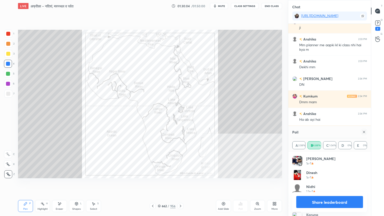
click at [330, 184] on button "Share leaderboard" at bounding box center [329, 202] width 67 height 12
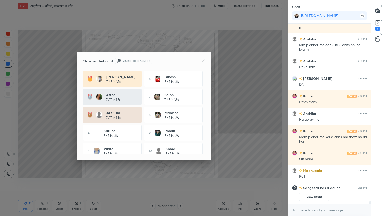
click at [202, 60] on icon at bounding box center [203, 61] width 4 height 4
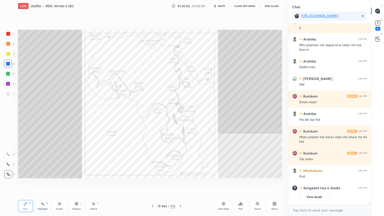
click at [216, 184] on div "Setting up your live class Poll for secs No correct answer Start poll" at bounding box center [150, 104] width 268 height 184
click at [244, 184] on div "Poll" at bounding box center [240, 206] width 15 height 12
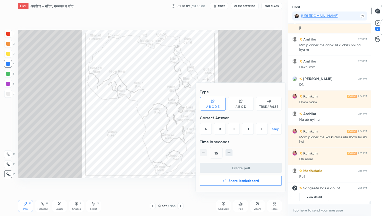
click at [204, 130] on div "A" at bounding box center [206, 129] width 12 height 12
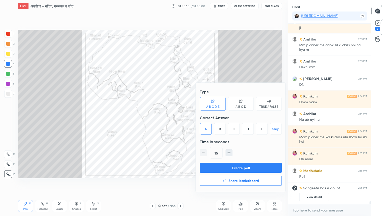
click at [241, 167] on button "Create poll" at bounding box center [241, 168] width 82 height 10
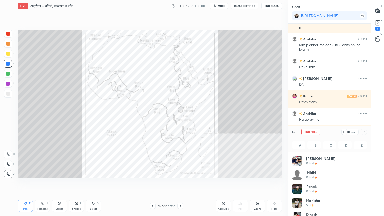
click at [160, 184] on icon at bounding box center [159, 206] width 3 height 3
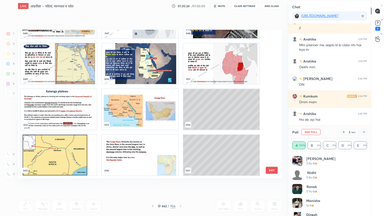
click at [271, 170] on button "EXIT" at bounding box center [272, 170] width 12 height 7
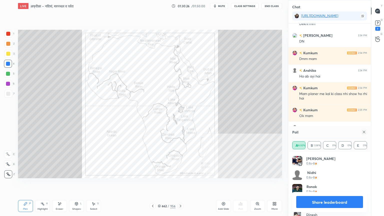
click at [330, 184] on button "Share leaderboard" at bounding box center [329, 202] width 67 height 12
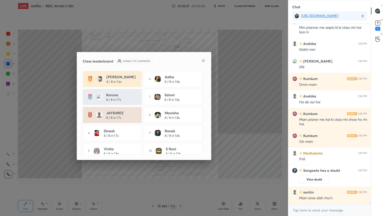
click at [204, 61] on icon at bounding box center [203, 61] width 4 height 4
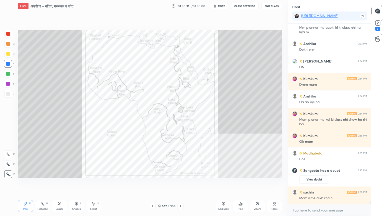
click at [159, 184] on icon at bounding box center [159, 206] width 3 height 3
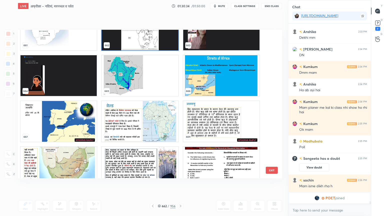
click at [133, 80] on img "grid" at bounding box center [140, 75] width 76 height 41
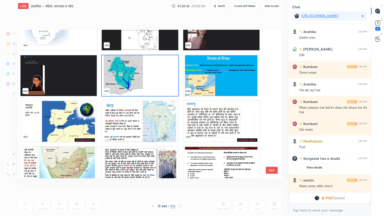
click at [133, 81] on img "grid" at bounding box center [140, 75] width 76 height 41
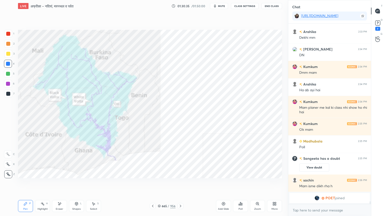
click at [133, 81] on img "grid" at bounding box center [140, 75] width 76 height 41
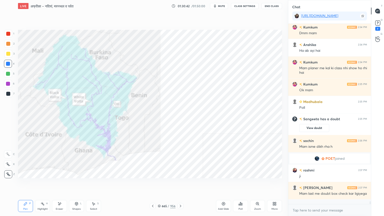
drag, startPoint x: 161, startPoint y: 206, endPoint x: 167, endPoint y: 205, distance: 6.2
click at [161, 184] on div "665 / 956" at bounding box center [167, 206] width 18 height 5
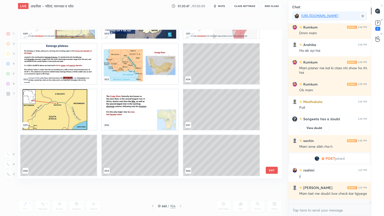
click at [212, 167] on div "646 647 648 649 650 651 652 653 654 655 656 657 658 659 660" at bounding box center [145, 104] width 255 height 149
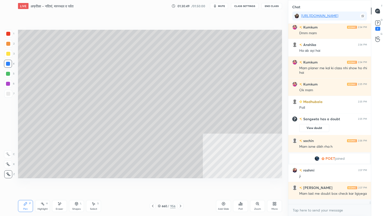
click at [225, 184] on icon at bounding box center [224, 204] width 4 height 4
click at [243, 184] on div "Poll" at bounding box center [240, 206] width 15 height 12
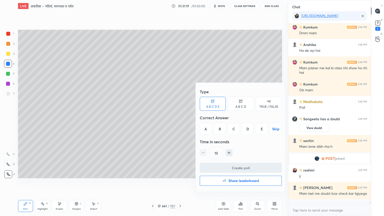
click at [262, 129] on div "E" at bounding box center [262, 129] width 12 height 12
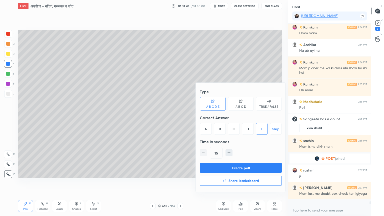
click at [249, 168] on button "Create poll" at bounding box center [241, 168] width 82 height 10
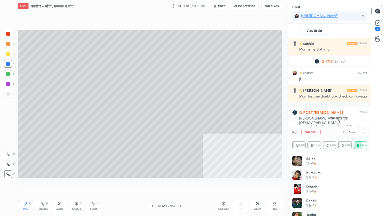
scroll to position [11387, 0]
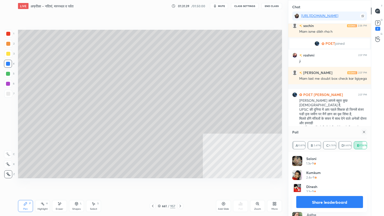
click at [329, 184] on button "Share leaderboard" at bounding box center [329, 202] width 67 height 12
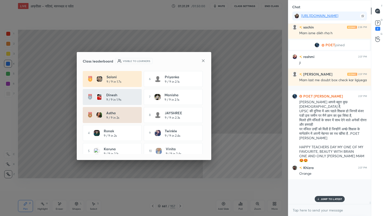
scroll to position [2, 2]
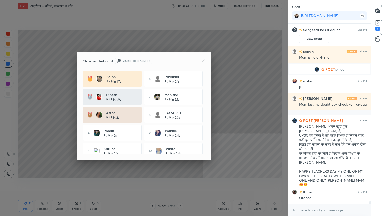
click at [204, 60] on icon at bounding box center [203, 61] width 4 height 4
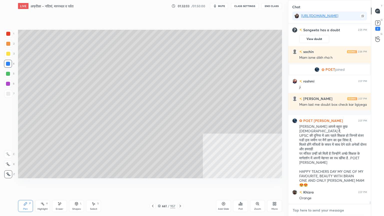
click at [315, 184] on textarea at bounding box center [329, 210] width 75 height 8
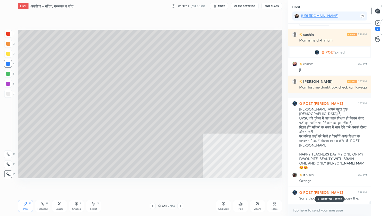
click at [325, 184] on p "JUMP TO LATEST" at bounding box center [332, 199] width 22 height 3
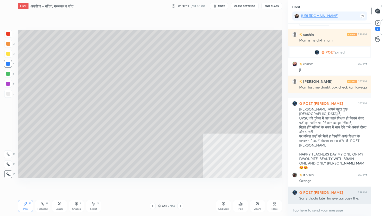
drag, startPoint x: 323, startPoint y: 216, endPoint x: 303, endPoint y: 199, distance: 26.1
click at [323, 184] on div "x" at bounding box center [329, 210] width 83 height 12
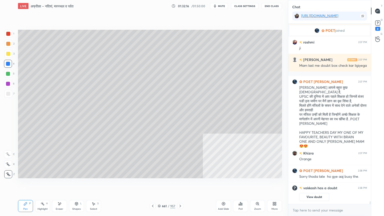
drag, startPoint x: 241, startPoint y: 189, endPoint x: 245, endPoint y: 189, distance: 3.5
click at [245, 184] on div "Setting up your live class Poll for secs No correct answer Start poll" at bounding box center [150, 104] width 268 height 184
click at [242, 184] on div "Poll" at bounding box center [240, 206] width 15 height 12
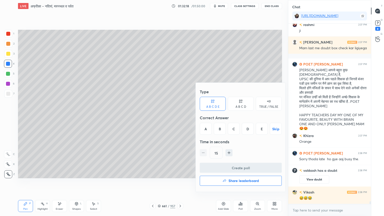
click at [248, 127] on div "D" at bounding box center [248, 129] width 12 height 12
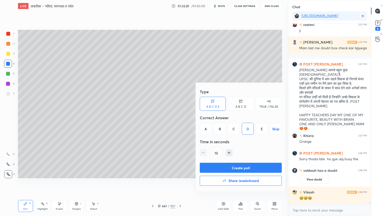
click at [246, 166] on button "Create poll" at bounding box center [241, 168] width 82 height 10
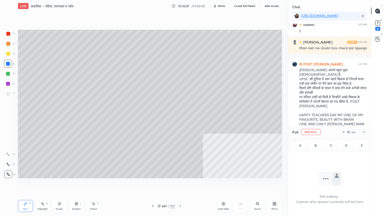
scroll to position [175, 81]
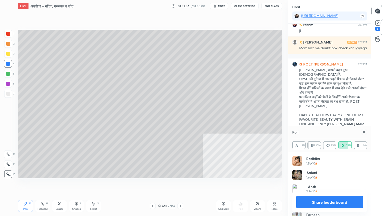
click at [327, 184] on button "Share leaderboard" at bounding box center [329, 202] width 67 height 12
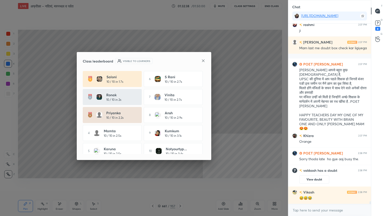
click at [203, 61] on icon at bounding box center [203, 60] width 3 height 3
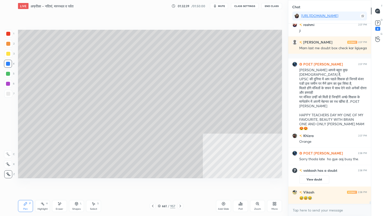
click at [210, 184] on div "Setting up your live class Poll for secs No correct answer Start poll" at bounding box center [150, 104] width 268 height 184
click at [242, 184] on icon at bounding box center [242, 204] width 1 height 2
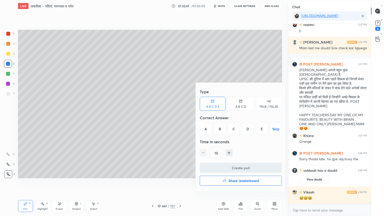
click at [236, 130] on div "C" at bounding box center [234, 129] width 12 height 12
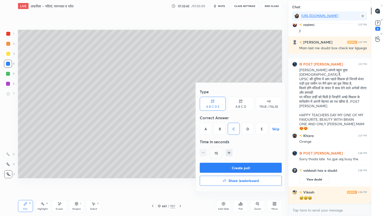
click at [244, 168] on button "Create poll" at bounding box center [241, 168] width 82 height 10
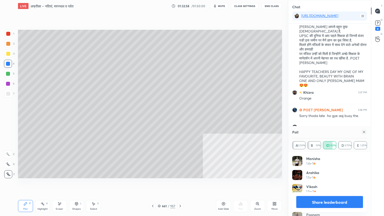
click at [332, 184] on button "Share leaderboard" at bounding box center [329, 202] width 67 height 12
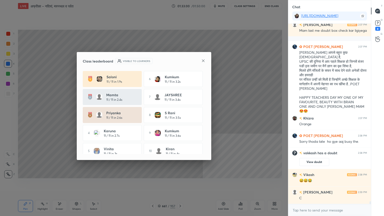
click at [203, 59] on icon at bounding box center [203, 61] width 4 height 4
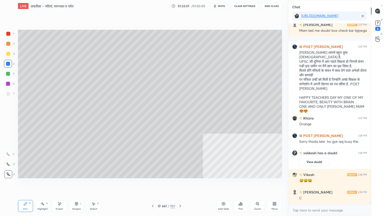
click at [228, 184] on div "Setting up your live class Poll for secs No correct answer Start poll" at bounding box center [150, 104] width 268 height 184
click at [242, 184] on div "Poll" at bounding box center [240, 206] width 15 height 12
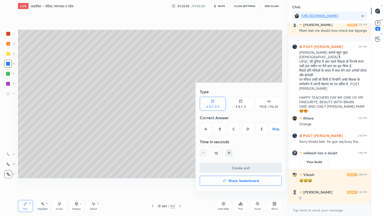
click at [236, 128] on div "C" at bounding box center [234, 129] width 12 height 12
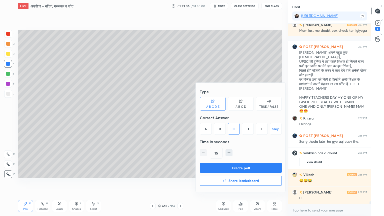
click at [249, 166] on button "Create poll" at bounding box center [241, 168] width 82 height 10
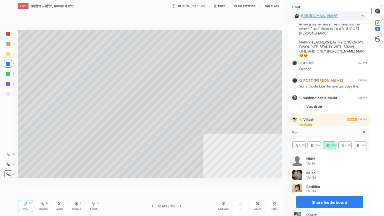
click at [334, 184] on button "Share leaderboard" at bounding box center [329, 202] width 67 height 12
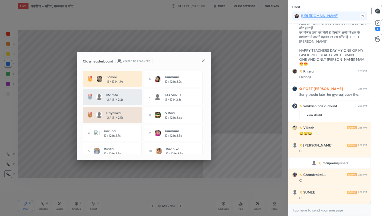
click at [203, 59] on icon at bounding box center [203, 61] width 4 height 4
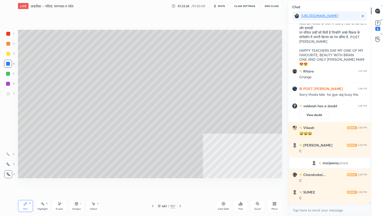
click at [178, 184] on div "Setting up your live class Poll for secs No correct answer Start poll" at bounding box center [150, 104] width 268 height 184
drag, startPoint x: 63, startPoint y: 207, endPoint x: 62, endPoint y: 203, distance: 4.4
click at [62, 184] on div "Eraser" at bounding box center [59, 206] width 15 height 12
click at [8, 173] on span "Erase all" at bounding box center [8, 175] width 8 height 4
click at [160, 184] on icon at bounding box center [159, 206] width 3 height 3
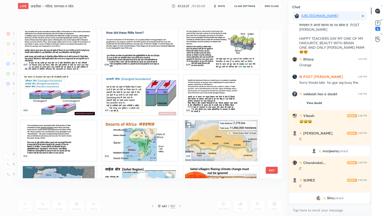
click at [141, 140] on img "grid" at bounding box center [140, 140] width 76 height 41
click at [141, 139] on img "grid" at bounding box center [140, 140] width 76 height 41
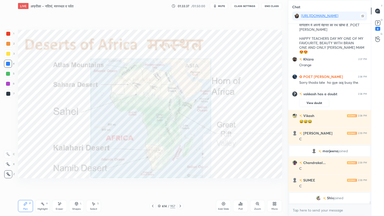
click at [141, 139] on img "grid" at bounding box center [140, 140] width 76 height 41
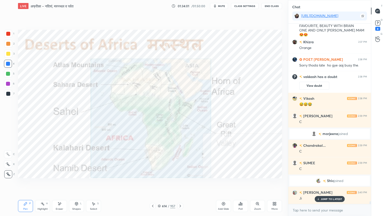
click at [226, 184] on div "Add Slide" at bounding box center [223, 206] width 15 height 12
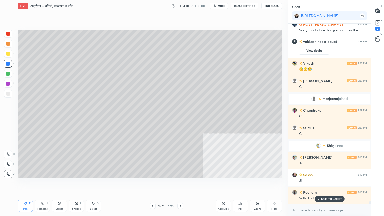
click at [152, 184] on icon at bounding box center [153, 206] width 2 height 3
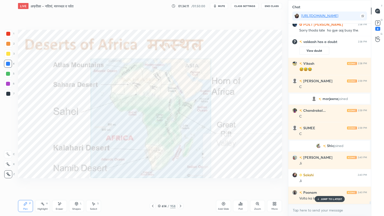
click at [330, 184] on p "JUMP TO LATEST" at bounding box center [332, 199] width 22 height 3
click at [60, 184] on div "Eraser" at bounding box center [59, 206] width 15 height 12
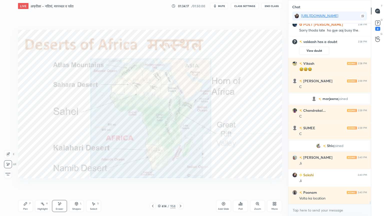
drag, startPoint x: 9, startPoint y: 173, endPoint x: 17, endPoint y: 166, distance: 10.8
click at [10, 172] on div "Erase all" at bounding box center [8, 174] width 8 height 8
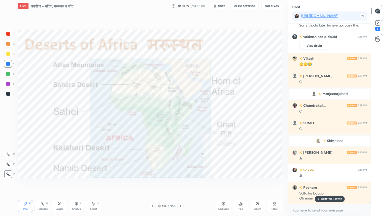
drag, startPoint x: 63, startPoint y: 208, endPoint x: 44, endPoint y: 196, distance: 22.2
click at [63, 184] on div "Eraser" at bounding box center [59, 206] width 15 height 12
click at [6, 172] on div "Erase all" at bounding box center [8, 174] width 8 height 8
drag, startPoint x: 182, startPoint y: 208, endPoint x: 188, endPoint y: 206, distance: 7.0
click at [183, 184] on div at bounding box center [181, 206] width 6 height 6
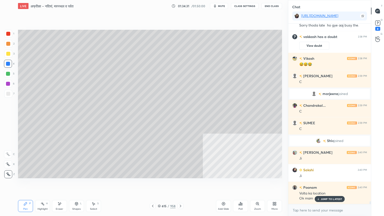
click at [5, 95] on div at bounding box center [8, 94] width 8 height 8
click at [6, 95] on div at bounding box center [8, 94] width 8 height 8
click at [7, 96] on div at bounding box center [8, 94] width 8 height 8
click at [153, 184] on icon at bounding box center [153, 206] width 4 height 4
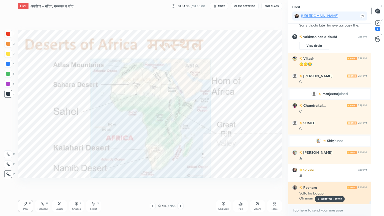
click at [330, 184] on p "JUMP TO LATEST" at bounding box center [332, 199] width 22 height 3
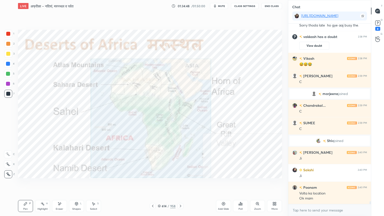
click at [182, 184] on icon at bounding box center [181, 206] width 4 height 4
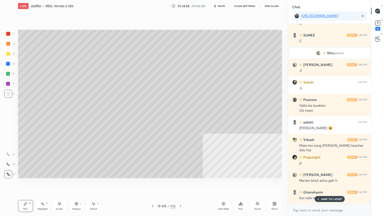
scroll to position [11583, 0]
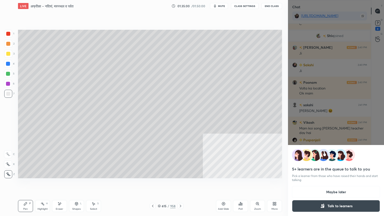
click at [338, 184] on button "Maybe later" at bounding box center [336, 192] width 88 height 12
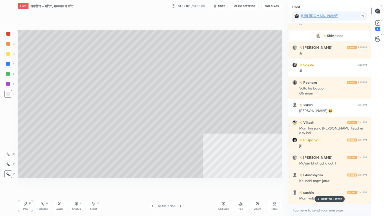
click at [327, 184] on p "JUMP TO LATEST" at bounding box center [332, 199] width 22 height 3
click at [322, 184] on textarea at bounding box center [329, 210] width 75 height 8
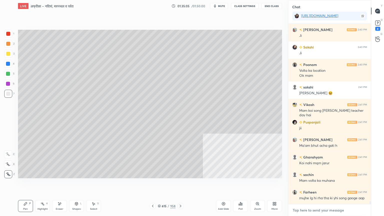
scroll to position [11618, 0]
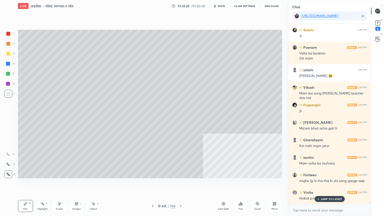
click at [8, 65] on div at bounding box center [8, 64] width 4 height 4
click at [7, 65] on div at bounding box center [8, 64] width 4 height 4
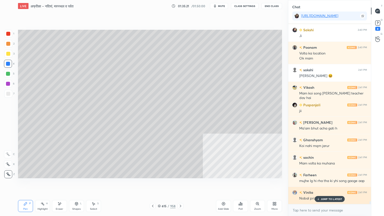
click at [336, 184] on p "JUMP TO LATEST" at bounding box center [332, 199] width 22 height 3
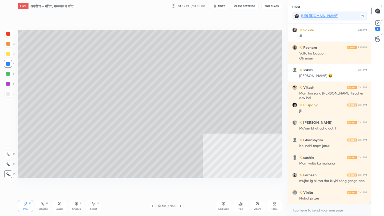
click at [153, 184] on icon at bounding box center [153, 206] width 4 height 4
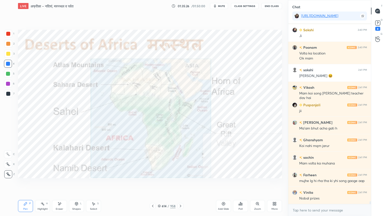
scroll to position [11636, 0]
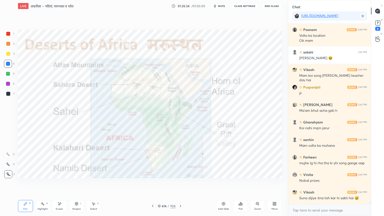
drag, startPoint x: 60, startPoint y: 205, endPoint x: 56, endPoint y: 203, distance: 4.0
click at [60, 184] on icon at bounding box center [60, 204] width 4 height 4
drag, startPoint x: 7, startPoint y: 171, endPoint x: 15, endPoint y: 171, distance: 8.3
click at [7, 170] on div "Erase all" at bounding box center [8, 174] width 8 height 8
click at [181, 184] on icon at bounding box center [181, 206] width 4 height 4
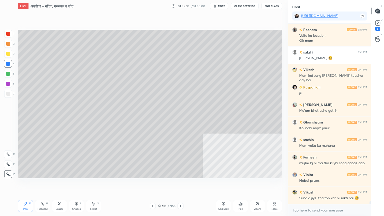
click at [179, 184] on icon at bounding box center [181, 206] width 4 height 4
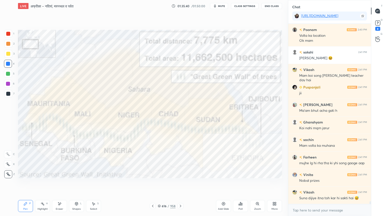
click at [180, 184] on icon at bounding box center [181, 206] width 4 height 4
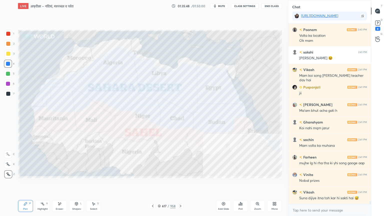
scroll to position [11658, 0]
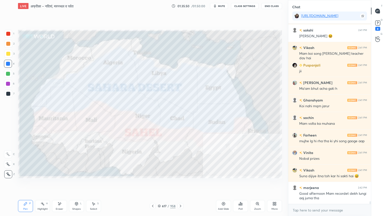
click at [181, 184] on icon at bounding box center [181, 206] width 4 height 4
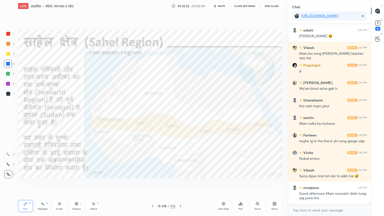
click at [154, 184] on icon at bounding box center [153, 206] width 4 height 4
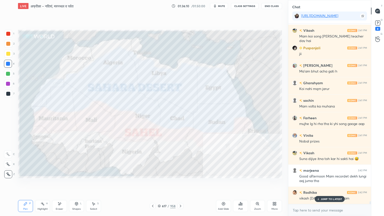
scroll to position [11693, 0]
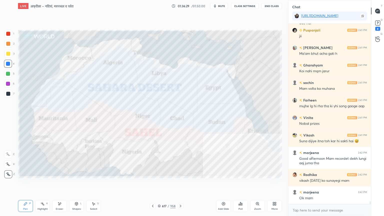
click at [160, 184] on div "617 / 958" at bounding box center [167, 206] width 18 height 5
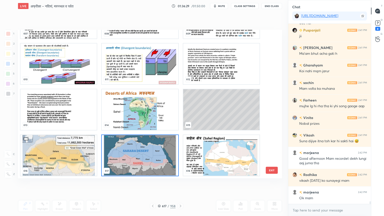
scroll to position [11710, 0]
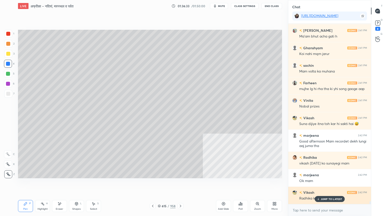
click at [333, 184] on p "JUMP TO LATEST" at bounding box center [332, 199] width 22 height 3
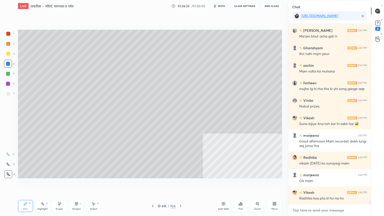
click at [329, 184] on textarea at bounding box center [329, 210] width 75 height 8
click at [10, 95] on div at bounding box center [8, 94] width 8 height 8
drag, startPoint x: 10, startPoint y: 95, endPoint x: 14, endPoint y: 85, distance: 11.0
click at [10, 95] on div at bounding box center [8, 94] width 4 height 4
click at [9, 64] on div at bounding box center [8, 64] width 4 height 4
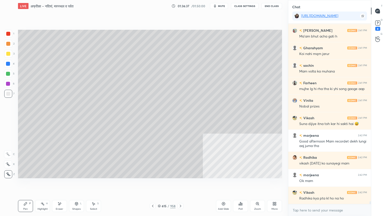
click at [8, 64] on div at bounding box center [8, 64] width 4 height 4
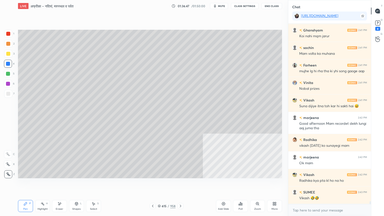
click at [3, 94] on div "1 2 3 4 5 6 7 C X Z E E Erase all H H" at bounding box center [8, 104] width 16 height 149
click at [4, 94] on div at bounding box center [8, 94] width 8 height 8
click at [8, 94] on div at bounding box center [8, 94] width 4 height 4
click at [9, 93] on div at bounding box center [8, 94] width 4 height 4
click at [318, 184] on textarea at bounding box center [329, 210] width 75 height 8
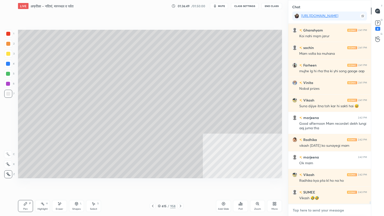
click at [317, 184] on textarea at bounding box center [329, 210] width 75 height 8
click at [160, 184] on div "615 / 958" at bounding box center [167, 206] width 18 height 5
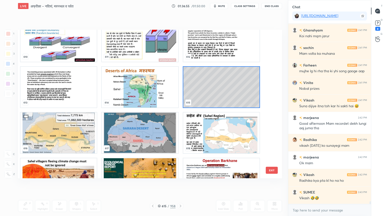
scroll to position [9330, 0]
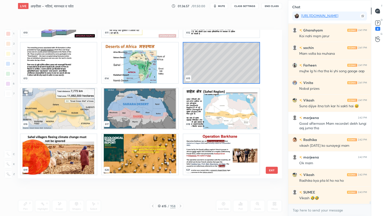
click at [160, 108] on img "grid" at bounding box center [140, 108] width 76 height 41
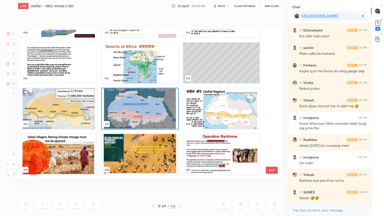
click at [161, 108] on img "grid" at bounding box center [140, 108] width 76 height 41
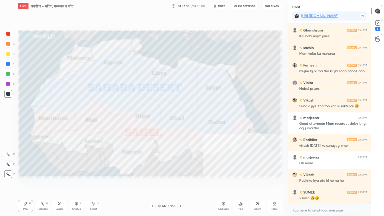
scroll to position [11750, 0]
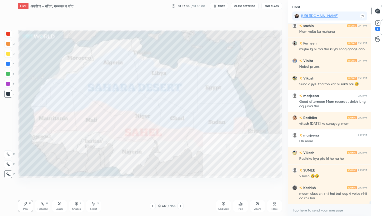
click at [14, 65] on div "1 2 3 4 5 6 7 C X Z E E Erase all H H" at bounding box center [8, 104] width 16 height 149
click at [10, 65] on div at bounding box center [8, 64] width 8 height 8
drag, startPoint x: 9, startPoint y: 64, endPoint x: 13, endPoint y: 64, distance: 4.0
click at [9, 64] on div at bounding box center [8, 64] width 4 height 4
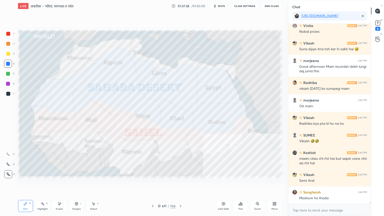
scroll to position [11802, 0]
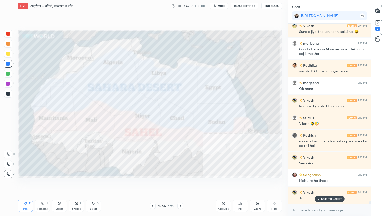
click at [61, 184] on div "Eraser" at bounding box center [59, 206] width 15 height 12
click at [9, 172] on div "Erase all" at bounding box center [8, 174] width 8 height 8
click at [8, 170] on div "1 2 3 4 5 6 7 C X Z E E Erase all H H" at bounding box center [8, 104] width 16 height 149
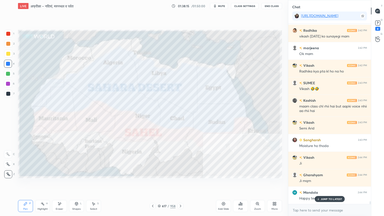
scroll to position [11855, 0]
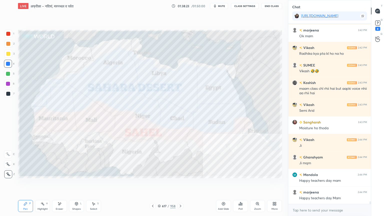
click at [60, 184] on div "Eraser" at bounding box center [59, 206] width 15 height 12
click at [61, 184] on icon at bounding box center [60, 204] width 3 height 3
click at [9, 173] on span "Erase all" at bounding box center [8, 175] width 8 height 4
click at [9, 170] on div "1 2 3 4 5 6 7 C X Z E E Erase all H H" at bounding box center [8, 104] width 16 height 149
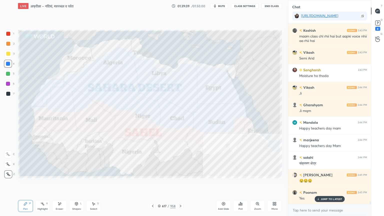
scroll to position [11925, 0]
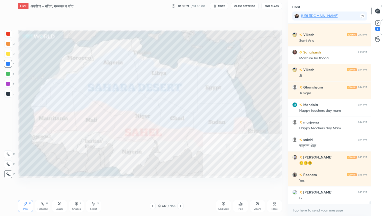
click at [60, 184] on icon at bounding box center [60, 204] width 3 height 3
click at [59, 184] on div "Eraser" at bounding box center [59, 206] width 15 height 12
drag, startPoint x: 10, startPoint y: 173, endPoint x: 8, endPoint y: 172, distance: 3.0
click at [8, 173] on div "Erase all" at bounding box center [8, 174] width 9 height 8
click at [7, 172] on div "1 2 3 4 5 6 7 C X Z E E Erase all H H" at bounding box center [8, 104] width 16 height 149
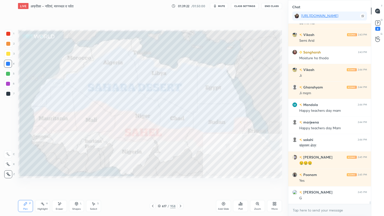
drag, startPoint x: 8, startPoint y: 171, endPoint x: 17, endPoint y: 166, distance: 10.2
click at [7, 170] on div at bounding box center [8, 174] width 8 height 8
click at [159, 184] on icon at bounding box center [159, 206] width 3 height 3
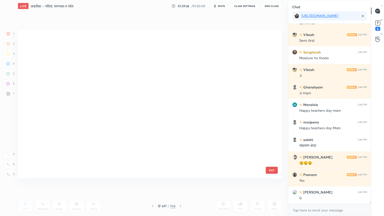
scroll to position [147, 262]
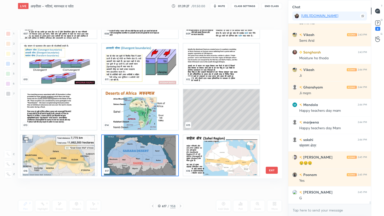
click at [202, 152] on img "grid" at bounding box center [221, 155] width 76 height 41
click at [202, 151] on img "grid" at bounding box center [221, 155] width 76 height 41
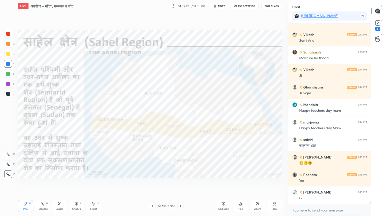
click at [202, 151] on img "grid" at bounding box center [221, 155] width 76 height 41
click at [159, 184] on icon at bounding box center [159, 206] width 3 height 3
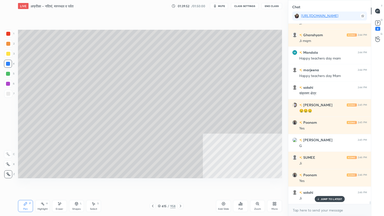
scroll to position [11995, 0]
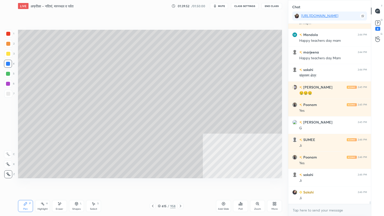
click at [181, 184] on icon at bounding box center [181, 206] width 4 height 4
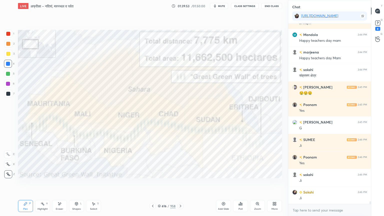
scroll to position [12013, 0]
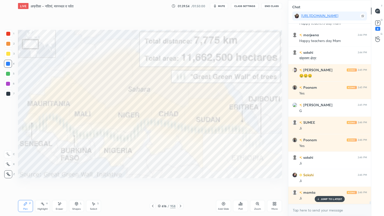
click at [180, 184] on icon at bounding box center [181, 206] width 4 height 4
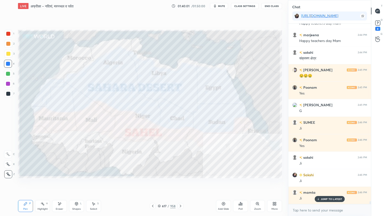
click at [182, 184] on div at bounding box center [181, 206] width 6 height 6
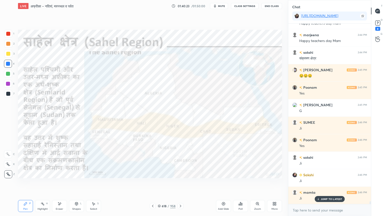
click at [107, 177] on div "Setting up your live class Poll for secs No correct answer Start poll" at bounding box center [150, 104] width 268 height 184
click at [63, 184] on div "Eraser" at bounding box center [60, 209] width 8 height 3
click at [8, 174] on span "Erase all" at bounding box center [8, 175] width 8 height 4
click at [7, 173] on div "1 2 3 4 5 6 7 C X Z E E Erase all H H" at bounding box center [8, 104] width 16 height 149
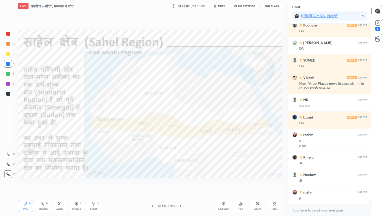
scroll to position [12412, 0]
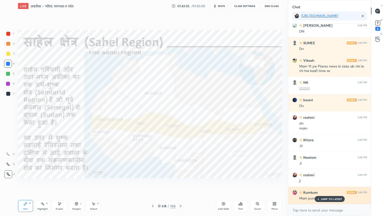
click at [325, 184] on p "JUMP TO LATEST" at bounding box center [332, 199] width 22 height 3
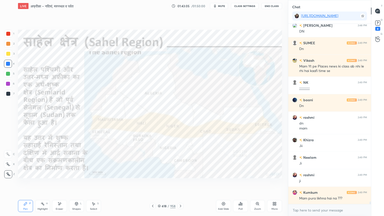
click at [324, 184] on div "x" at bounding box center [329, 210] width 83 height 12
click at [325, 184] on div "x" at bounding box center [329, 210] width 83 height 12
click at [327, 184] on div "x" at bounding box center [329, 210] width 83 height 12
drag, startPoint x: 329, startPoint y: 216, endPoint x: 332, endPoint y: 216, distance: 3.8
click at [330, 184] on div "x" at bounding box center [329, 210] width 83 height 12
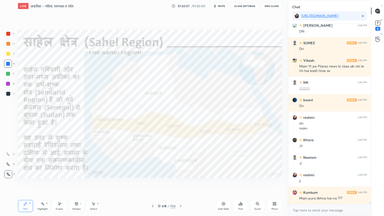
drag, startPoint x: 332, startPoint y: 216, endPoint x: 334, endPoint y: 213, distance: 3.2
click at [333, 184] on div "x" at bounding box center [329, 210] width 83 height 12
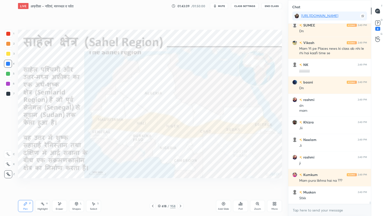
drag, startPoint x: 324, startPoint y: 216, endPoint x: 327, endPoint y: 212, distance: 5.0
click at [324, 184] on div "x" at bounding box center [329, 210] width 83 height 12
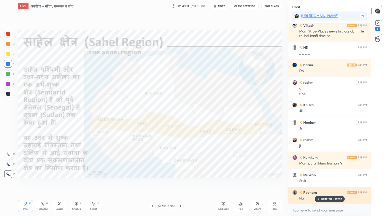
click at [330, 184] on p "JUMP TO LATEST" at bounding box center [332, 199] width 22 height 3
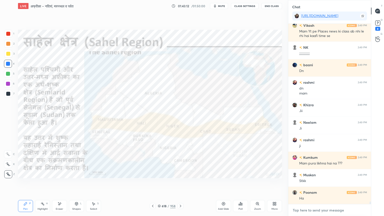
click at [331, 184] on textarea at bounding box center [329, 210] width 75 height 8
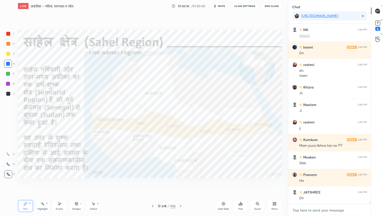
scroll to position [12482, 0]
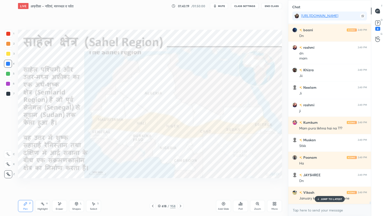
click at [322, 184] on p "JUMP TO LATEST" at bounding box center [332, 199] width 22 height 3
click at [314, 184] on textarea at bounding box center [329, 210] width 75 height 8
click at [312, 184] on div "x" at bounding box center [329, 210] width 83 height 12
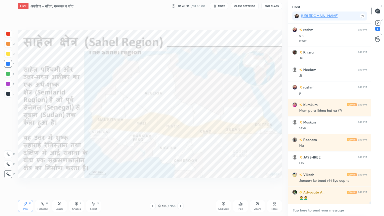
scroll to position [12522, 0]
click at [11, 64] on div at bounding box center [8, 64] width 8 height 8
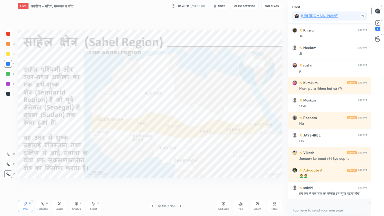
click at [9, 63] on div at bounding box center [8, 64] width 4 height 4
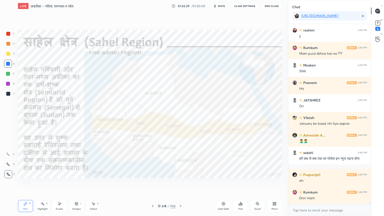
click at [162, 184] on div "618" at bounding box center [164, 206] width 5 height 3
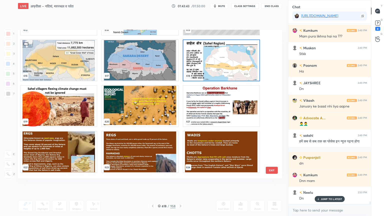
scroll to position [9354, 0]
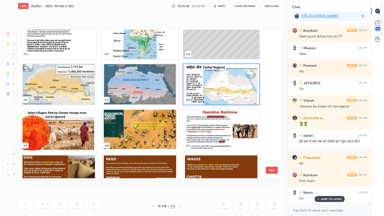
click at [216, 140] on img "grid" at bounding box center [221, 130] width 76 height 41
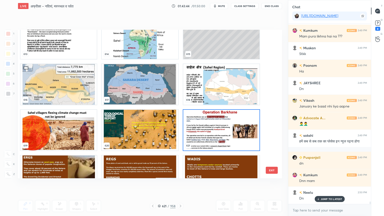
click at [217, 140] on img "grid" at bounding box center [221, 130] width 76 height 41
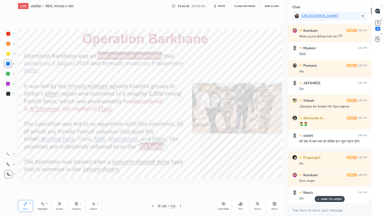
click at [217, 139] on img "grid" at bounding box center [221, 130] width 76 height 41
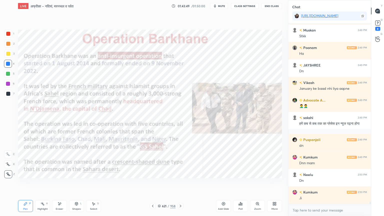
click at [63, 184] on div "Eraser" at bounding box center [59, 206] width 15 height 12
click at [9, 172] on div "Erase all" at bounding box center [8, 174] width 8 height 8
click at [179, 184] on icon at bounding box center [181, 206] width 4 height 4
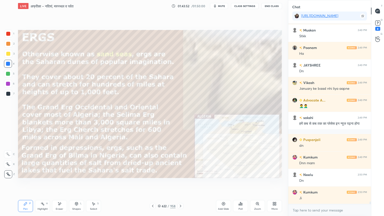
scroll to position [12613, 0]
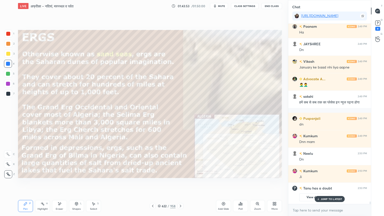
click at [337, 184] on p "JUMP TO LATEST" at bounding box center [332, 199] width 22 height 3
click at [153, 184] on icon at bounding box center [153, 206] width 4 height 4
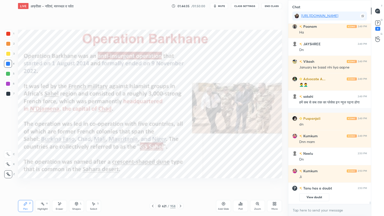
click at [57, 184] on div "Eraser" at bounding box center [60, 209] width 8 height 3
drag, startPoint x: 6, startPoint y: 173, endPoint x: 17, endPoint y: 170, distance: 11.9
click at [7, 173] on span "Erase all" at bounding box center [8, 175] width 8 height 4
click at [180, 184] on icon at bounding box center [181, 206] width 4 height 4
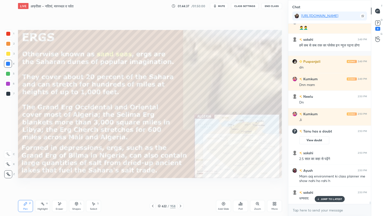
scroll to position [12295, 0]
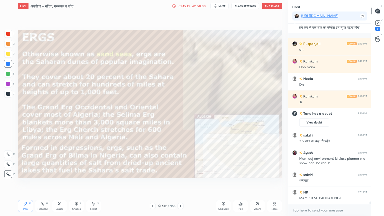
click at [185, 5] on div "01:45:13" at bounding box center [184, 6] width 14 height 3
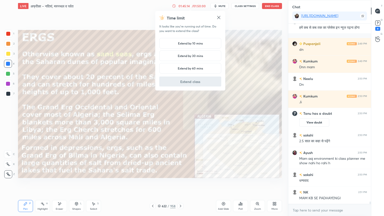
click at [188, 42] on h5 "Extend by 10 mins" at bounding box center [190, 43] width 25 height 5
click at [197, 79] on button "Extend class" at bounding box center [190, 82] width 62 height 10
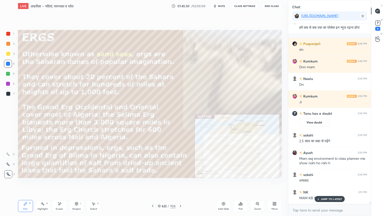
scroll to position [12312, 0]
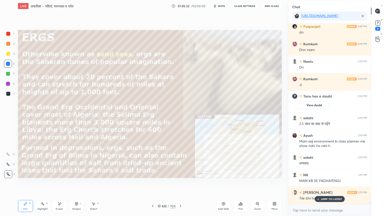
click at [339, 184] on div "JUMP TO LATEST" at bounding box center [330, 199] width 30 height 6
click at [335, 184] on div "x" at bounding box center [329, 210] width 83 height 12
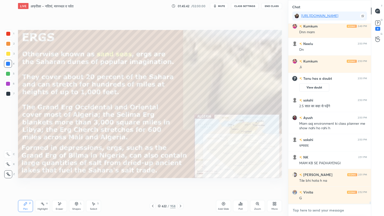
scroll to position [12400, 0]
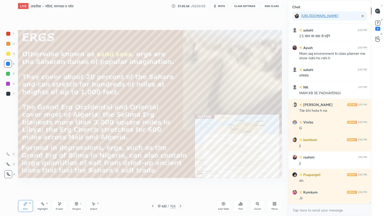
click at [62, 184] on div "Eraser" at bounding box center [59, 206] width 15 height 12
click at [7, 173] on span "Erase all" at bounding box center [8, 175] width 8 height 4
click at [180, 184] on icon at bounding box center [181, 206] width 4 height 4
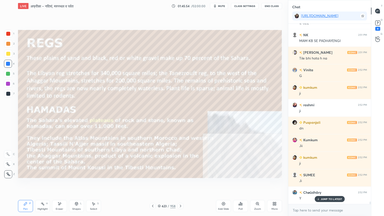
scroll to position [12470, 0]
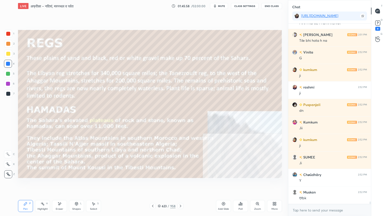
click at [154, 184] on icon at bounding box center [153, 206] width 4 height 4
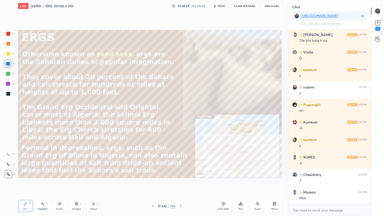
click at [182, 184] on icon at bounding box center [181, 206] width 4 height 4
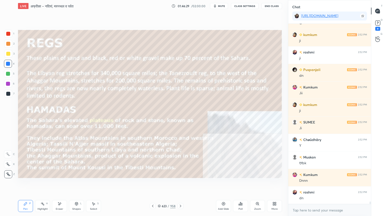
scroll to position [12522, 0]
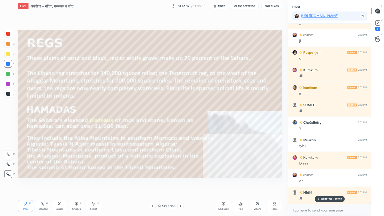
click at [60, 184] on div "Eraser" at bounding box center [60, 209] width 8 height 3
click at [7, 173] on span "Erase all" at bounding box center [8, 175] width 8 height 4
click at [181, 184] on icon at bounding box center [181, 206] width 4 height 4
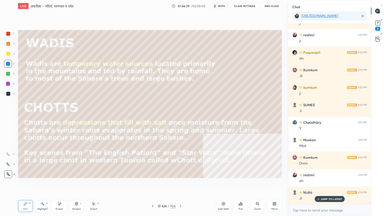
drag, startPoint x: 326, startPoint y: 198, endPoint x: 325, endPoint y: 209, distance: 10.3
click at [326, 184] on p "JUMP TO LATEST" at bounding box center [332, 199] width 22 height 3
click at [324, 184] on textarea at bounding box center [329, 210] width 75 height 8
click at [181, 184] on div "Setting up your live class Poll for secs No correct answer Start poll" at bounding box center [150, 104] width 268 height 184
click at [183, 184] on div "Setting up your live class Poll for secs No correct answer Start poll" at bounding box center [150, 104] width 268 height 184
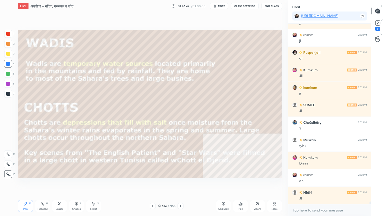
click at [181, 184] on icon at bounding box center [181, 206] width 4 height 4
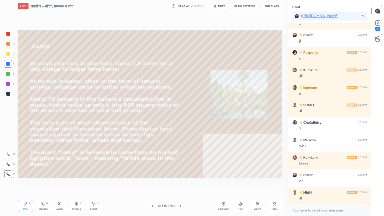
click at [181, 184] on icon at bounding box center [181, 206] width 4 height 4
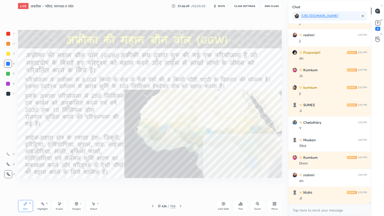
drag, startPoint x: 161, startPoint y: 206, endPoint x: 169, endPoint y: 198, distance: 11.3
click at [161, 184] on div "626 / 958" at bounding box center [167, 206] width 18 height 5
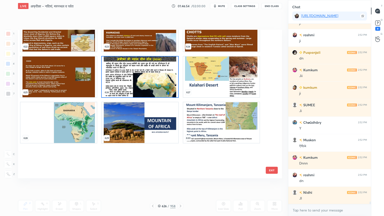
scroll to position [9451, 0]
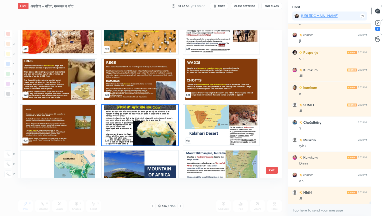
click at [136, 121] on img "grid" at bounding box center [140, 125] width 76 height 41
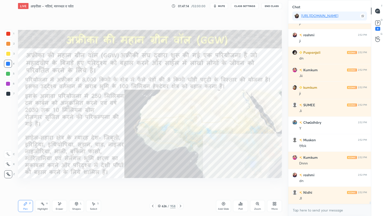
click at [161, 184] on div "626 / 958" at bounding box center [167, 206] width 18 height 5
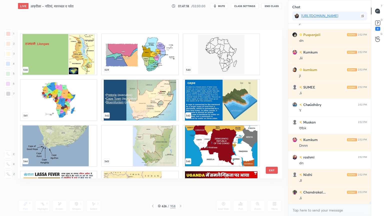
scroll to position [8218, 0]
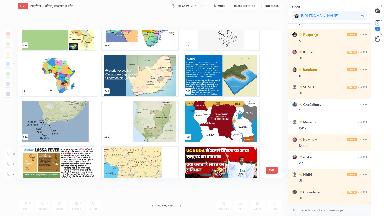
click at [273, 171] on button "EXIT" at bounding box center [272, 170] width 12 height 7
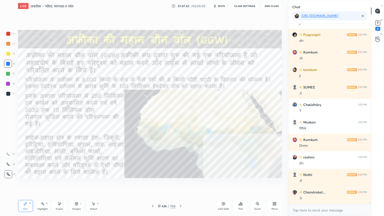
scroll to position [12557, 0]
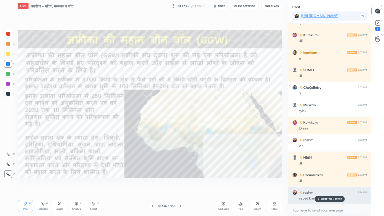
click at [324, 184] on p "JUMP TO LATEST" at bounding box center [332, 199] width 22 height 3
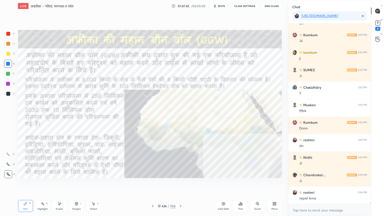
click at [322, 184] on div "x" at bounding box center [329, 210] width 83 height 12
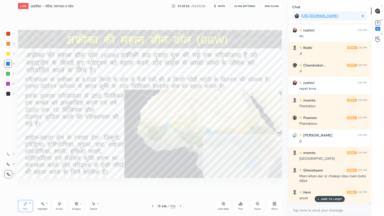
scroll to position [12684, 0]
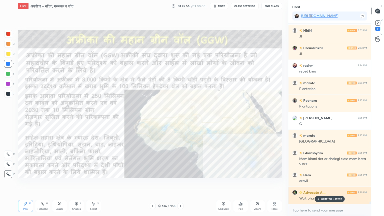
click at [322, 184] on p "JUMP TO LATEST" at bounding box center [332, 199] width 22 height 3
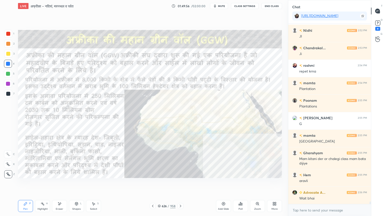
click at [321, 184] on div "x" at bounding box center [329, 210] width 83 height 12
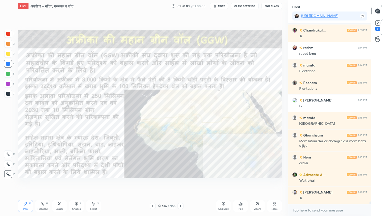
drag, startPoint x: 65, startPoint y: 204, endPoint x: 48, endPoint y: 194, distance: 19.9
click at [64, 184] on div "Eraser" at bounding box center [59, 206] width 15 height 12
click at [10, 173] on span "Erase all" at bounding box center [8, 175] width 8 height 4
drag, startPoint x: 10, startPoint y: 172, endPoint x: 16, endPoint y: 170, distance: 6.1
click at [9, 171] on div "1 2 3 4 5 6 7 C X Z E E Erase all H H" at bounding box center [8, 104] width 16 height 149
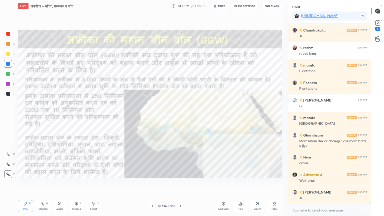
click at [58, 184] on div "Eraser" at bounding box center [59, 206] width 15 height 12
click at [9, 173] on span "Erase all" at bounding box center [8, 175] width 8 height 4
click at [10, 173] on div "1 2 3 4 5 6 7 C X Z E E Erase all H H" at bounding box center [8, 104] width 16 height 149
click at [10, 173] on icon at bounding box center [8, 175] width 5 height 4
click at [10, 172] on div at bounding box center [8, 174] width 8 height 8
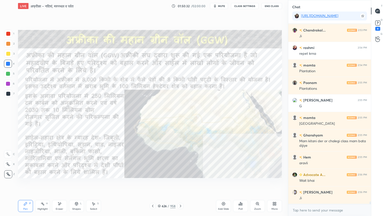
click at [10, 172] on div at bounding box center [8, 174] width 8 height 8
drag, startPoint x: 62, startPoint y: 210, endPoint x: 54, endPoint y: 204, distance: 9.9
click at [62, 184] on div "Eraser" at bounding box center [59, 206] width 15 height 12
click at [8, 172] on div "Erase all" at bounding box center [8, 174] width 8 height 8
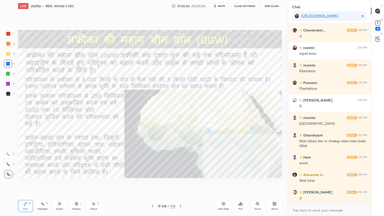
click at [64, 184] on div "Eraser" at bounding box center [59, 206] width 15 height 12
click at [9, 171] on div "Erase all" at bounding box center [8, 174] width 8 height 8
click at [9, 171] on div "1 2 3 4 5 6 7 C X Z E E Erase all H H" at bounding box center [8, 104] width 16 height 149
click at [9, 171] on div at bounding box center [8, 174] width 8 height 8
drag, startPoint x: 9, startPoint y: 171, endPoint x: 18, endPoint y: 164, distance: 10.7
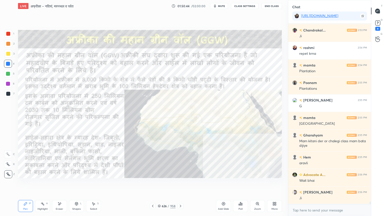
click at [9, 171] on div at bounding box center [8, 174] width 8 height 8
click at [160, 184] on icon at bounding box center [159, 206] width 3 height 3
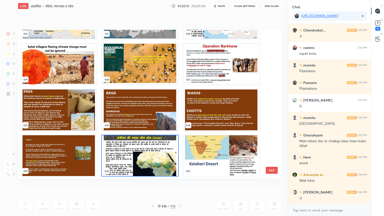
scroll to position [12719, 0]
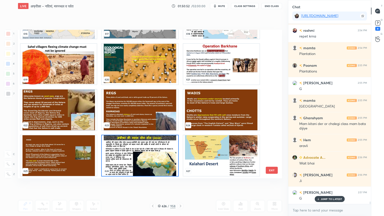
click at [157, 156] on img "grid" at bounding box center [140, 155] width 76 height 41
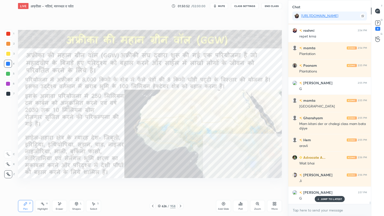
click at [156, 155] on img "grid" at bounding box center [140, 155] width 76 height 41
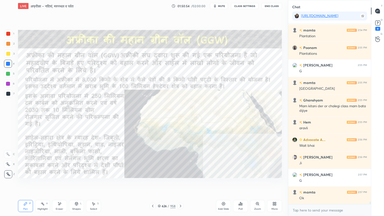
scroll to position [12754, 0]
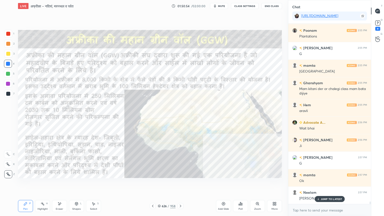
drag, startPoint x: 161, startPoint y: 207, endPoint x: 167, endPoint y: 204, distance: 6.7
click at [161, 184] on div "626 / 958" at bounding box center [167, 206] width 18 height 5
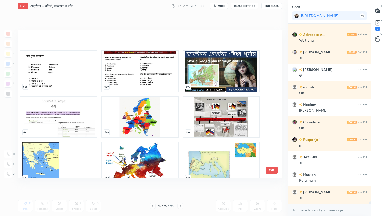
scroll to position [10490, 0]
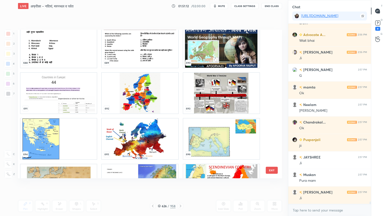
click at [275, 168] on button "EXIT" at bounding box center [272, 170] width 12 height 7
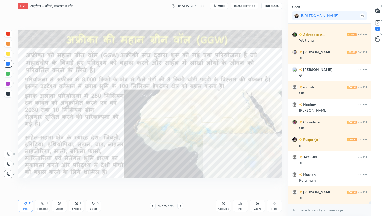
click at [156, 184] on div "Setting up your live class Poll for secs No correct answer Start poll" at bounding box center [150, 104] width 268 height 184
click at [161, 184] on icon at bounding box center [159, 206] width 3 height 3
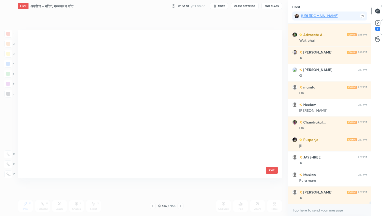
scroll to position [0, 0]
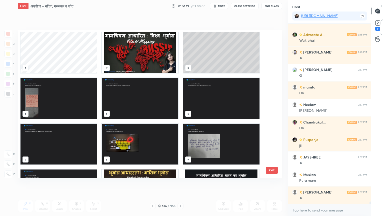
click at [135, 57] on img "grid" at bounding box center [140, 52] width 76 height 41
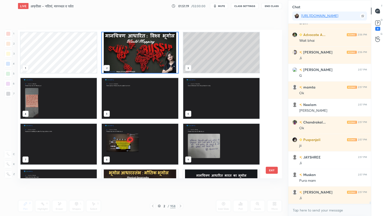
click at [136, 57] on img "grid" at bounding box center [140, 52] width 76 height 41
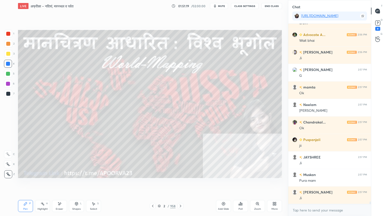
click at [138, 56] on img "grid" at bounding box center [140, 52] width 76 height 41
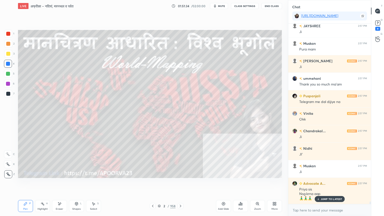
scroll to position [12991, 0]
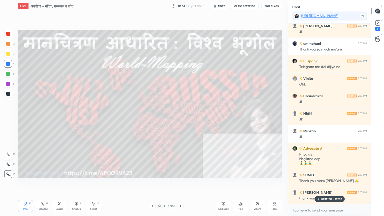
click at [271, 6] on button "End Class" at bounding box center [272, 6] width 21 height 6
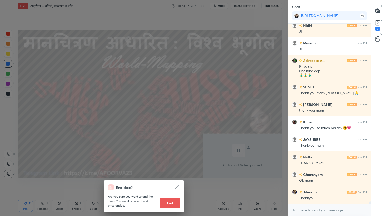
click at [173, 184] on button "End" at bounding box center [170, 203] width 20 height 10
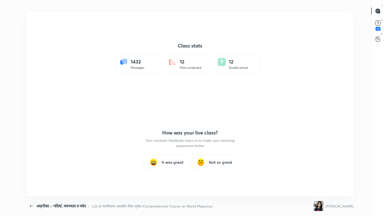
drag, startPoint x: 174, startPoint y: 163, endPoint x: 175, endPoint y: 159, distance: 4.3
click at [175, 162] on h3 "It was great" at bounding box center [173, 162] width 22 height 6
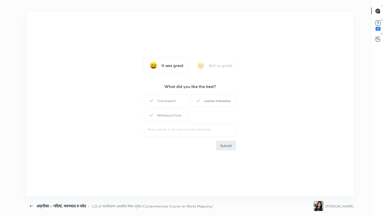
click at [214, 103] on div "Learner Interaction" at bounding box center [213, 101] width 45 height 13
drag, startPoint x: 226, startPoint y: 148, endPoint x: 231, endPoint y: 138, distance: 11.1
click at [226, 146] on button "Submit" at bounding box center [226, 146] width 20 height 10
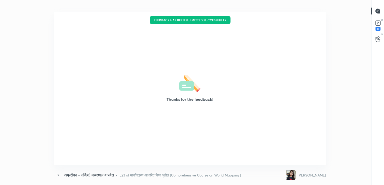
type textarea "x"
click at [313, 14] on div "Thanks for the feedback!" at bounding box center [189, 88] width 271 height 153
